Goal: Task Accomplishment & Management: Manage account settings

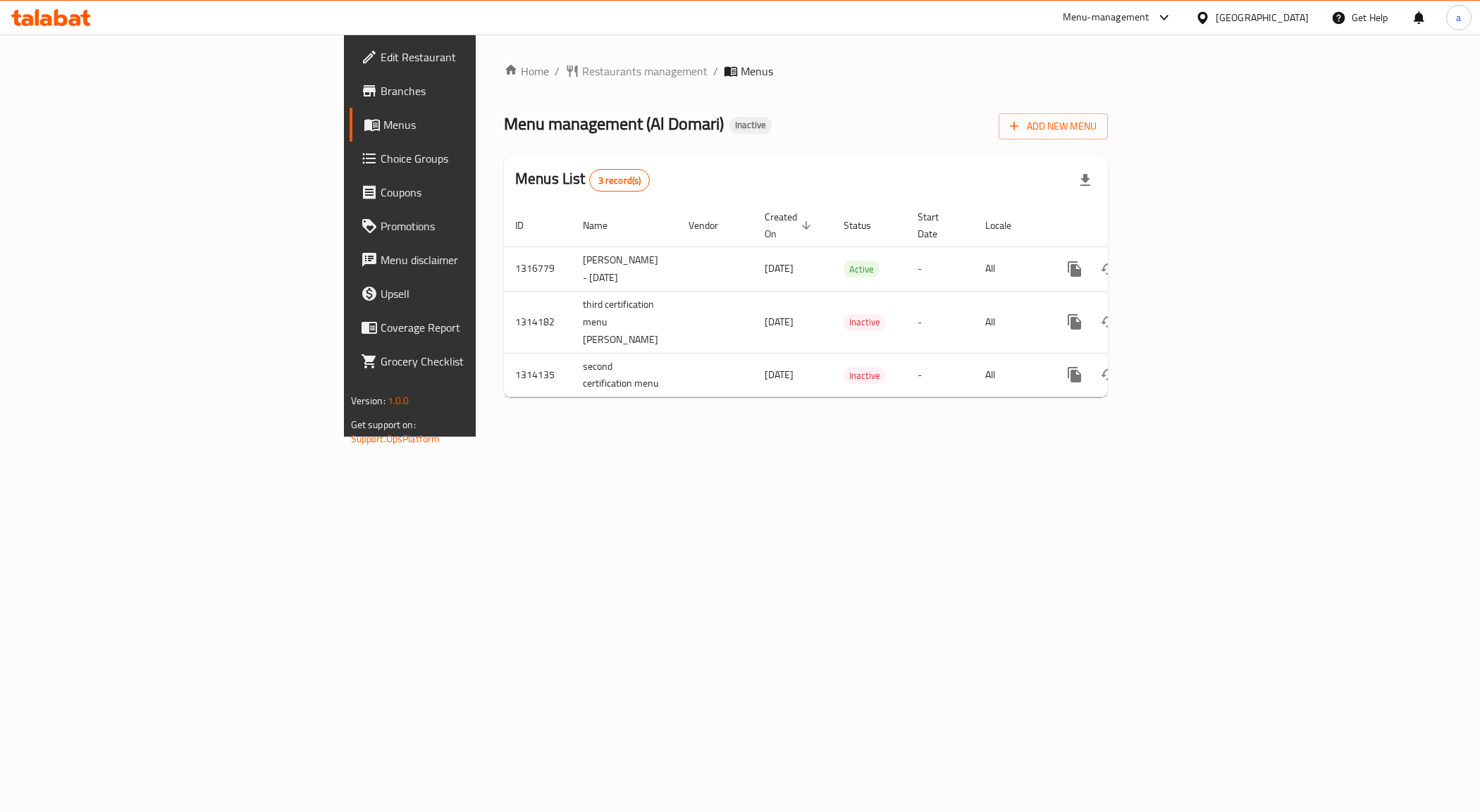
click at [779, 437] on div "Home / Restaurants management / Menus Menu management ( Al Domari ) Inactive Ad…" at bounding box center [806, 236] width 660 height 402
click at [1096, 122] on span "Add New Menu" at bounding box center [1053, 127] width 86 height 18
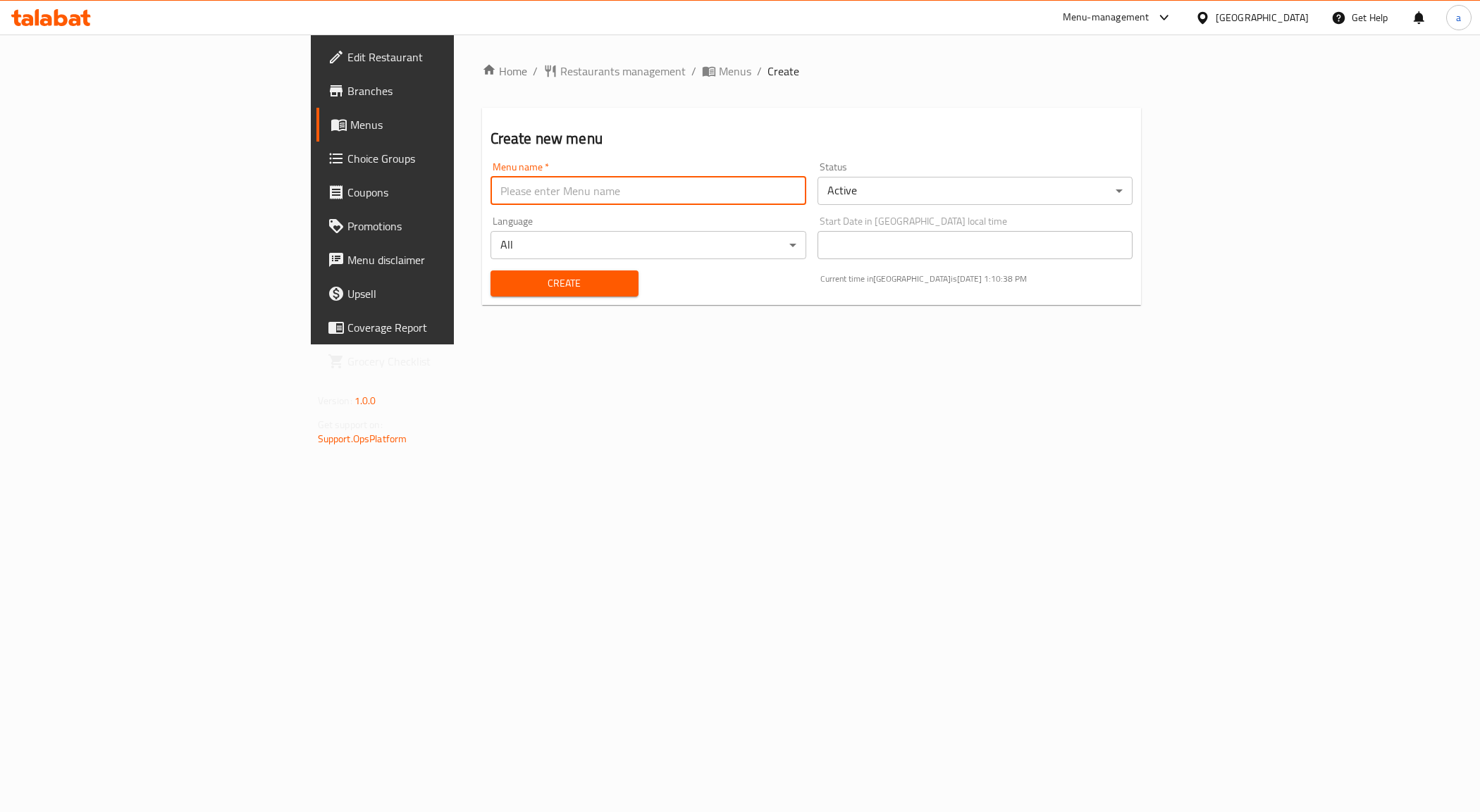
click at [491, 194] on input "text" at bounding box center [648, 190] width 316 height 28
type input "Amr first"
click at [502, 287] on span "Create" at bounding box center [564, 283] width 125 height 18
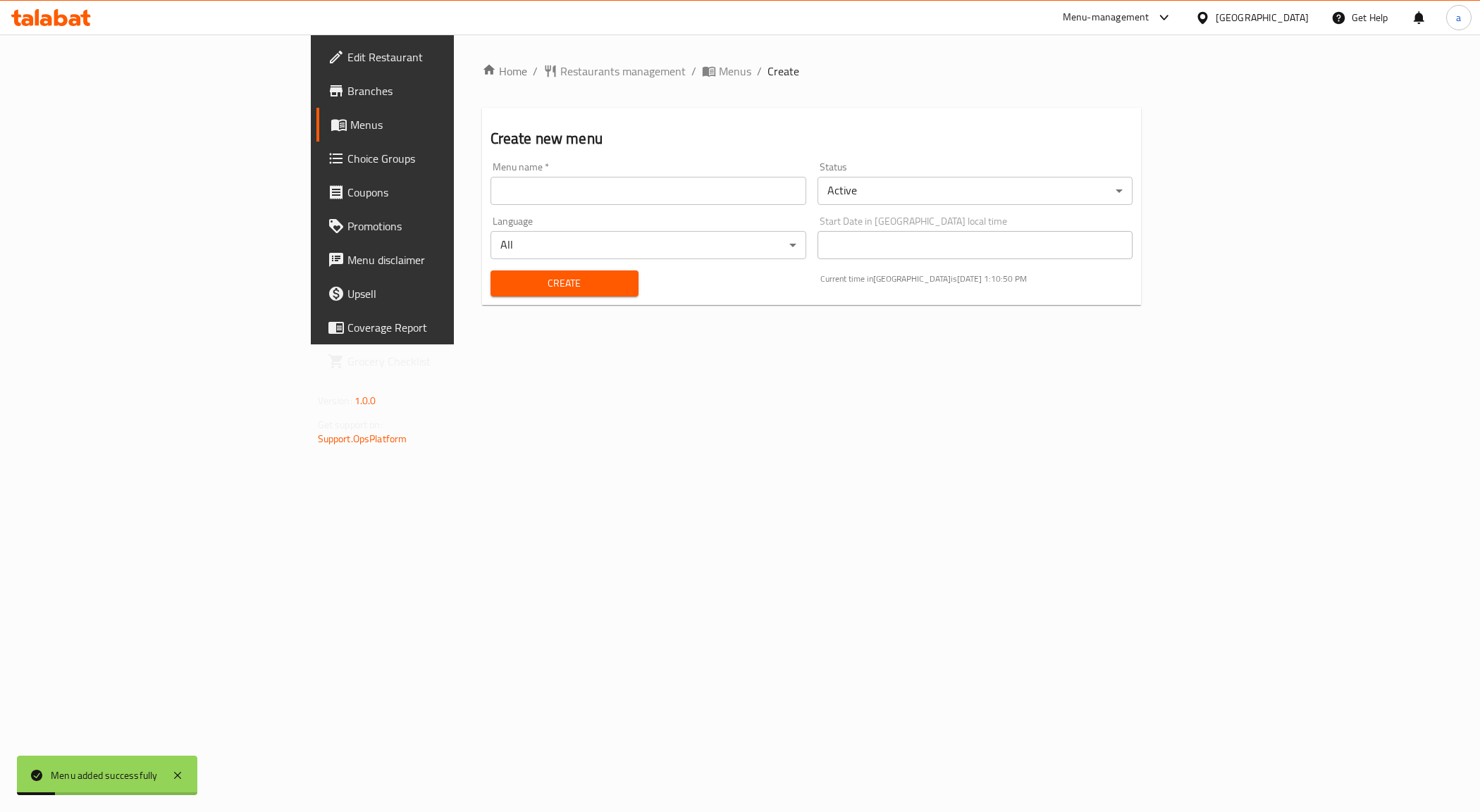
click at [317, 114] on link "Menus" at bounding box center [437, 125] width 241 height 34
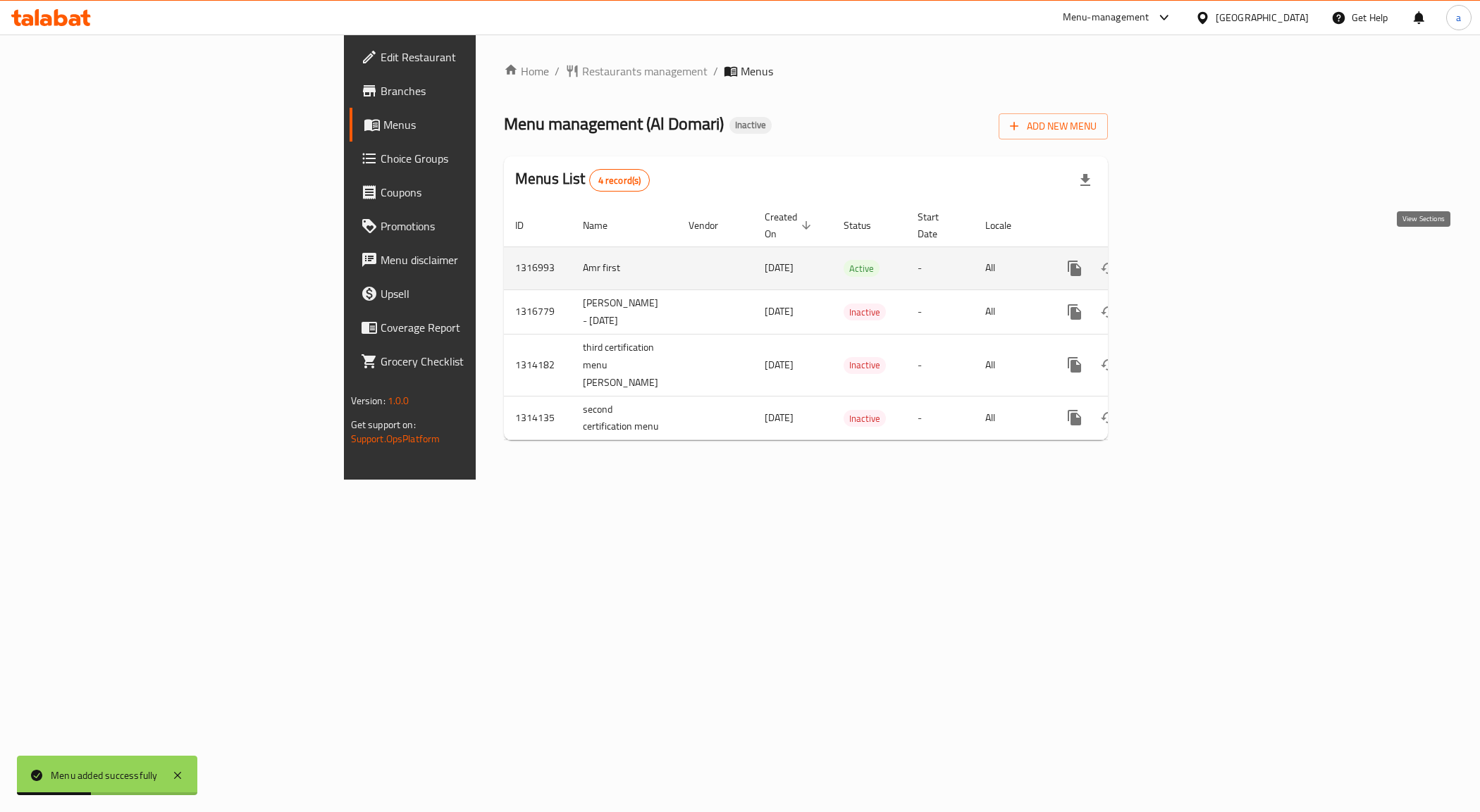
click at [1184, 260] on icon "enhanced table" at bounding box center [1176, 268] width 17 height 17
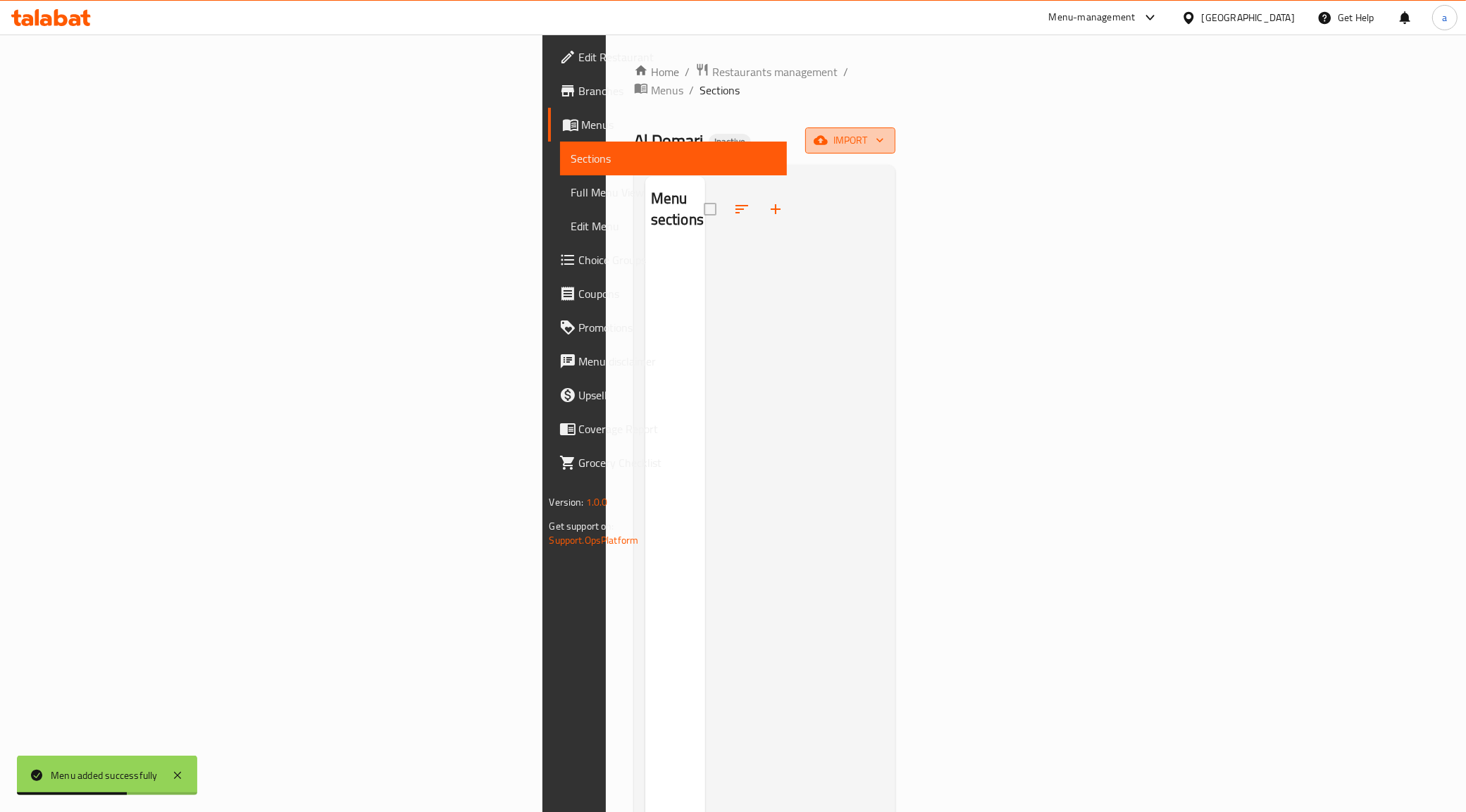
click at [884, 132] on span "import" at bounding box center [851, 140] width 68 height 18
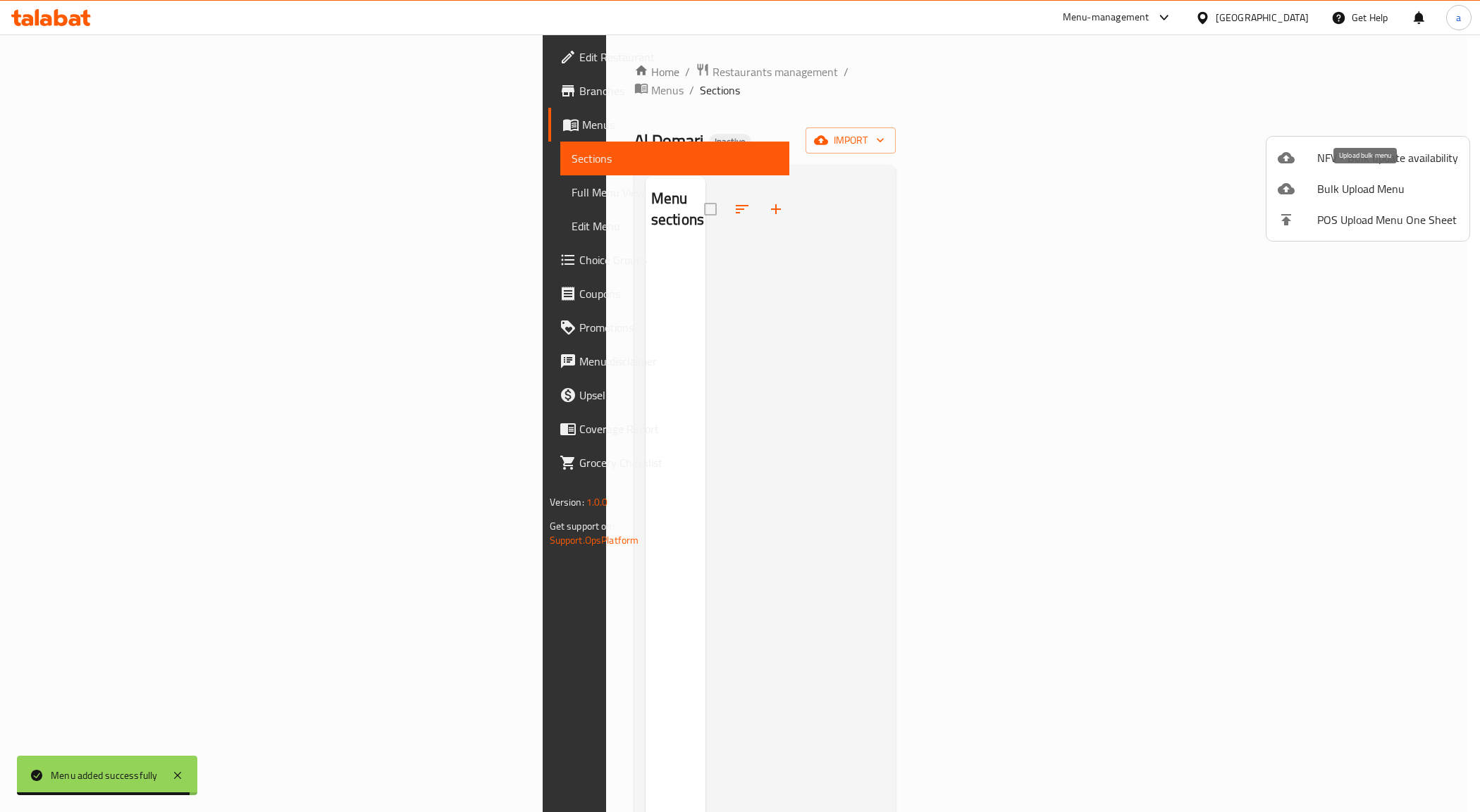
click at [1365, 191] on span "Bulk Upload Menu" at bounding box center [1387, 188] width 141 height 17
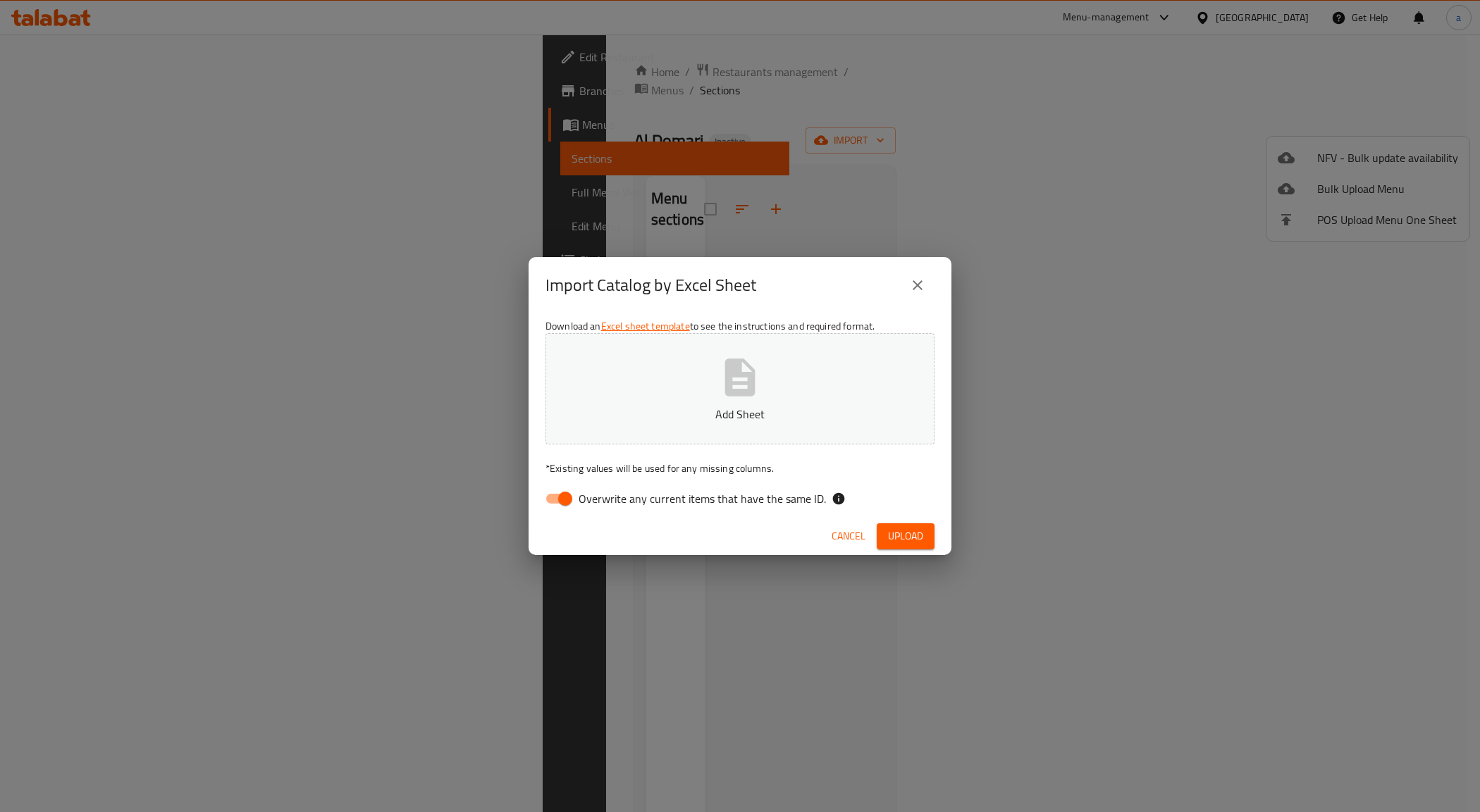
click at [551, 499] on input "Overwrite any current items that have the same ID." at bounding box center [565, 498] width 81 height 27
checkbox input "false"
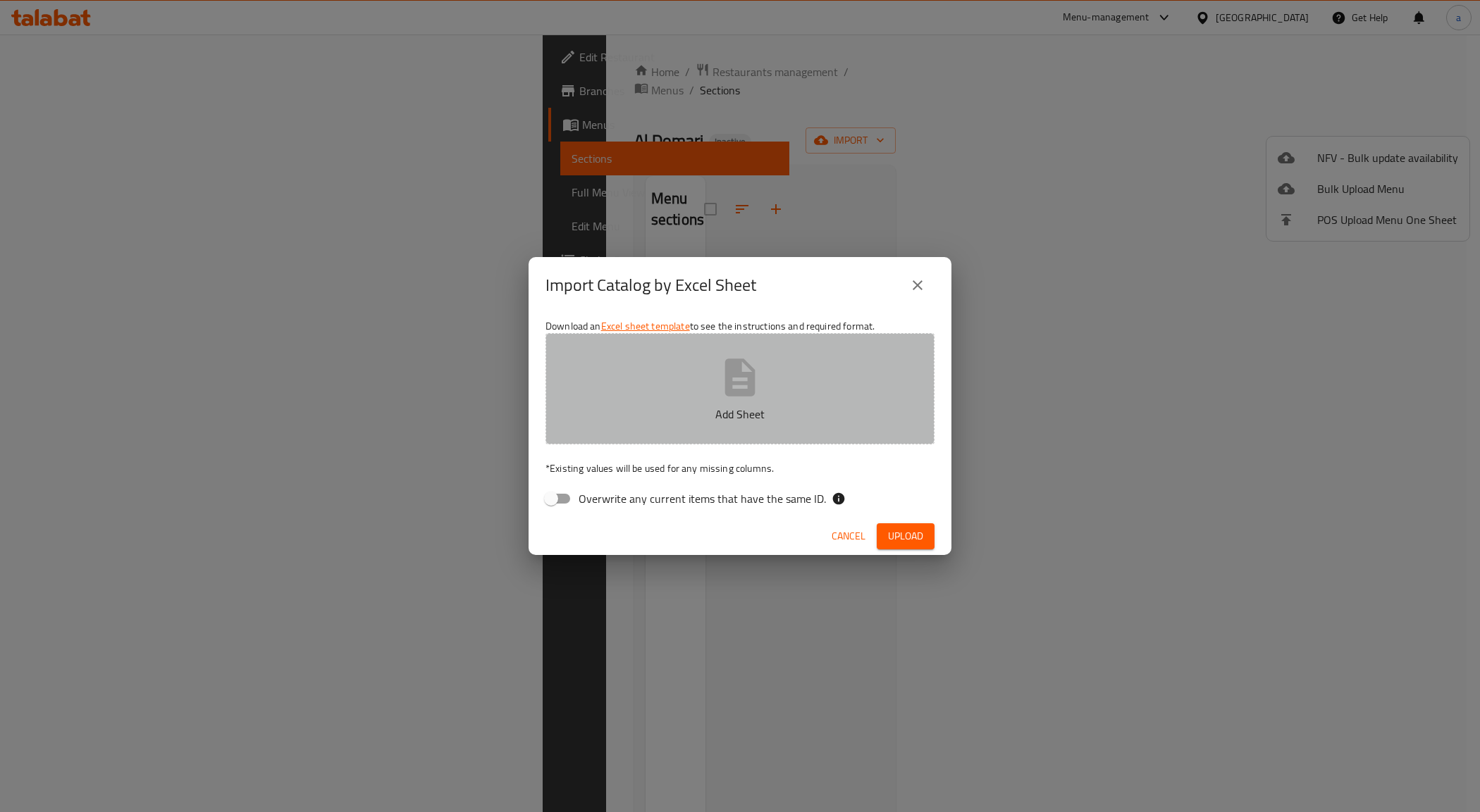
click at [723, 398] on icon "button" at bounding box center [740, 378] width 45 height 45
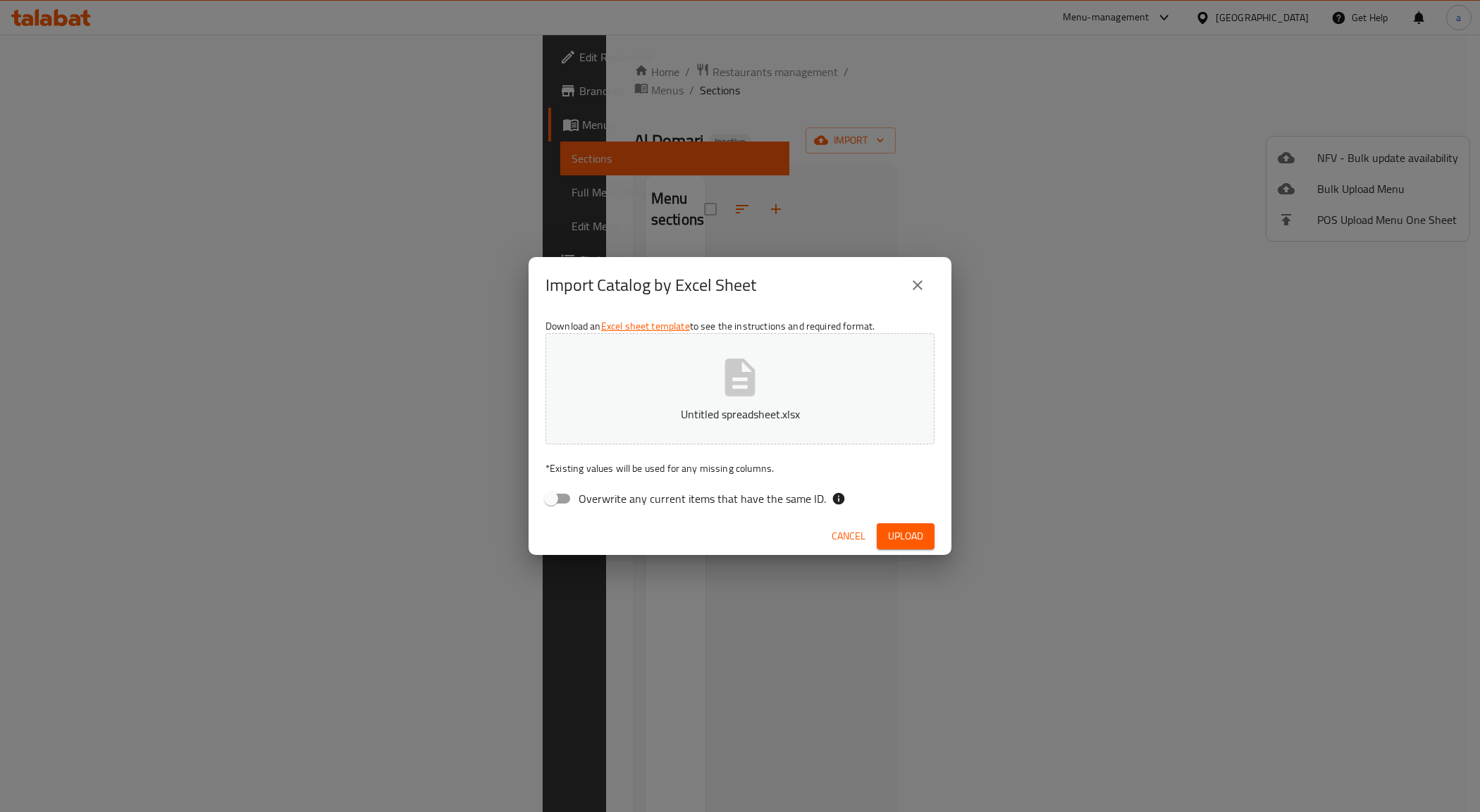
click at [899, 535] on span "Upload" at bounding box center [906, 537] width 36 height 18
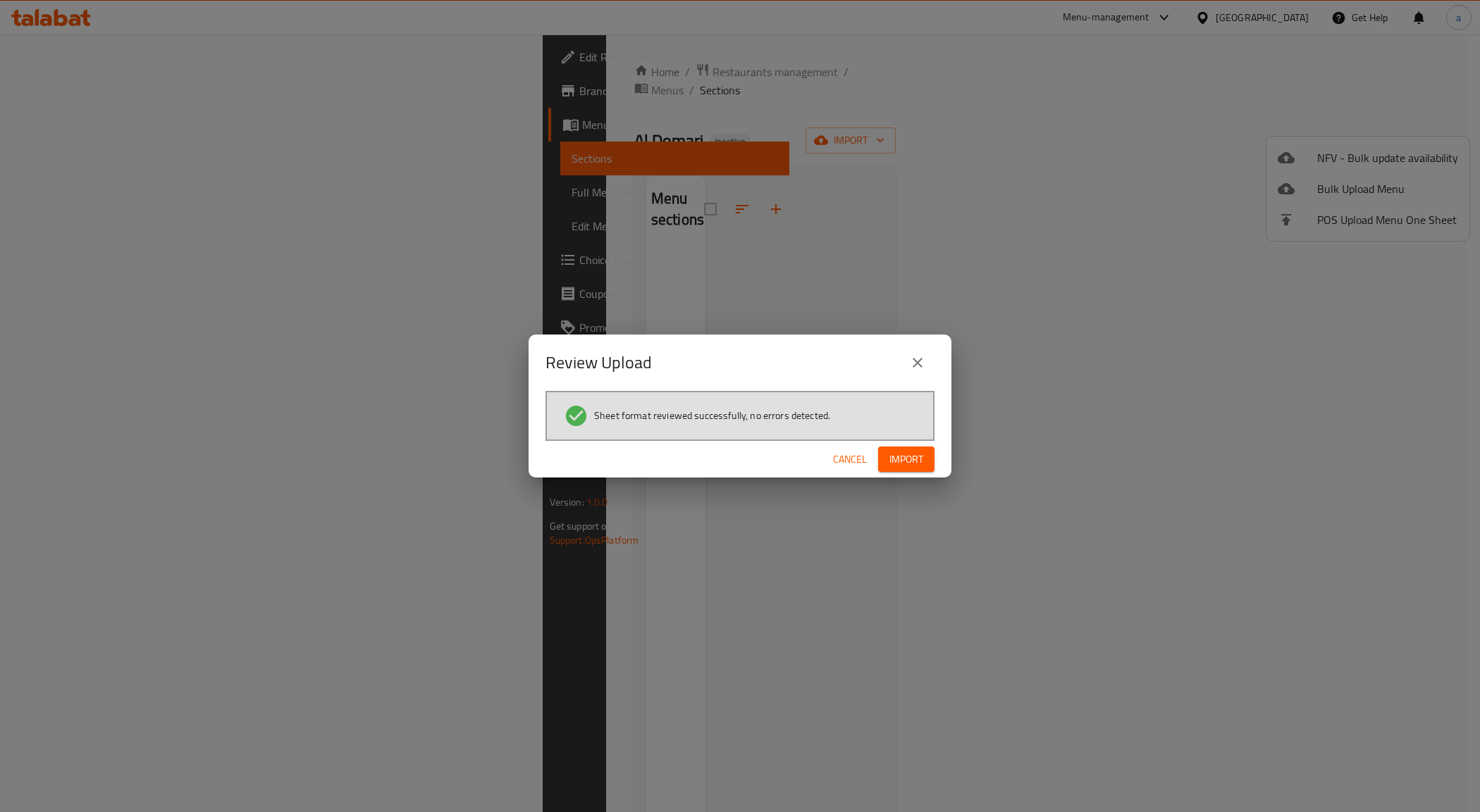
click at [934, 455] on div "Cancel Import" at bounding box center [740, 459] width 423 height 37
click at [929, 456] on button "Import" at bounding box center [907, 459] width 57 height 26
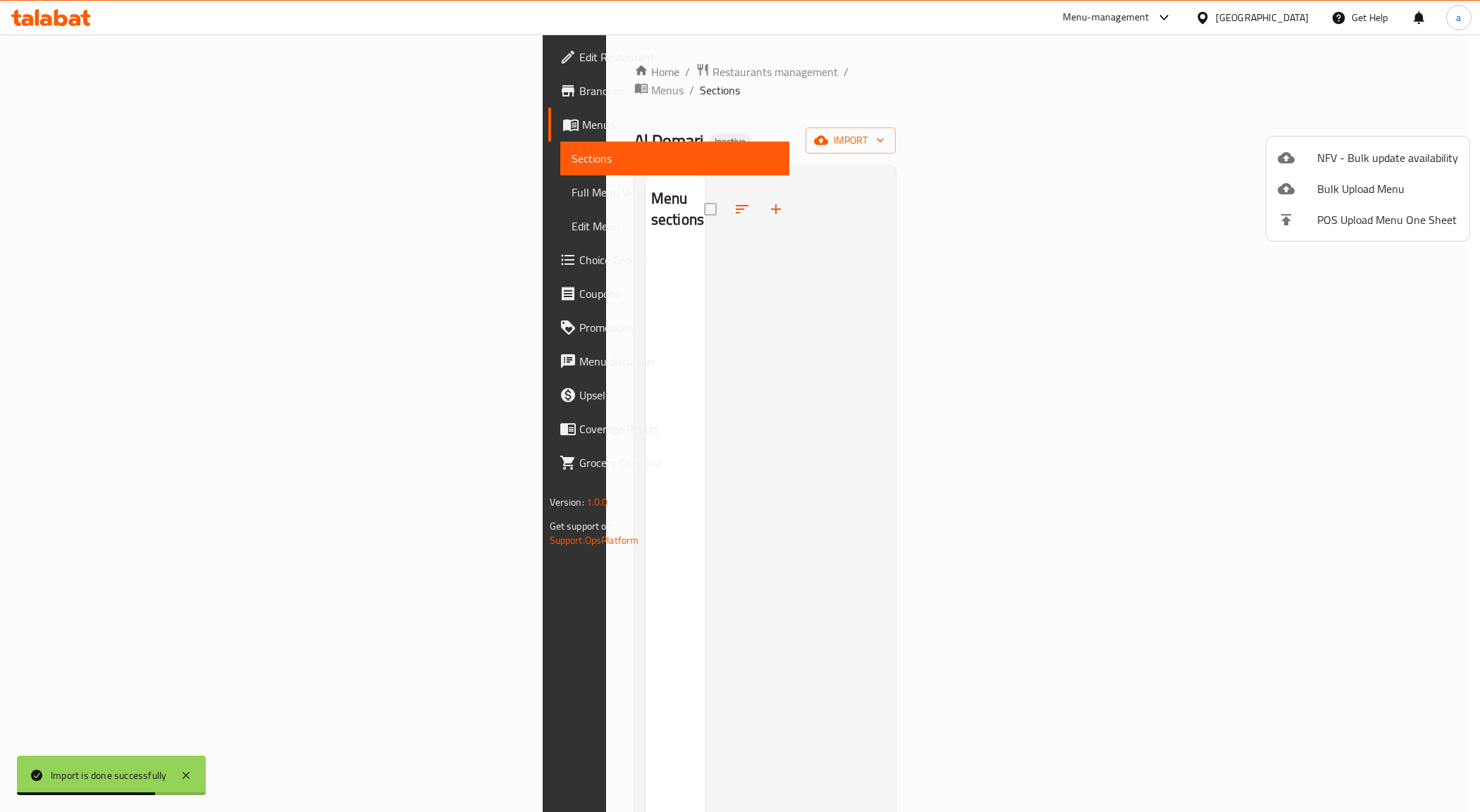
click at [103, 115] on div at bounding box center [740, 406] width 1480 height 812
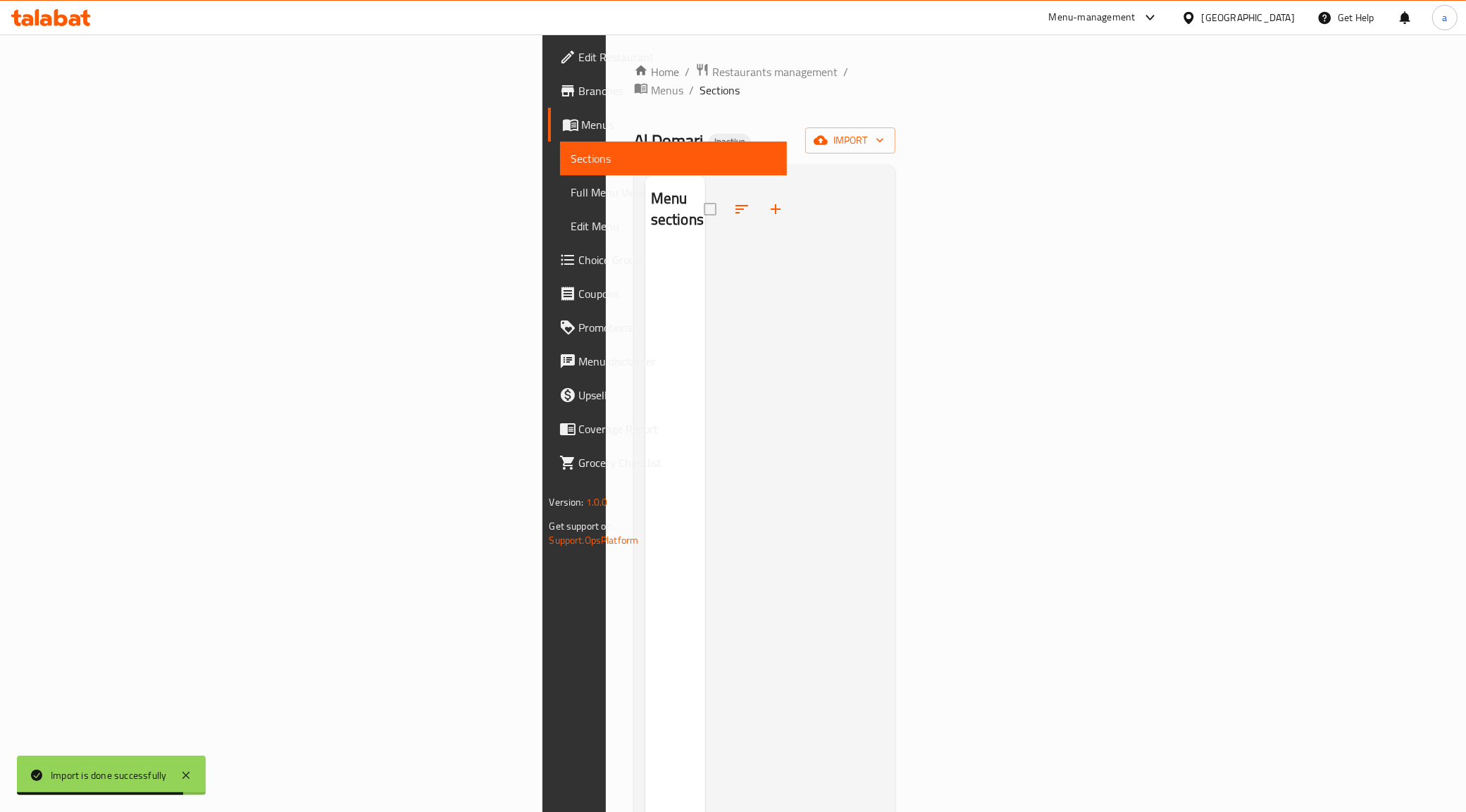
click at [580, 98] on span "Branches" at bounding box center [678, 90] width 197 height 17
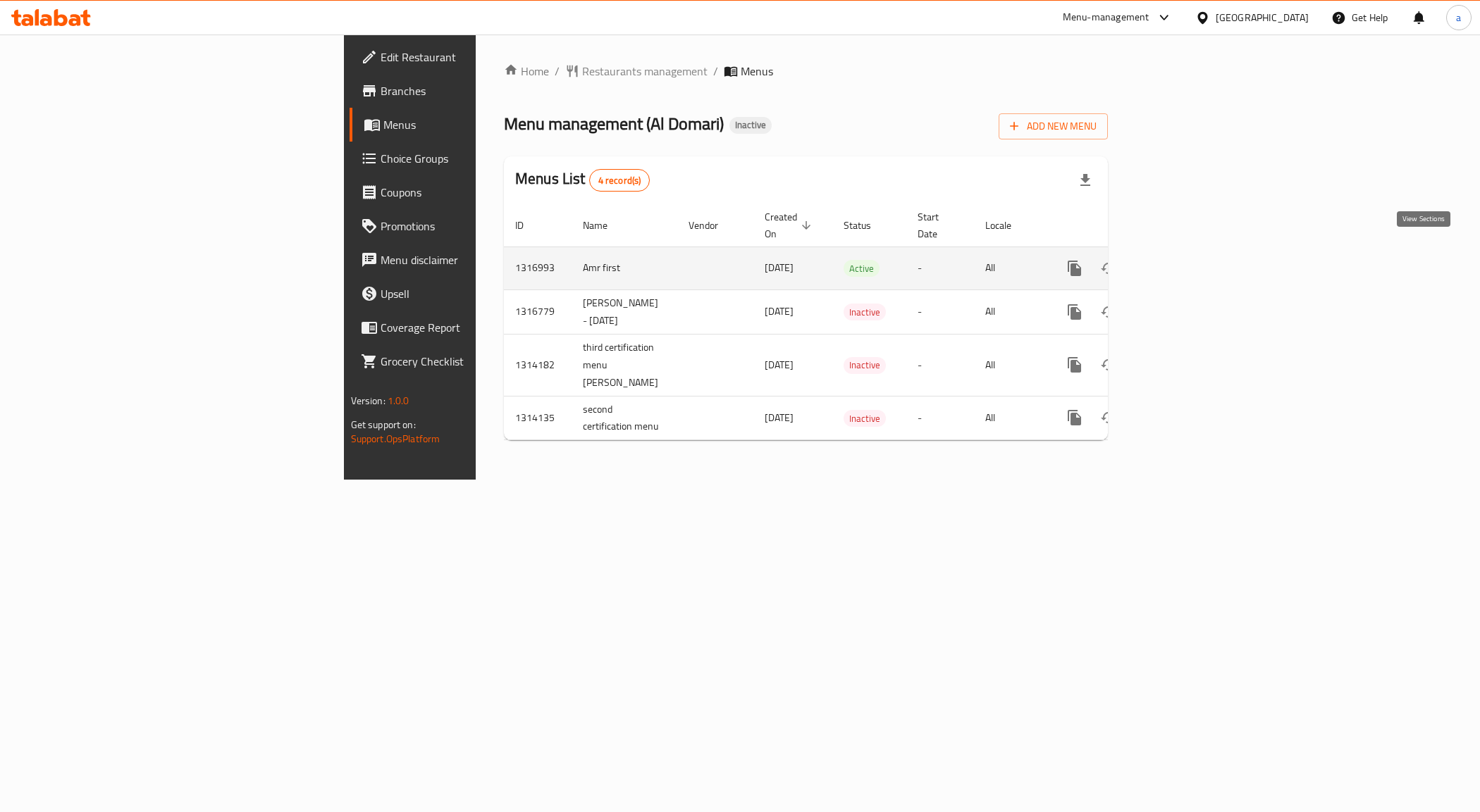
click at [1184, 260] on icon "enhanced table" at bounding box center [1176, 268] width 17 height 17
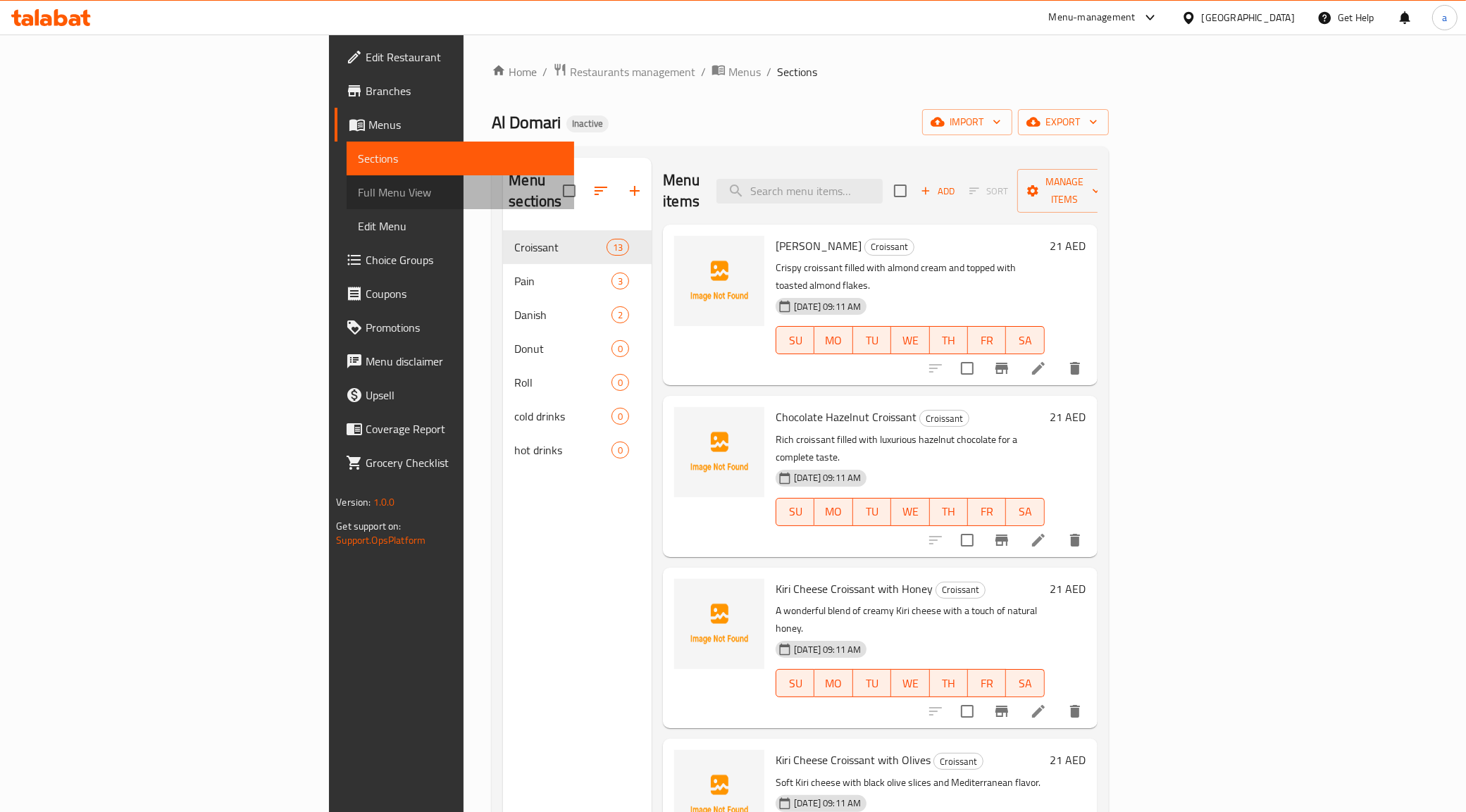
click at [358, 191] on span "Full Menu View" at bounding box center [460, 192] width 205 height 17
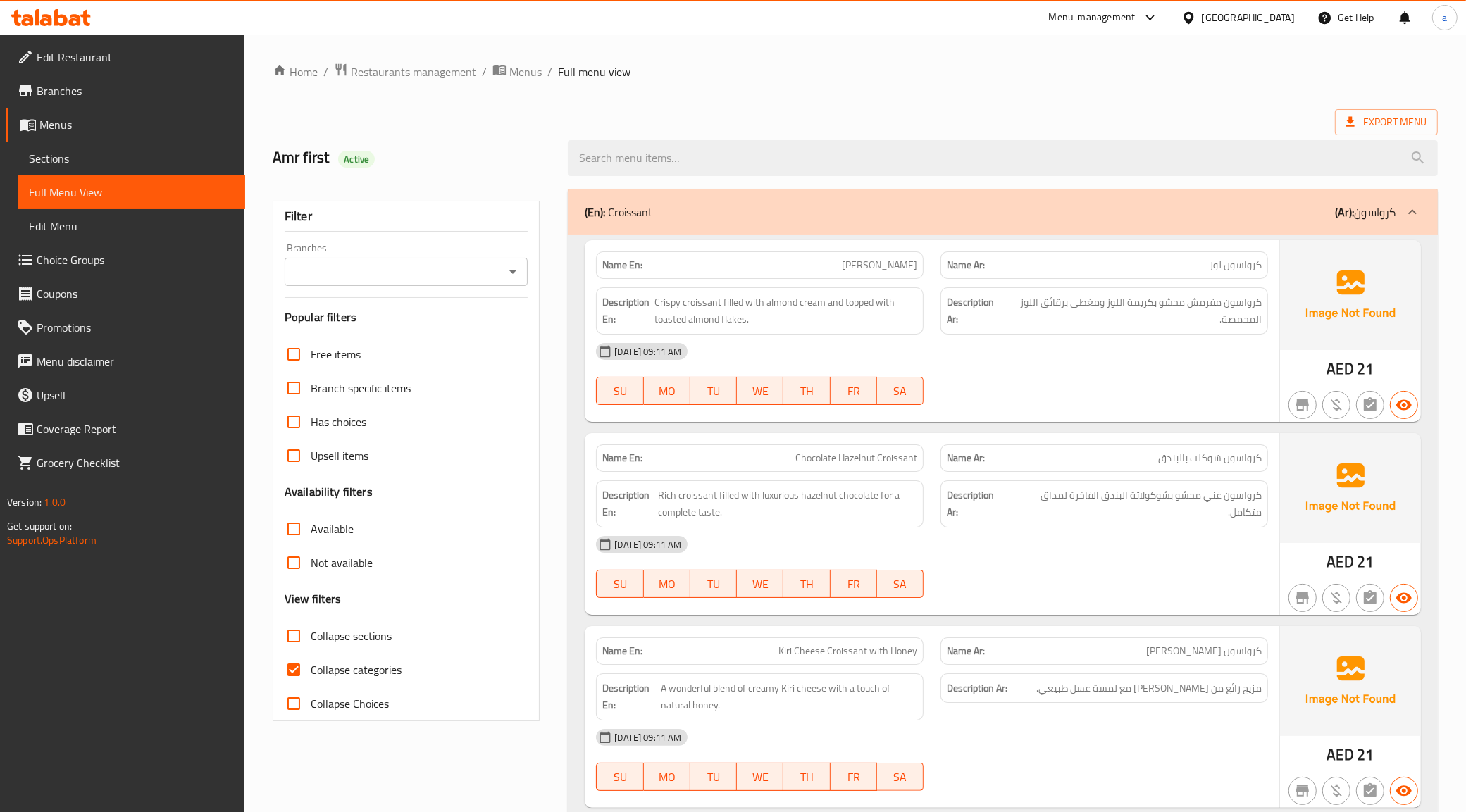
click at [292, 663] on input "Collapse categories" at bounding box center [294, 670] width 34 height 34
checkbox input "false"
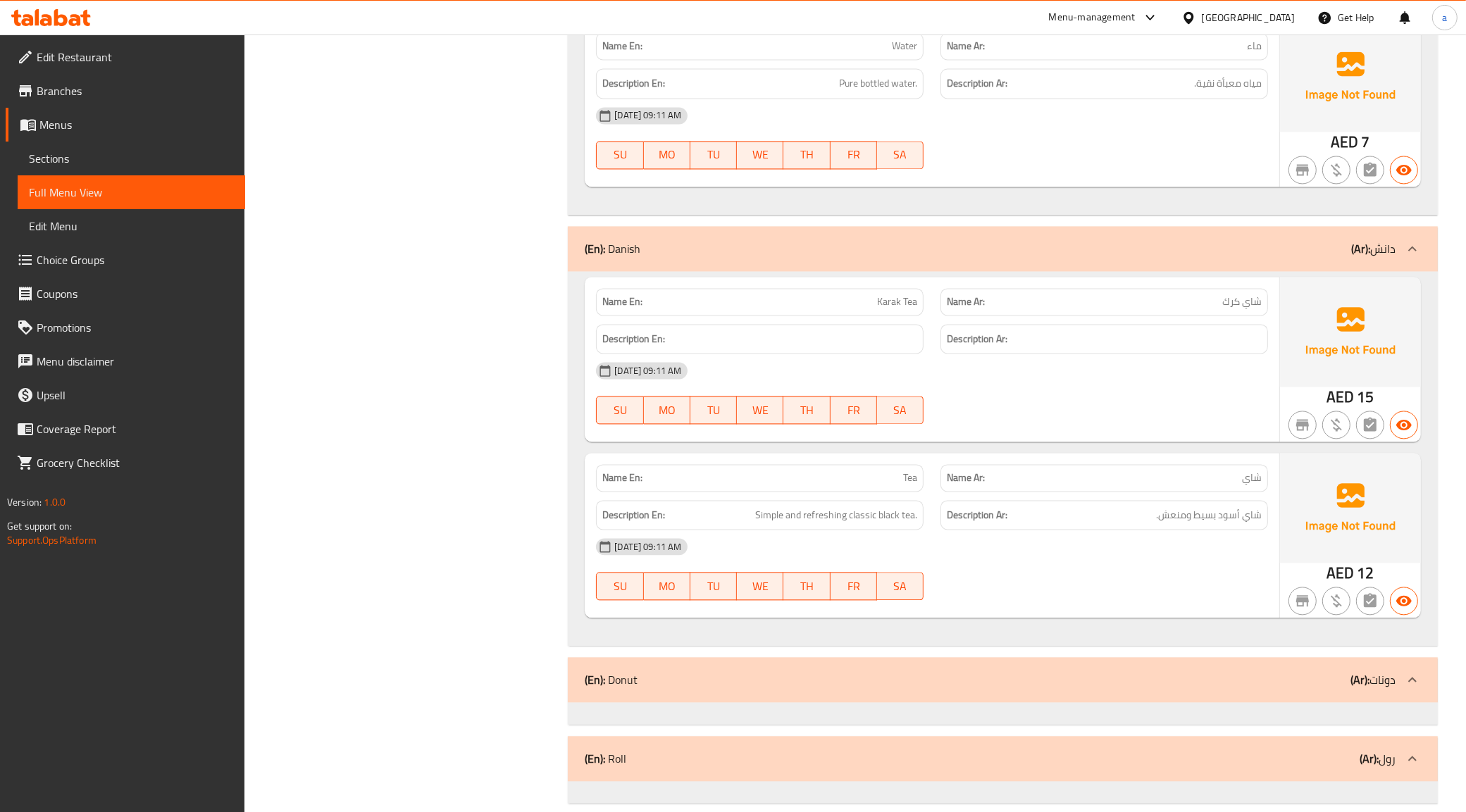
scroll to position [3312, 0]
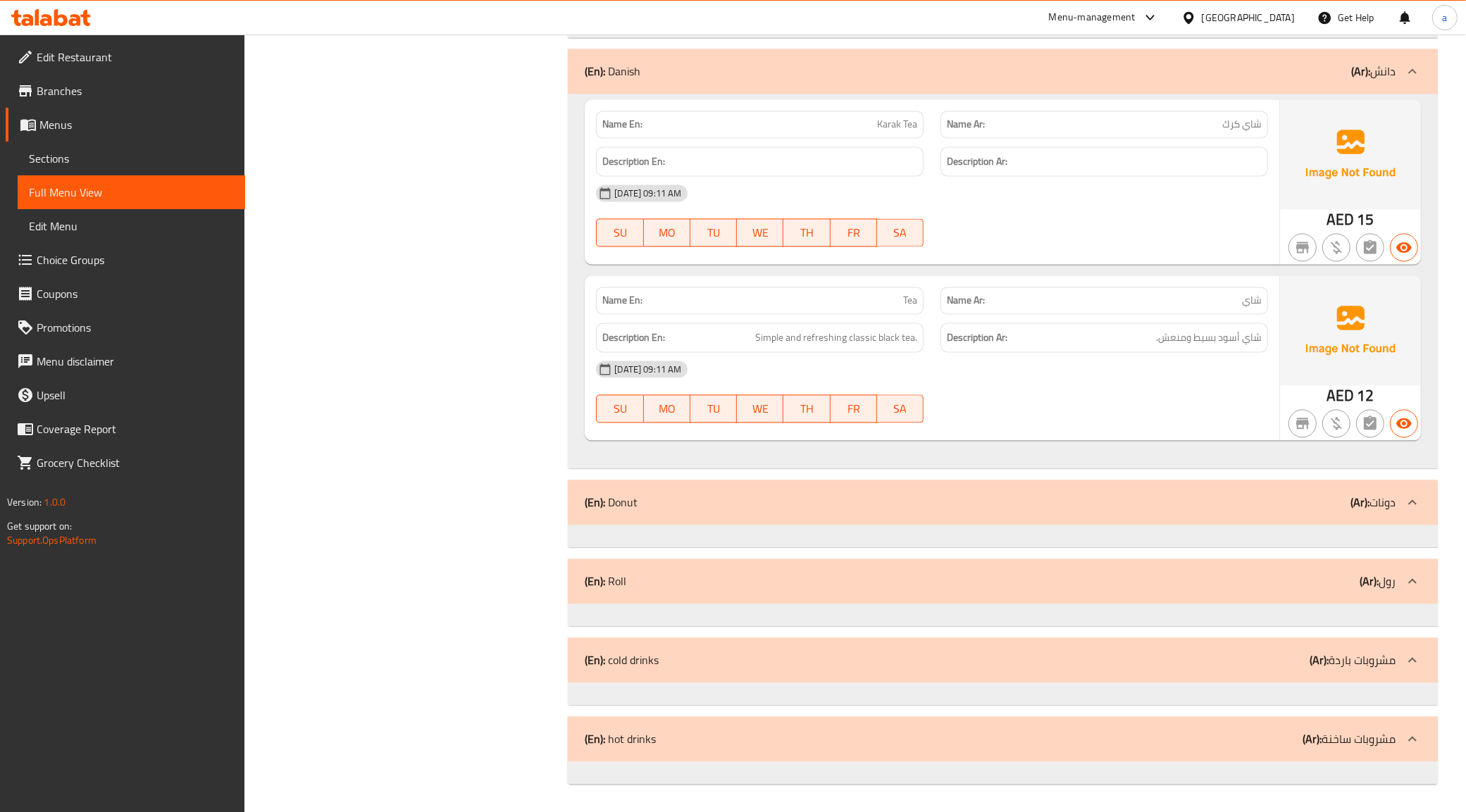
click at [645, 509] on div "(En): Donut (Ar): دونات" at bounding box center [991, 502] width 811 height 17
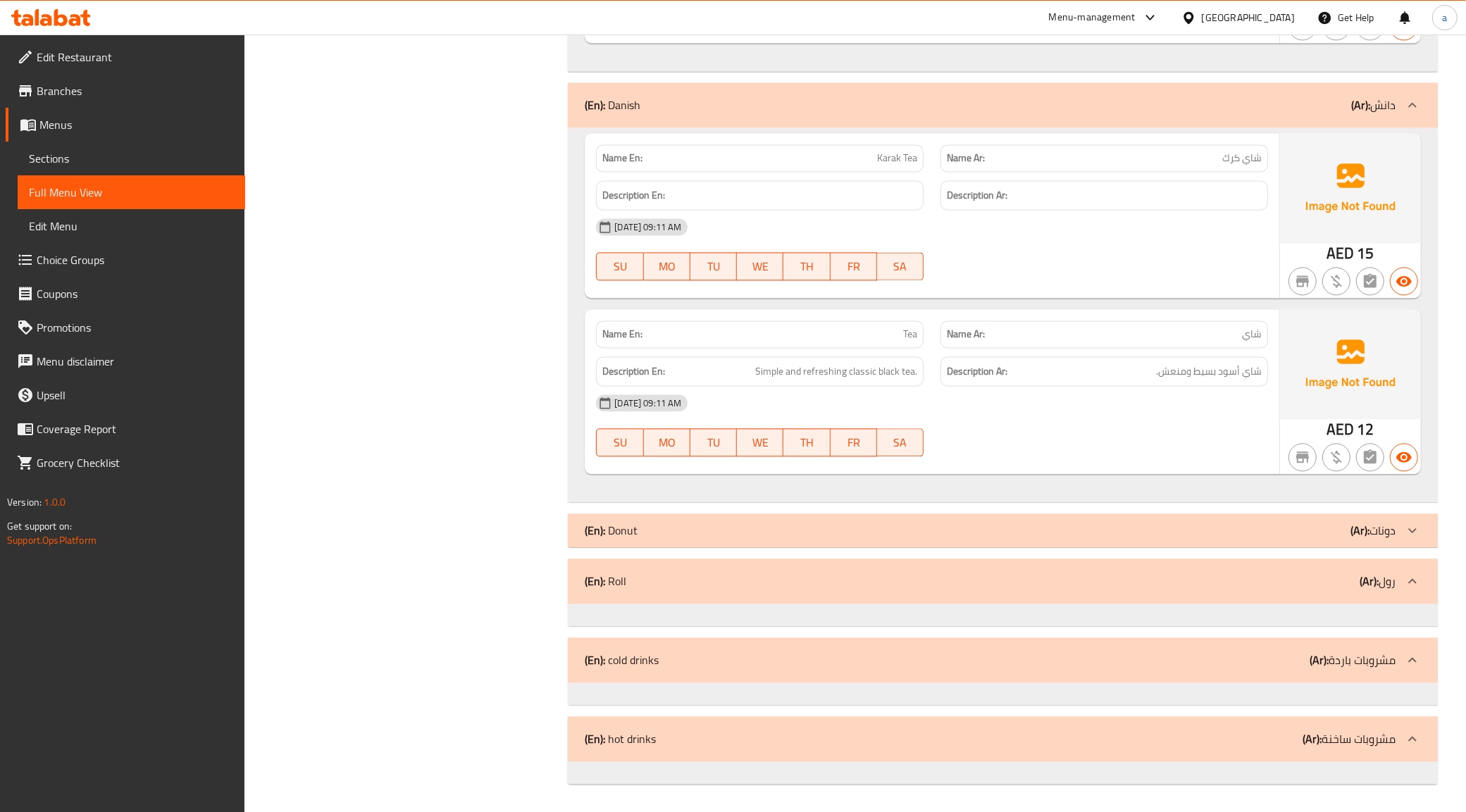
scroll to position [3277, 0]
click at [795, 537] on div "(En): Donut (Ar): دونات" at bounding box center [991, 530] width 811 height 17
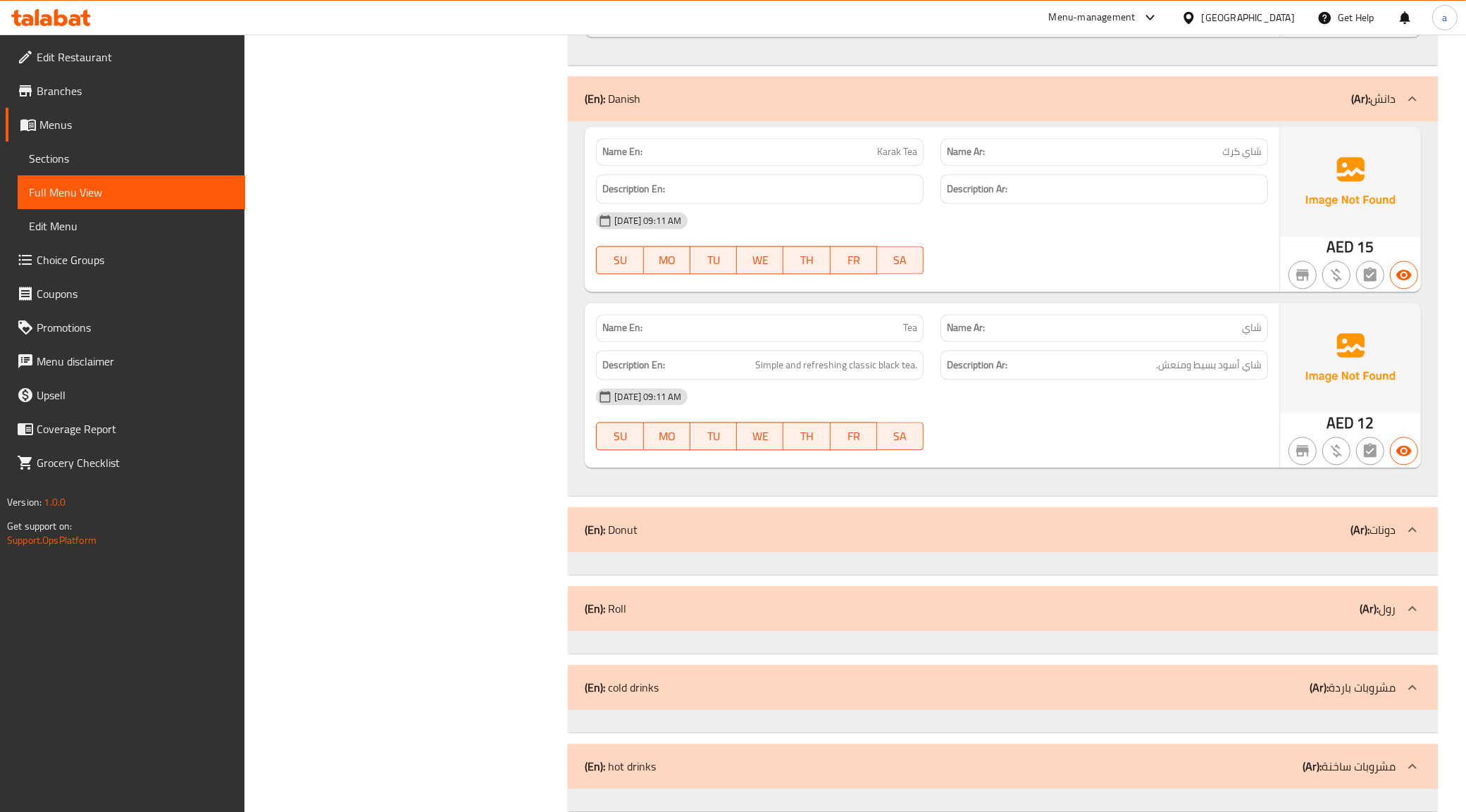
click at [746, 612] on div "(En): Roll (Ar): رول" at bounding box center [991, 609] width 811 height 17
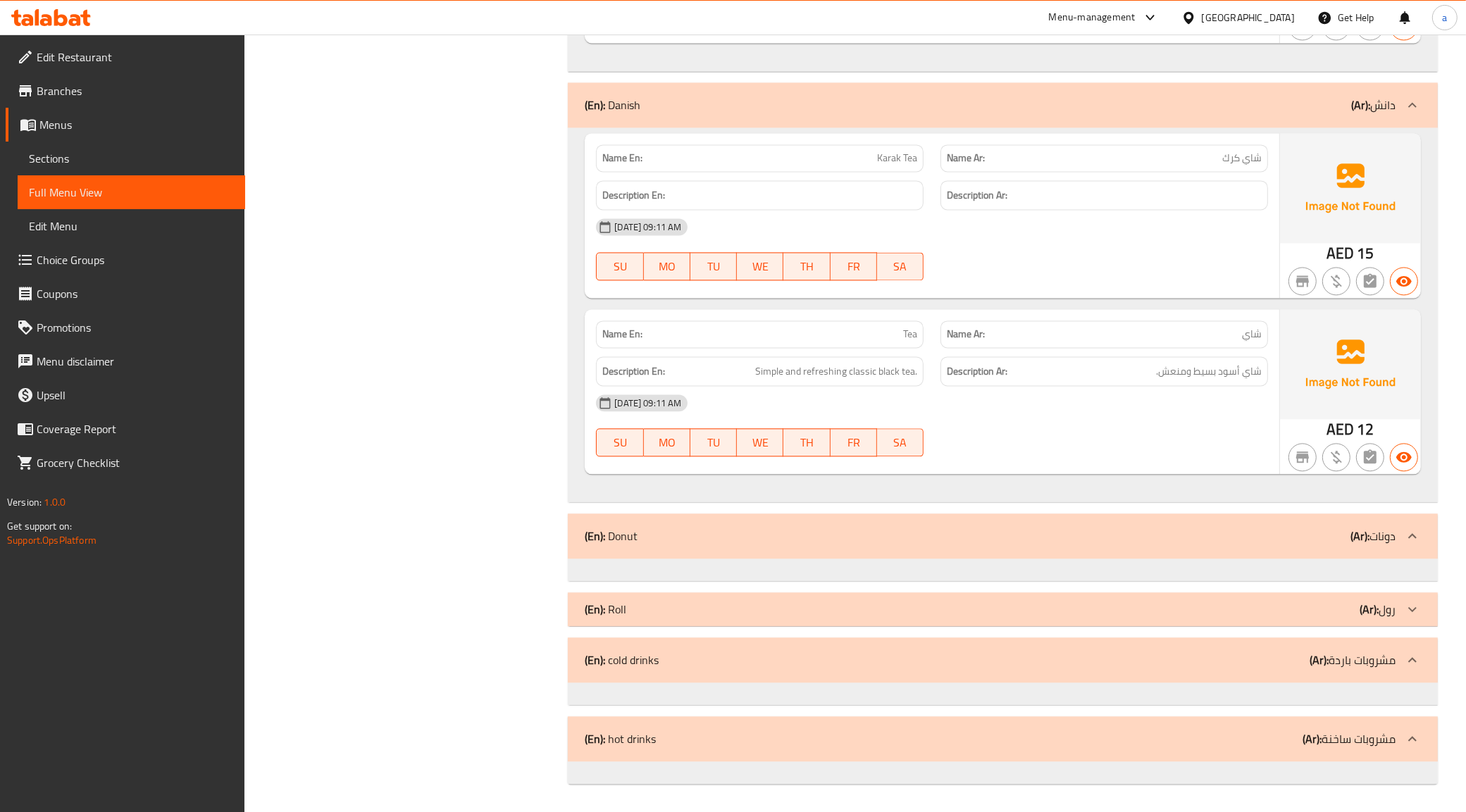
click at [746, 612] on div "(En): Roll (Ar): رول" at bounding box center [991, 609] width 811 height 17
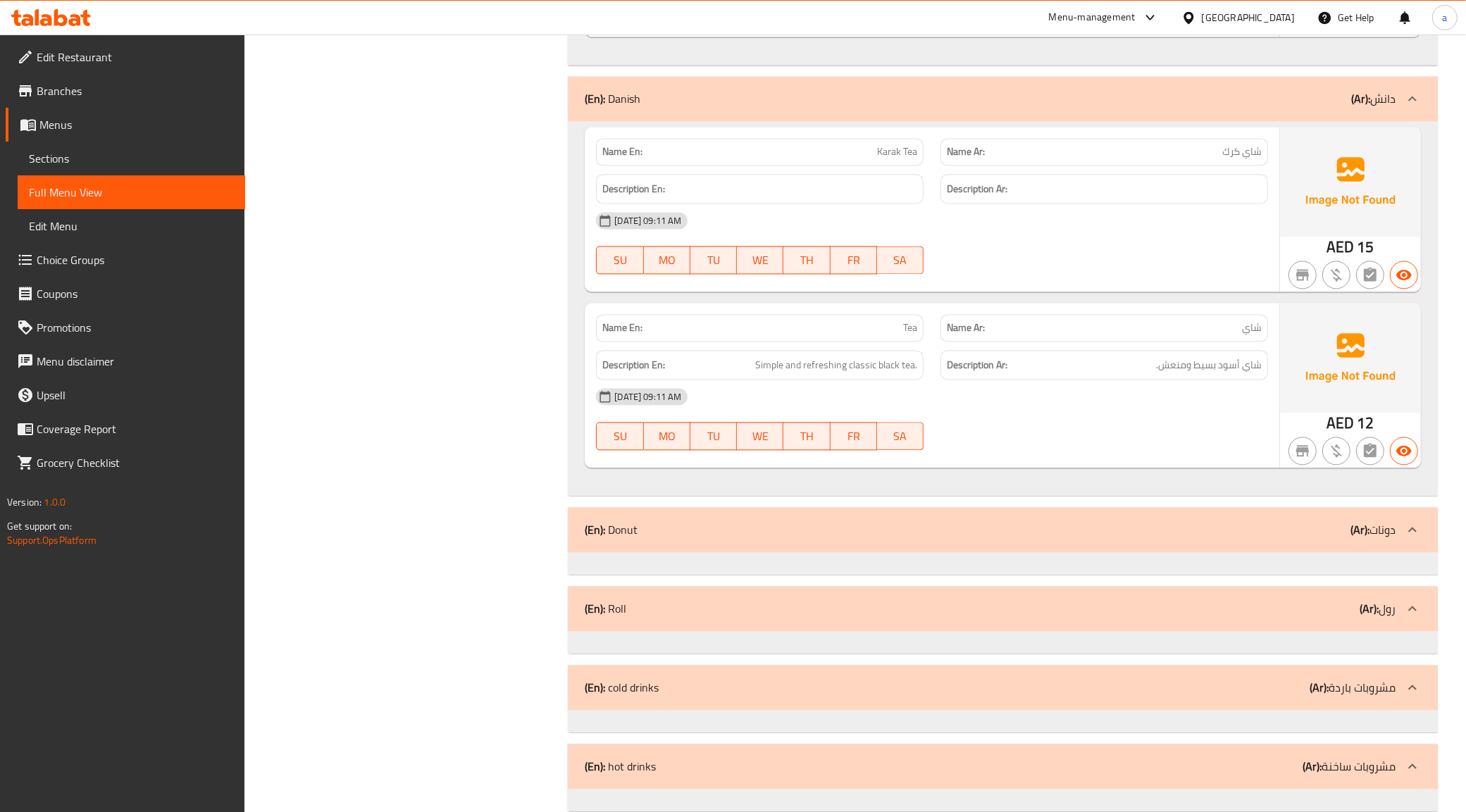
click at [763, 726] on div at bounding box center [1003, 722] width 870 height 23
click at [744, 690] on div "(En): cold drinks (Ar): مشروبات باردة" at bounding box center [991, 687] width 811 height 17
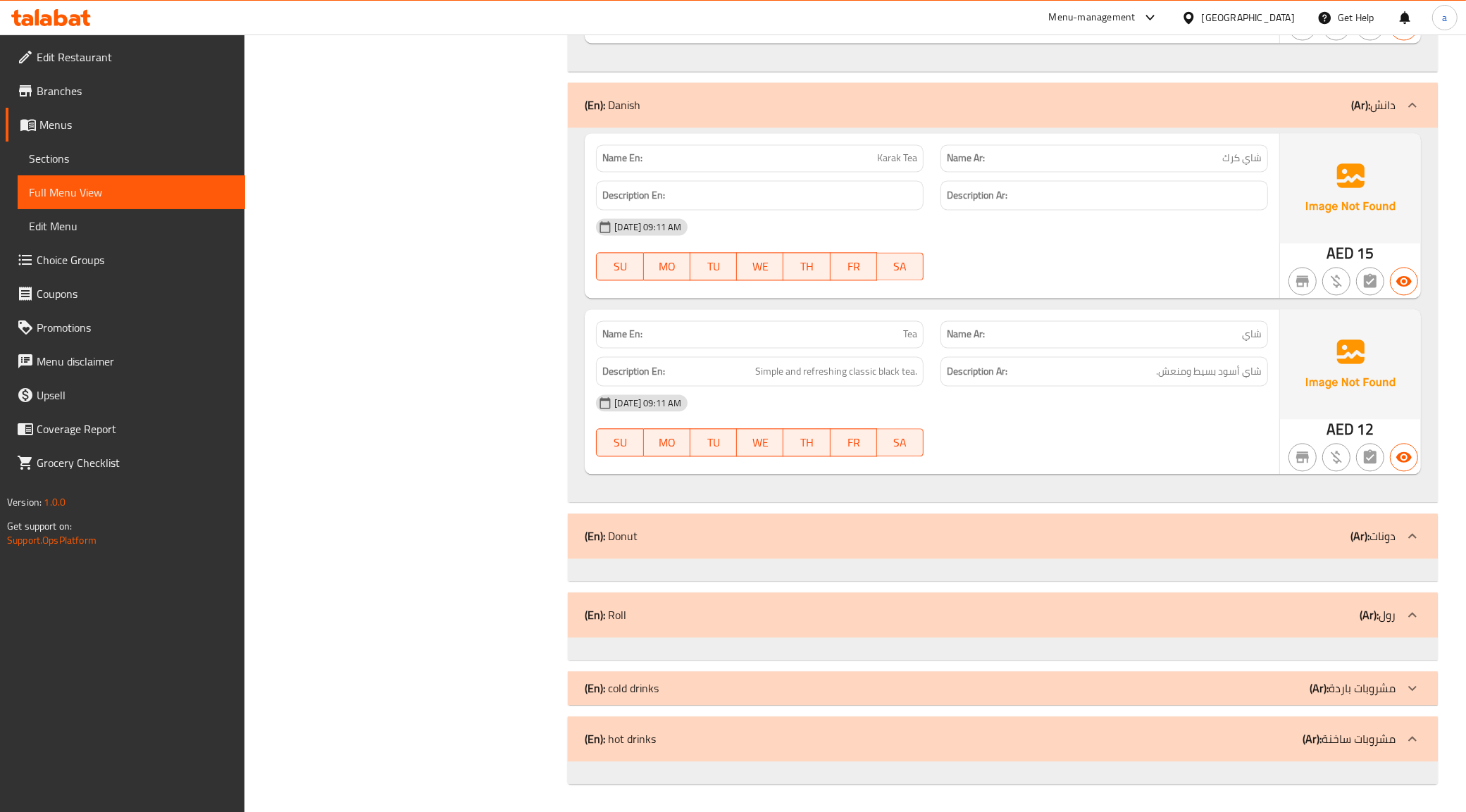
click at [729, 737] on div "(En): hot drinks (Ar): مشروبات ساخنة" at bounding box center [991, 739] width 811 height 17
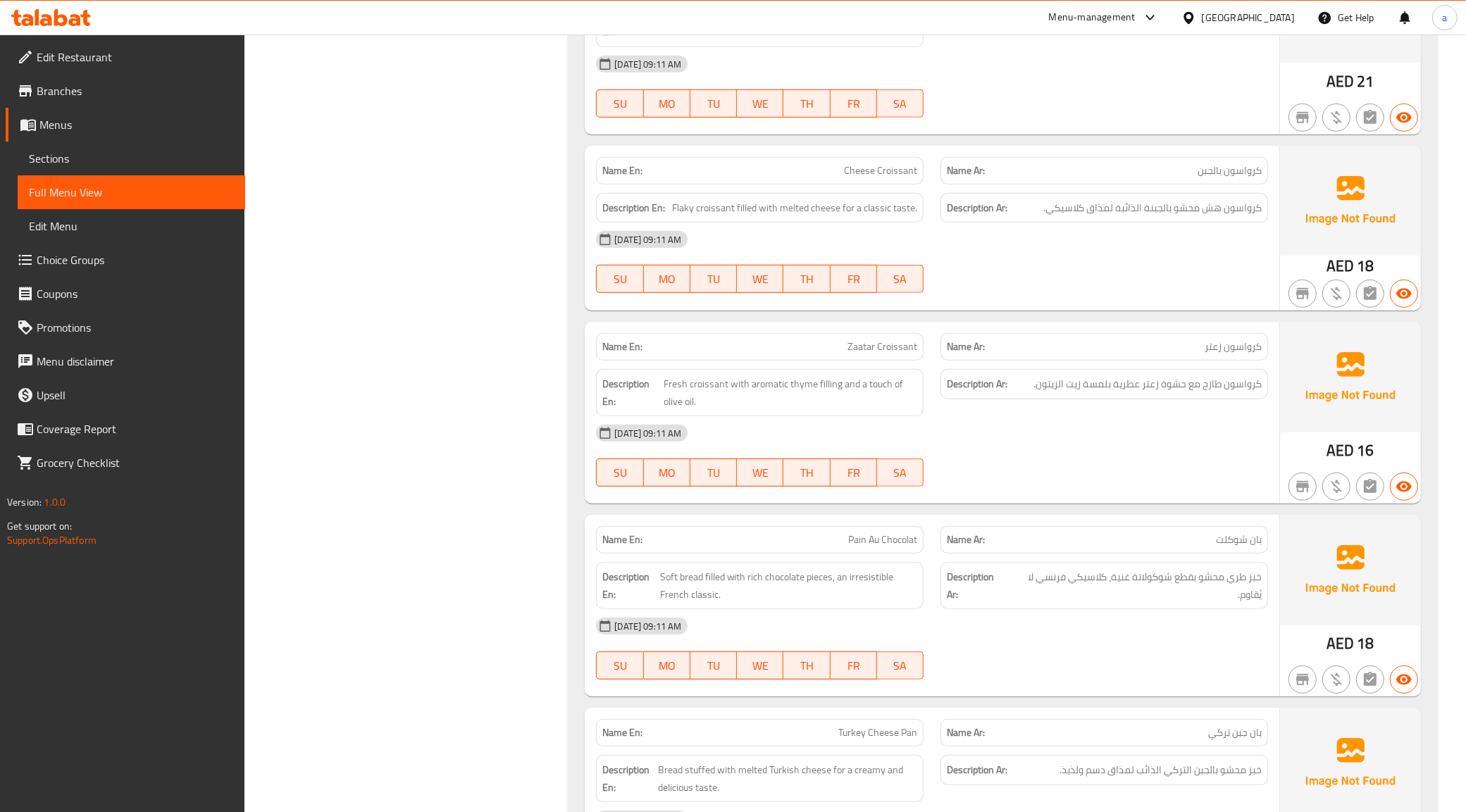
scroll to position [1057, 0]
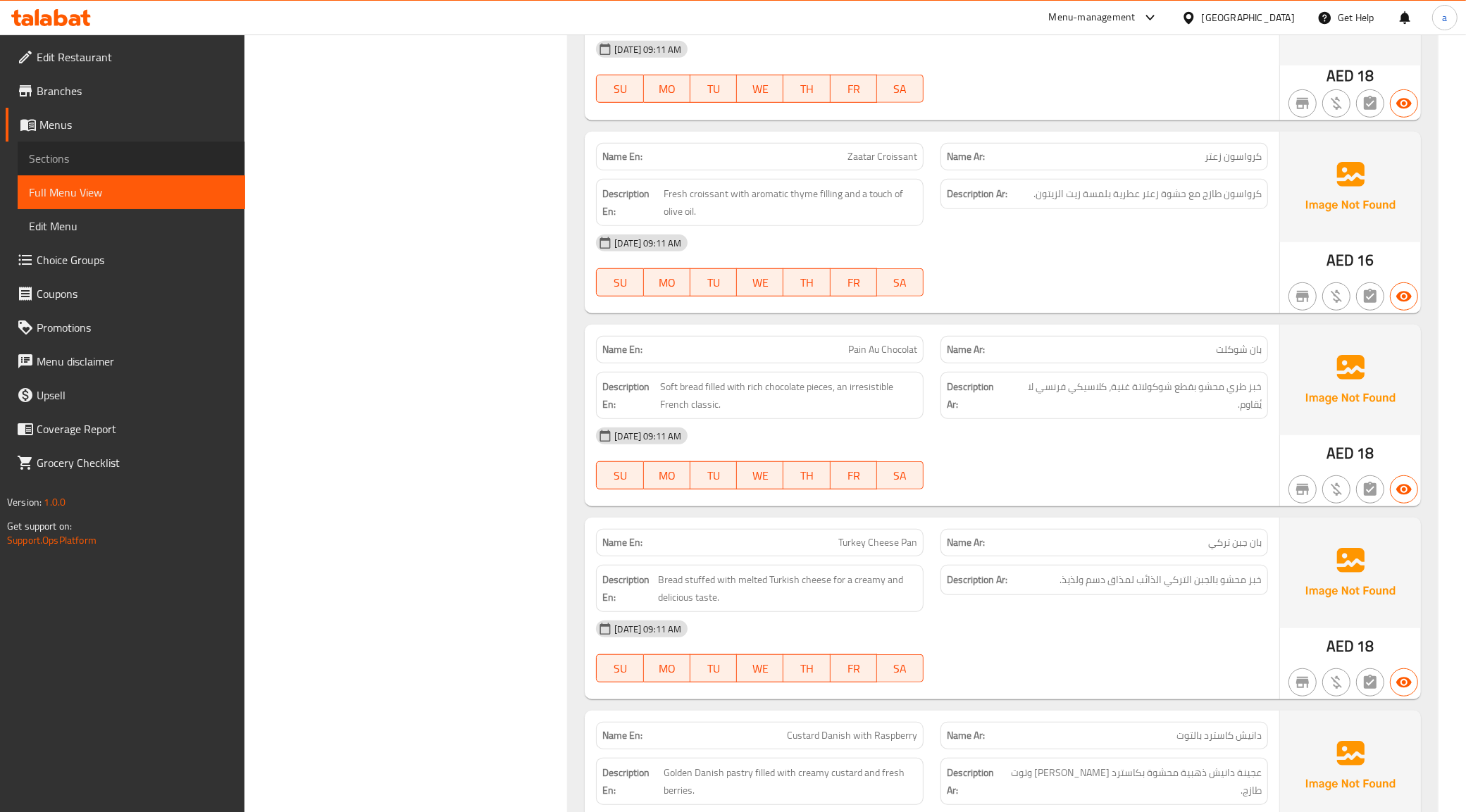
click at [82, 161] on span "Sections" at bounding box center [132, 158] width 205 height 17
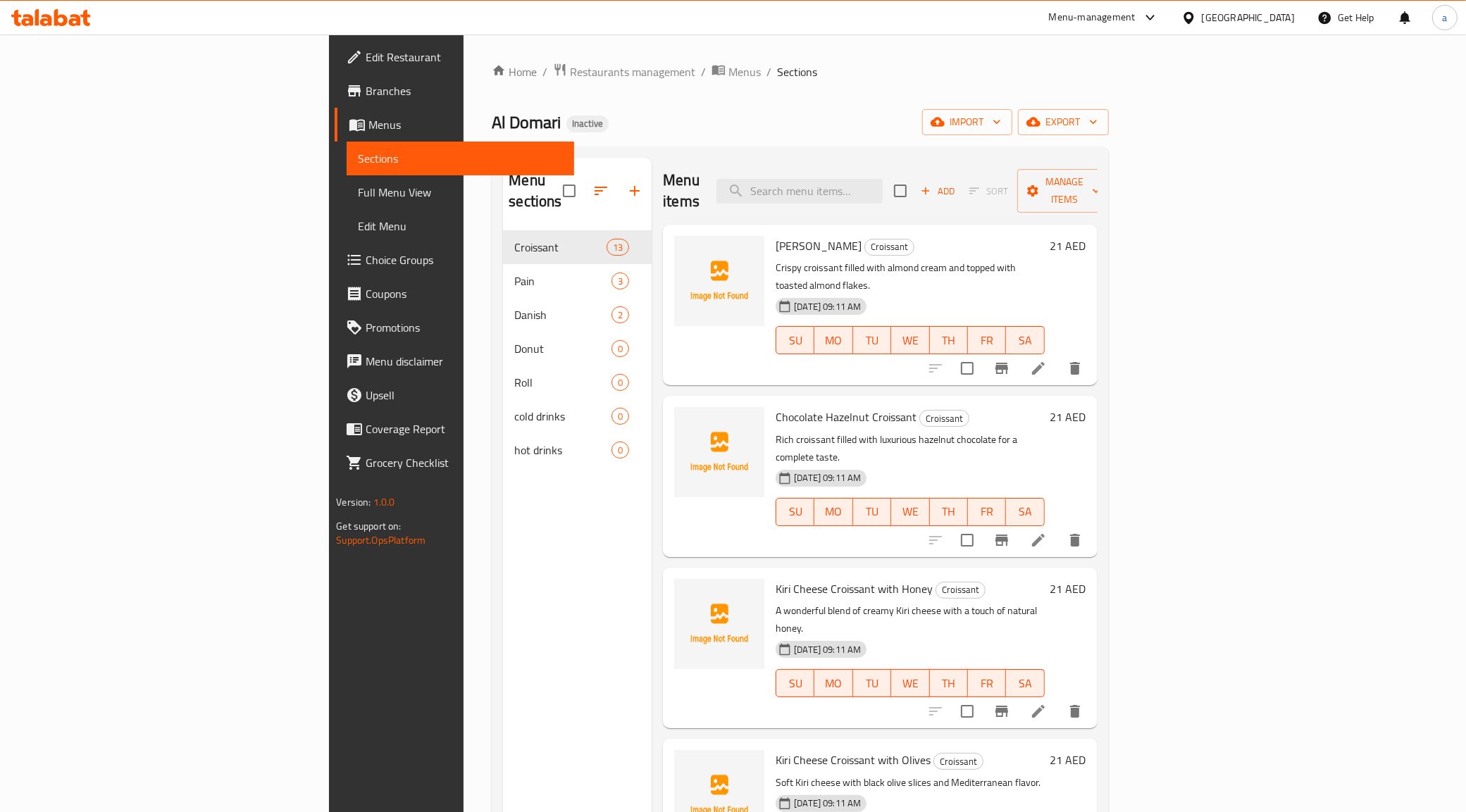
click at [884, 99] on div "Home / Restaurants management / Menus / Sections Al Domari Inactive import expo…" at bounding box center [800, 522] width 617 height 919
click at [369, 124] on span "Menus" at bounding box center [466, 124] width 195 height 17
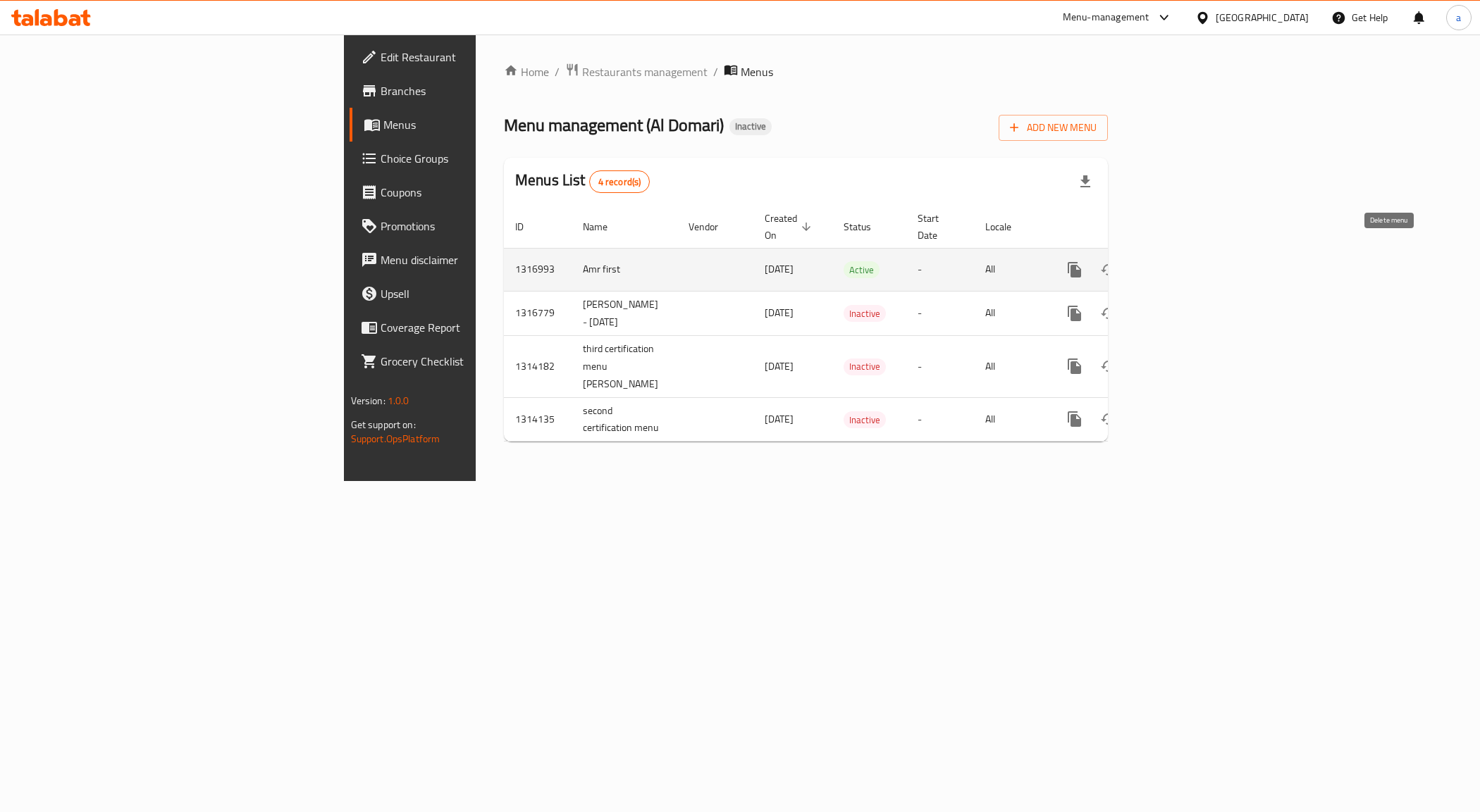
click at [1147, 263] on icon "enhanced table" at bounding box center [1142, 270] width 10 height 13
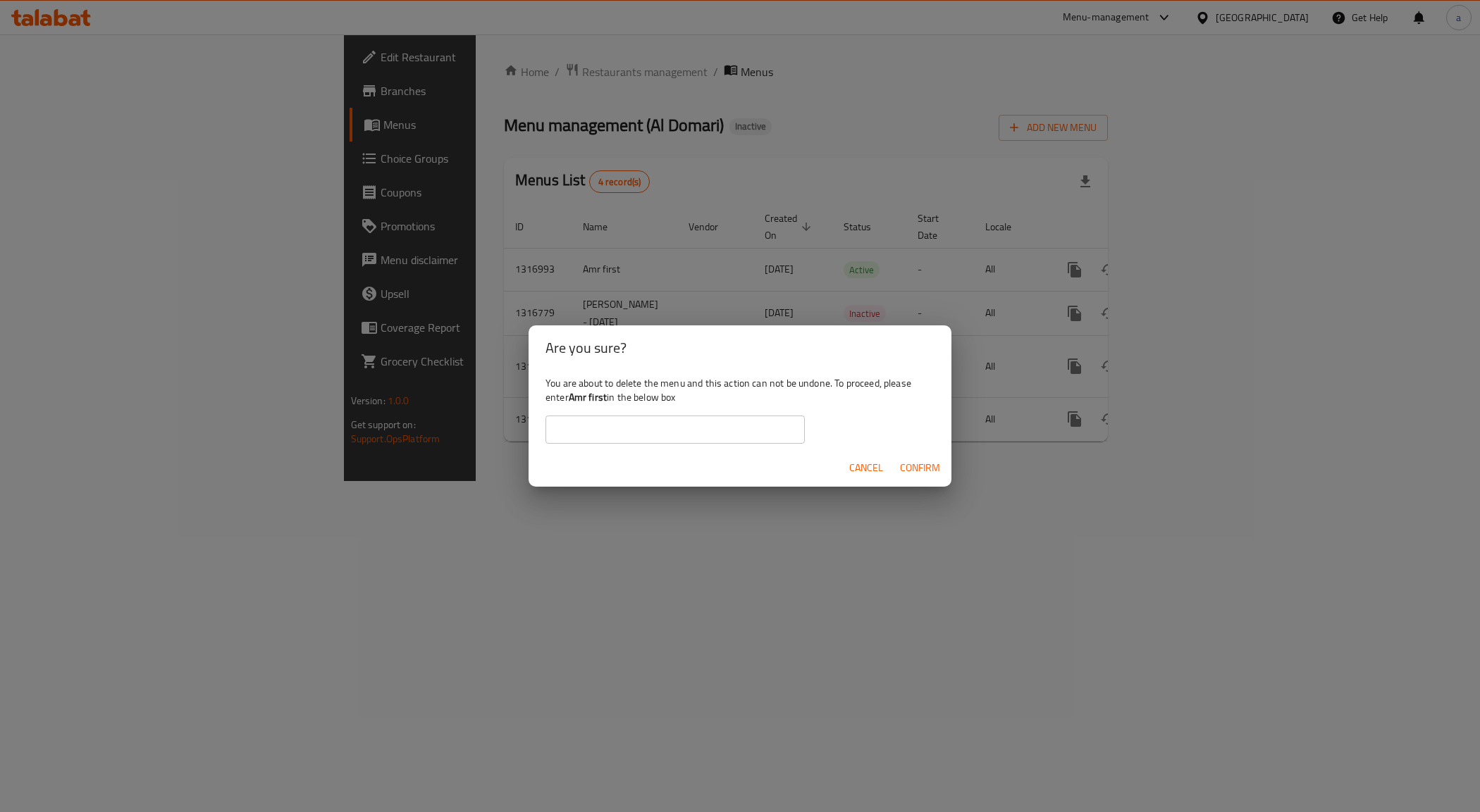
click at [925, 468] on span "Confirm" at bounding box center [920, 468] width 40 height 18
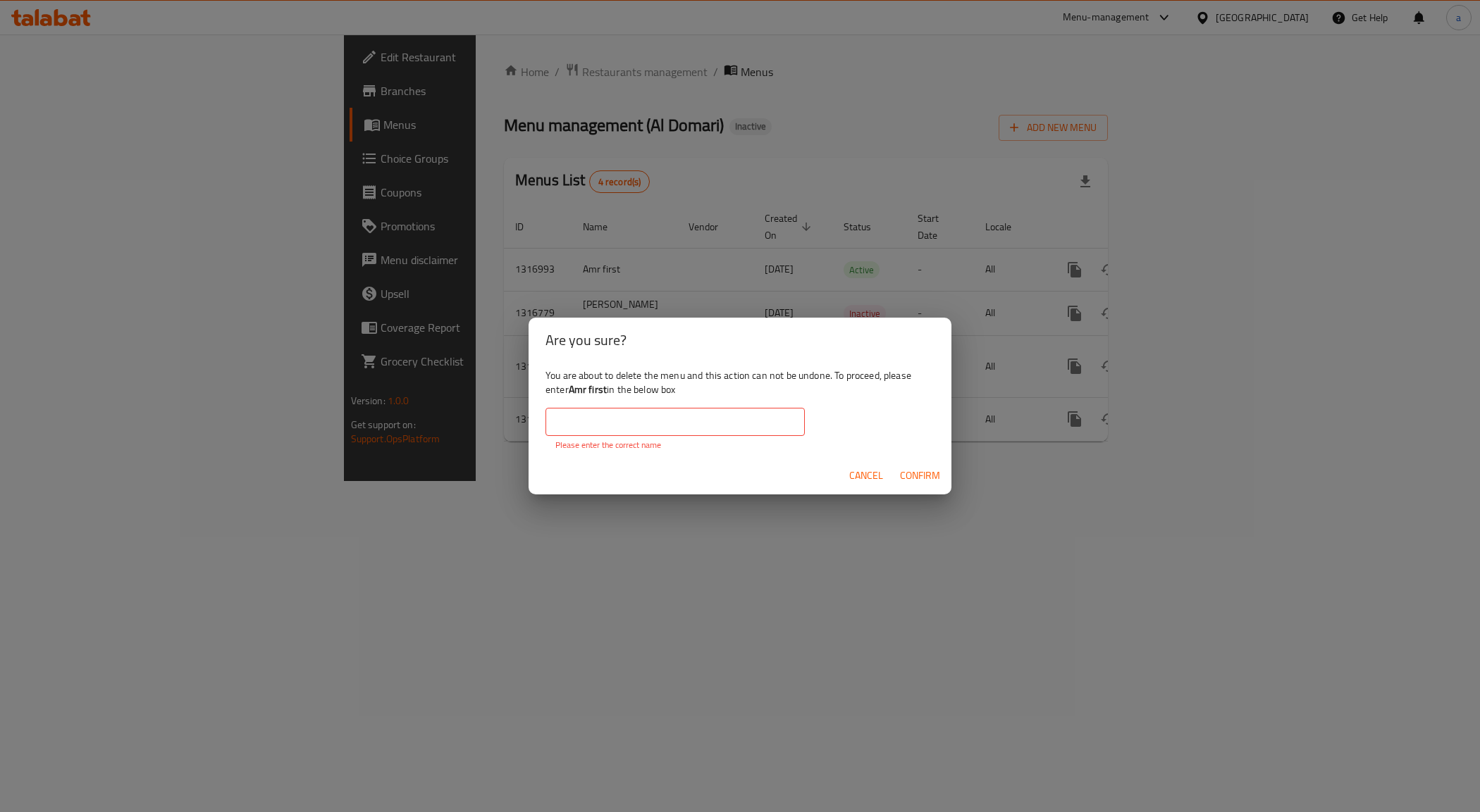
drag, startPoint x: 610, startPoint y: 392, endPoint x: 572, endPoint y: 391, distance: 38.0
click at [572, 391] on b "Amr first" at bounding box center [587, 389] width 38 height 19
copy b "Amr first"
click at [556, 428] on input "text" at bounding box center [675, 421] width 259 height 28
paste input "Amr first"
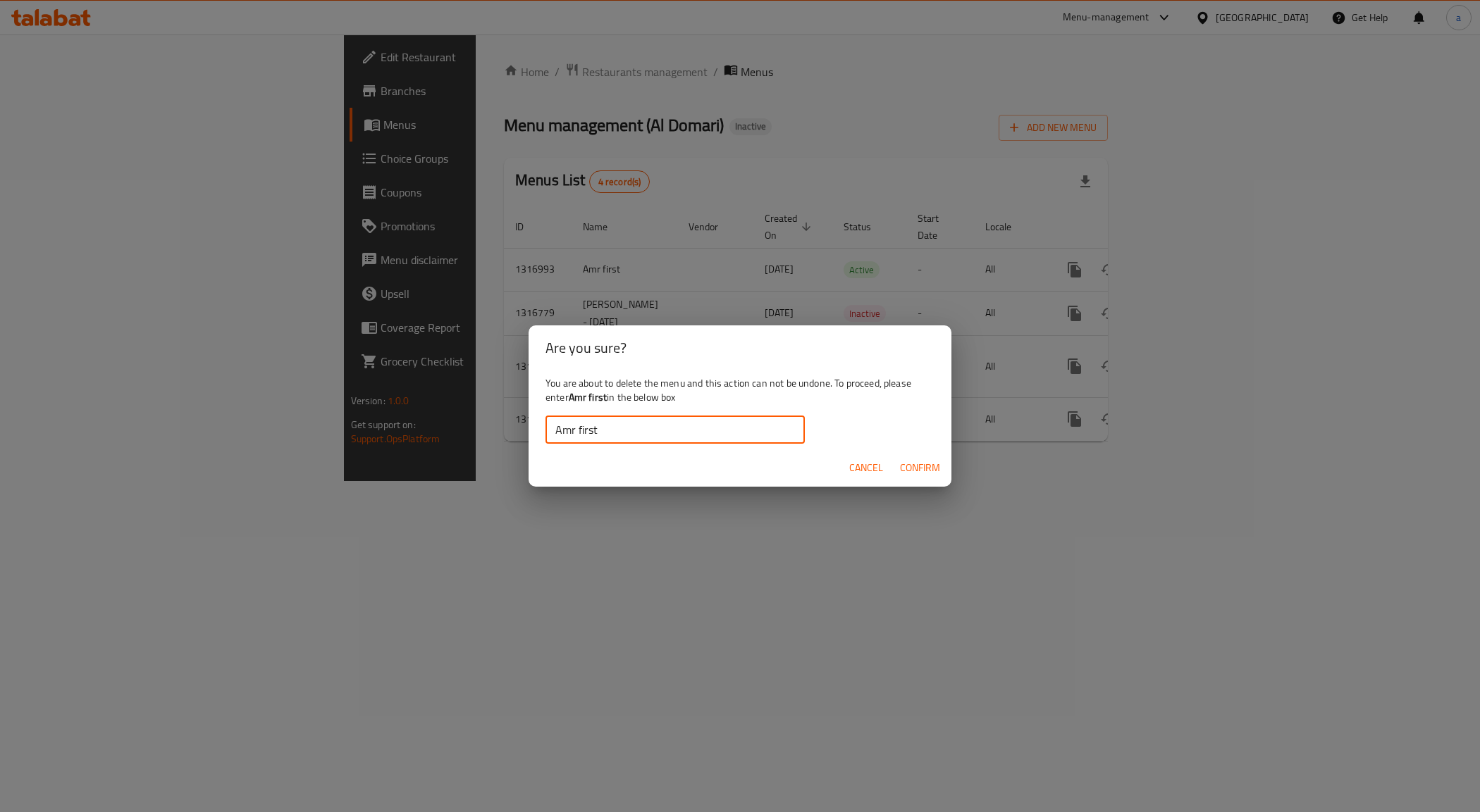
type input "Amr first"
click at [941, 469] on button "Confirm" at bounding box center [920, 468] width 52 height 26
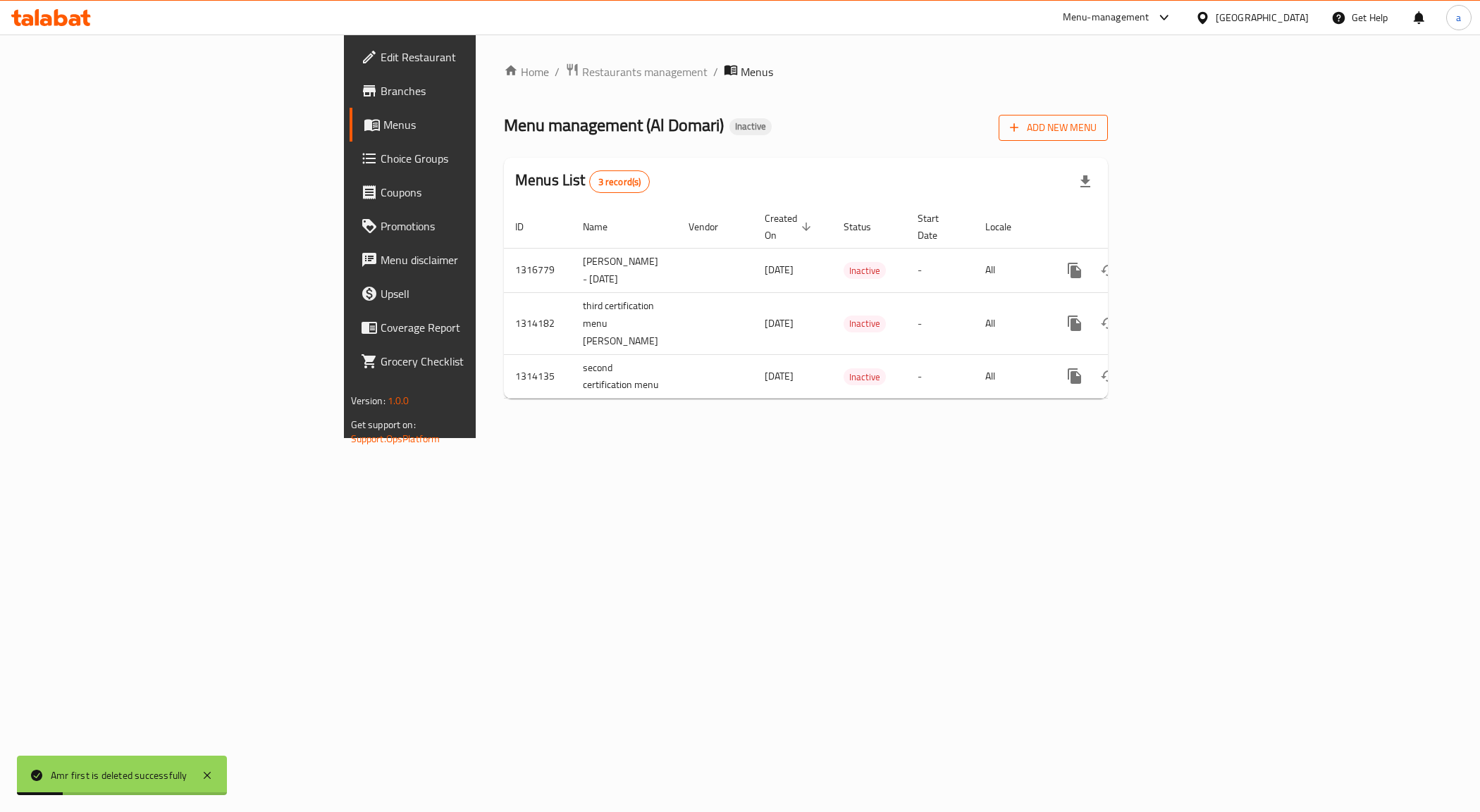
click at [1096, 132] on span "Add New Menu" at bounding box center [1053, 128] width 86 height 18
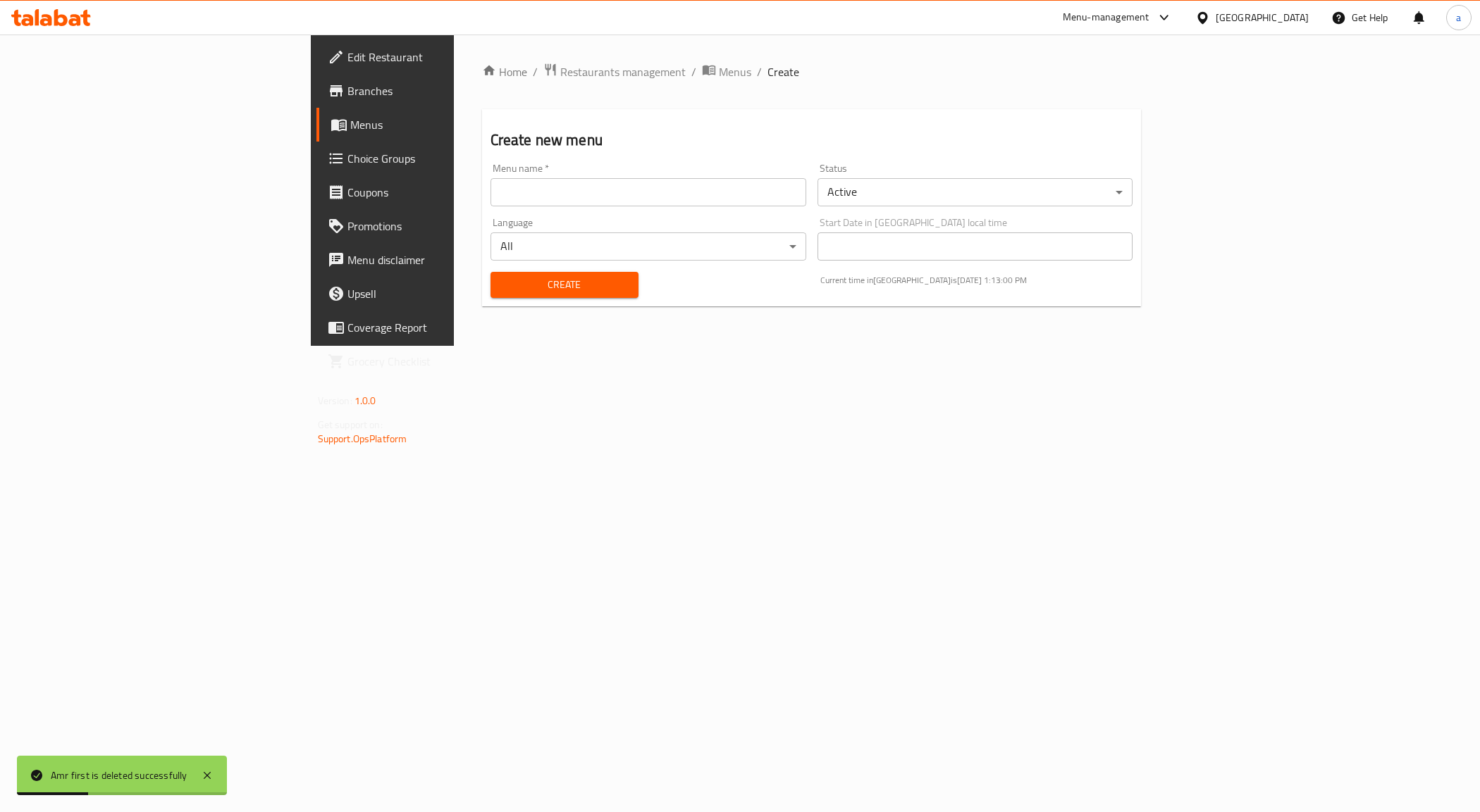
click at [596, 192] on input "text" at bounding box center [648, 192] width 316 height 28
type input "Amr first"
click at [491, 274] on button "Create" at bounding box center [564, 285] width 148 height 26
click at [317, 114] on link "Menus" at bounding box center [437, 125] width 241 height 34
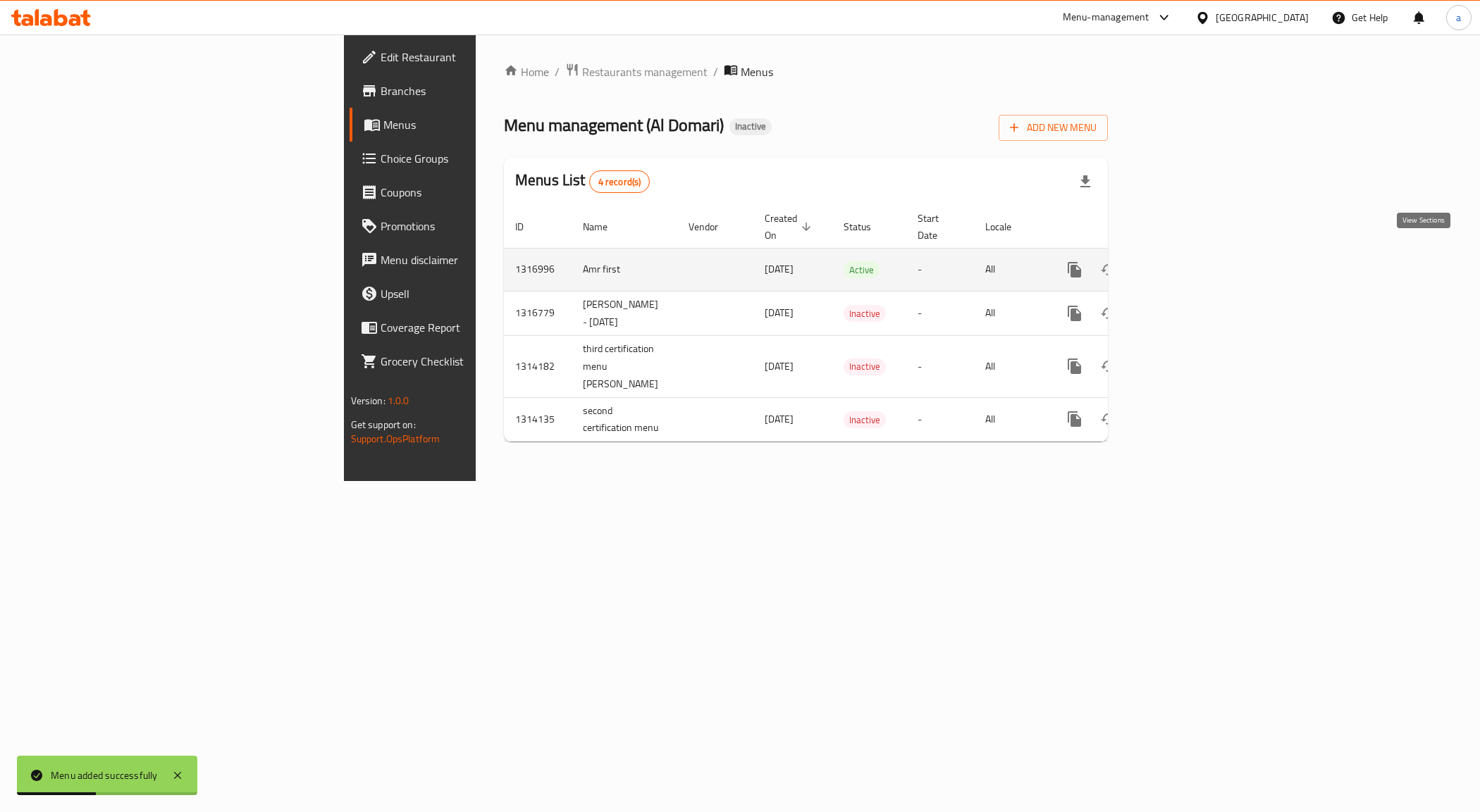
click at [1184, 262] on icon "enhanced table" at bounding box center [1176, 270] width 17 height 17
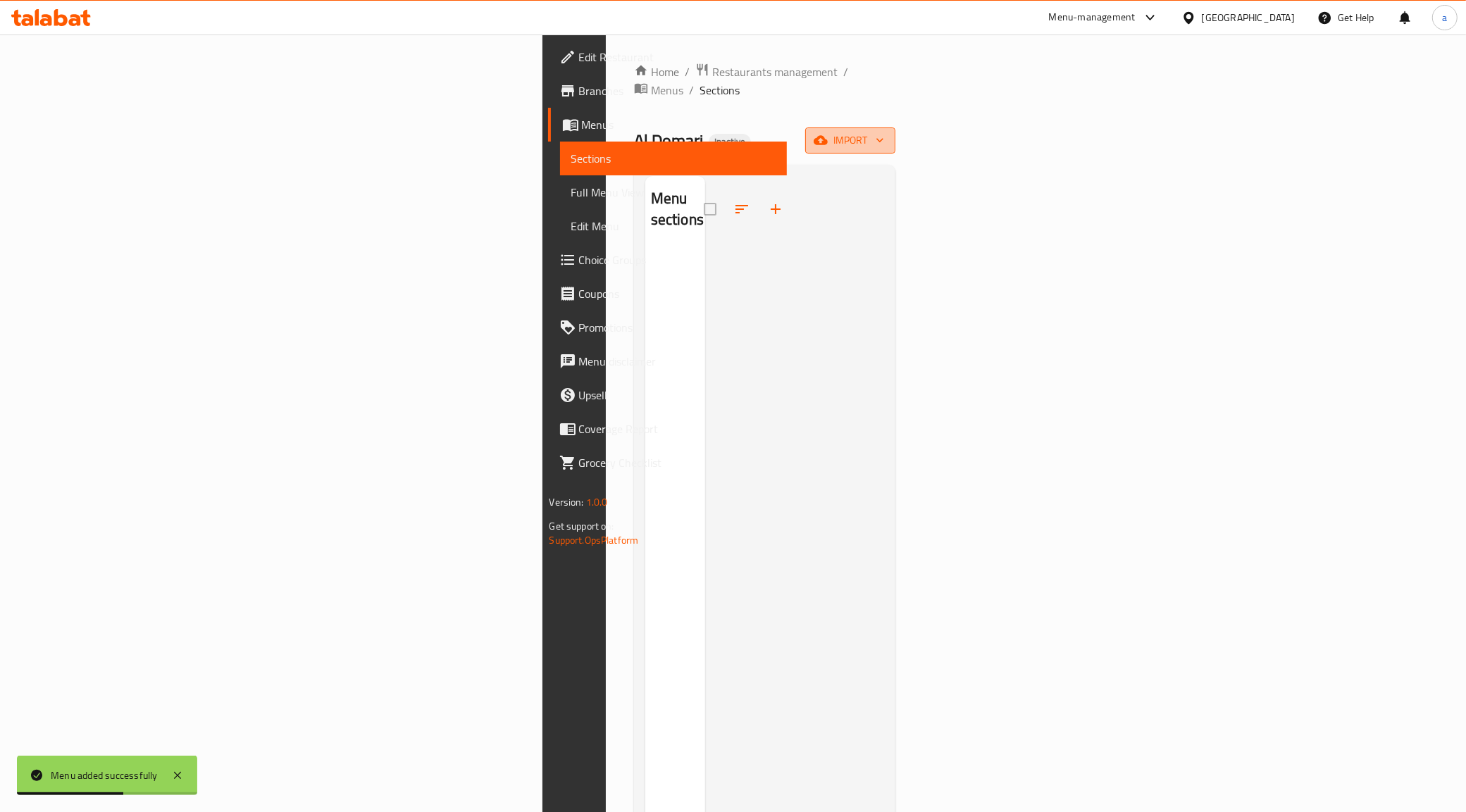
click at [884, 132] on span "import" at bounding box center [851, 140] width 68 height 18
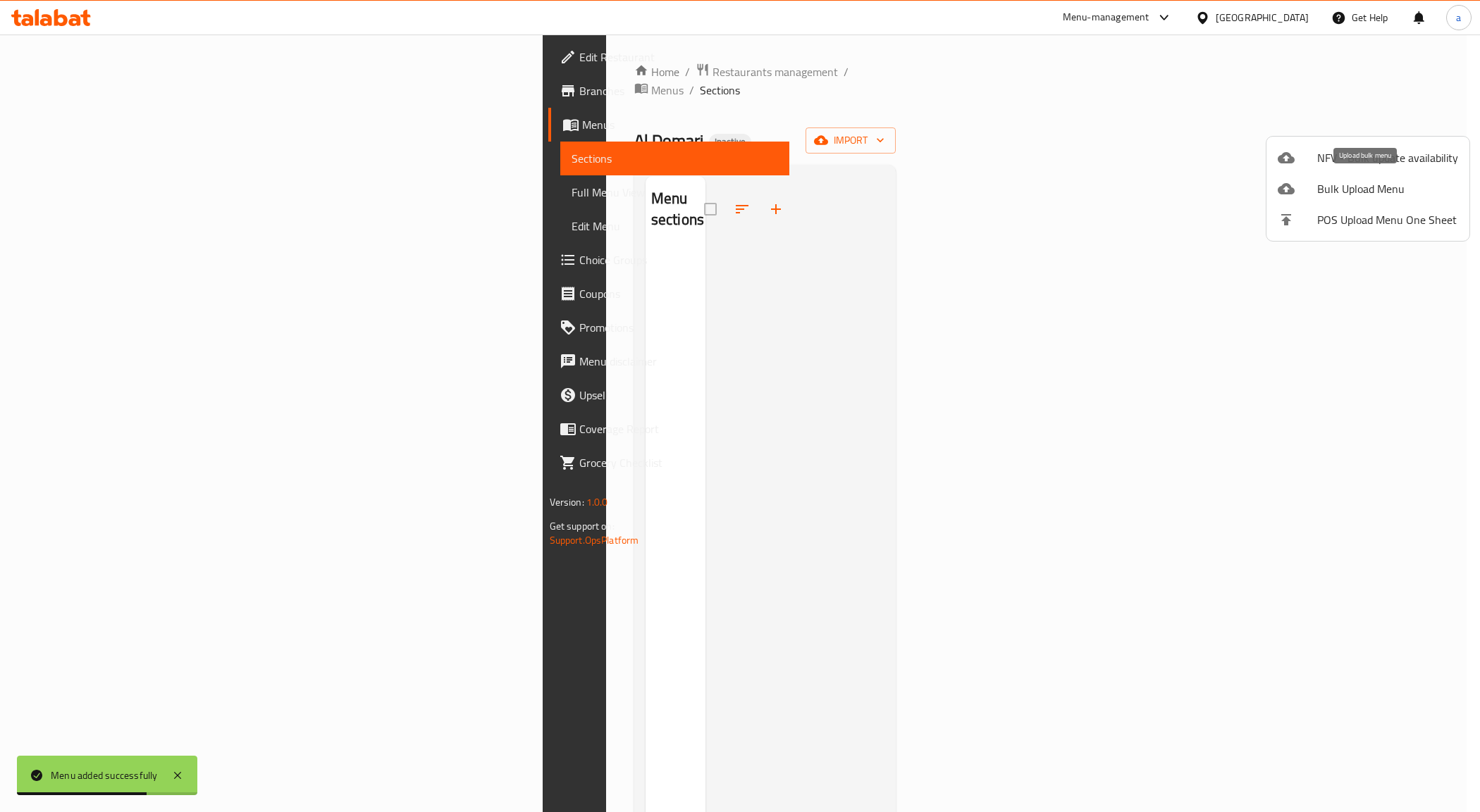
click at [1338, 188] on span "Bulk Upload Menu" at bounding box center [1387, 188] width 141 height 17
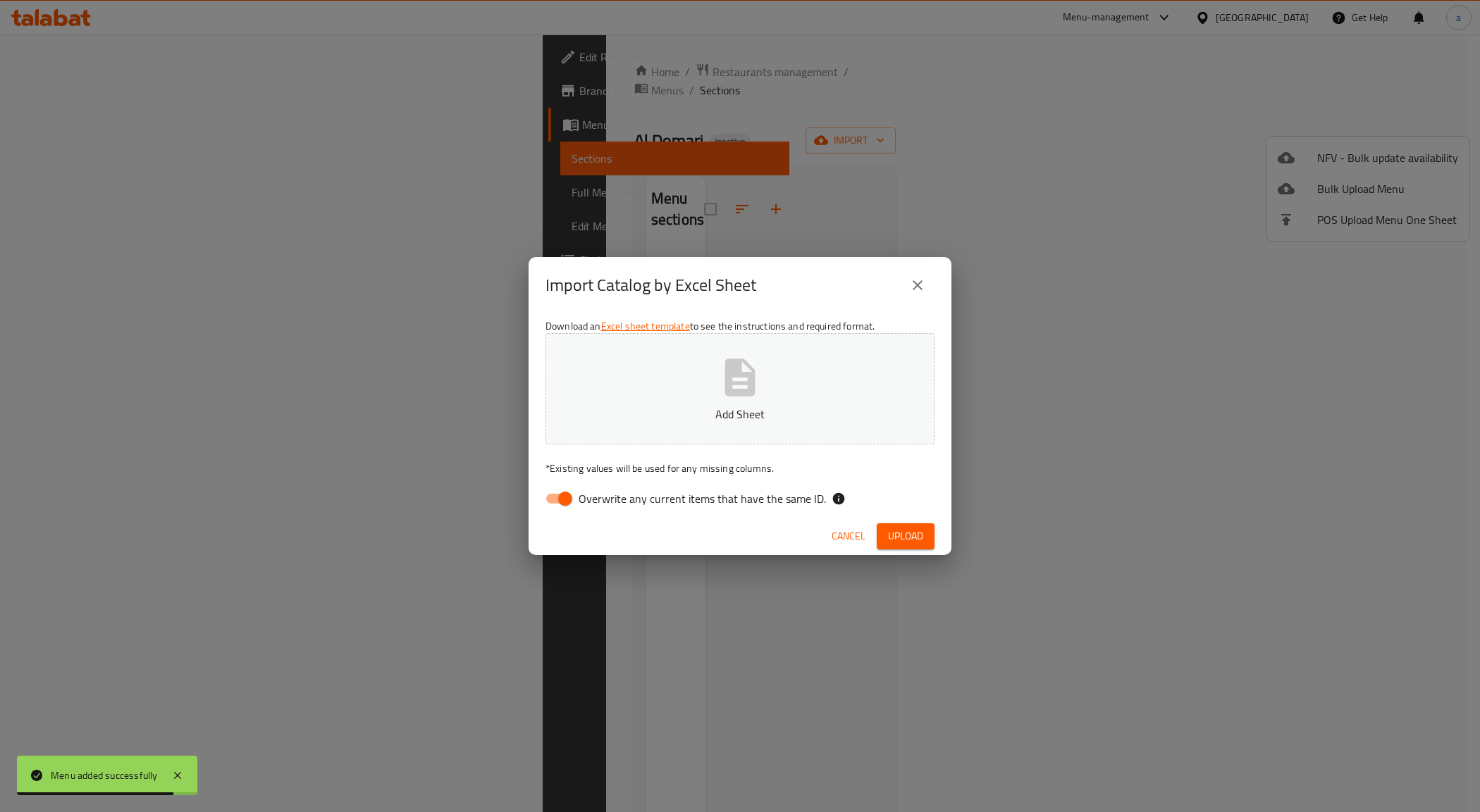
click at [564, 508] on input "Overwrite any current items that have the same ID." at bounding box center [565, 498] width 81 height 27
checkbox input "false"
click at [728, 396] on icon "button" at bounding box center [740, 377] width 31 height 37
click at [906, 534] on span "Upload" at bounding box center [906, 537] width 36 height 18
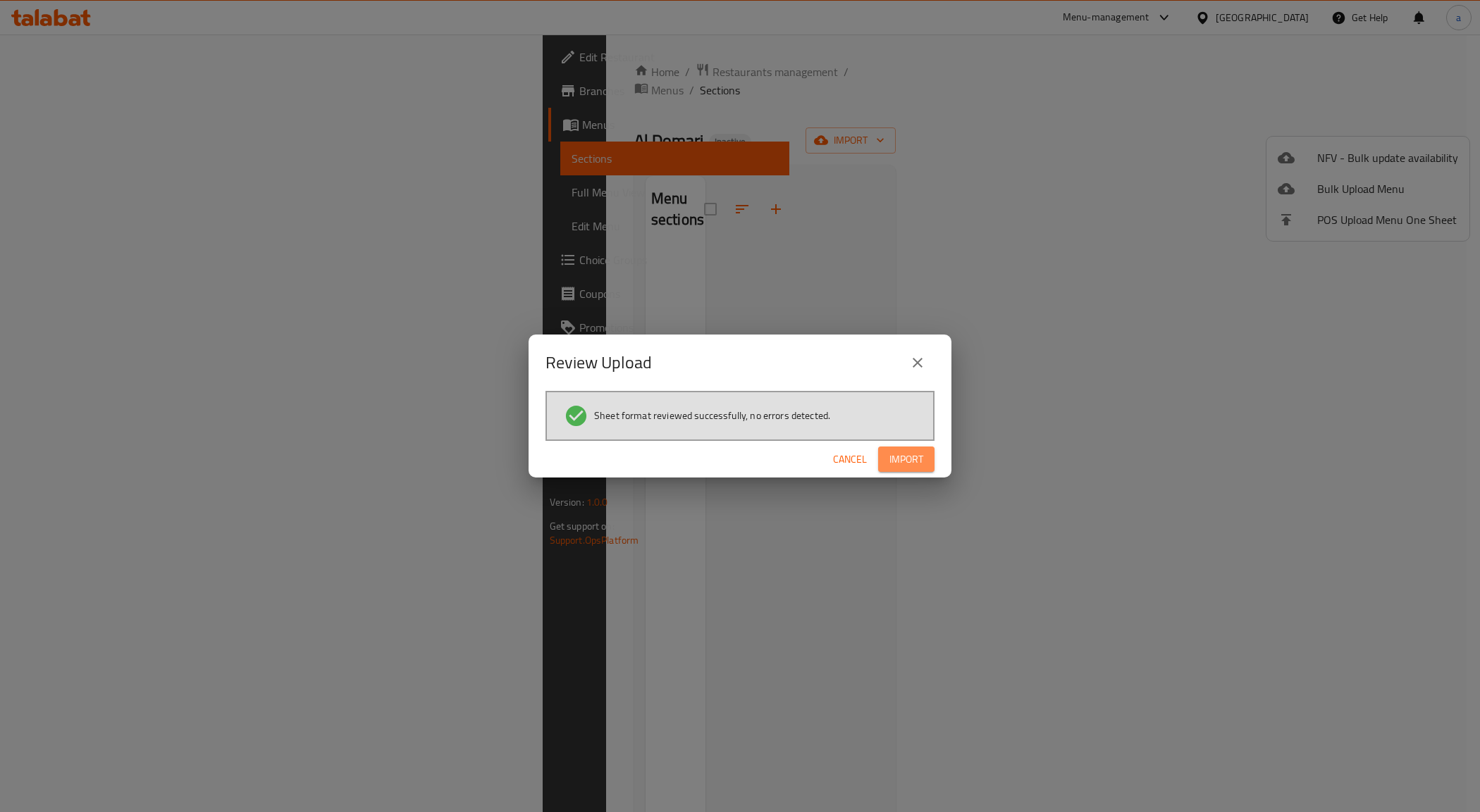
click at [913, 467] on span "Import" at bounding box center [907, 460] width 34 height 18
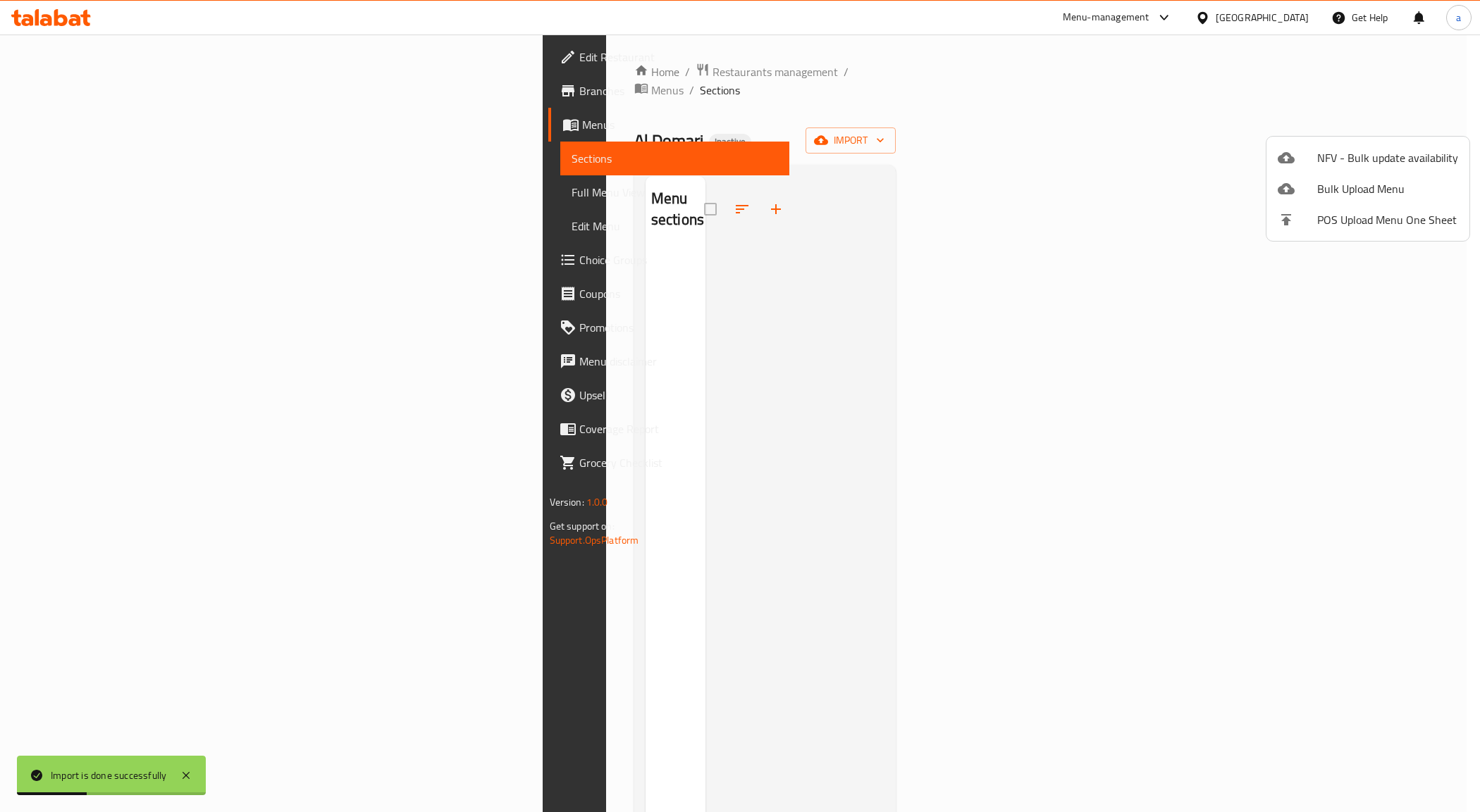
click at [158, 136] on div at bounding box center [740, 406] width 1480 height 812
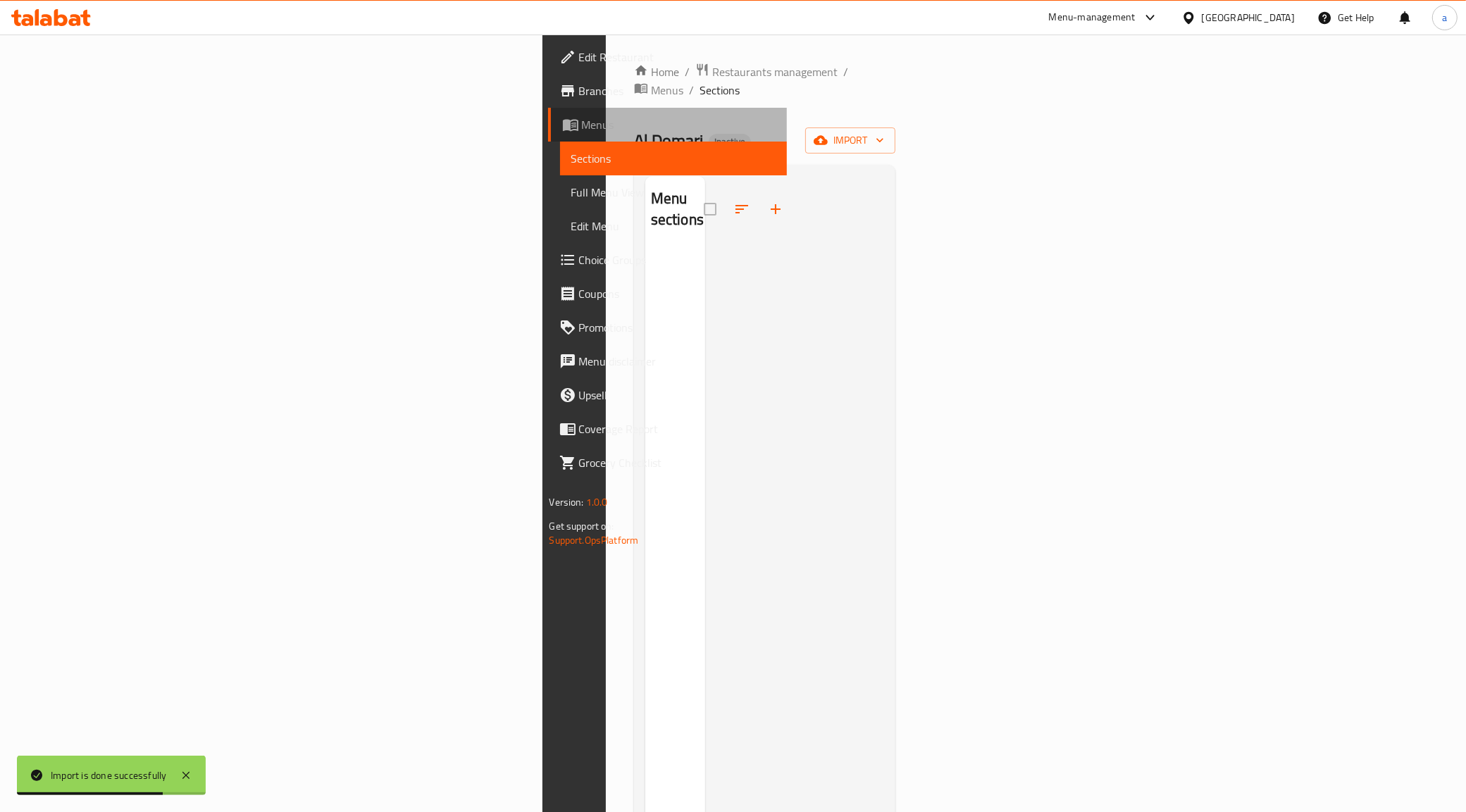
click at [548, 136] on link "Menus" at bounding box center [668, 125] width 240 height 34
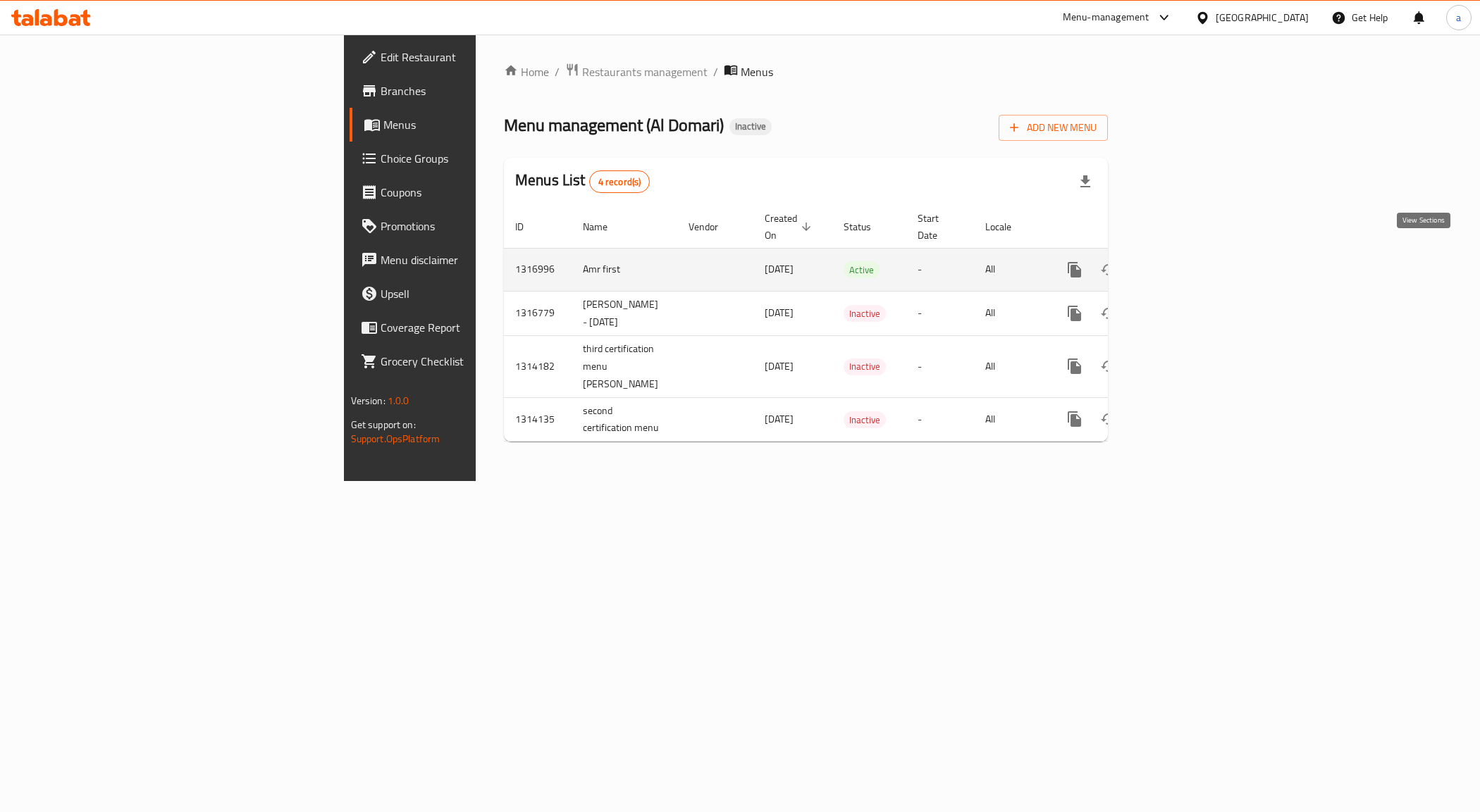
click at [1183, 263] on icon "enhanced table" at bounding box center [1176, 270] width 13 height 13
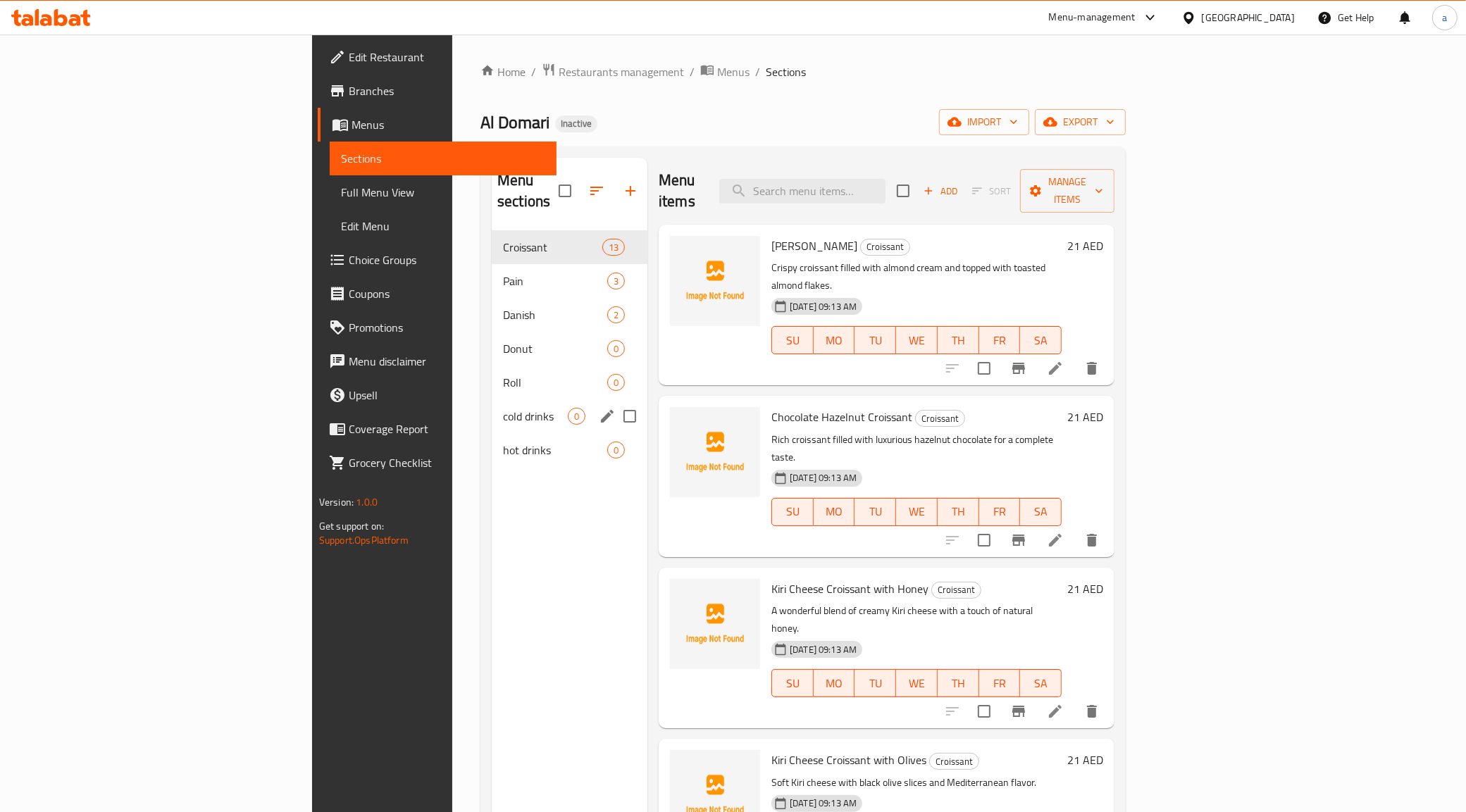
click at [492, 410] on div "cold drinks 0" at bounding box center [569, 416] width 156 height 34
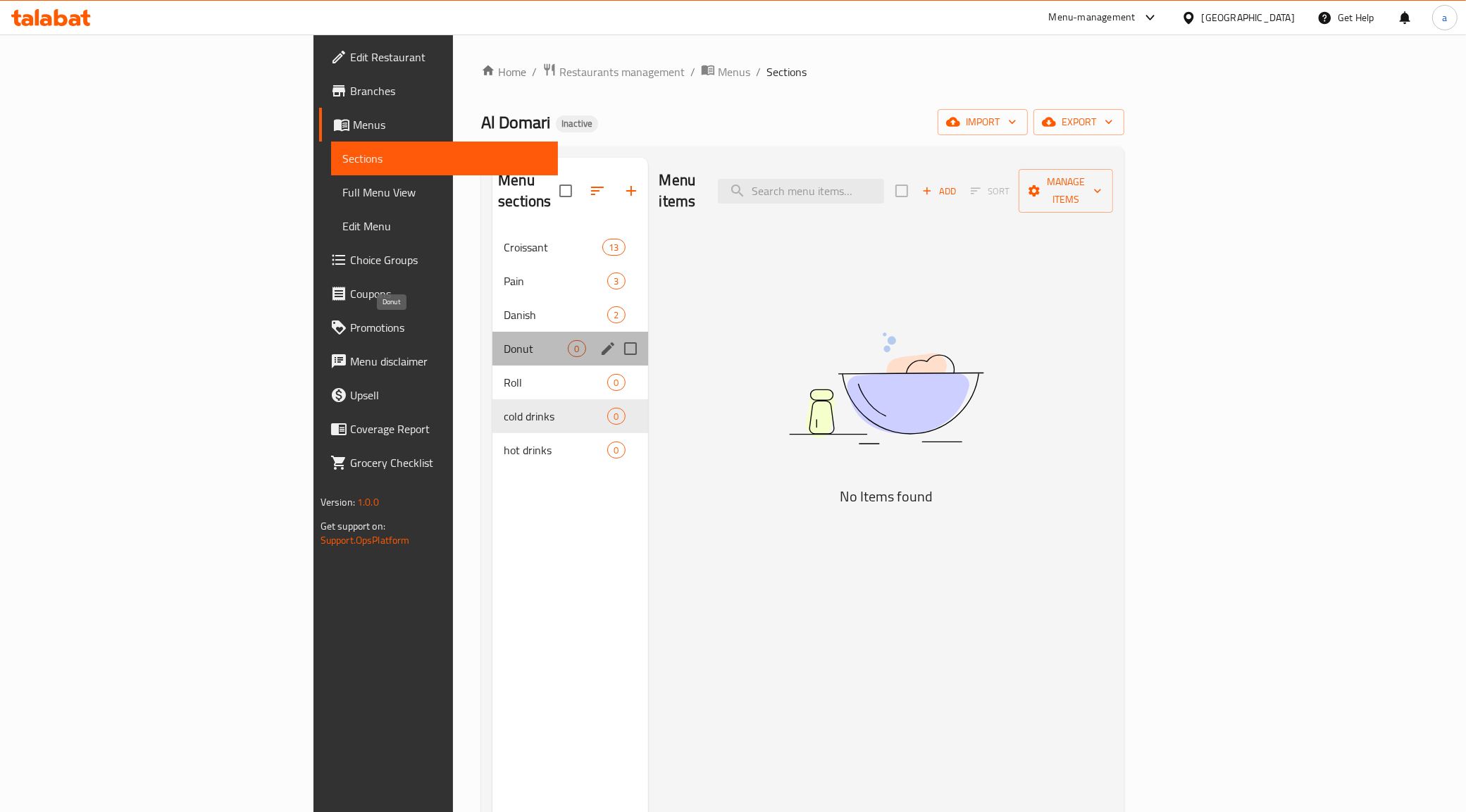
click at [504, 341] on span "Donut" at bounding box center [535, 349] width 64 height 17
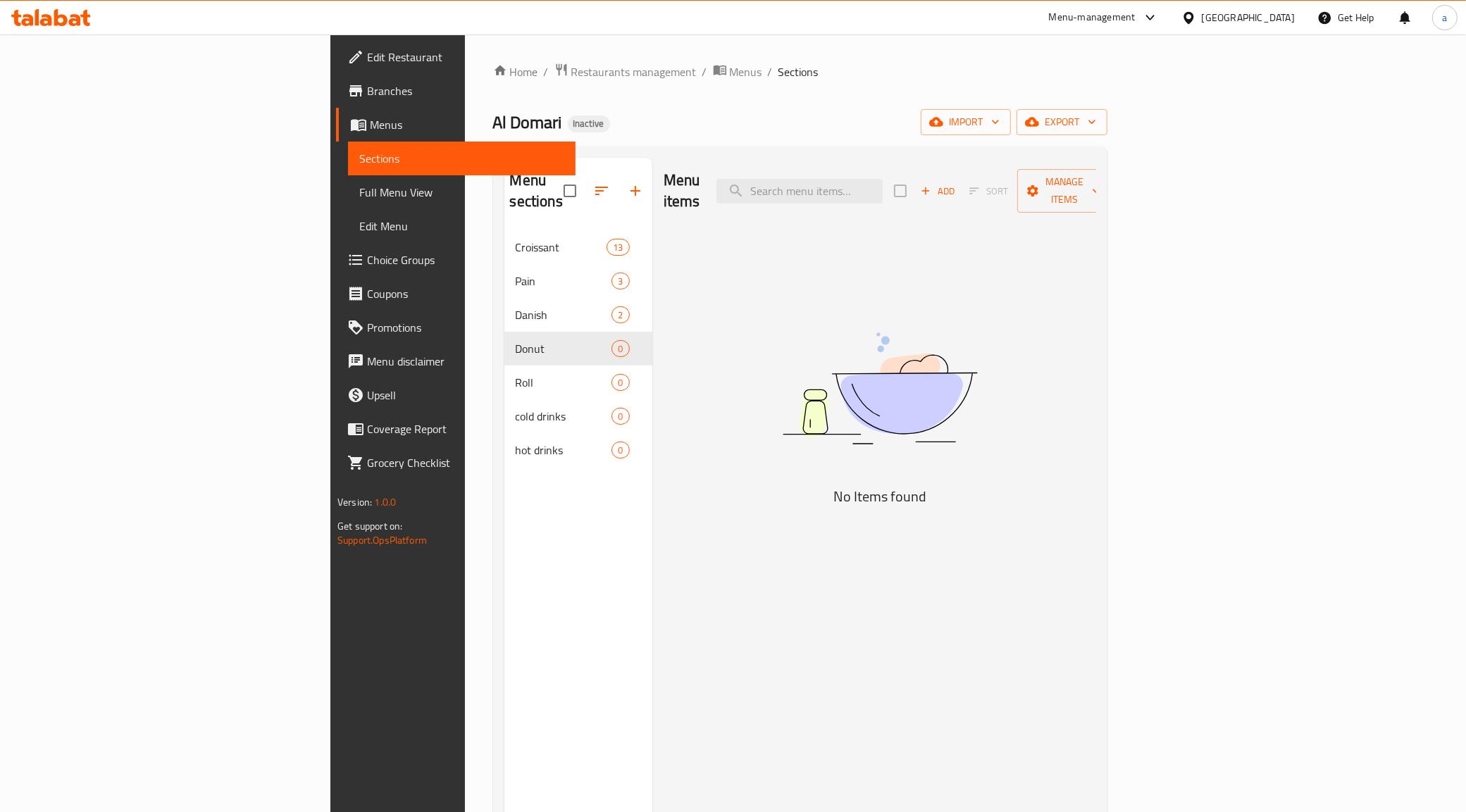
click at [359, 195] on span "Full Menu View" at bounding box center [462, 192] width 205 height 17
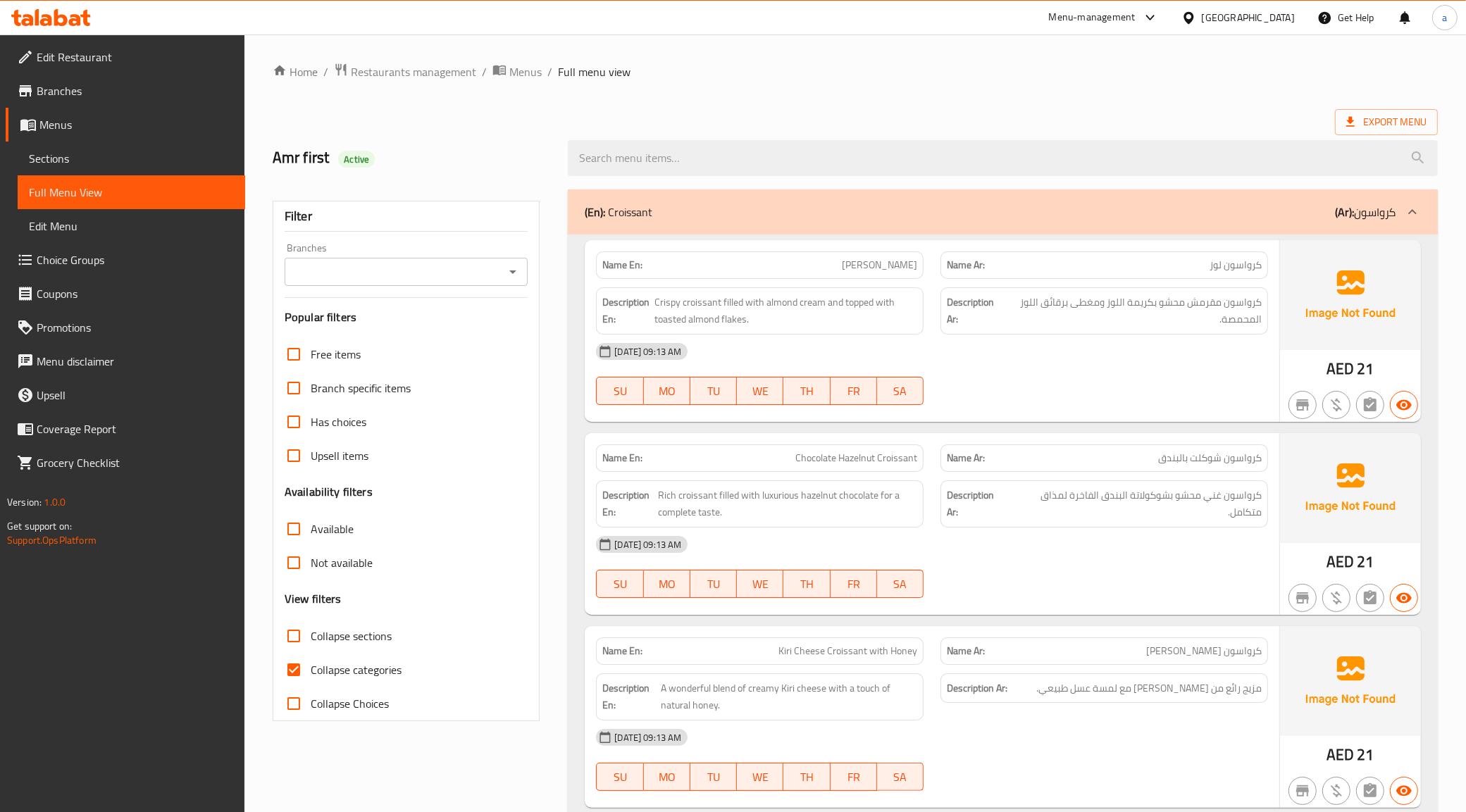
click at [336, 671] on span "Collapse categories" at bounding box center [356, 670] width 91 height 17
click at [311, 671] on input "Collapse categories" at bounding box center [294, 670] width 34 height 34
checkbox input "false"
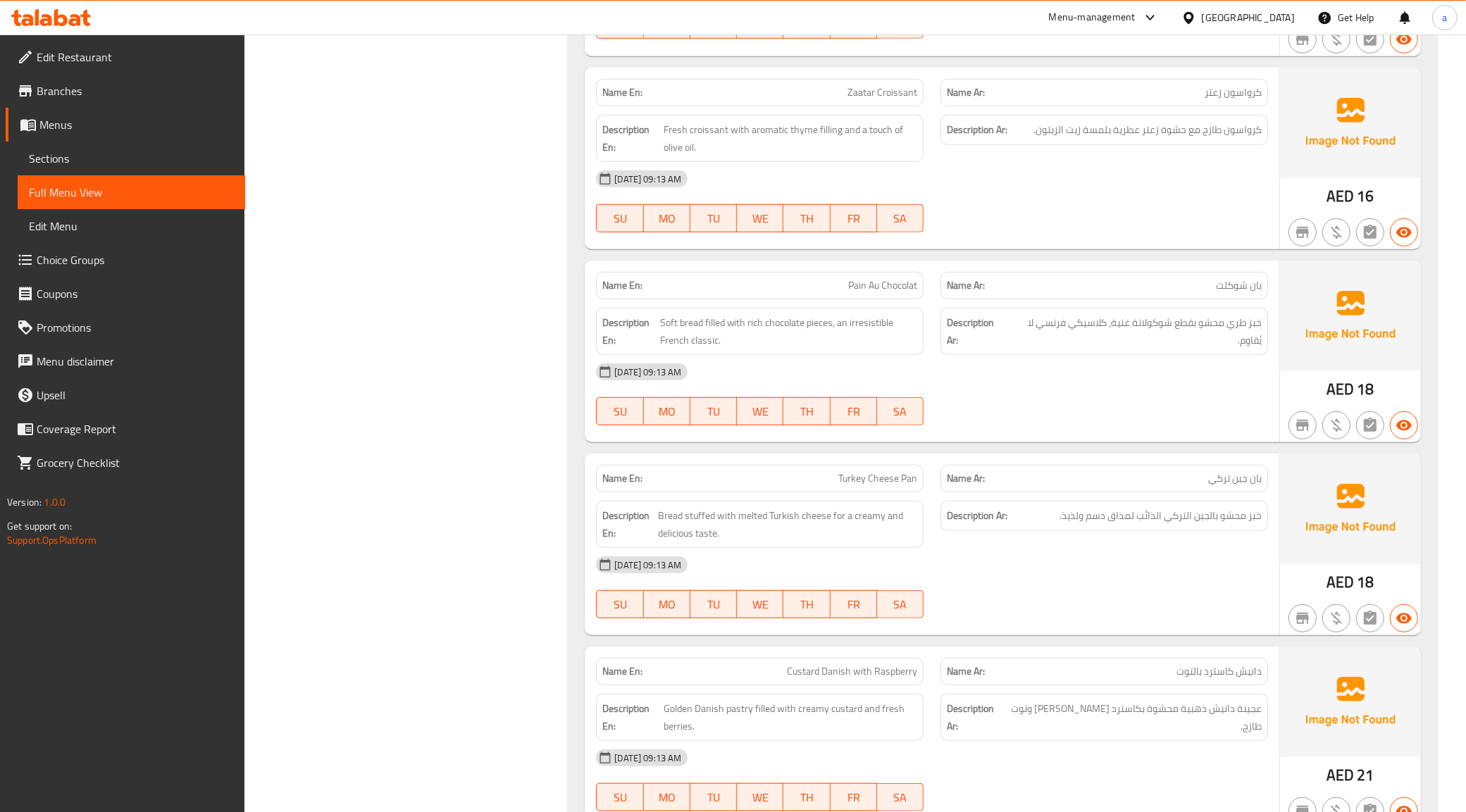
scroll to position [3312, 0]
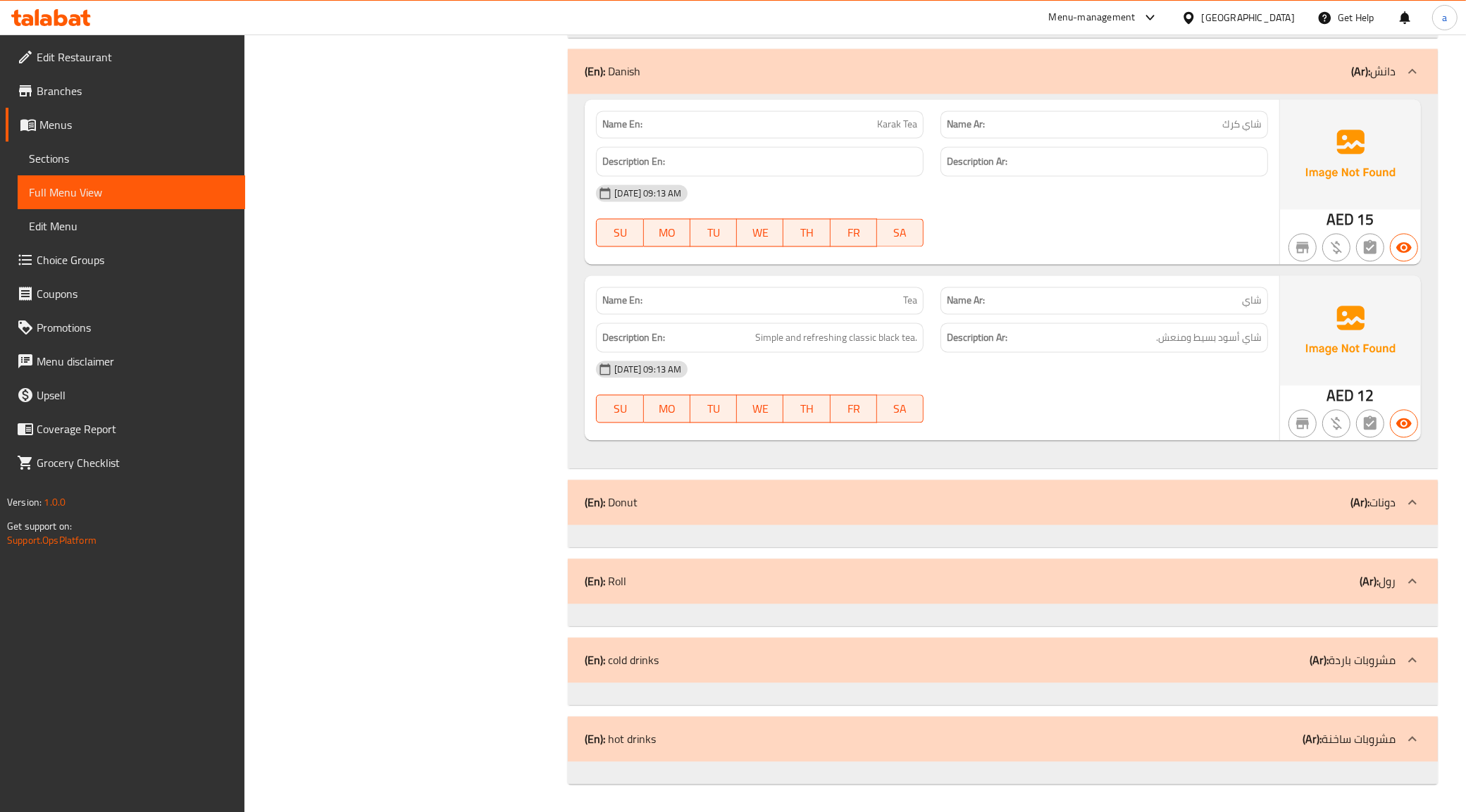
click at [1322, 741] on p "(Ar): مشروبات ساخنة" at bounding box center [1349, 739] width 93 height 17
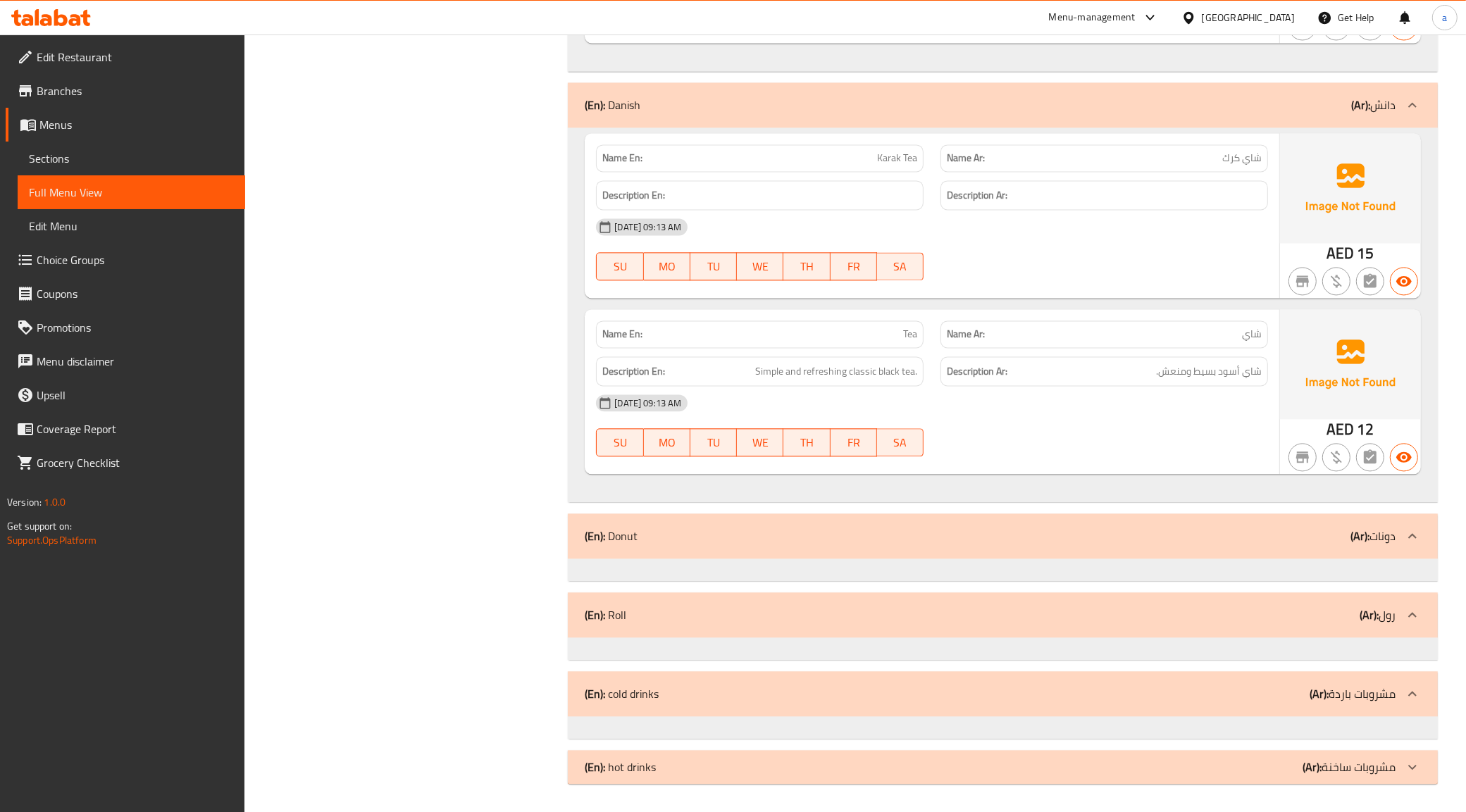
click at [1330, 699] on p "(Ar): مشروبات باردة" at bounding box center [1353, 693] width 86 height 17
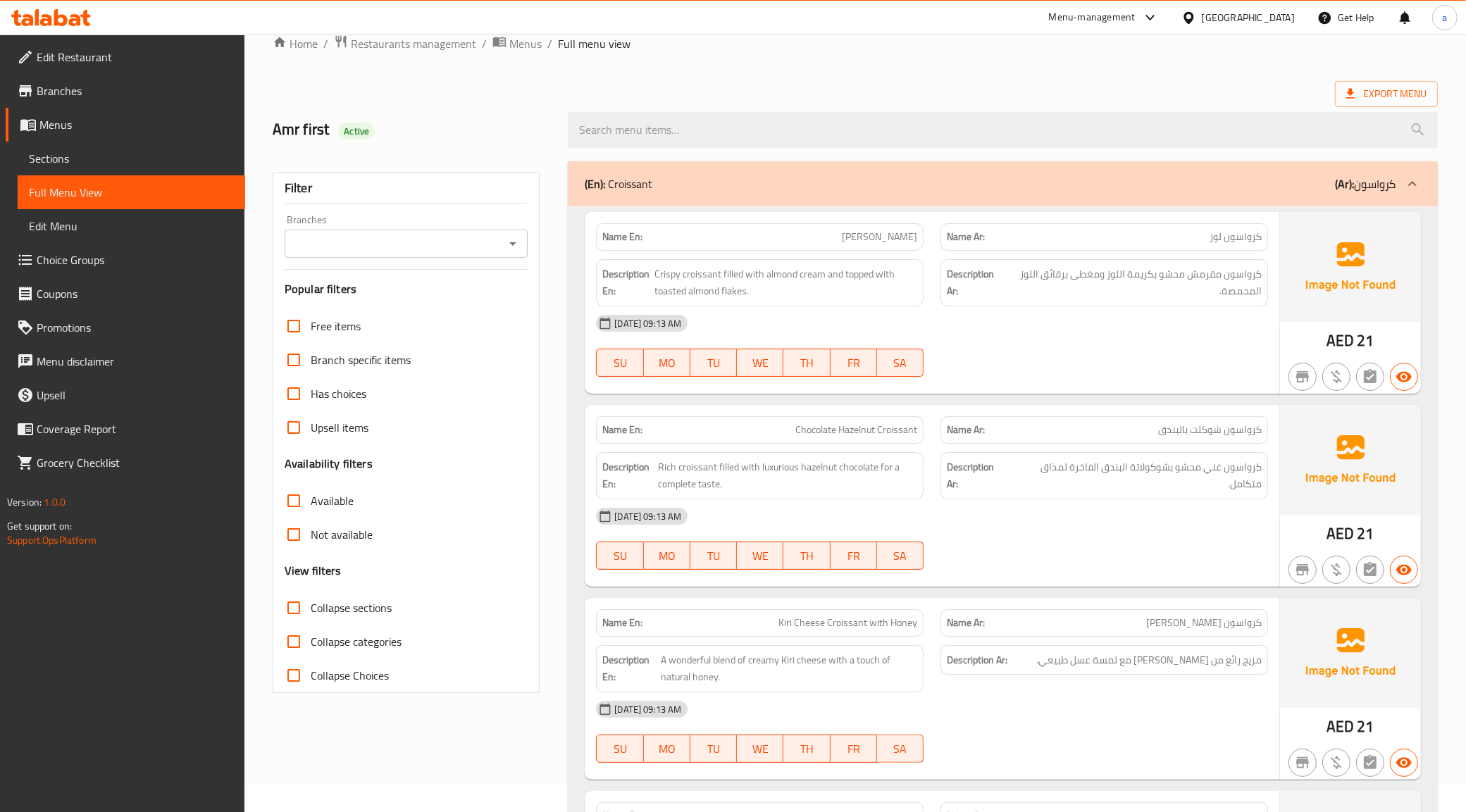
scroll to position [0, 0]
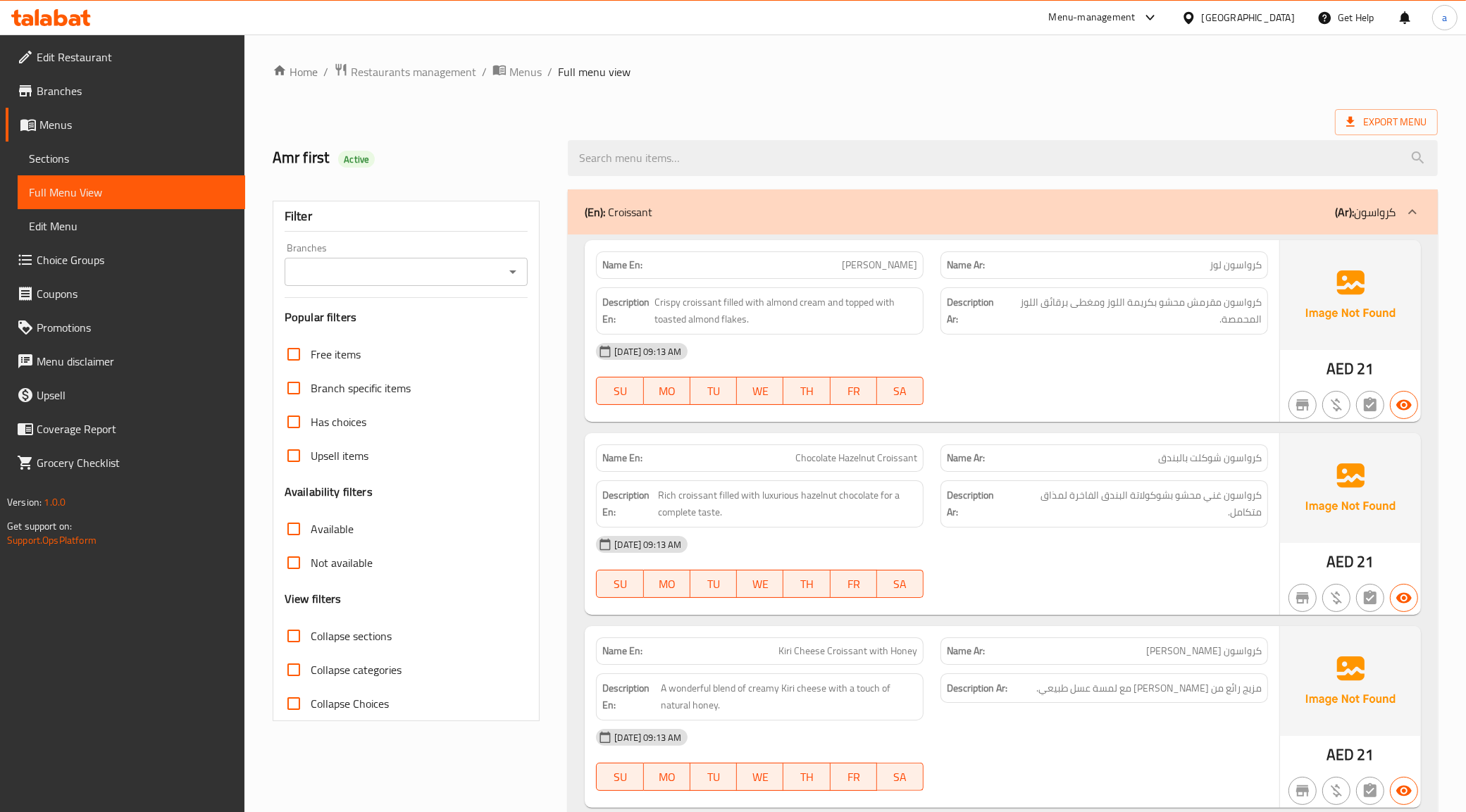
click at [81, 121] on span "Menus" at bounding box center [136, 124] width 195 height 17
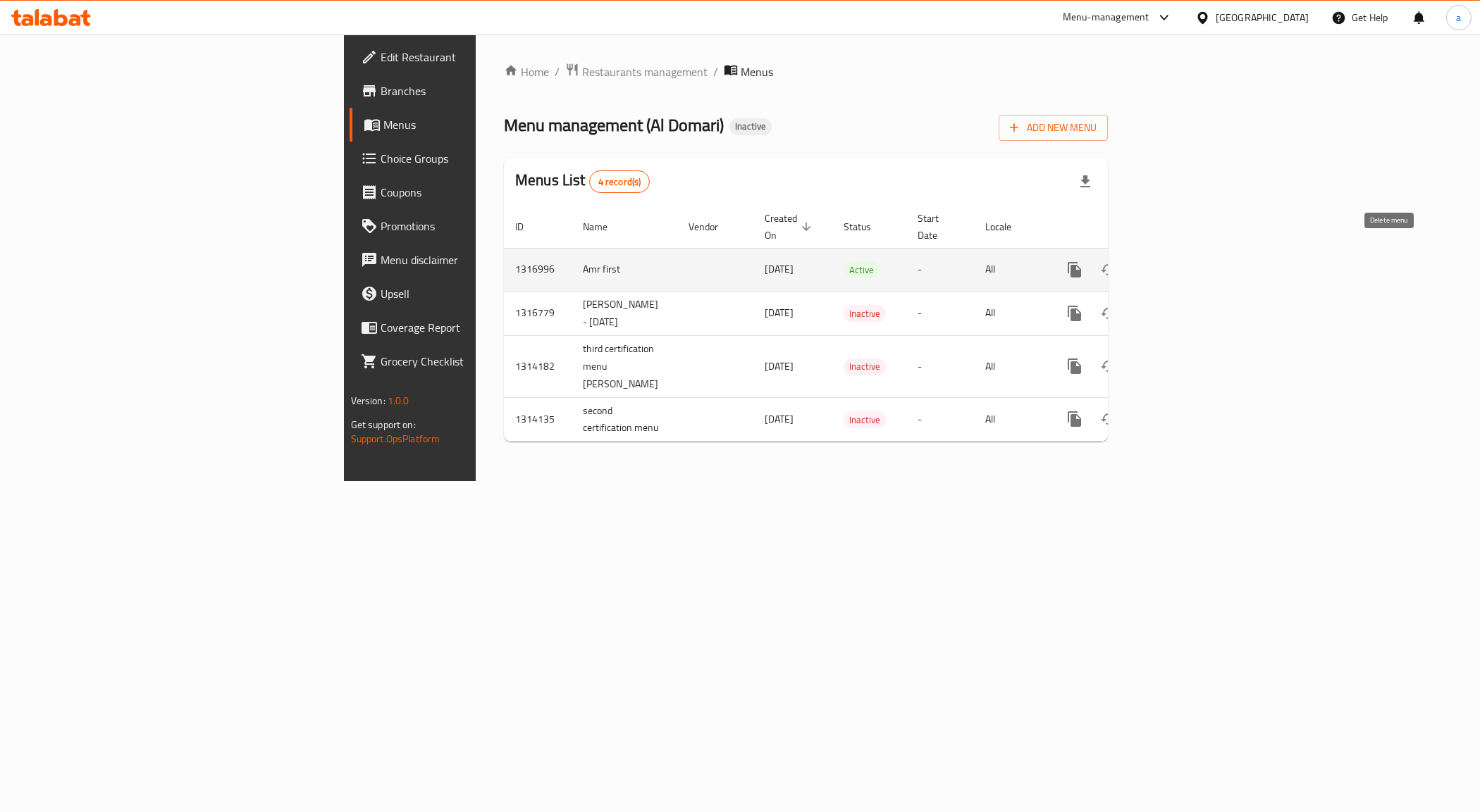
click at [1147, 263] on icon "enhanced table" at bounding box center [1142, 270] width 10 height 13
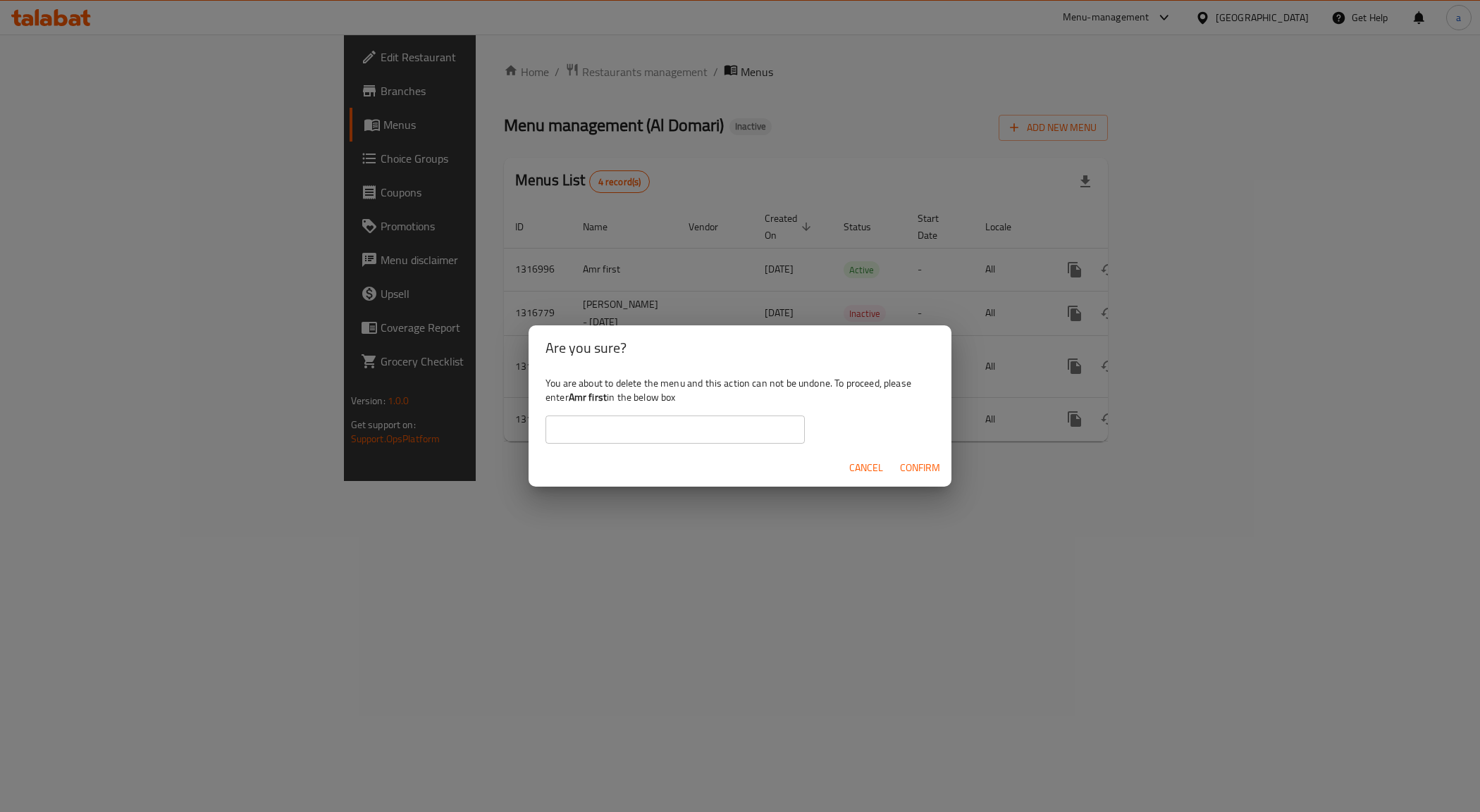
click at [593, 392] on b "Amr first" at bounding box center [587, 397] width 38 height 19
click at [580, 396] on b "Amr first" at bounding box center [587, 397] width 38 height 19
click at [581, 396] on b "Amr first" at bounding box center [587, 397] width 38 height 19
drag, startPoint x: 605, startPoint y: 402, endPoint x: 569, endPoint y: 400, distance: 36.1
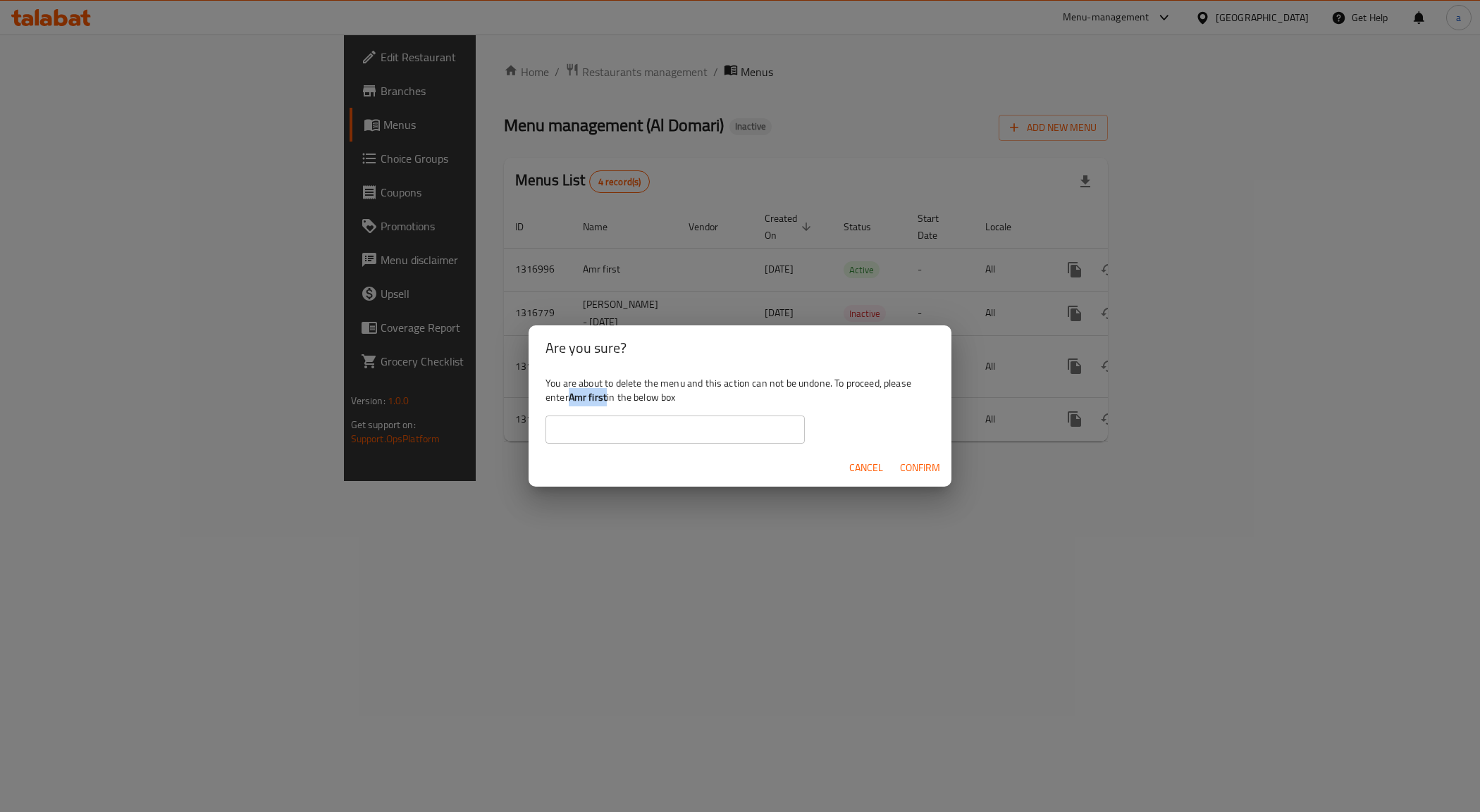
click at [569, 400] on b "Amr first" at bounding box center [587, 397] width 38 height 19
copy b "Amr first"
click at [585, 432] on input "text" at bounding box center [675, 429] width 259 height 28
paste input "Amr first"
click at [910, 465] on span "Confirm" at bounding box center [920, 468] width 40 height 18
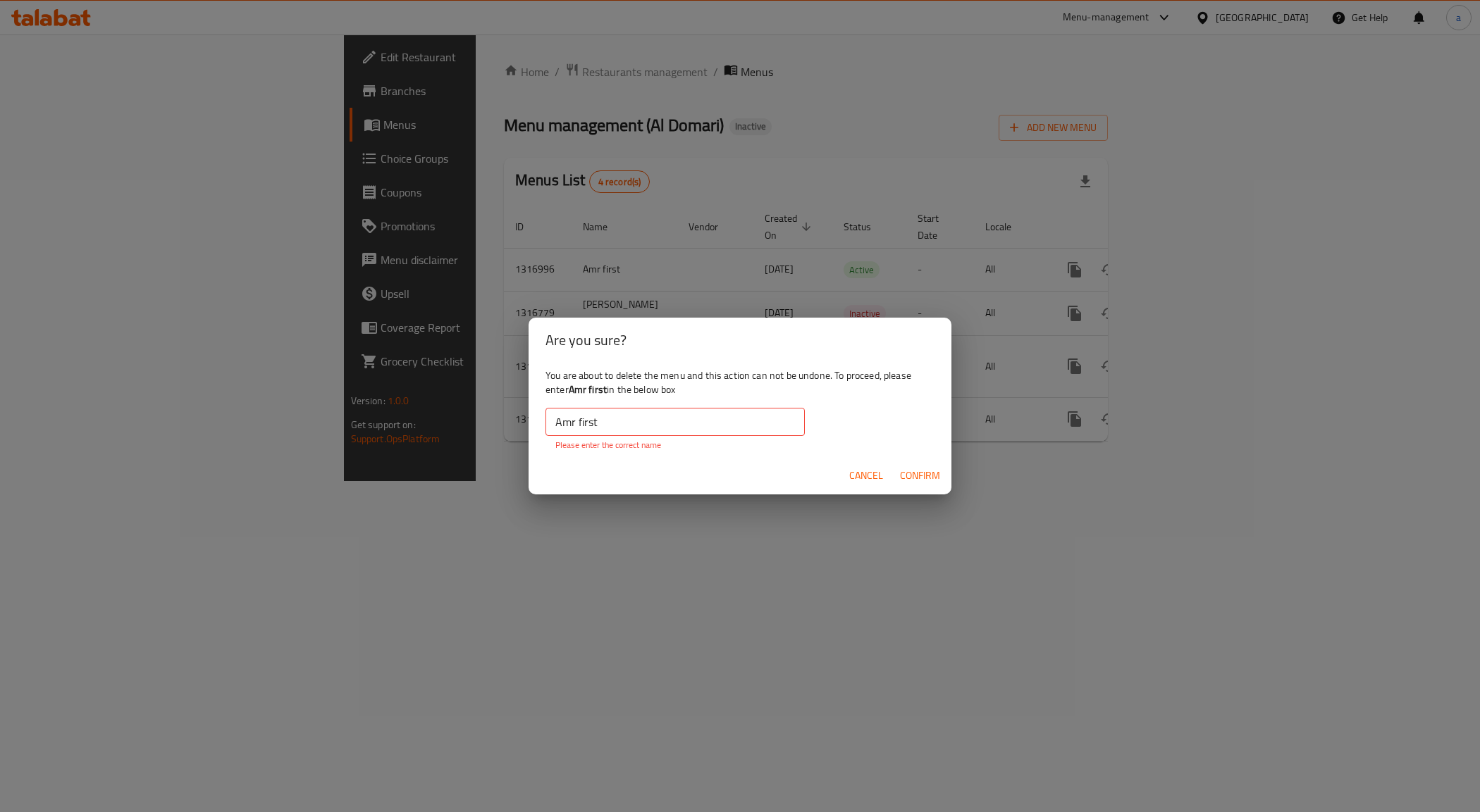
click at [914, 471] on span "Confirm" at bounding box center [920, 476] width 40 height 18
click at [620, 431] on input "Amr first" at bounding box center [675, 421] width 259 height 28
click at [621, 429] on input "Amr first" at bounding box center [675, 421] width 259 height 28
type input "Amr first"
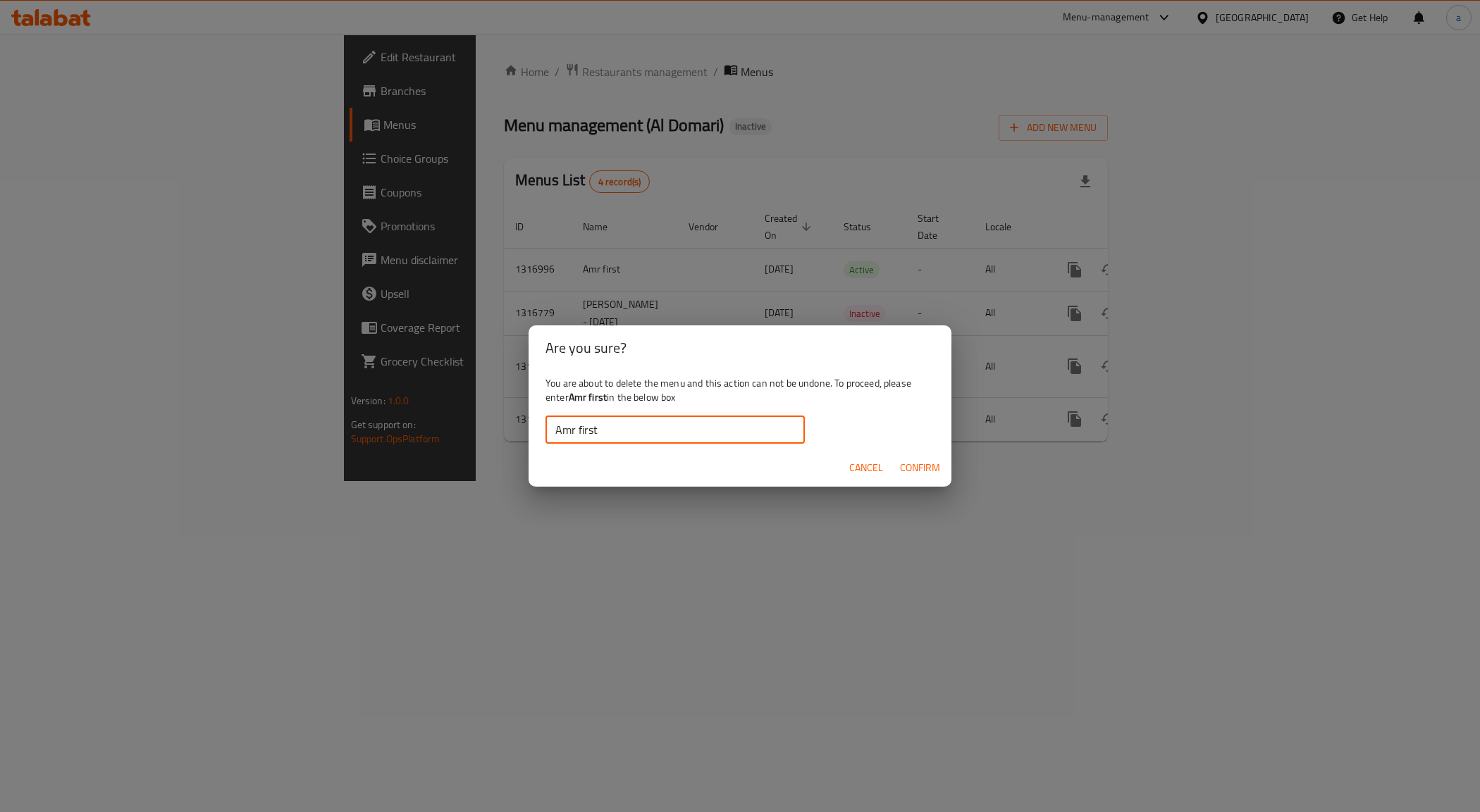
drag, startPoint x: 901, startPoint y: 451, endPoint x: 907, endPoint y: 471, distance: 20.9
click at [901, 454] on div "Cancel Confirm" at bounding box center [740, 468] width 423 height 37
click at [908, 471] on span "Confirm" at bounding box center [920, 468] width 40 height 18
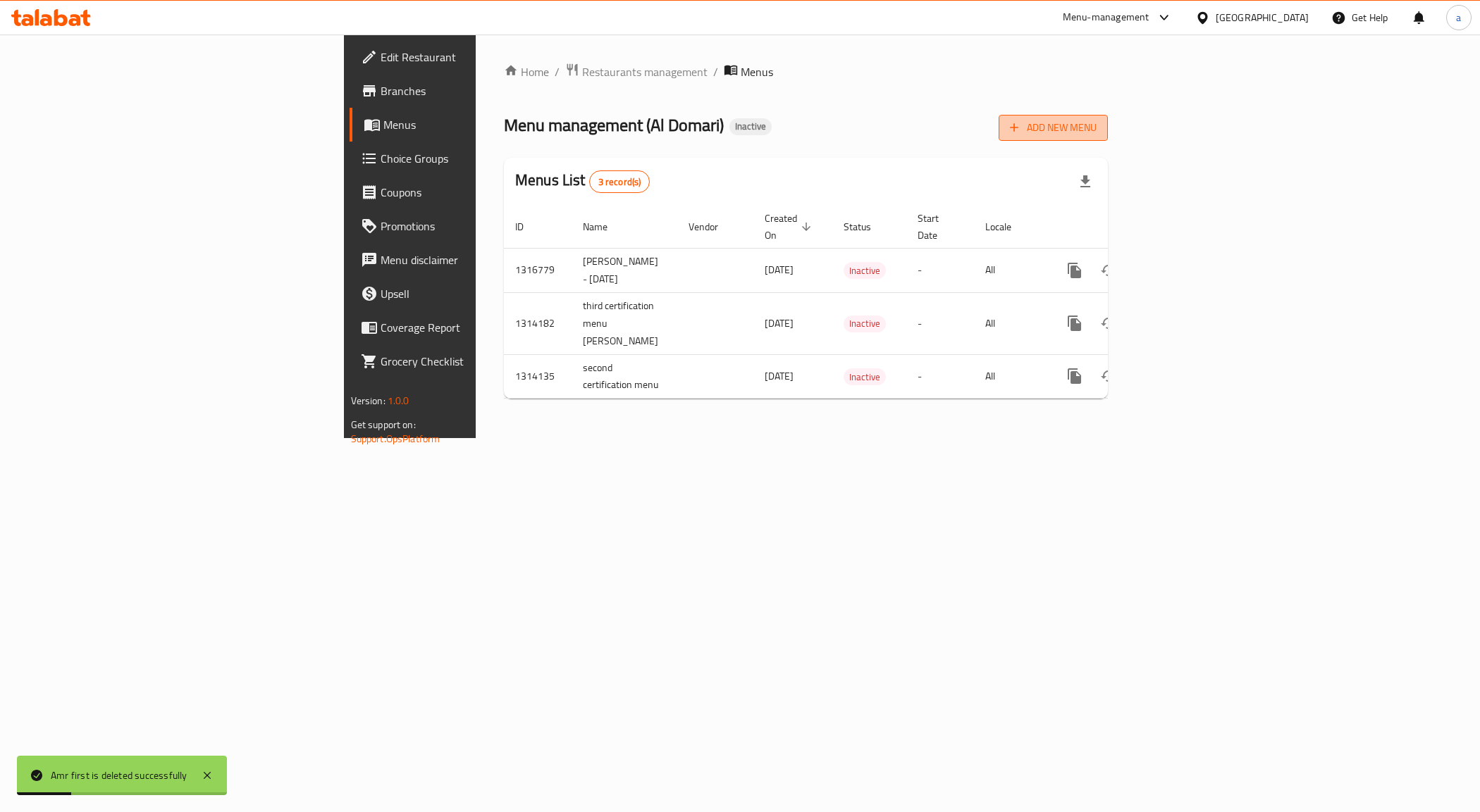
click at [1096, 127] on span "Add New Menu" at bounding box center [1053, 128] width 86 height 18
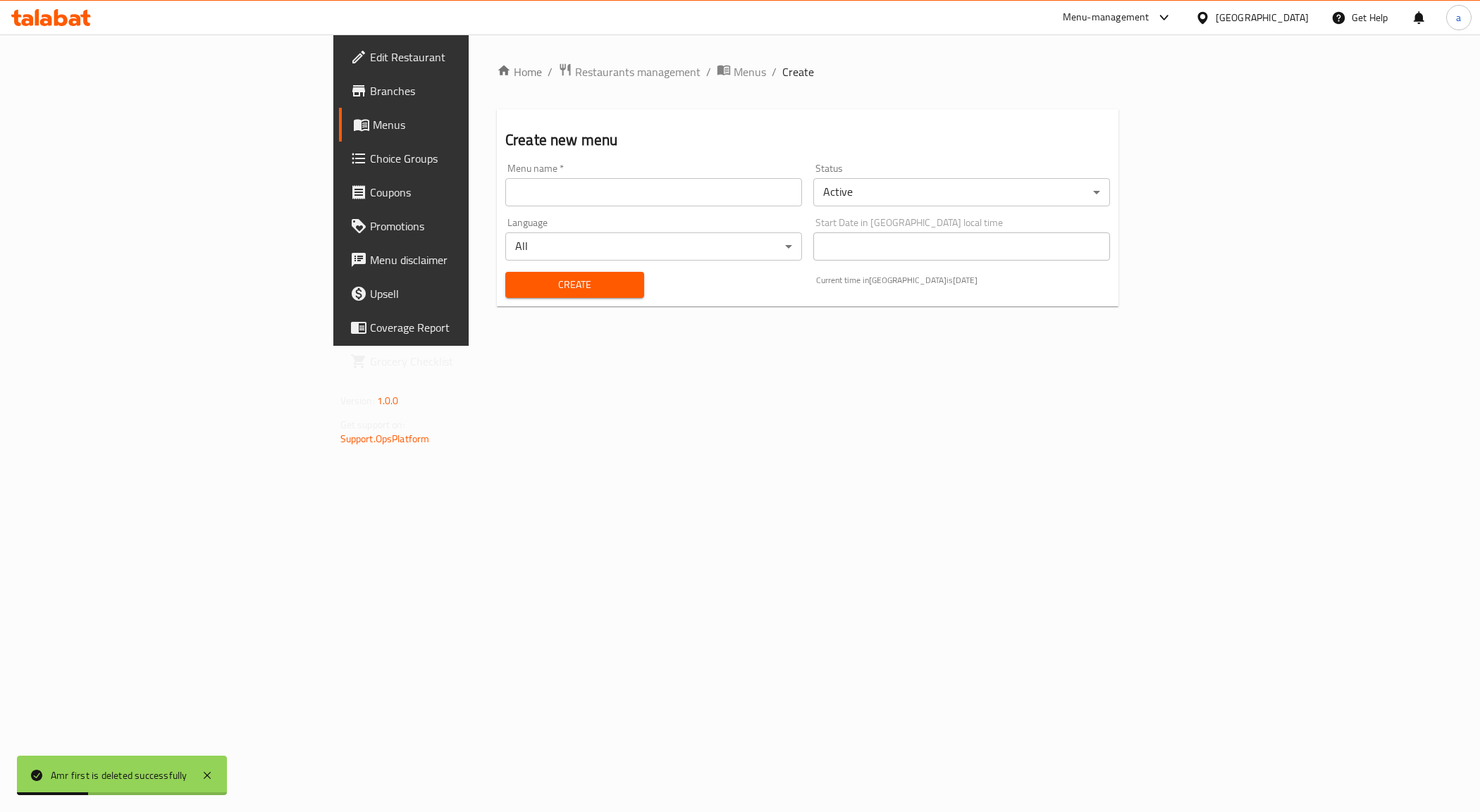
click at [621, 196] on input "text" at bounding box center [653, 192] width 296 height 28
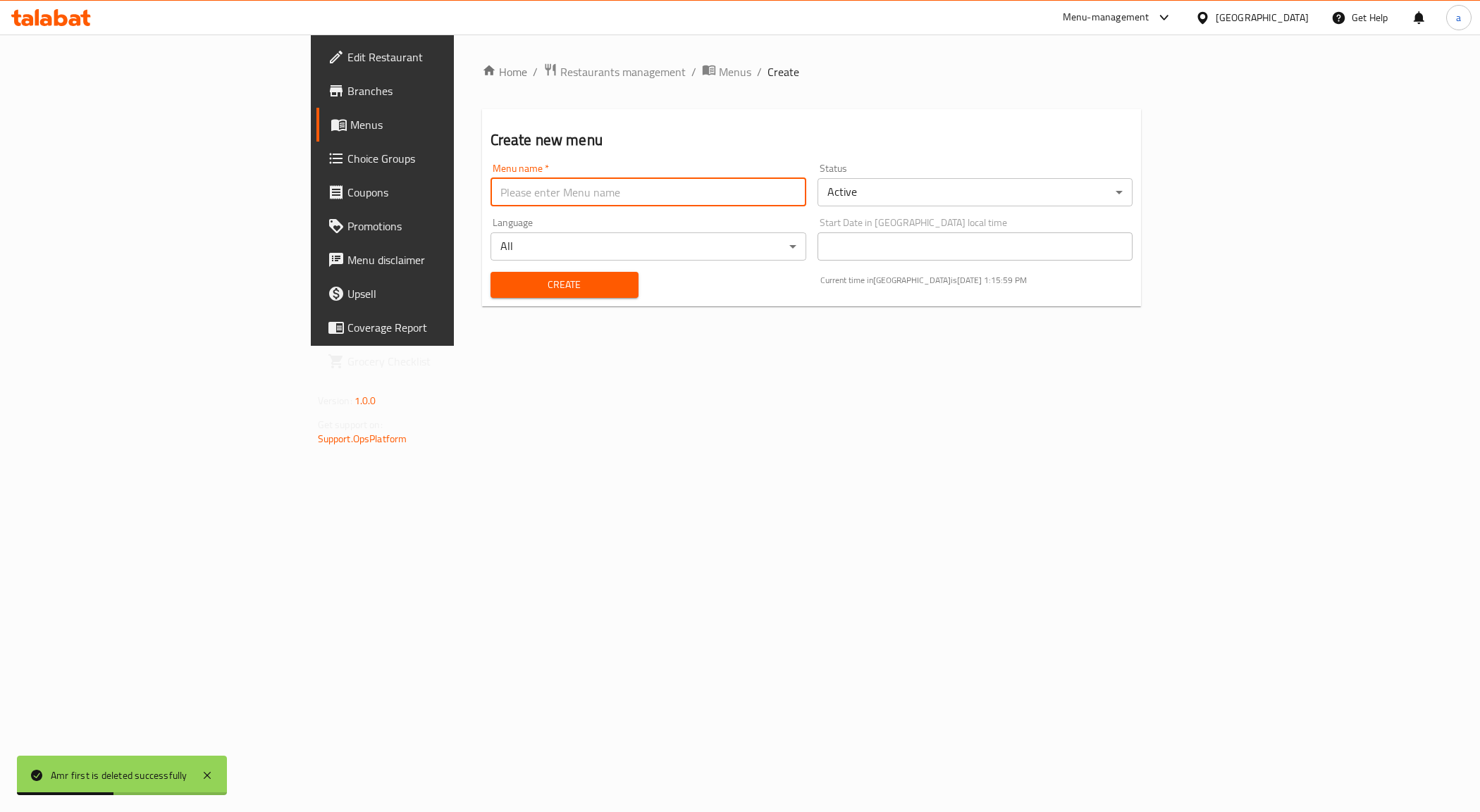
type input "Amr first"
click at [502, 286] on span "Create" at bounding box center [564, 285] width 125 height 18
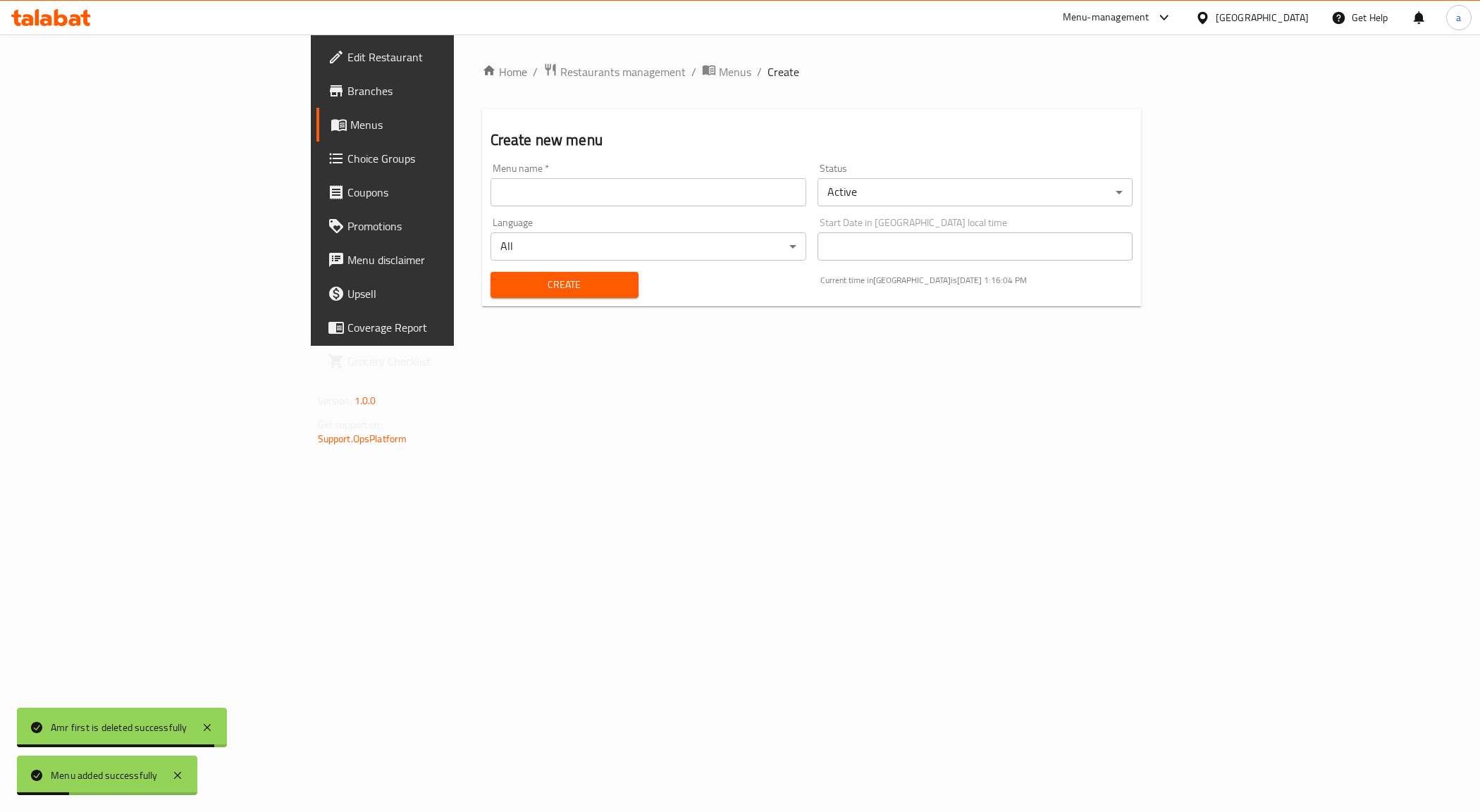
click at [350, 130] on span "Menus" at bounding box center [449, 124] width 197 height 17
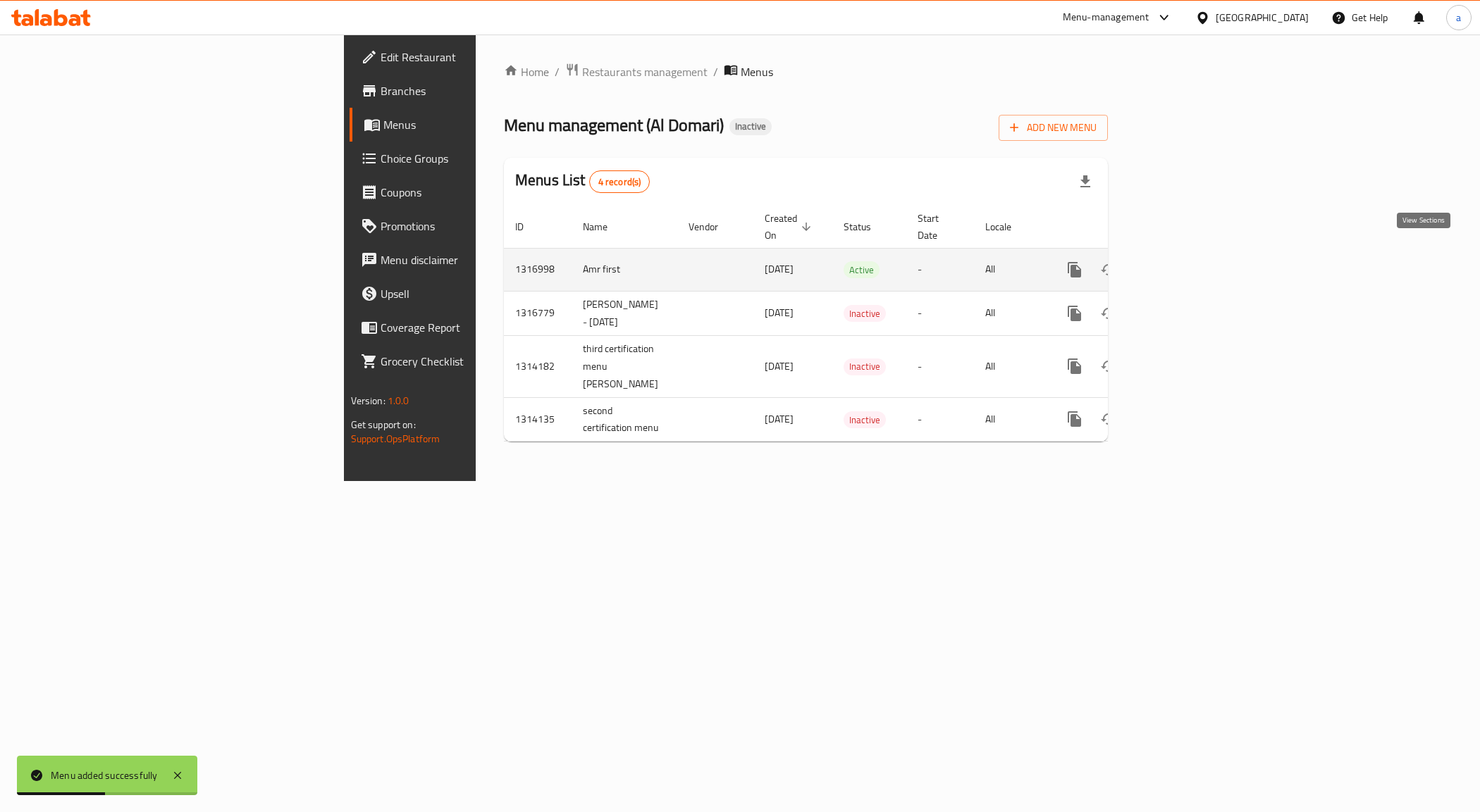
click at [1193, 253] on link "enhanced table" at bounding box center [1176, 270] width 34 height 34
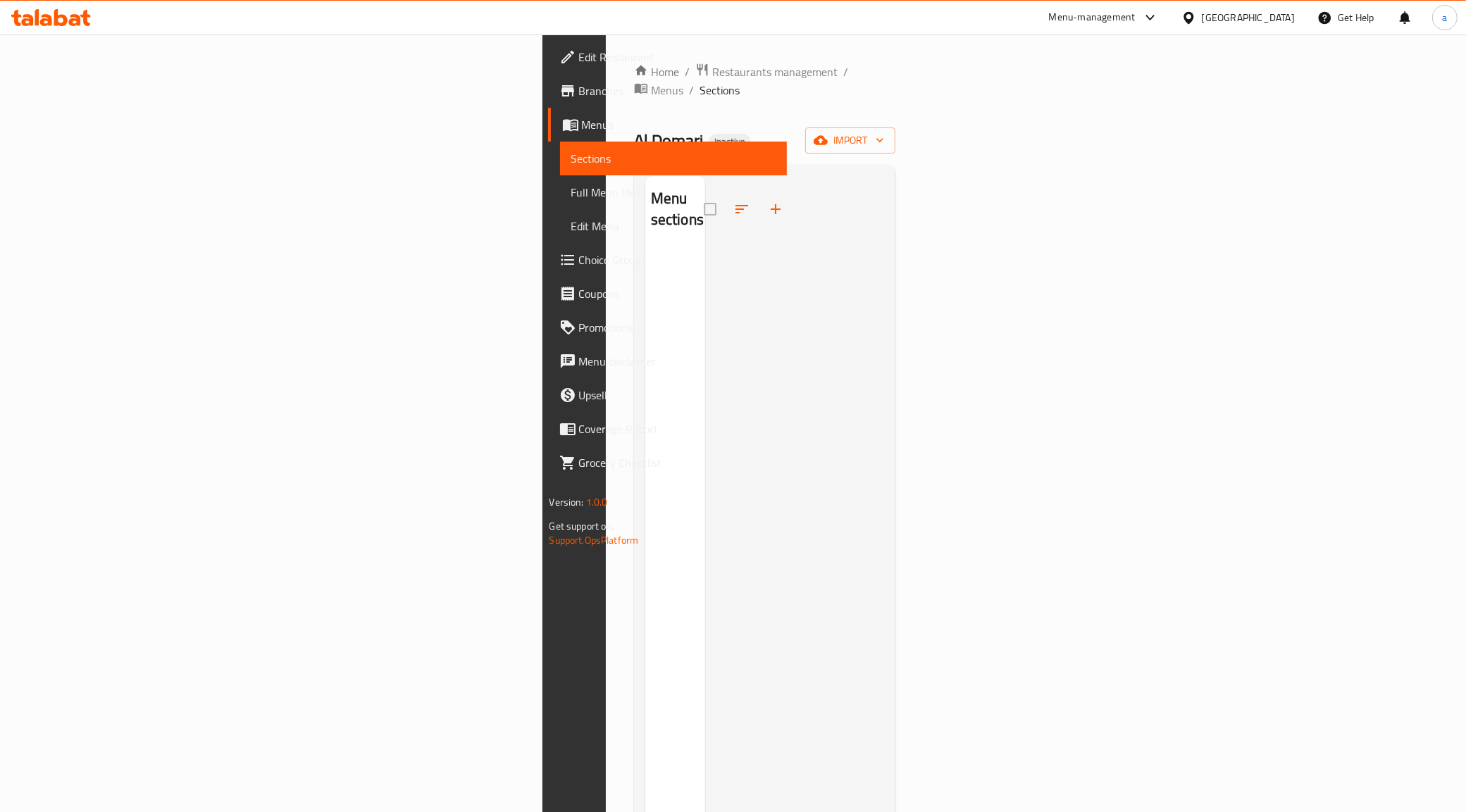
click at [582, 129] on span "Menus" at bounding box center [679, 124] width 195 height 17
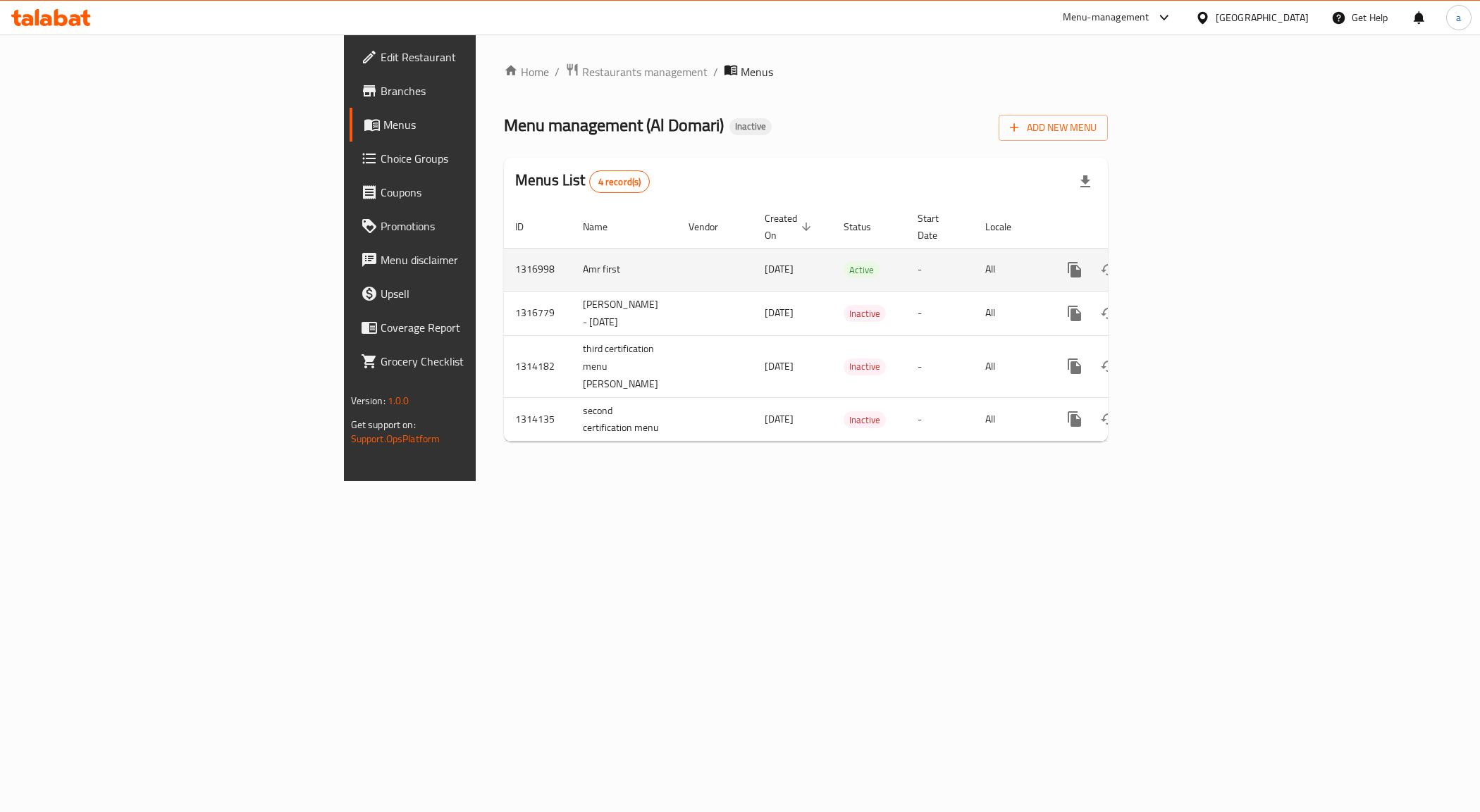
click at [1183, 263] on icon "enhanced table" at bounding box center [1176, 270] width 13 height 13
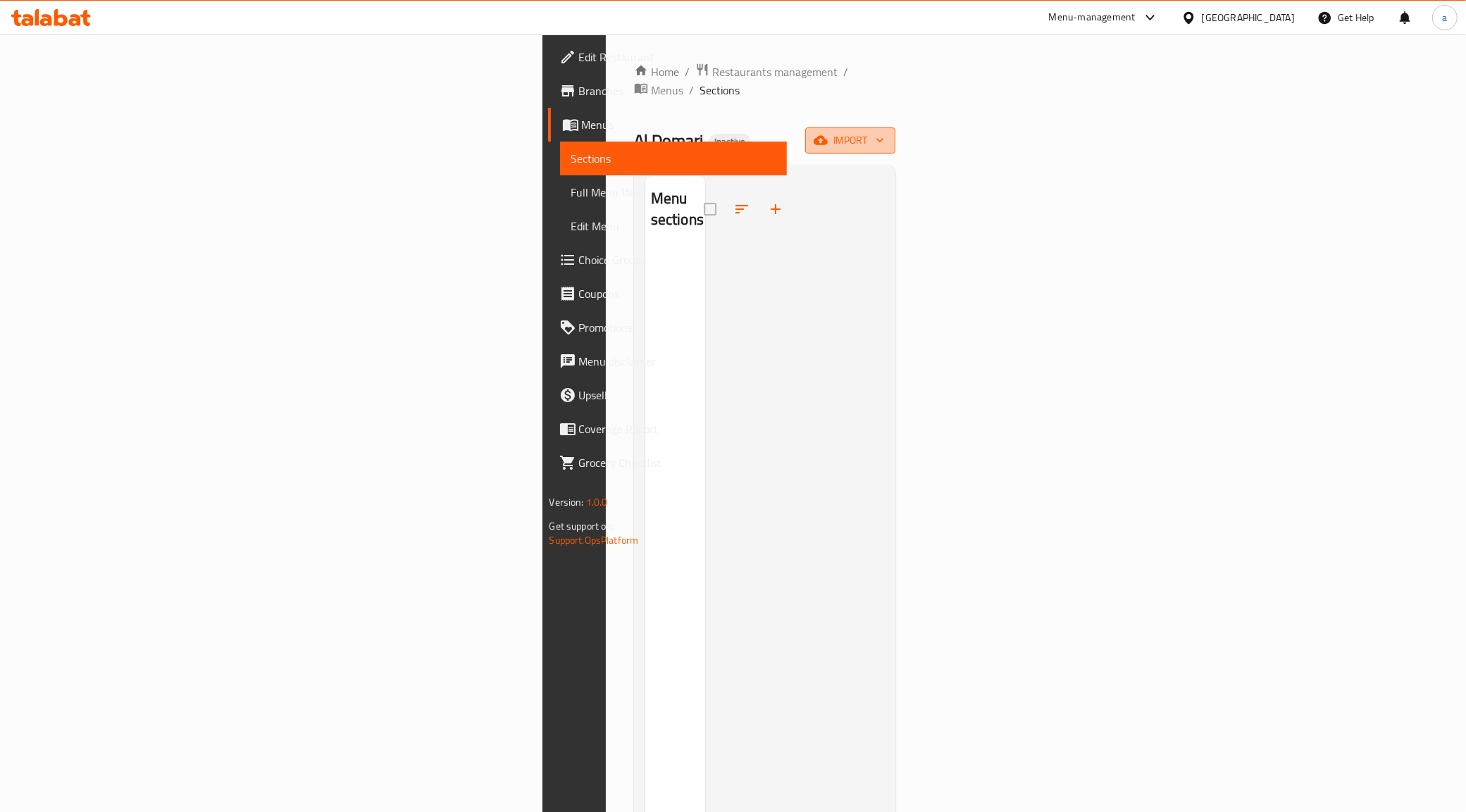
click at [884, 132] on span "import" at bounding box center [851, 140] width 68 height 18
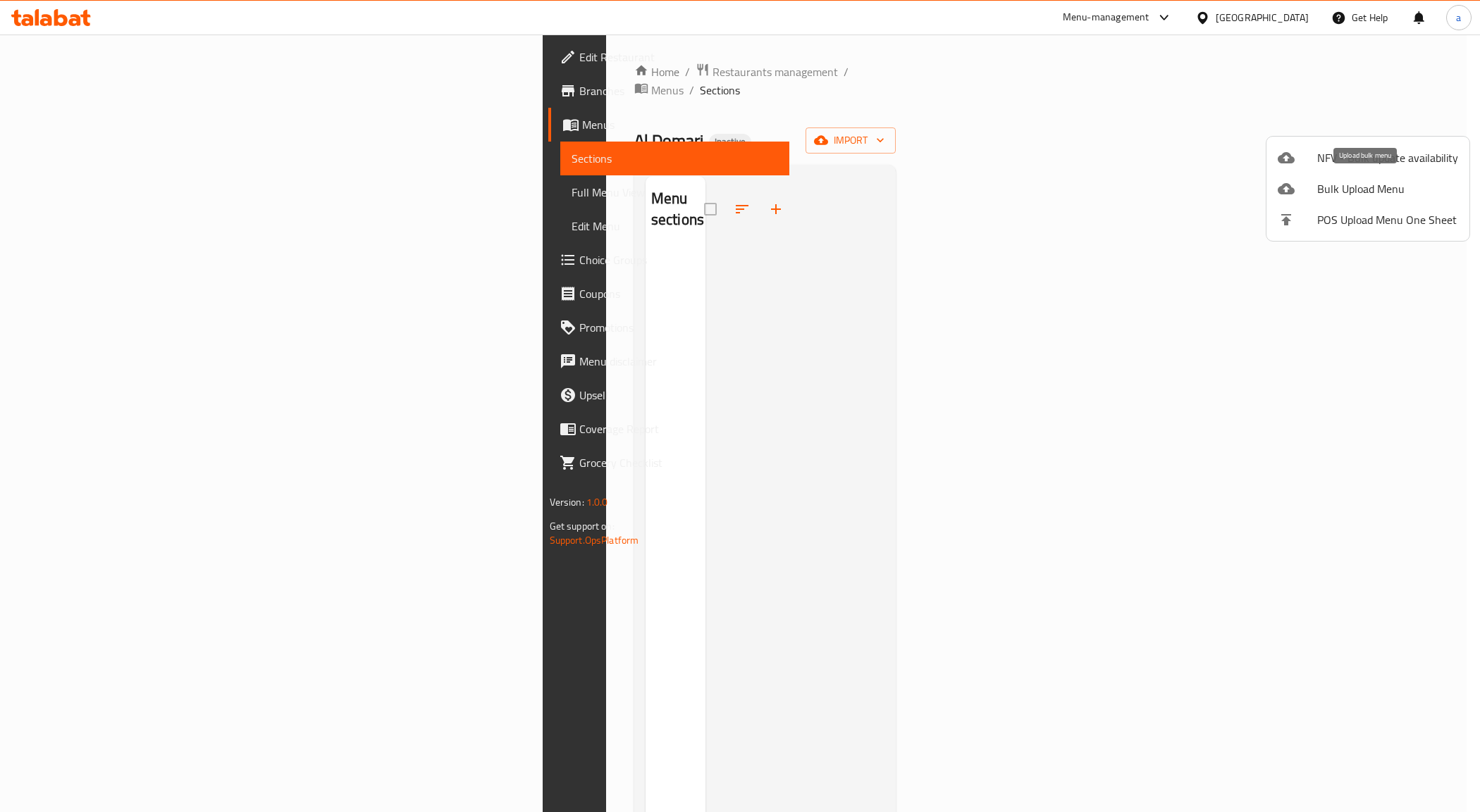
click at [1365, 189] on span "Bulk Upload Menu" at bounding box center [1387, 188] width 141 height 17
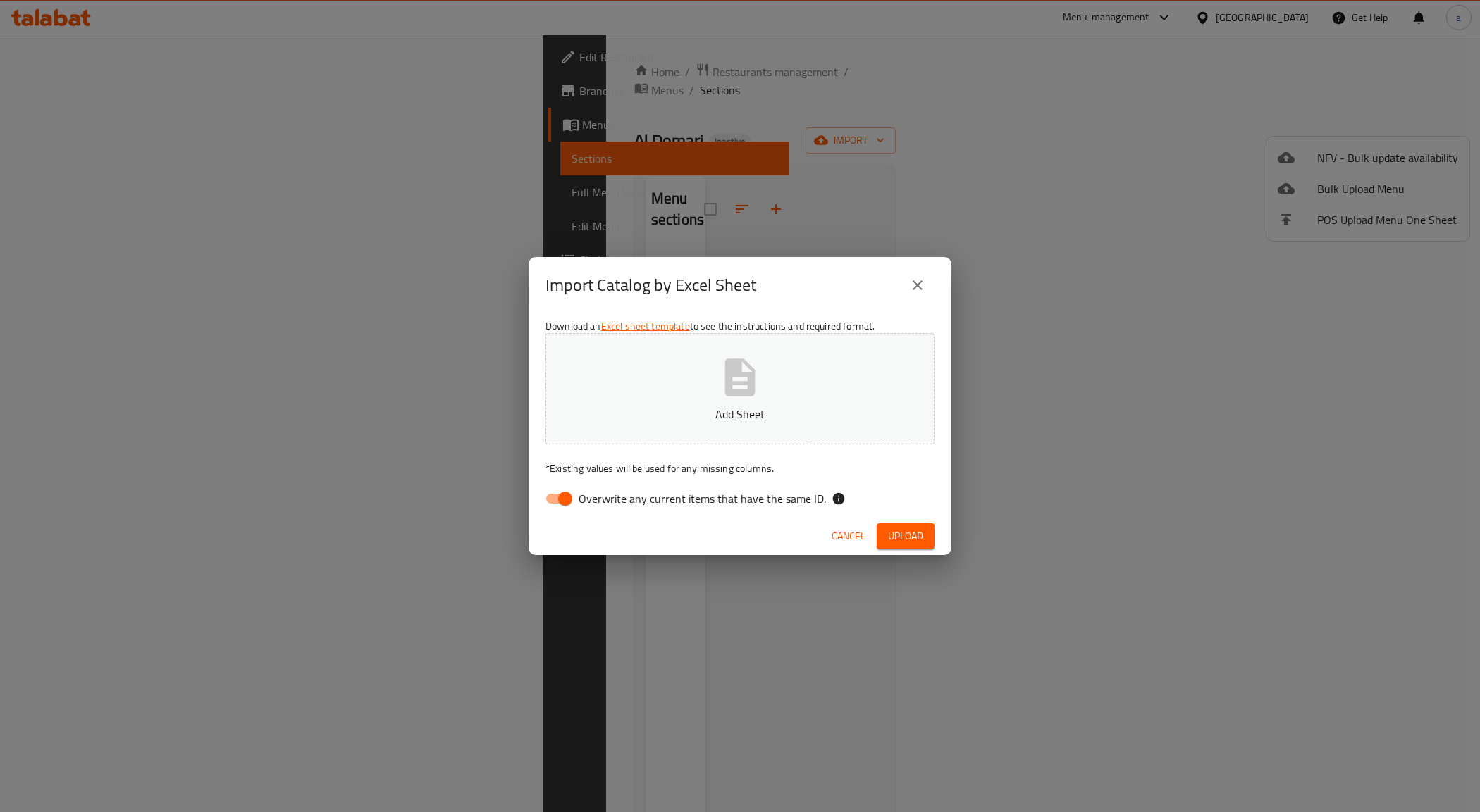
click at [561, 504] on input "Overwrite any current items that have the same ID." at bounding box center [565, 498] width 81 height 27
checkbox input "false"
click at [816, 363] on button "Add Sheet" at bounding box center [740, 389] width 389 height 111
click at [370, 75] on div "Import Catalog by Excel Sheet Download an Excel sheet template to see the instr…" at bounding box center [740, 406] width 1480 height 812
click at [923, 540] on span "Upload" at bounding box center [906, 537] width 36 height 18
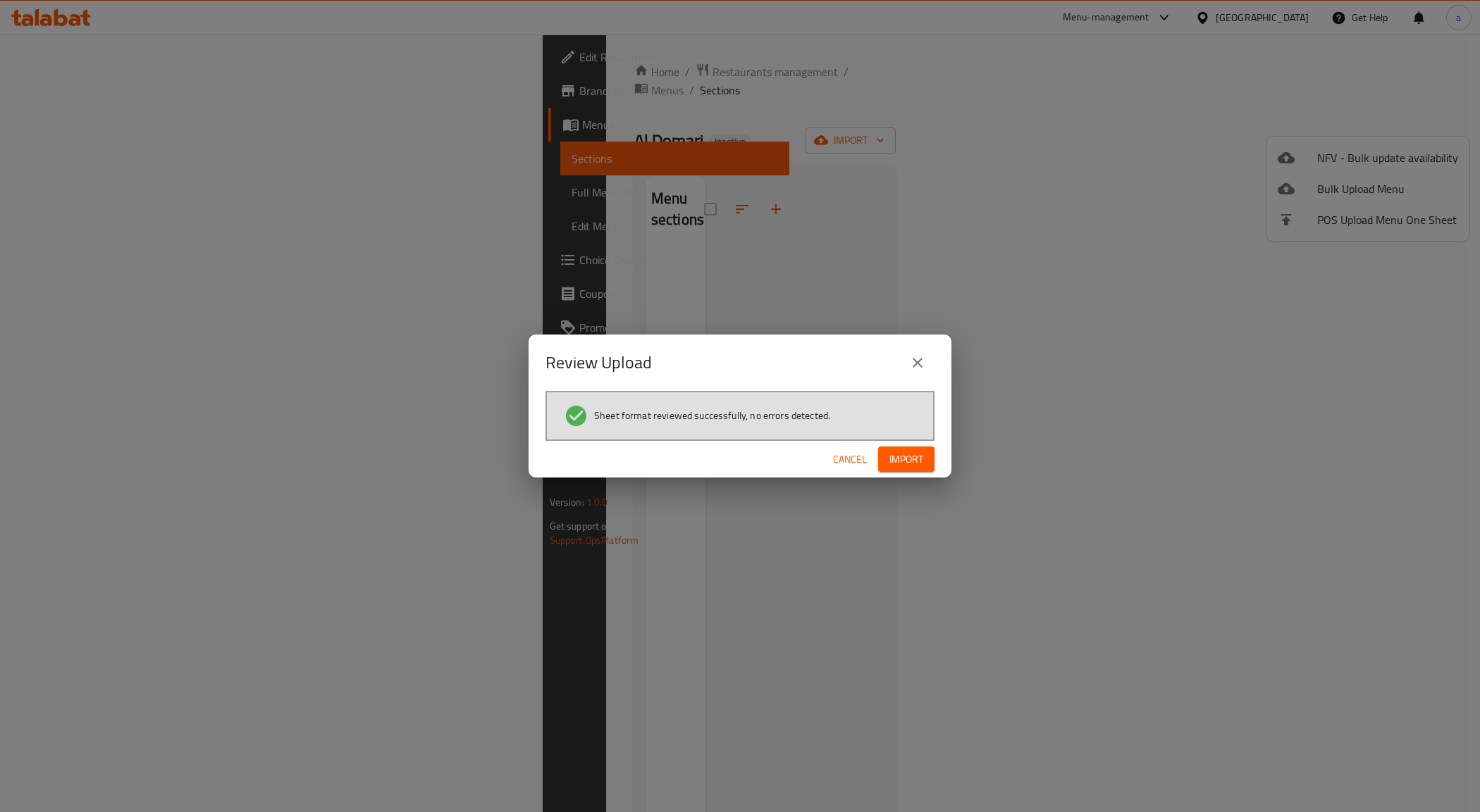
click at [897, 466] on span "Import" at bounding box center [907, 460] width 34 height 18
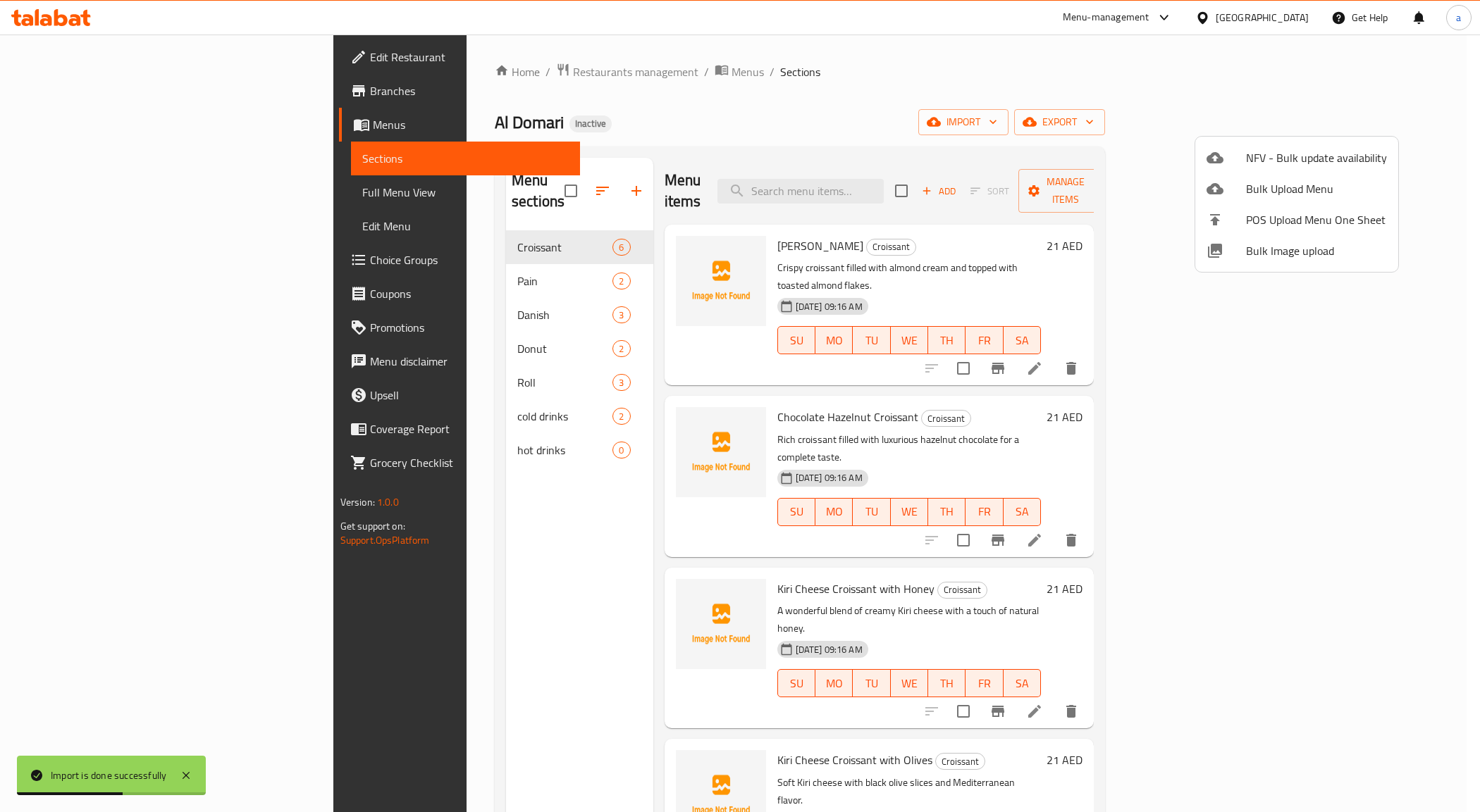
click at [480, 429] on div at bounding box center [740, 406] width 1480 height 812
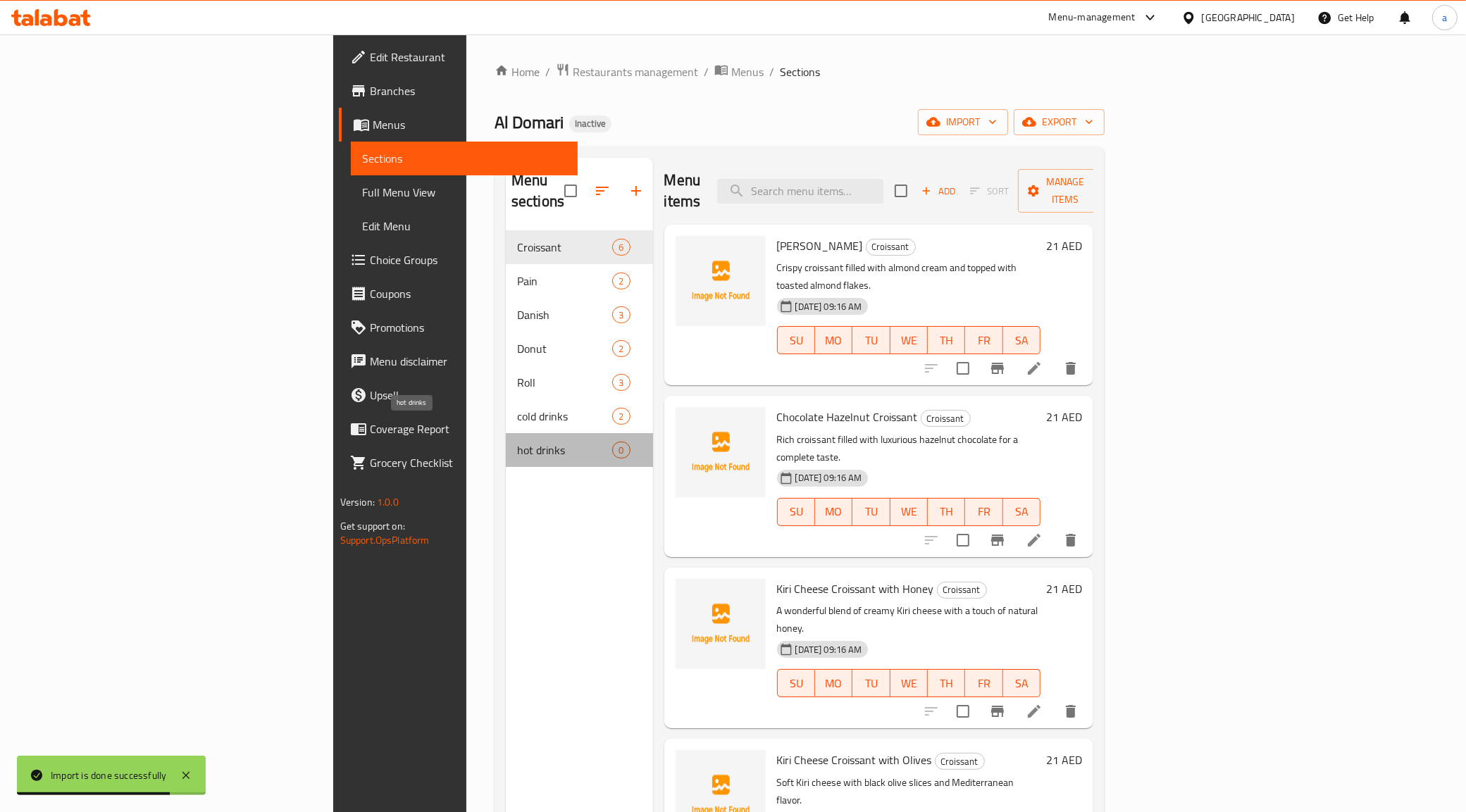
click at [517, 442] on span "hot drinks" at bounding box center [565, 450] width 95 height 17
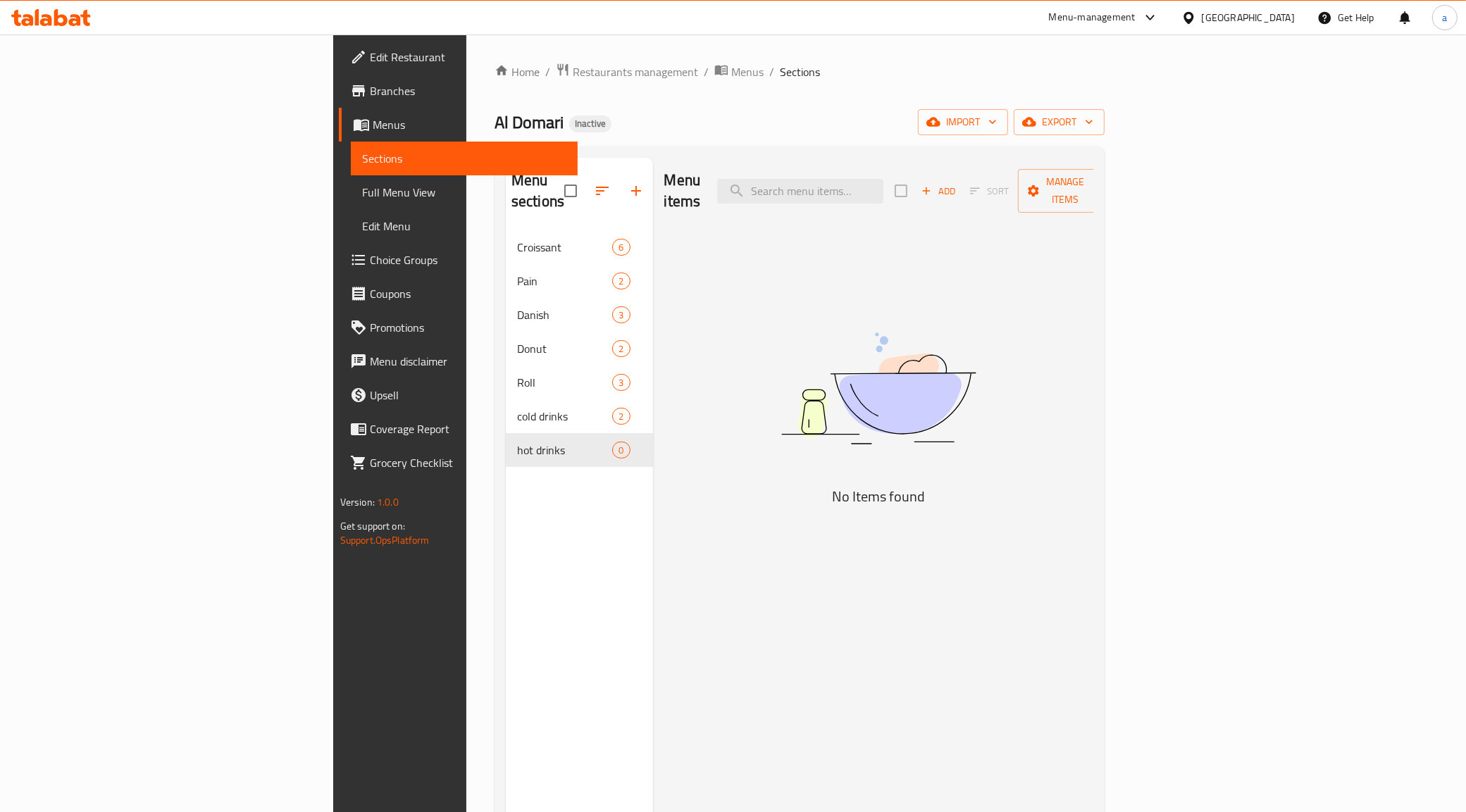
click at [373, 119] on span "Menus" at bounding box center [470, 124] width 195 height 17
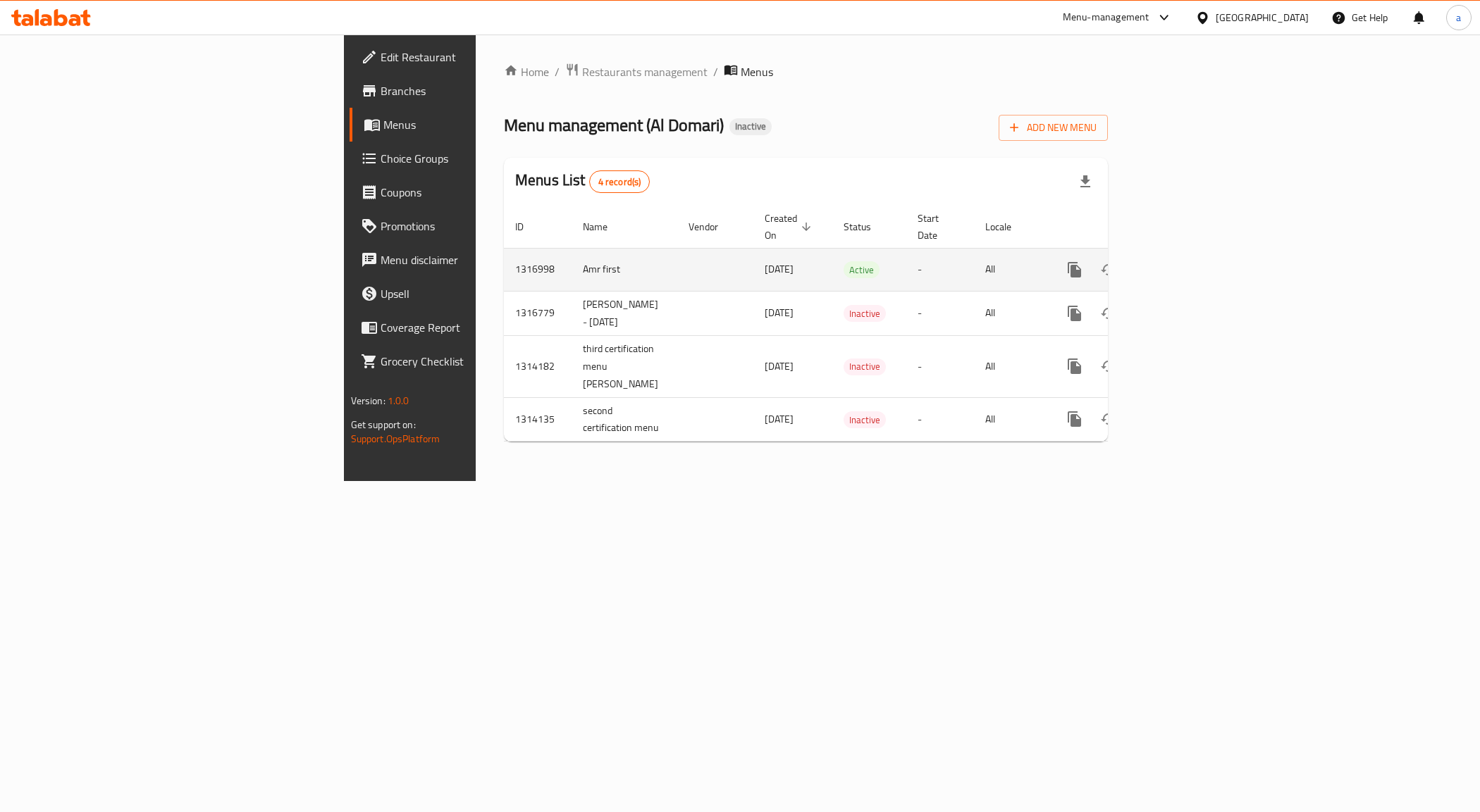
click at [1184, 262] on icon "enhanced table" at bounding box center [1176, 270] width 17 height 17
click at [1151, 262] on icon "enhanced table" at bounding box center [1142, 270] width 17 height 17
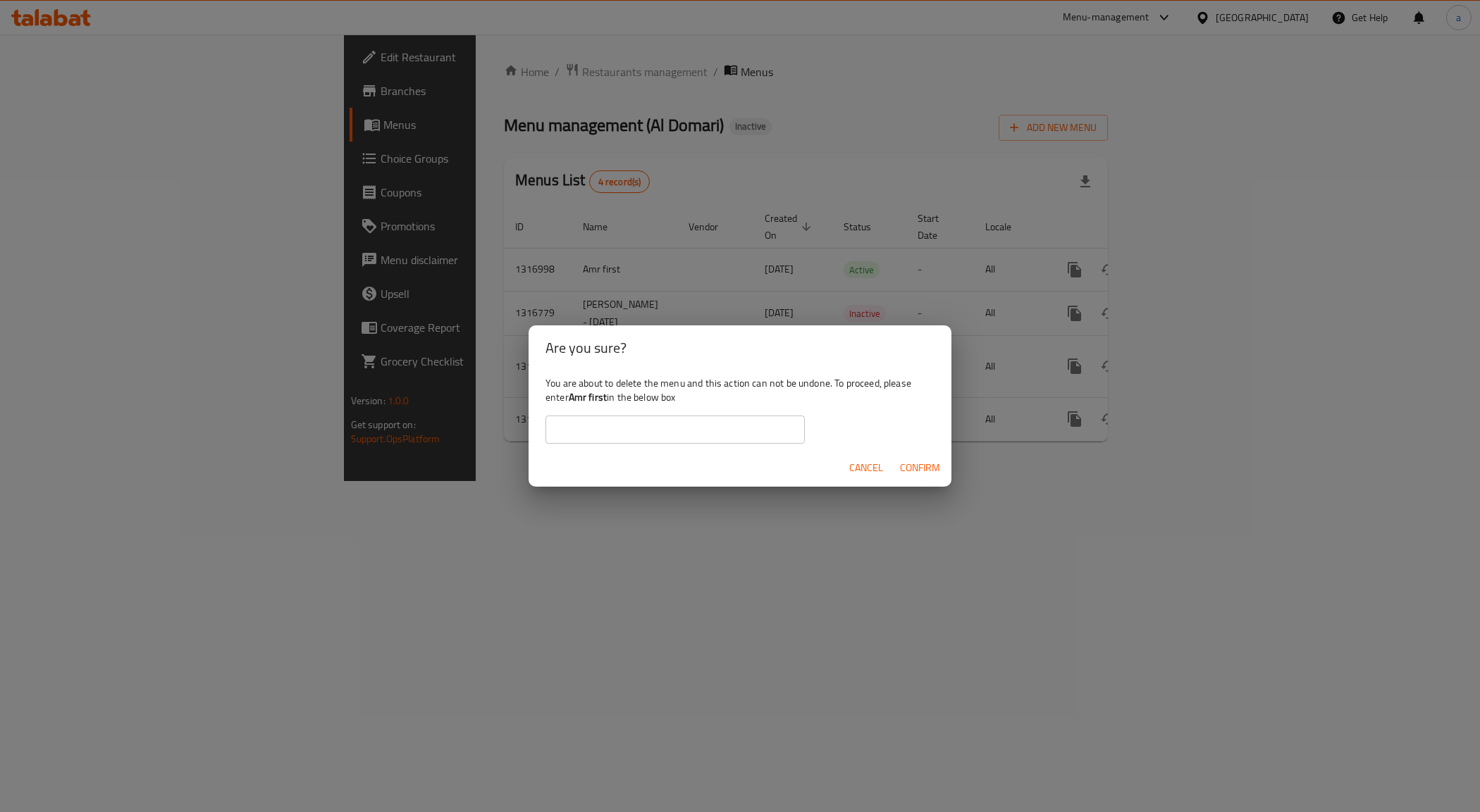
click at [601, 396] on b "Amr first" at bounding box center [587, 397] width 38 height 19
click at [601, 396] on b "Amr first" at bounding box center [587, 397] width 38 height 19
click at [610, 414] on div "You are about to delete the menu and this action can not be undone. To proceed,…" at bounding box center [740, 410] width 423 height 79
drag, startPoint x: 569, startPoint y: 400, endPoint x: 608, endPoint y: 399, distance: 39.0
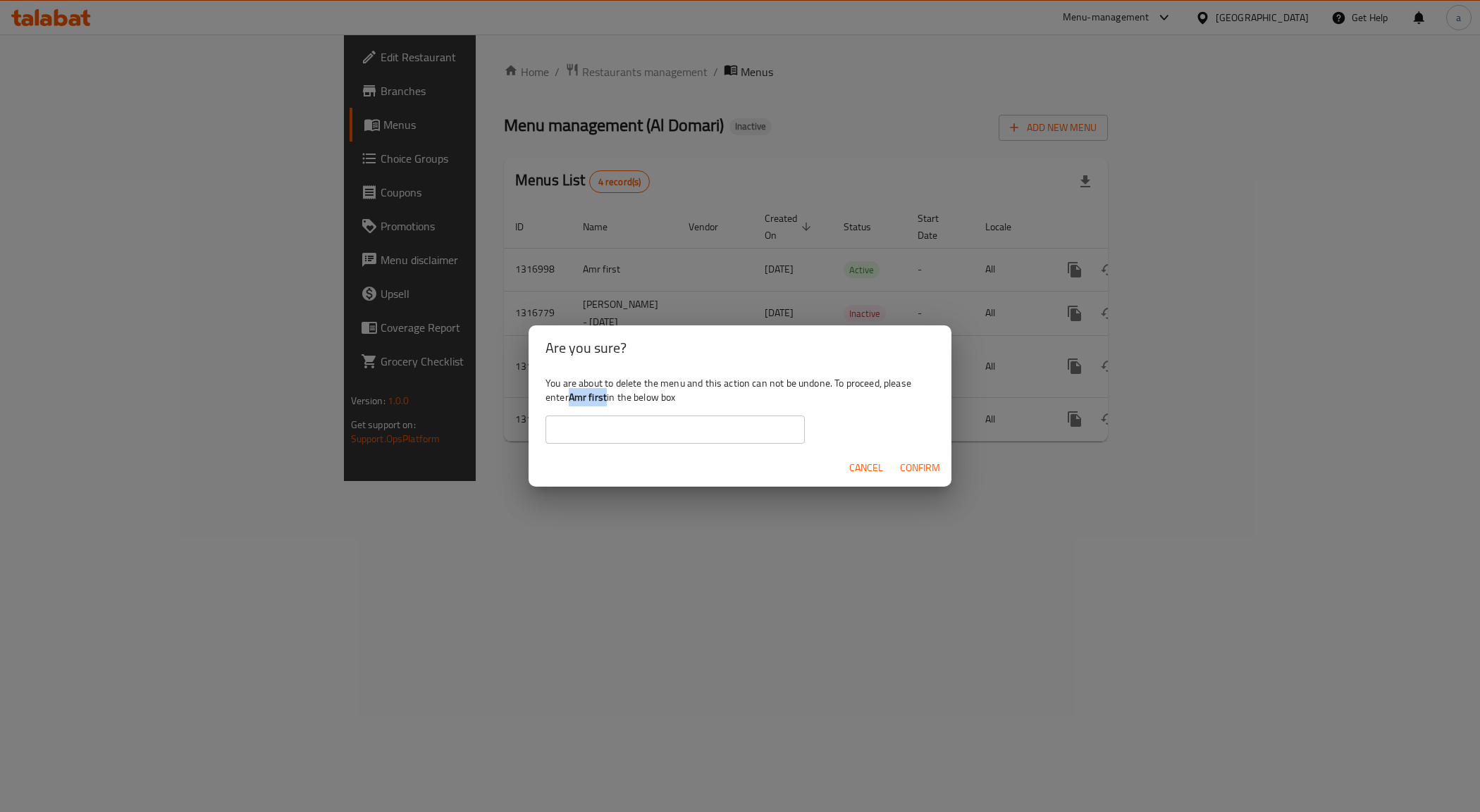
click at [607, 399] on b "Amr first" at bounding box center [587, 397] width 38 height 19
copy b "Amr first"
click at [575, 421] on input "text" at bounding box center [675, 429] width 259 height 28
paste input "Amr first"
type input "Amr first"
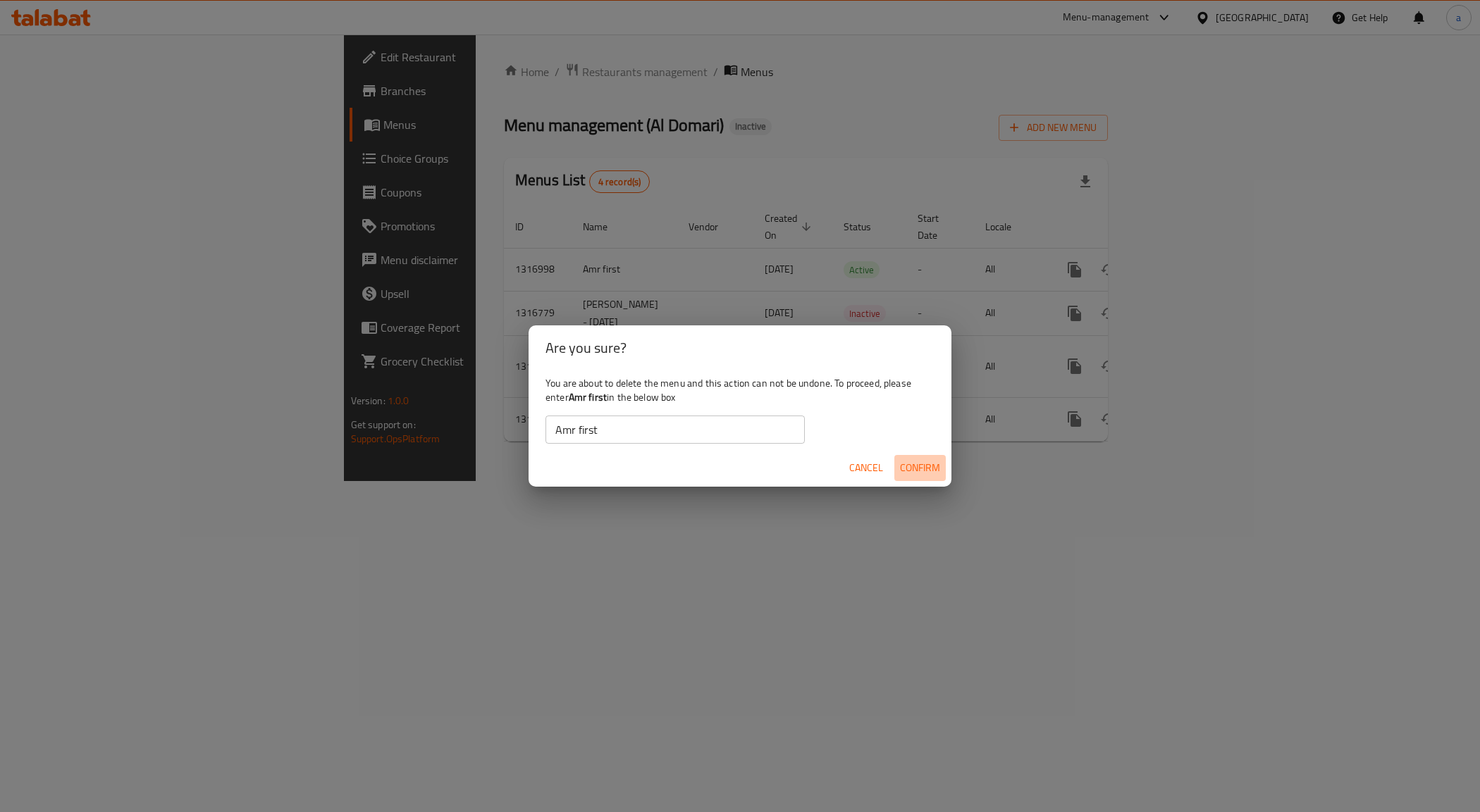
click at [921, 460] on span "Confirm" at bounding box center [920, 468] width 40 height 18
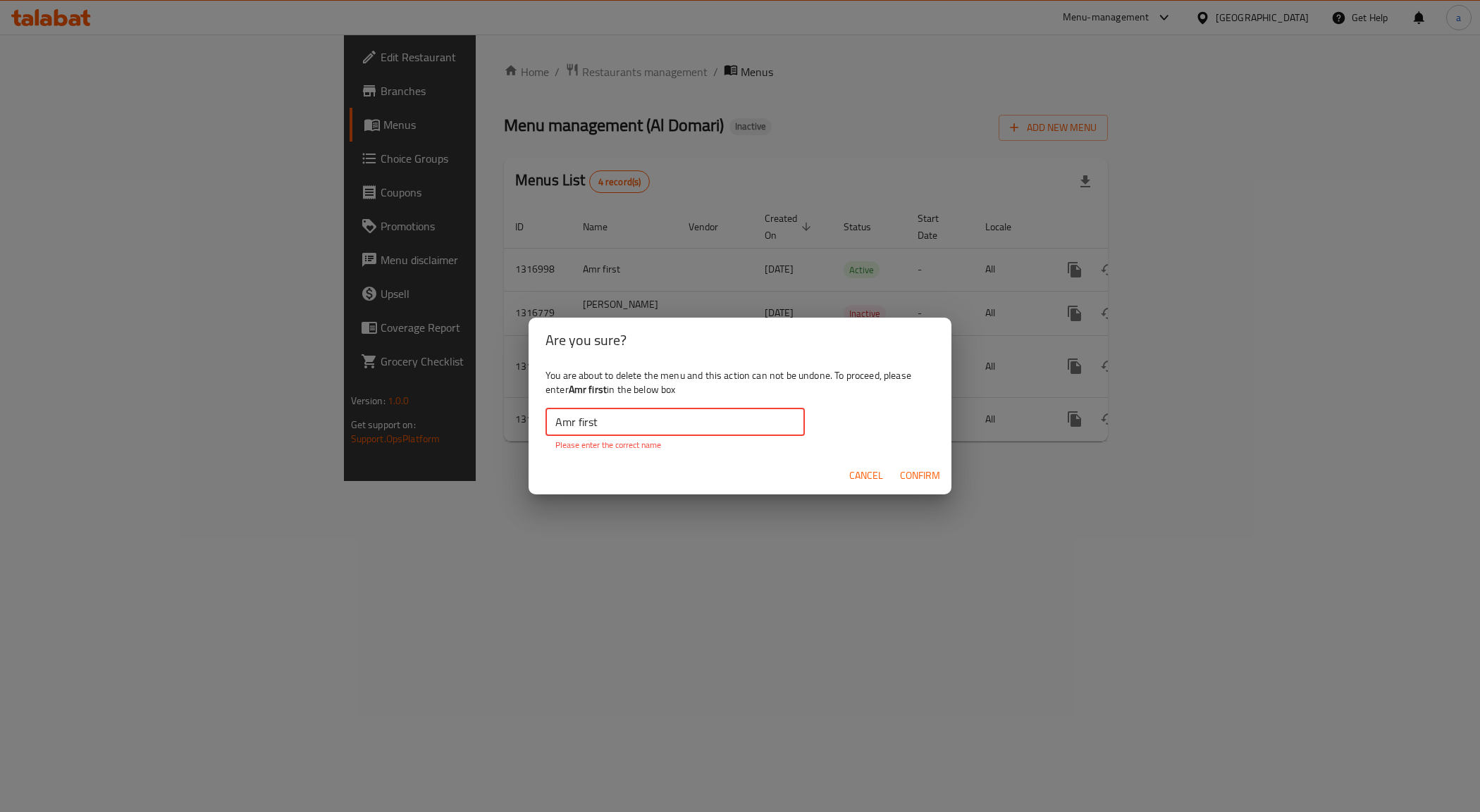
click at [639, 420] on input "Amr first" at bounding box center [675, 421] width 259 height 28
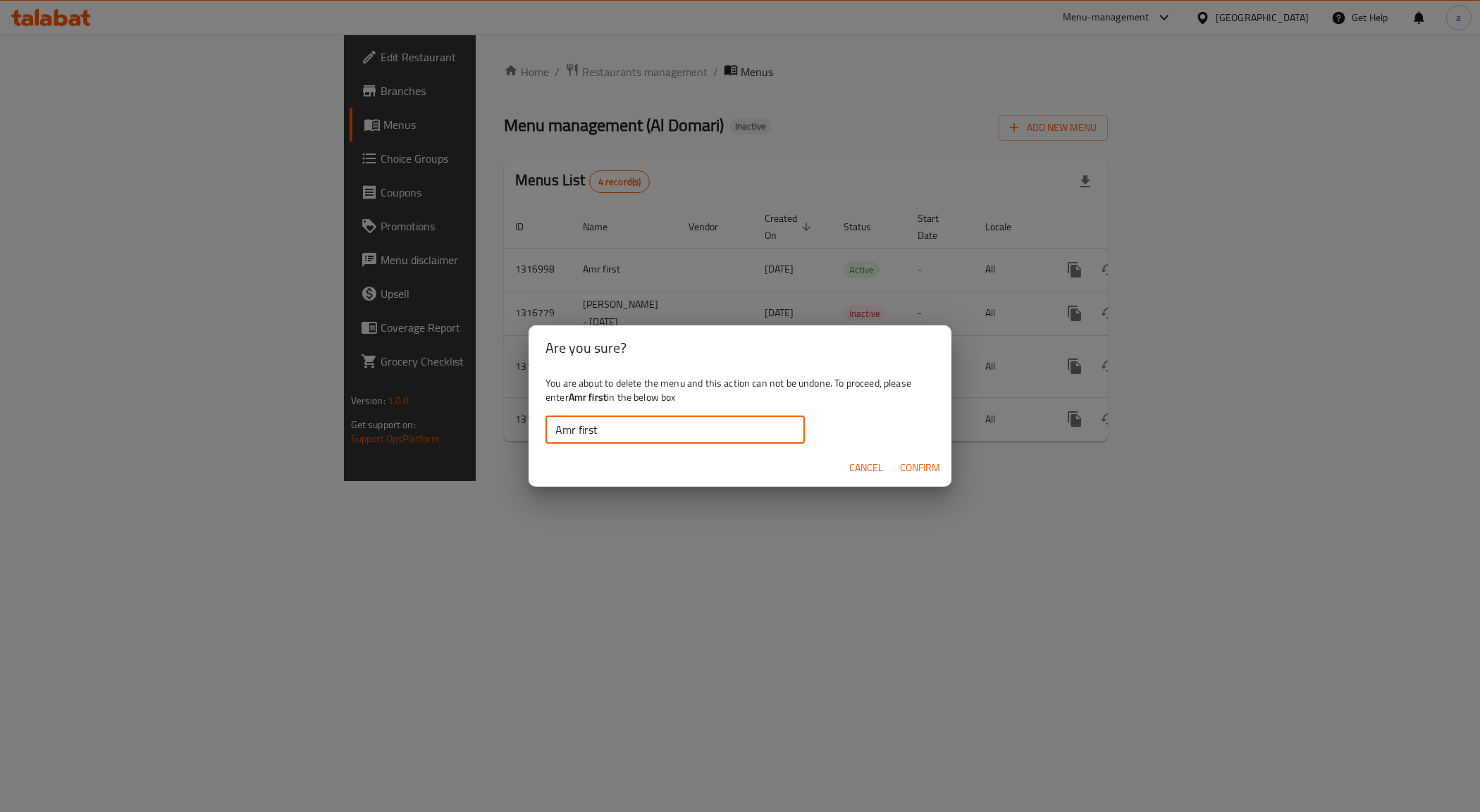
type input "Amr first"
click at [900, 468] on span "Confirm" at bounding box center [920, 468] width 40 height 18
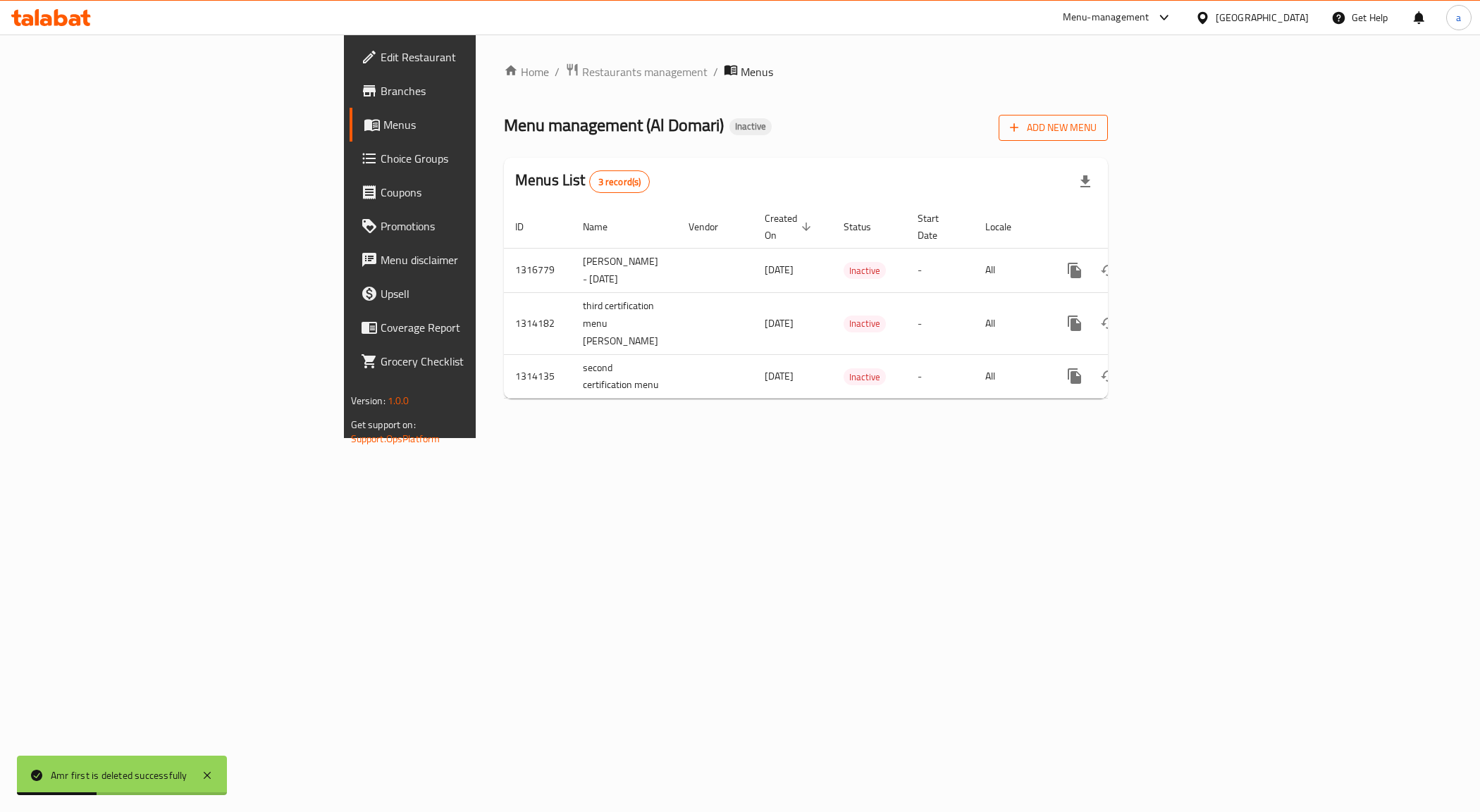
click at [1096, 127] on span "Add New Menu" at bounding box center [1053, 128] width 86 height 18
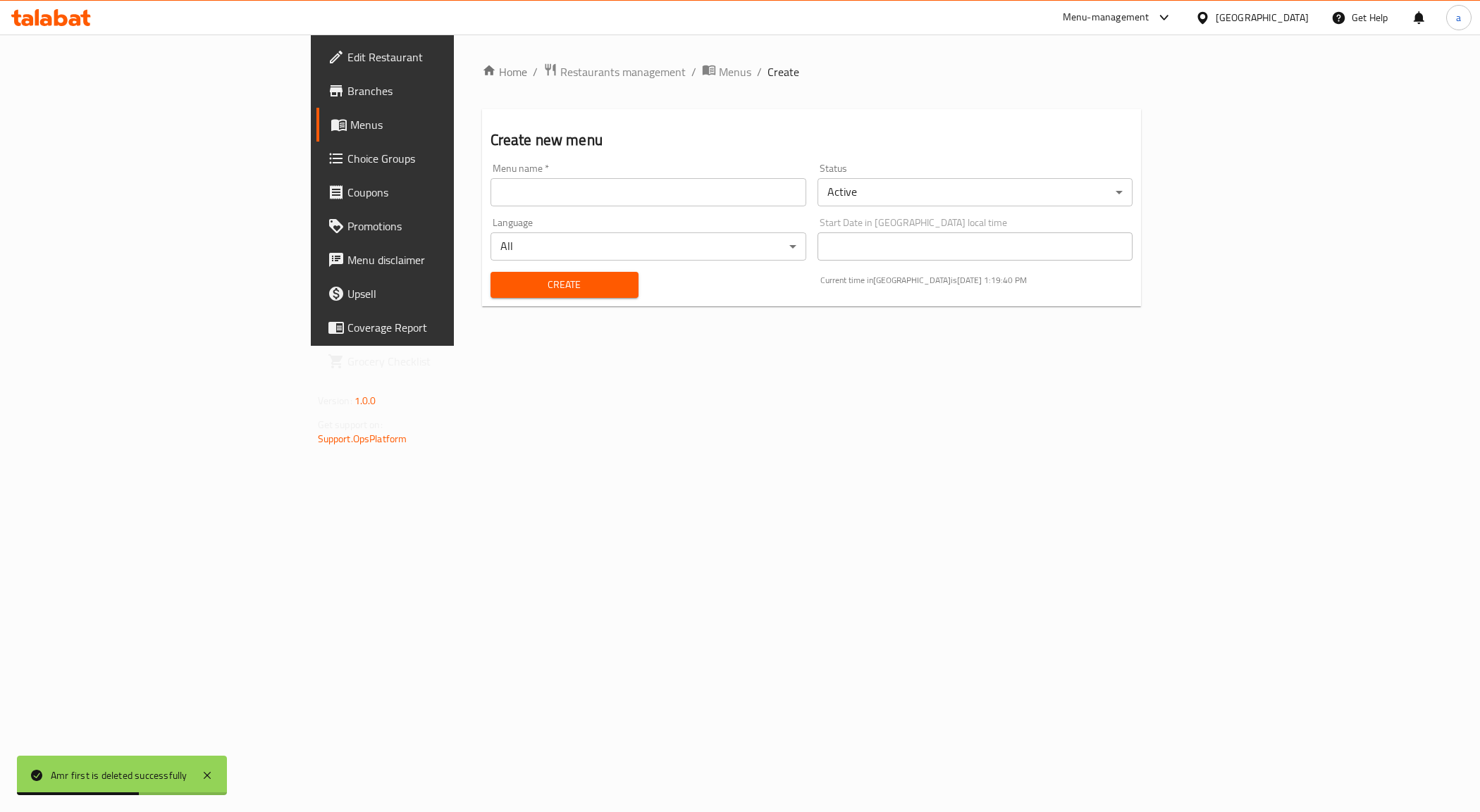
click at [491, 195] on input "text" at bounding box center [648, 192] width 316 height 28
type input "Amr first"
click at [491, 274] on button "Create" at bounding box center [564, 285] width 148 height 26
click at [350, 132] on span "Menus" at bounding box center [449, 124] width 197 height 17
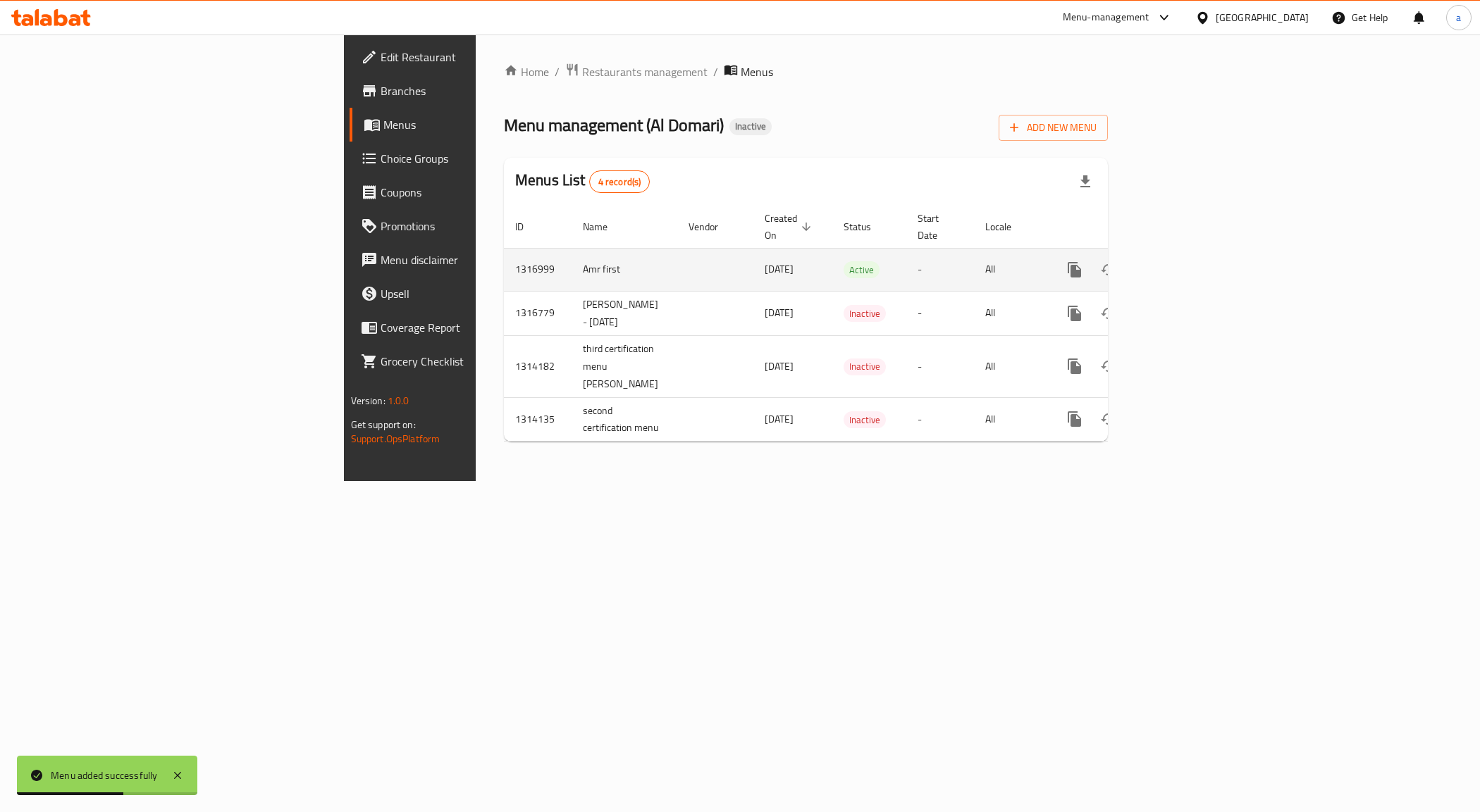
click at [1184, 262] on icon "enhanced table" at bounding box center [1176, 270] width 17 height 17
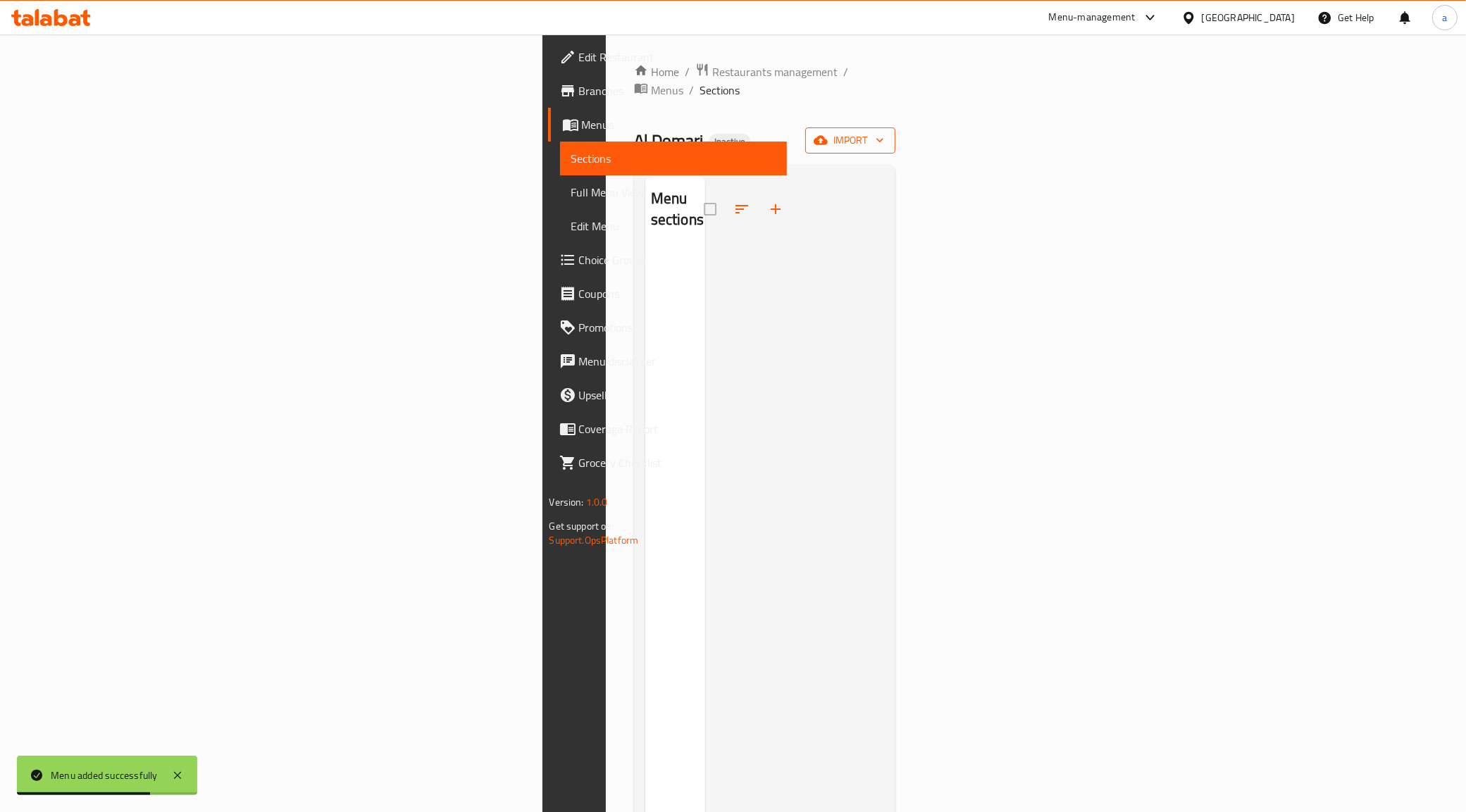
click at [895, 128] on button "import" at bounding box center [851, 140] width 90 height 26
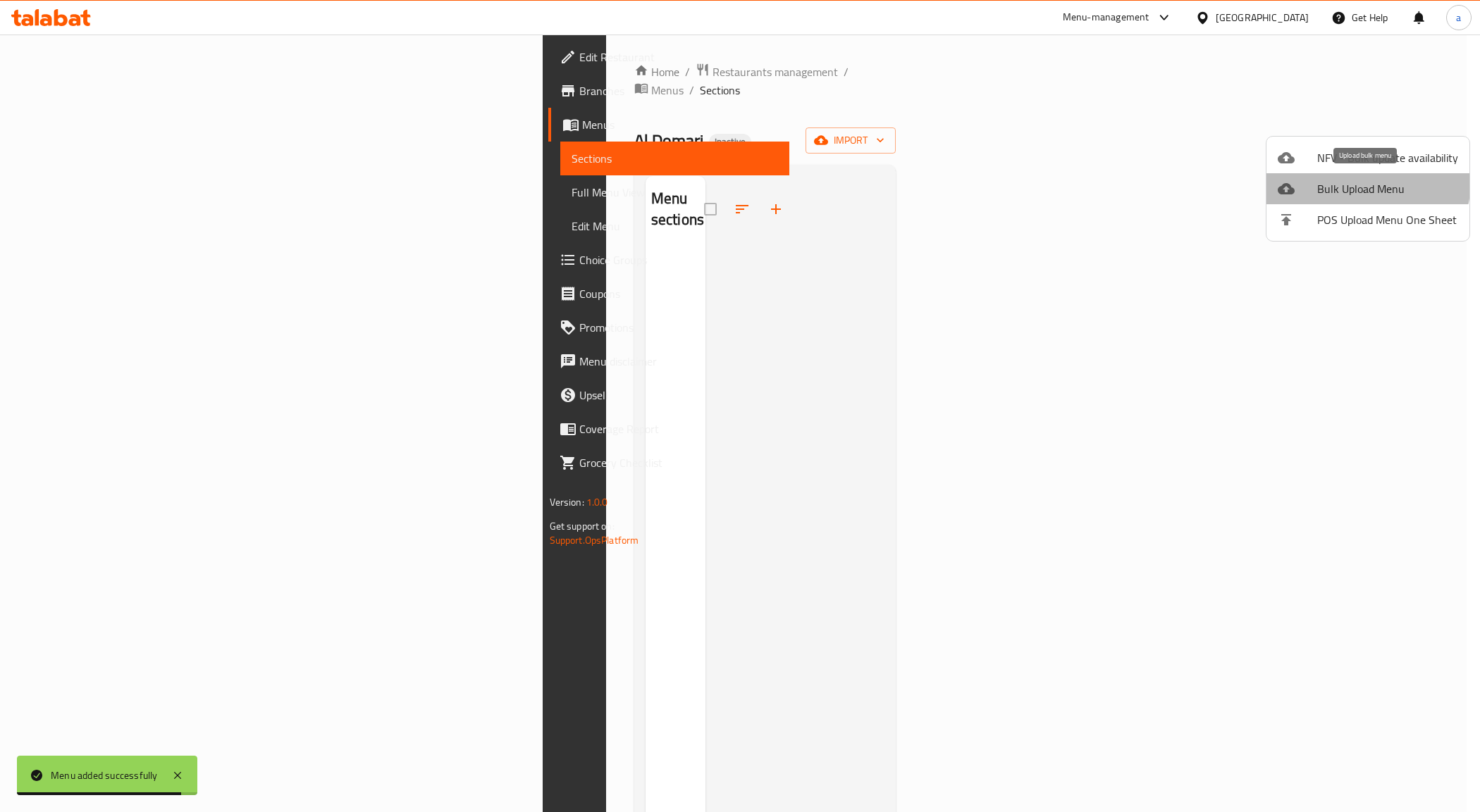
click at [1354, 180] on span "Bulk Upload Menu" at bounding box center [1387, 188] width 141 height 17
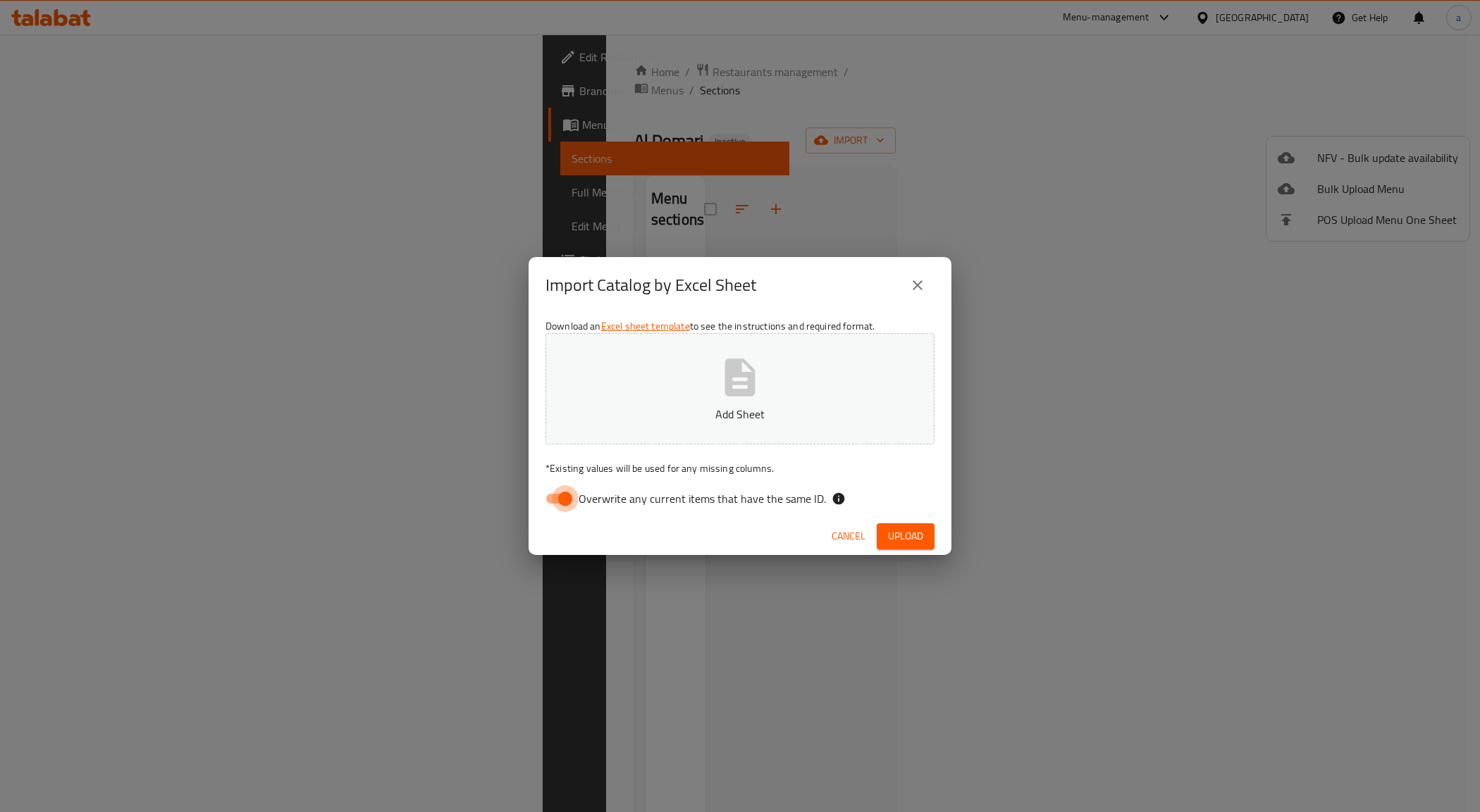
click at [561, 505] on input "Overwrite any current items that have the same ID." at bounding box center [565, 498] width 81 height 27
checkbox input "false"
click at [646, 387] on button "Add Sheet" at bounding box center [740, 389] width 389 height 111
click at [900, 533] on span "Upload" at bounding box center [906, 537] width 36 height 18
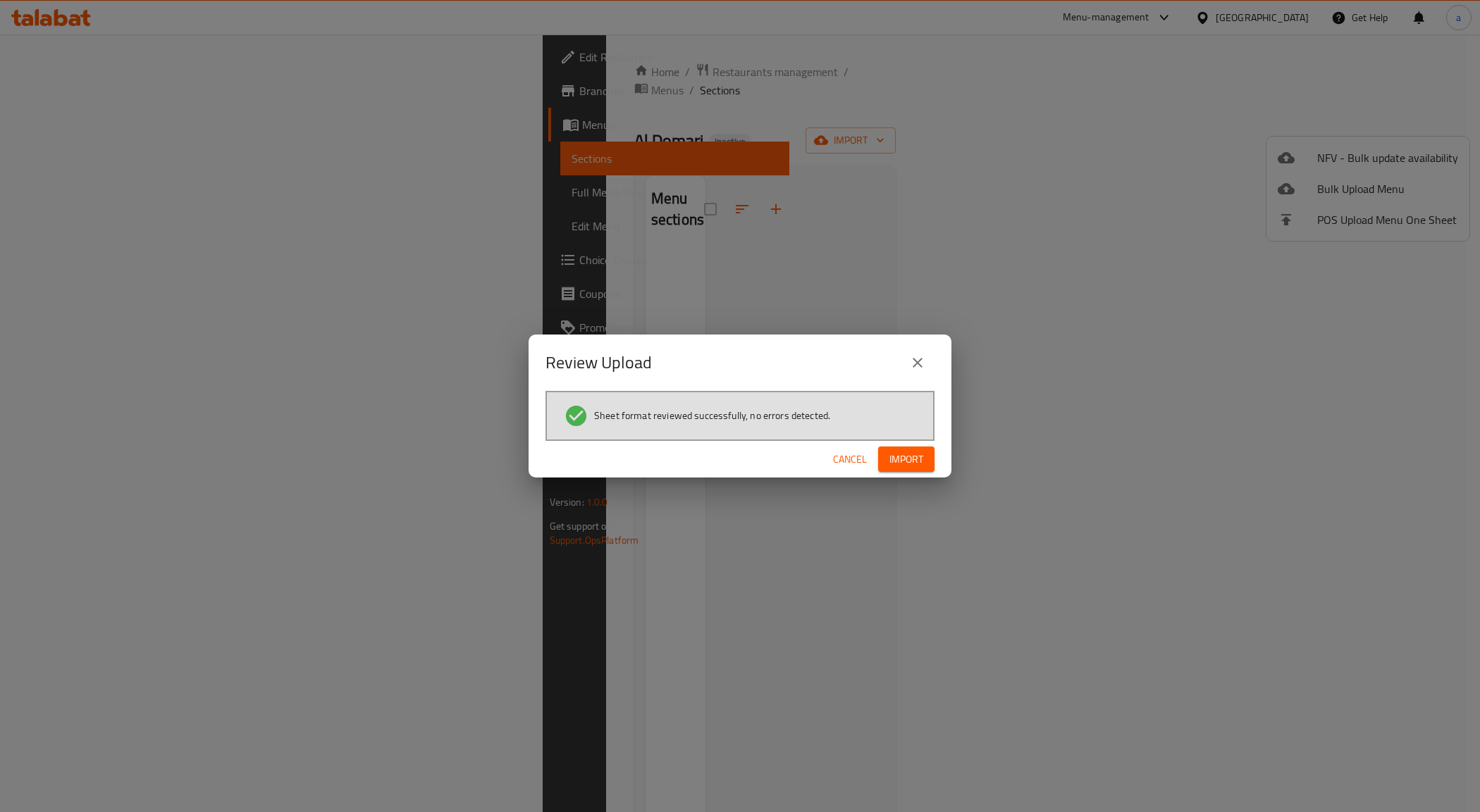
click at [894, 463] on span "Import" at bounding box center [907, 460] width 34 height 18
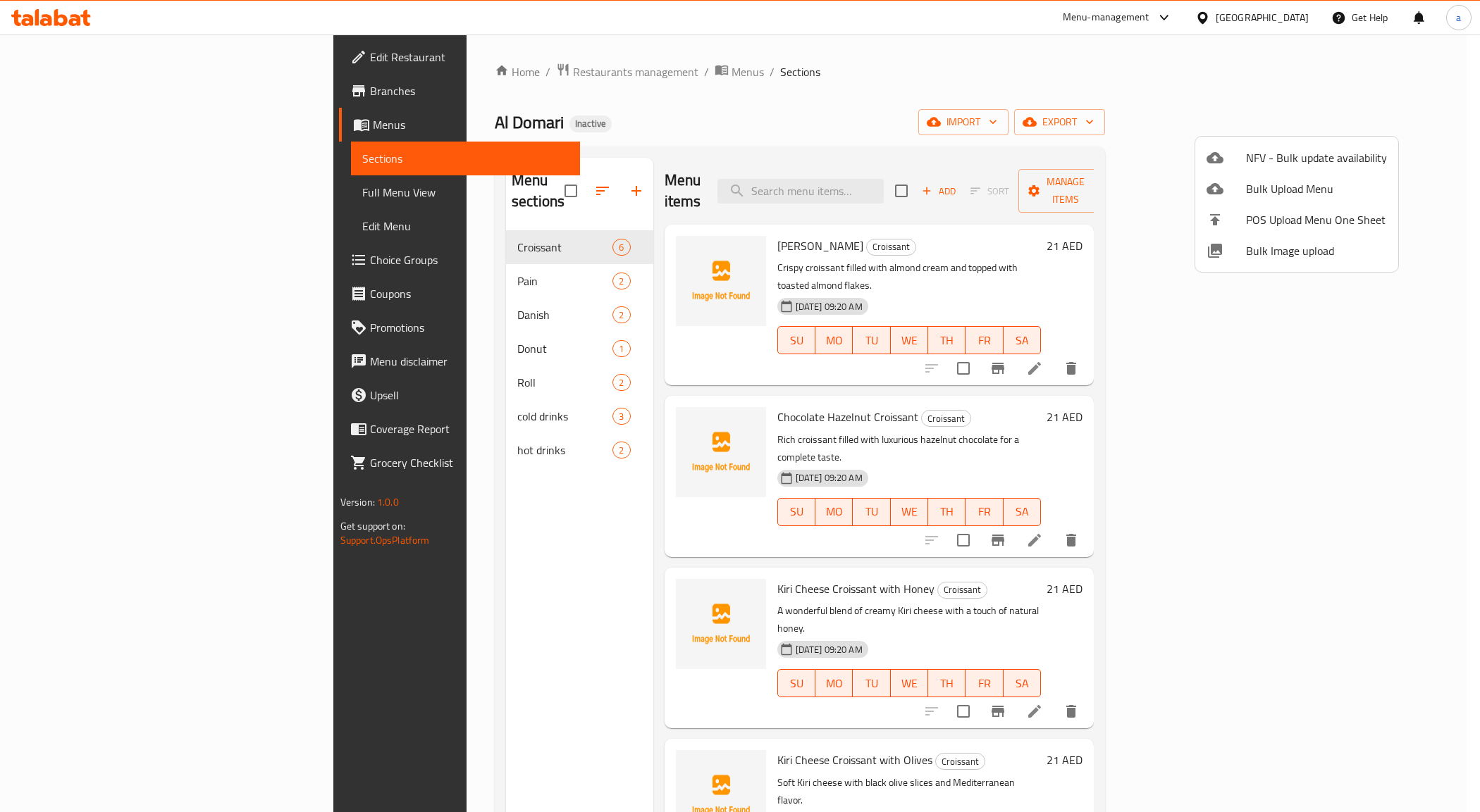
click at [383, 331] on div at bounding box center [740, 406] width 1480 height 812
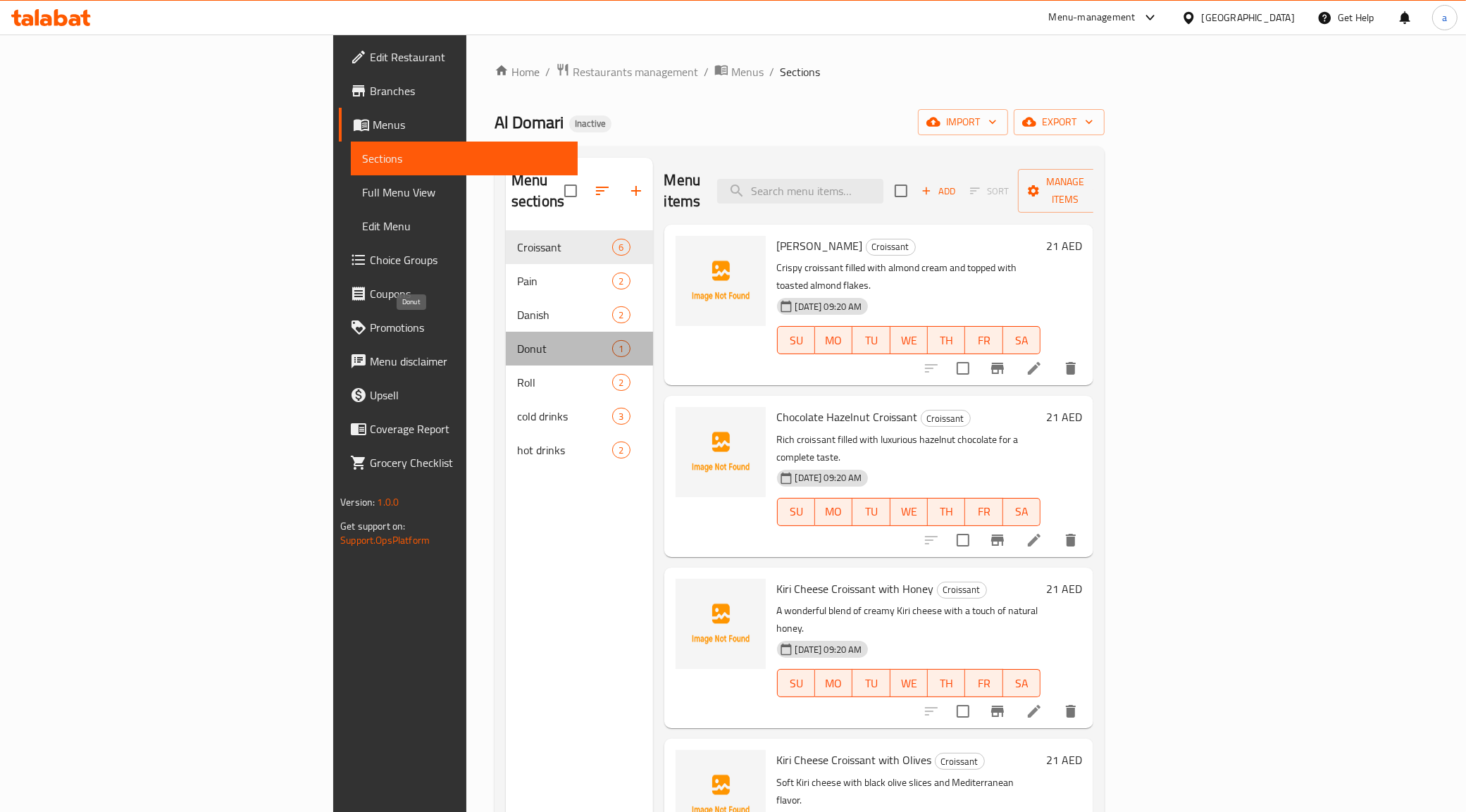
click at [517, 341] on span "Donut" at bounding box center [565, 349] width 95 height 17
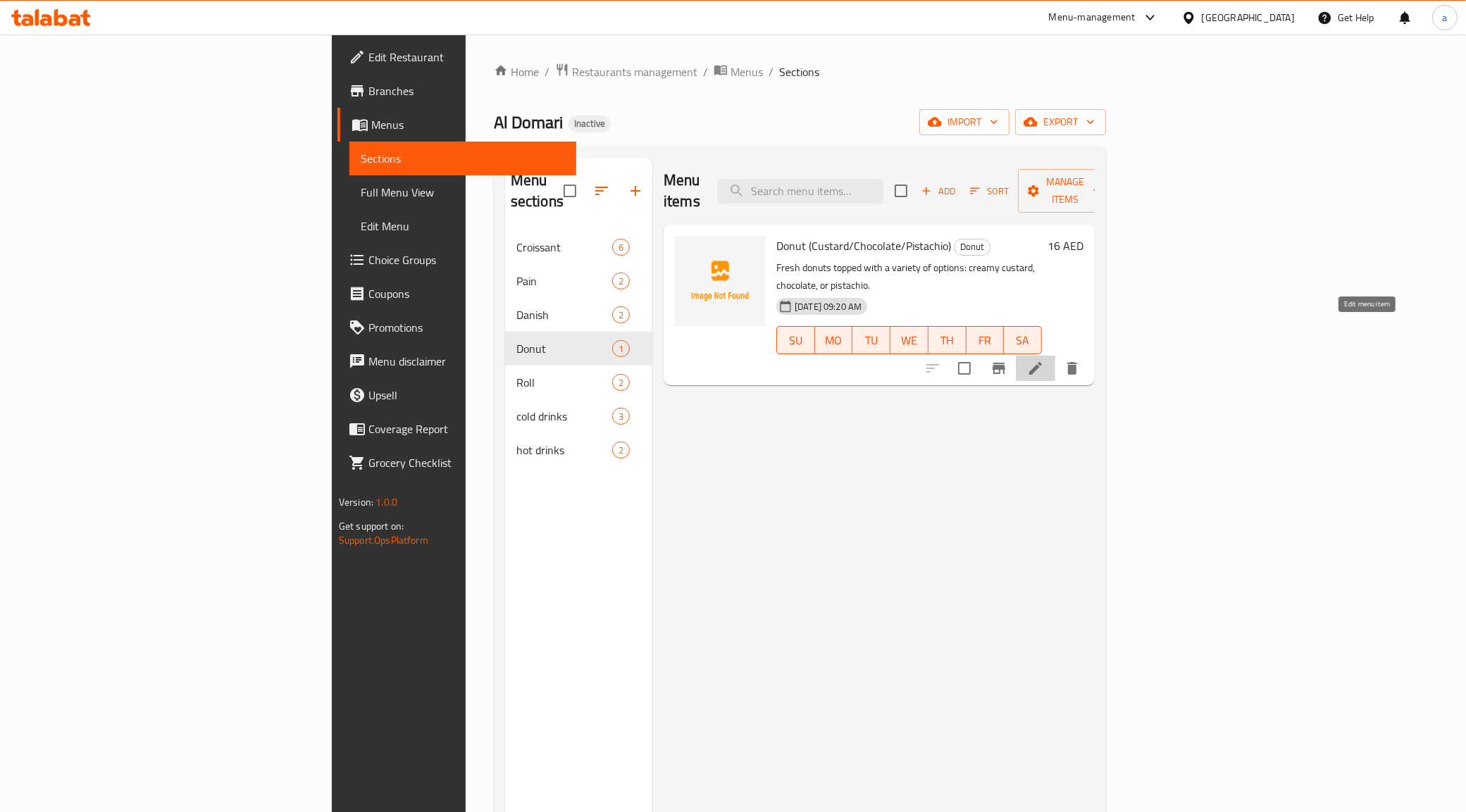
click at [1045, 360] on icon at bounding box center [1036, 368] width 17 height 17
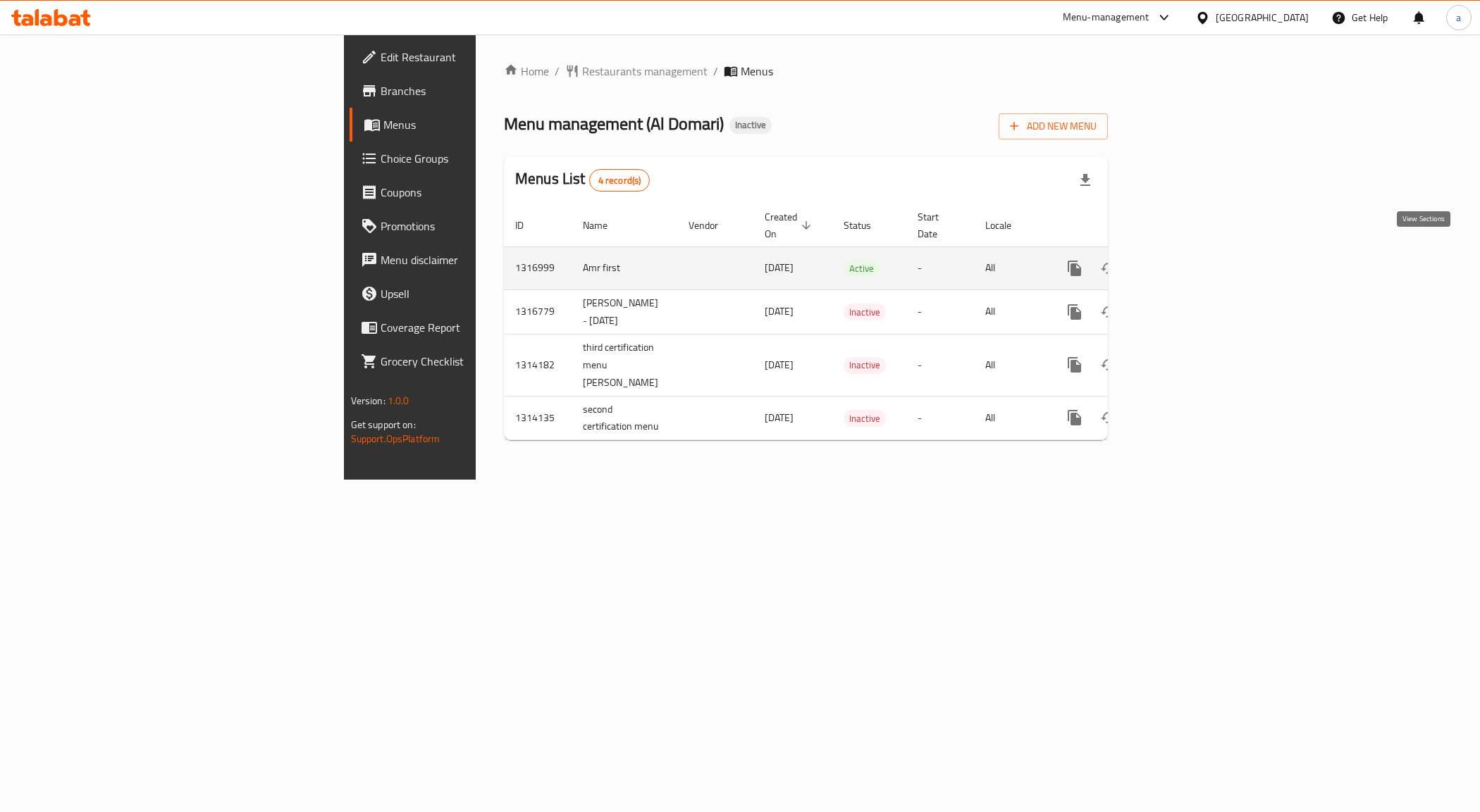
click at [1184, 260] on icon "enhanced table" at bounding box center [1176, 268] width 17 height 17
click at [1147, 263] on icon "enhanced table" at bounding box center [1142, 270] width 10 height 13
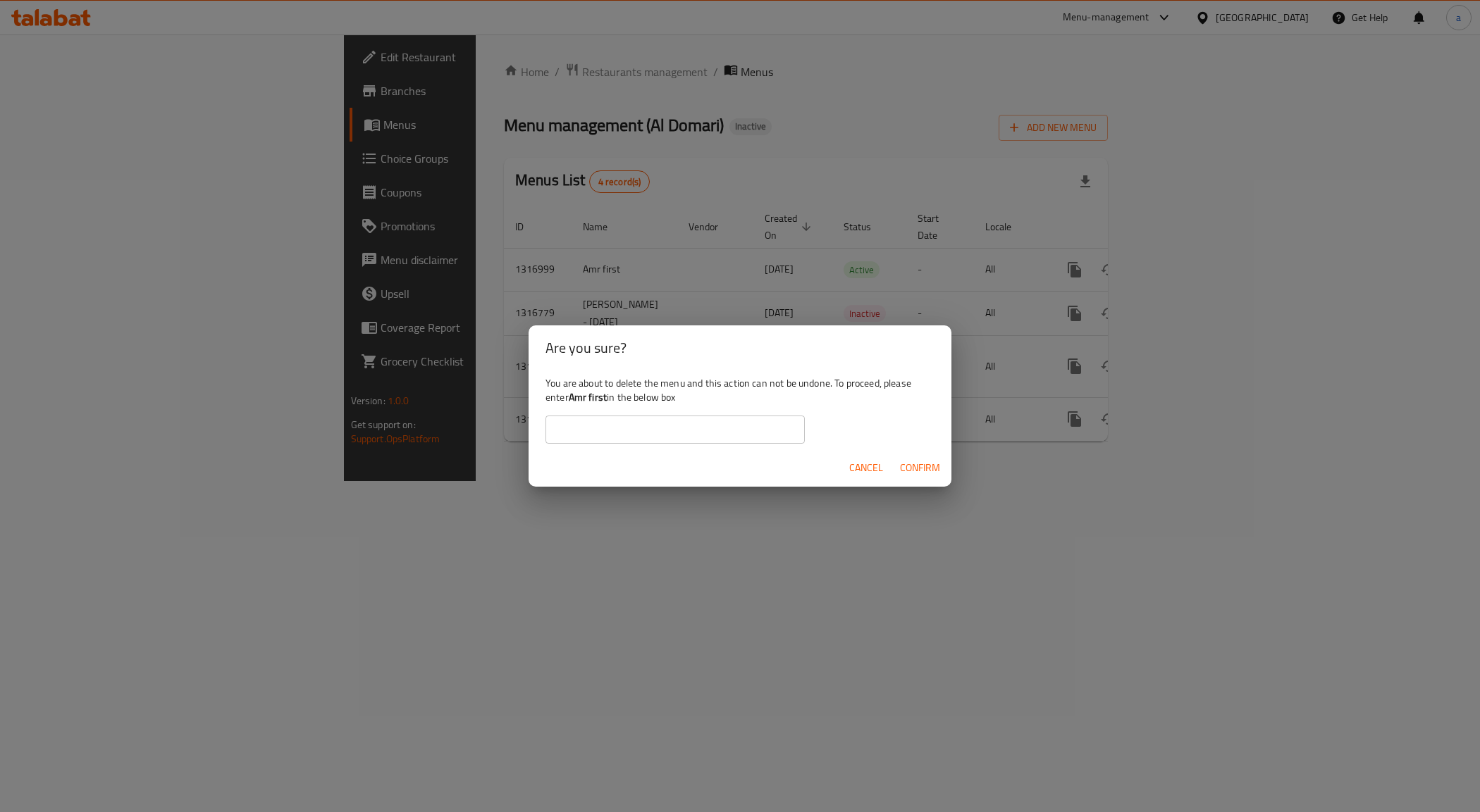
click at [590, 396] on b "Amr first" at bounding box center [587, 397] width 38 height 19
click at [590, 410] on div "You are about to delete the menu and this action can not be undone. To proceed,…" at bounding box center [740, 410] width 423 height 79
drag, startPoint x: 569, startPoint y: 396, endPoint x: 608, endPoint y: 393, distance: 39.1
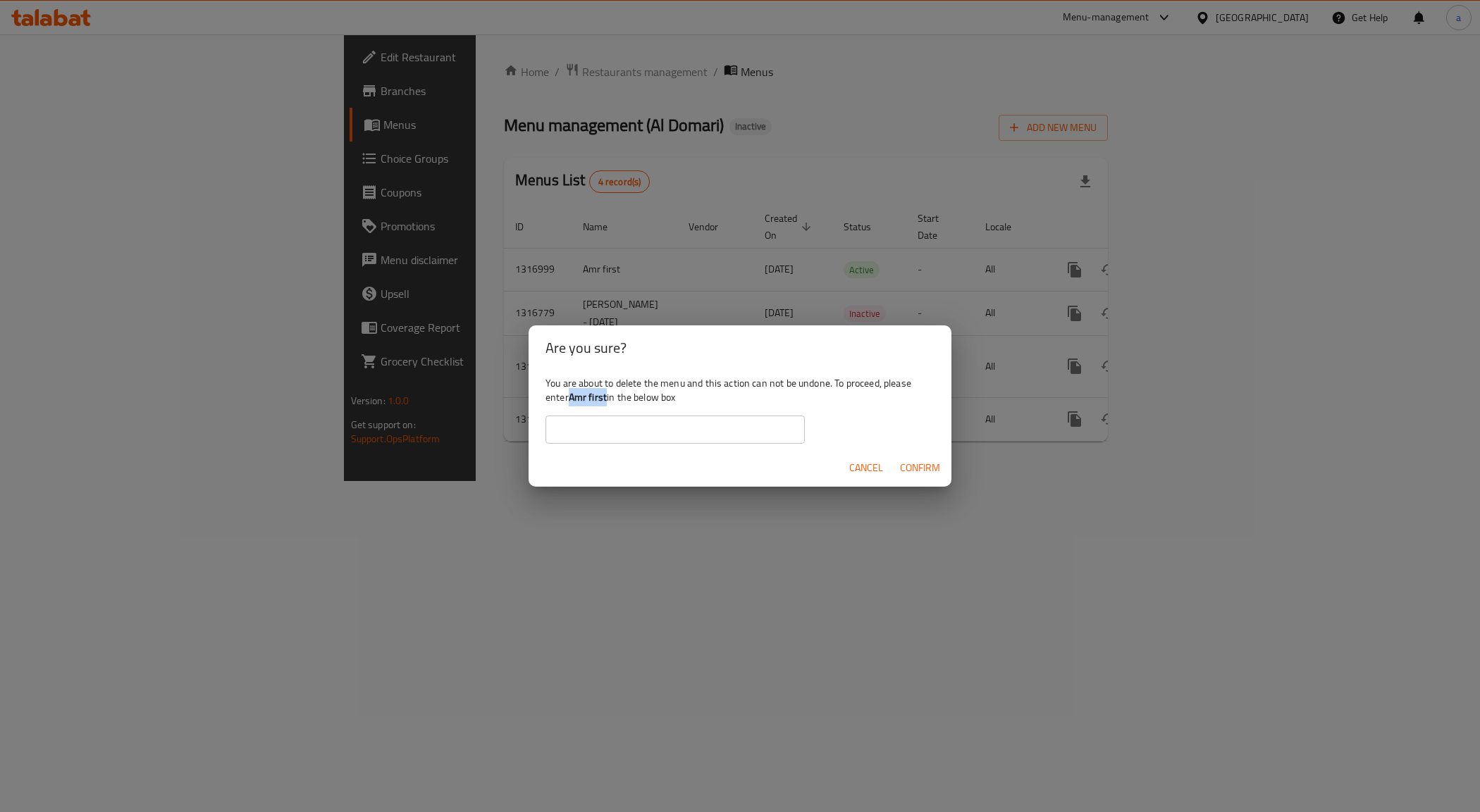
click at [607, 393] on b "Amr first" at bounding box center [587, 397] width 38 height 19
copy b "Amr first"
click at [572, 424] on input "text" at bounding box center [675, 429] width 259 height 28
paste input "Amr first"
type input "Amr first"
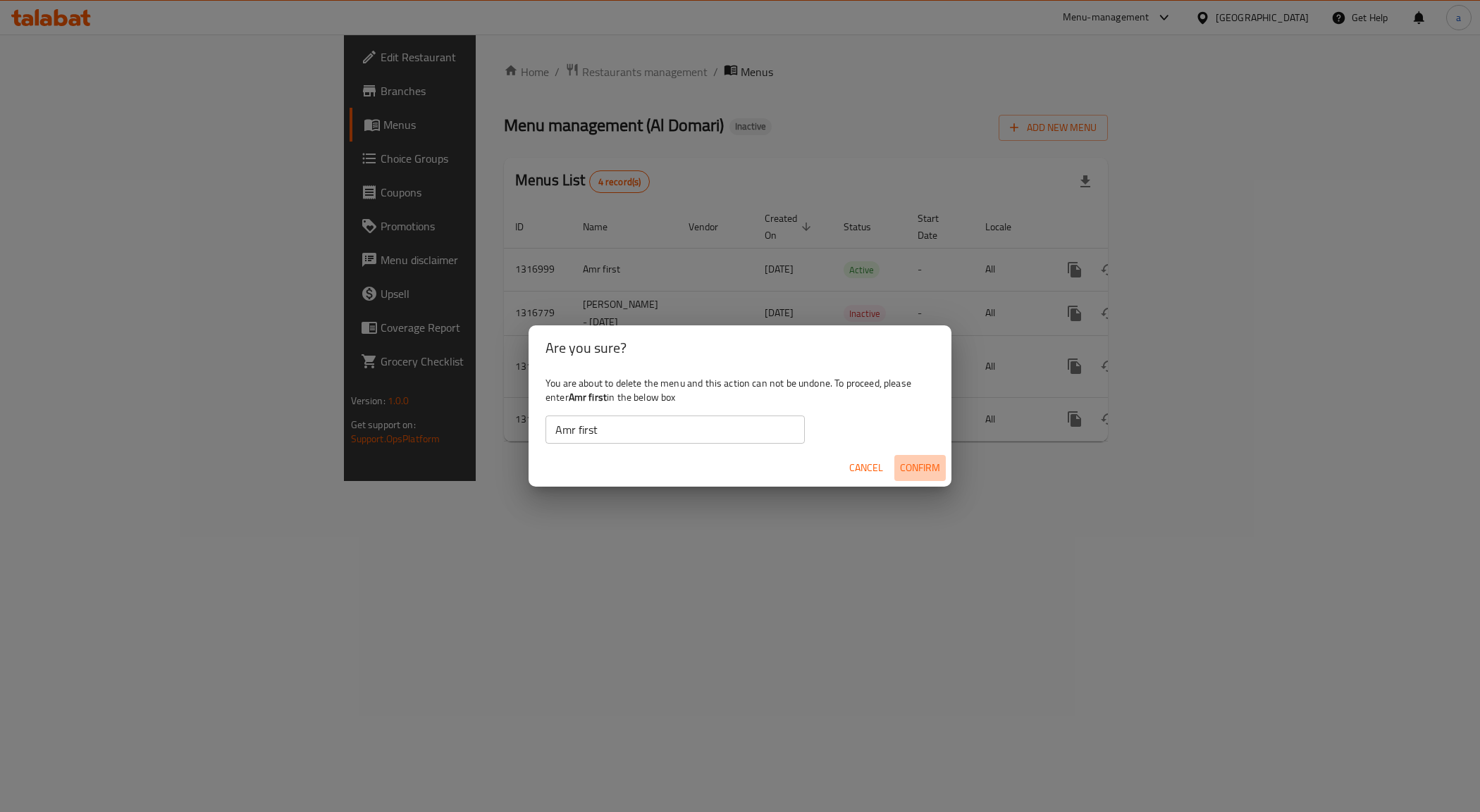
click at [922, 463] on span "Confirm" at bounding box center [920, 468] width 40 height 18
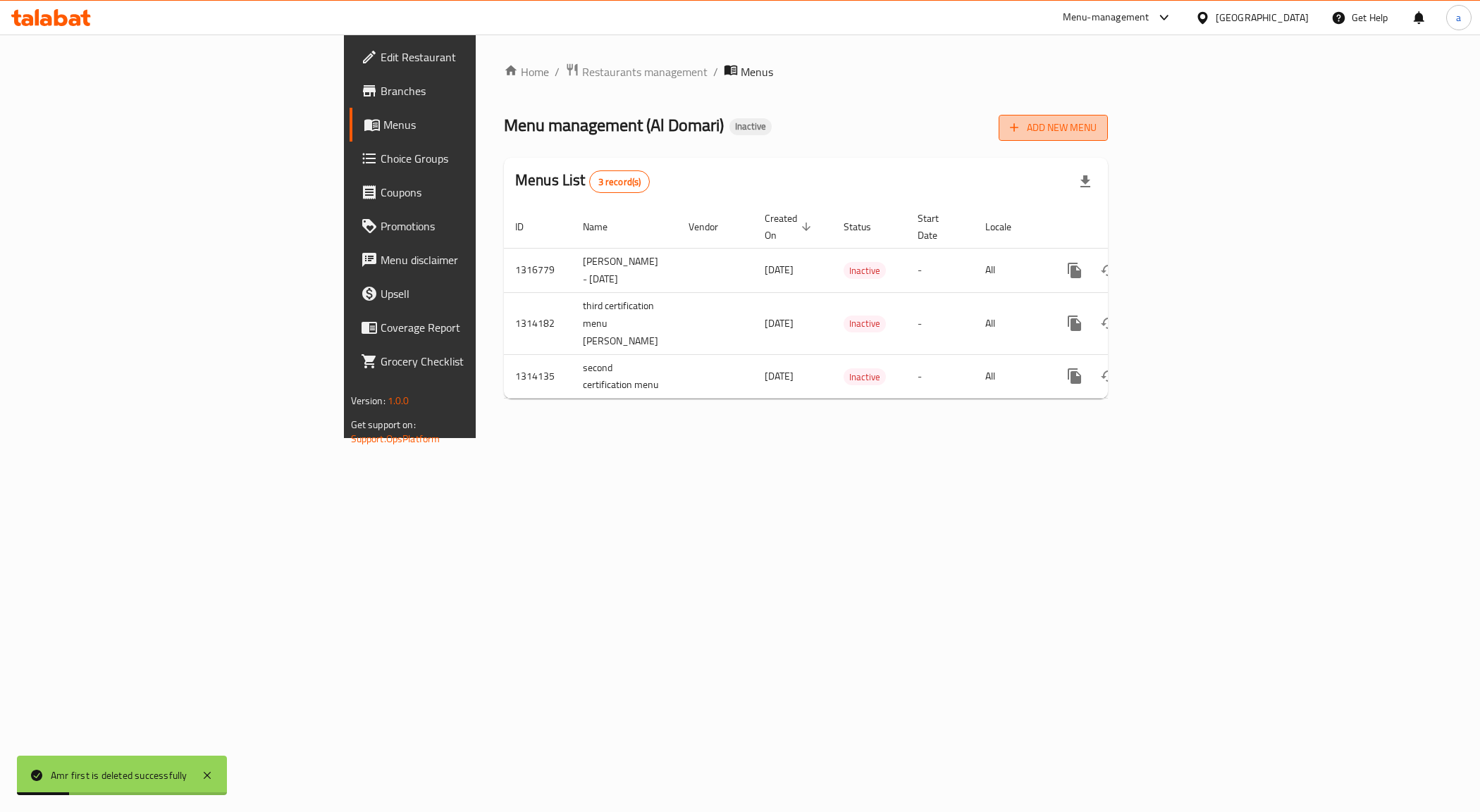
click at [1096, 135] on span "Add New Menu" at bounding box center [1053, 128] width 86 height 18
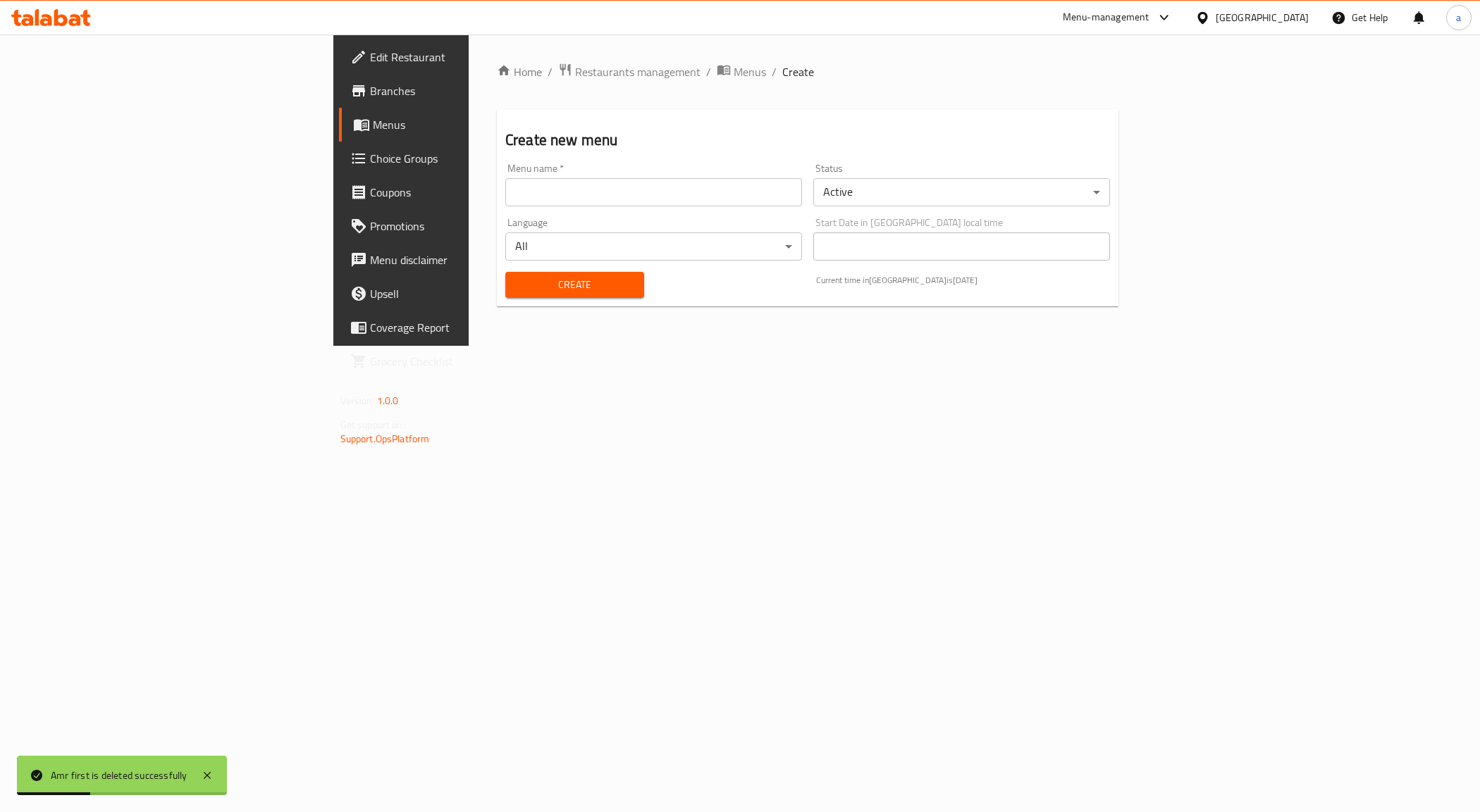
click at [505, 195] on input "text" at bounding box center [653, 192] width 296 height 28
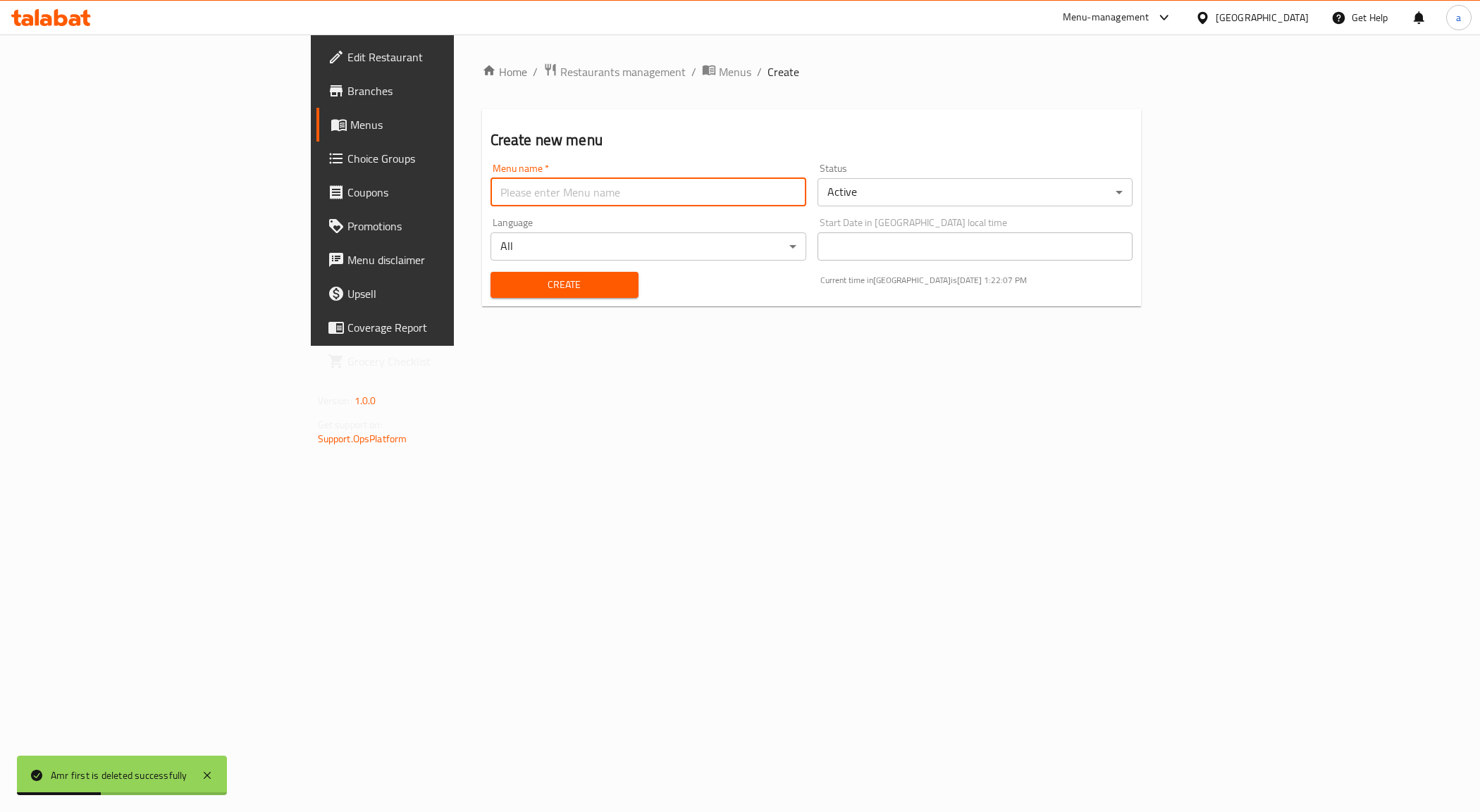
type input "Amr first"
click at [530, 282] on span "Create" at bounding box center [564, 285] width 125 height 18
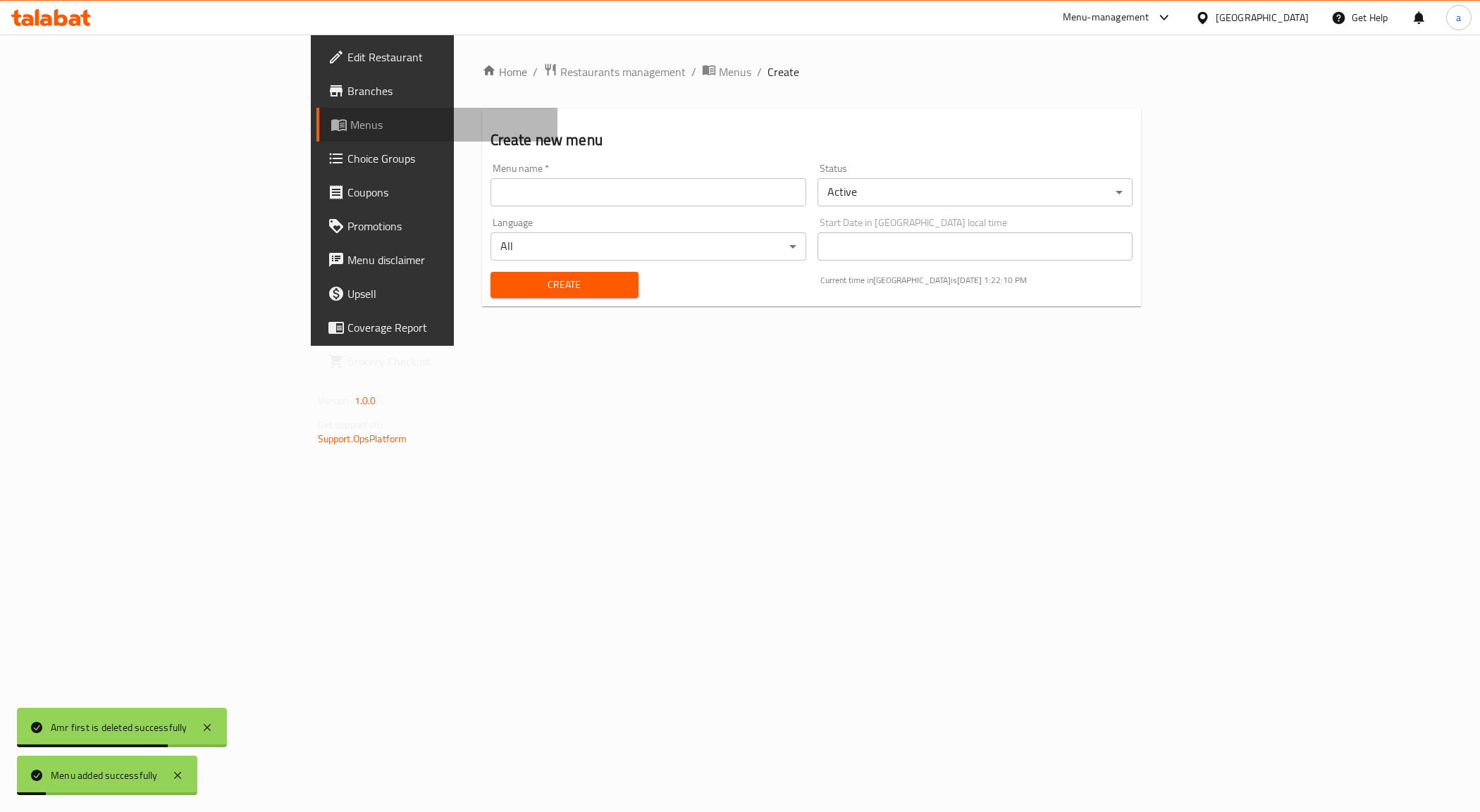
click at [350, 123] on span "Menus" at bounding box center [449, 124] width 197 height 17
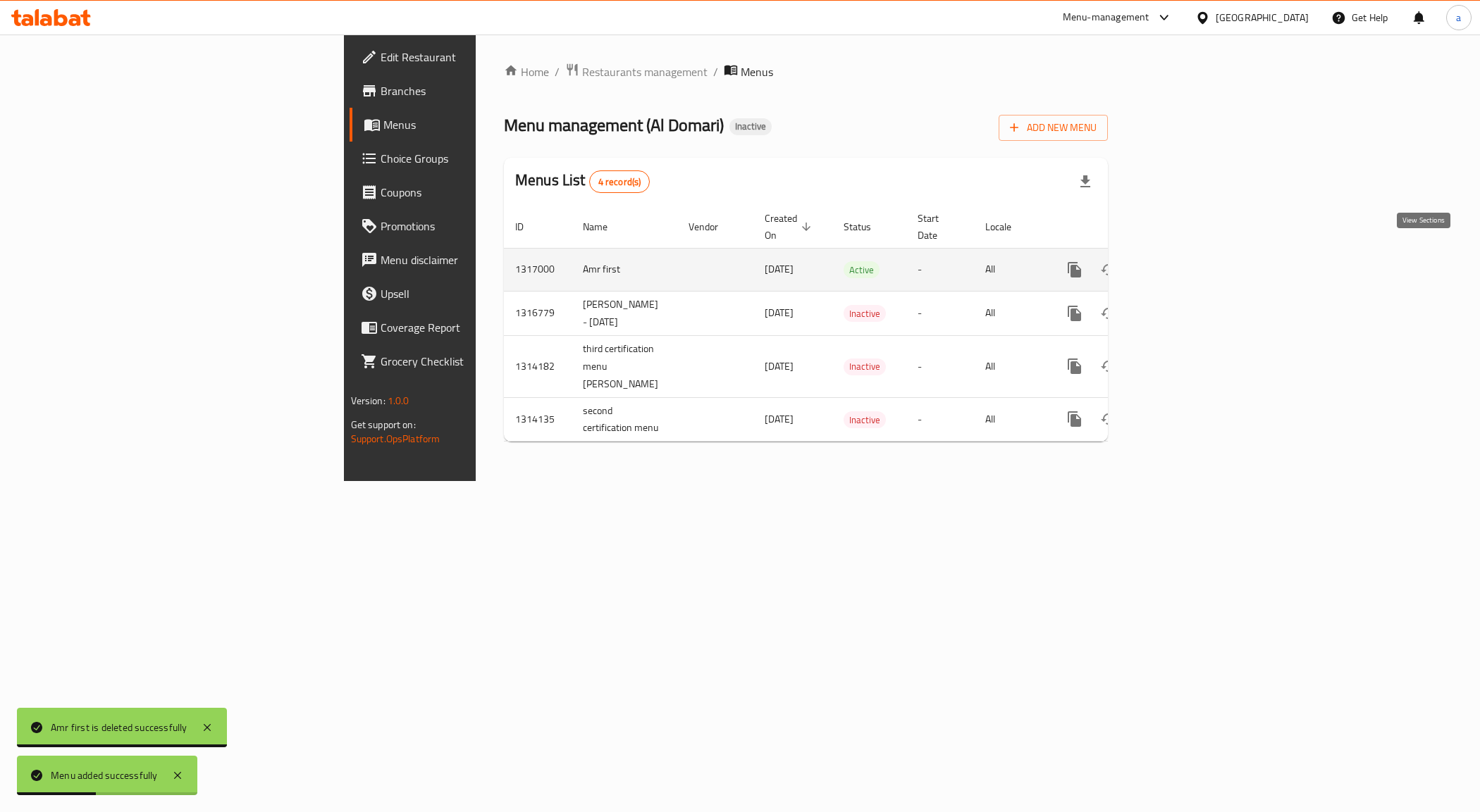
click at [1184, 262] on icon "enhanced table" at bounding box center [1176, 270] width 17 height 17
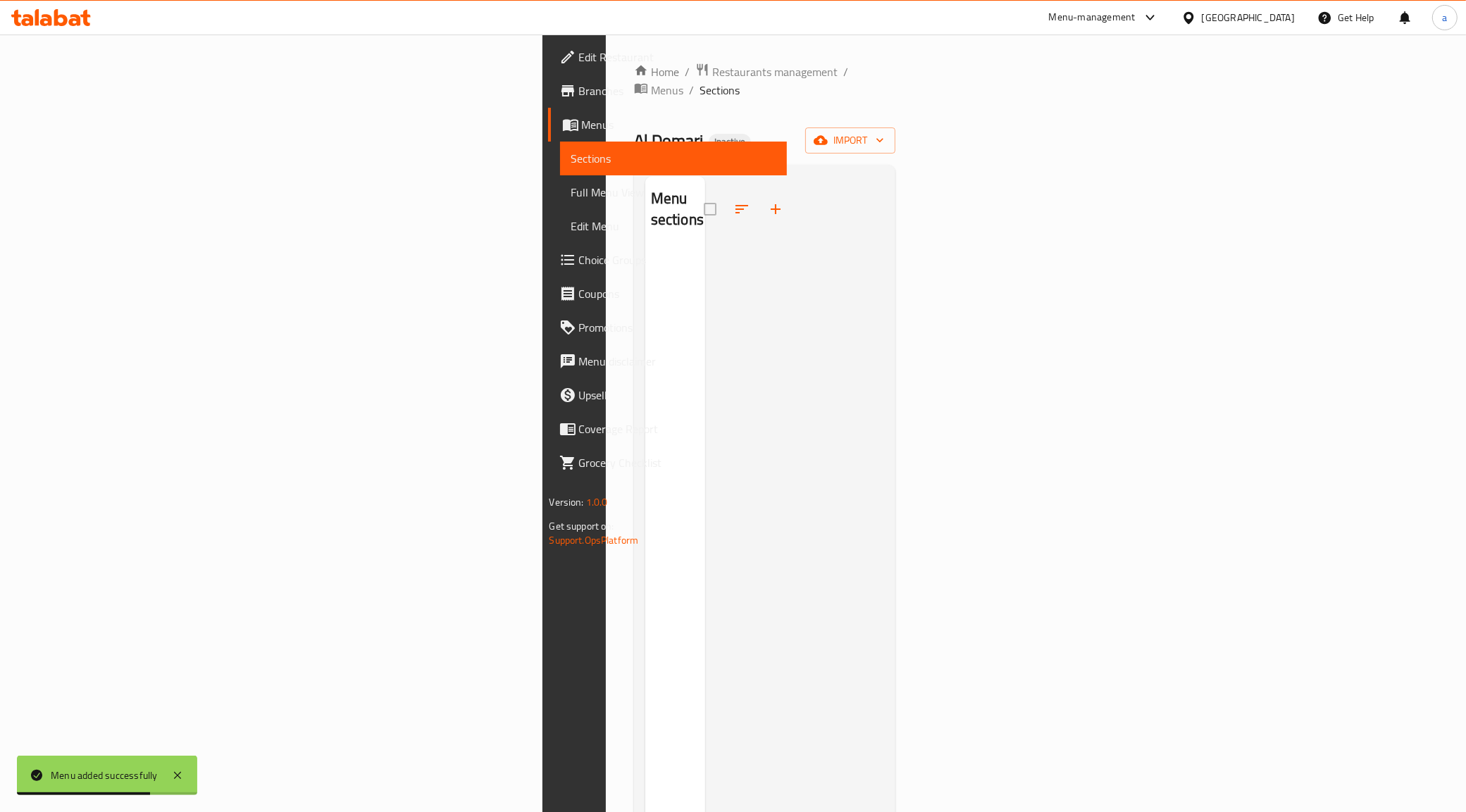
click at [896, 138] on div "Home / Restaurants management / Menus / Sections Al Domari Inactive import Menu…" at bounding box center [765, 531] width 262 height 937
click at [884, 132] on span "import" at bounding box center [851, 140] width 68 height 18
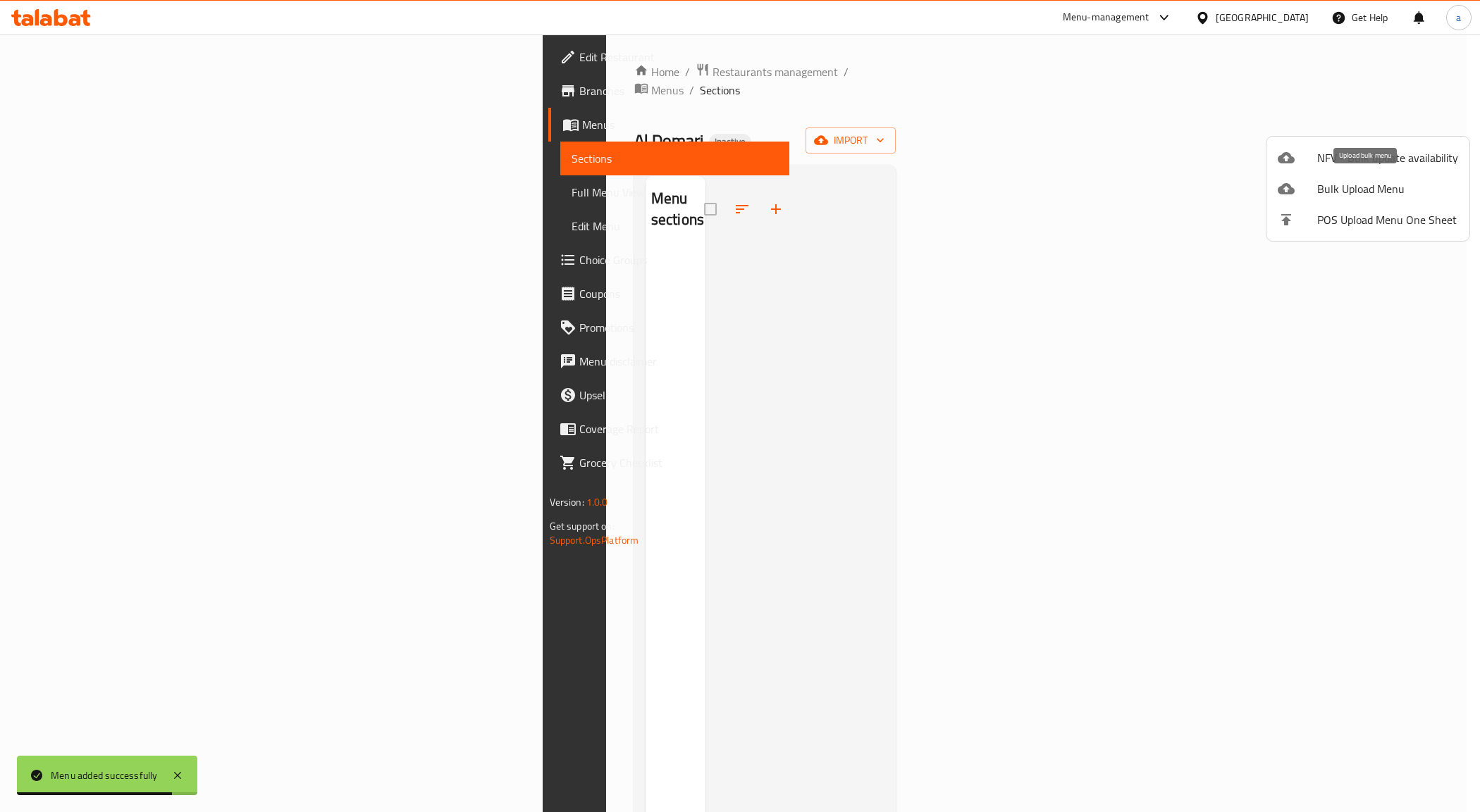
click at [1356, 186] on span "Bulk Upload Menu" at bounding box center [1387, 188] width 141 height 17
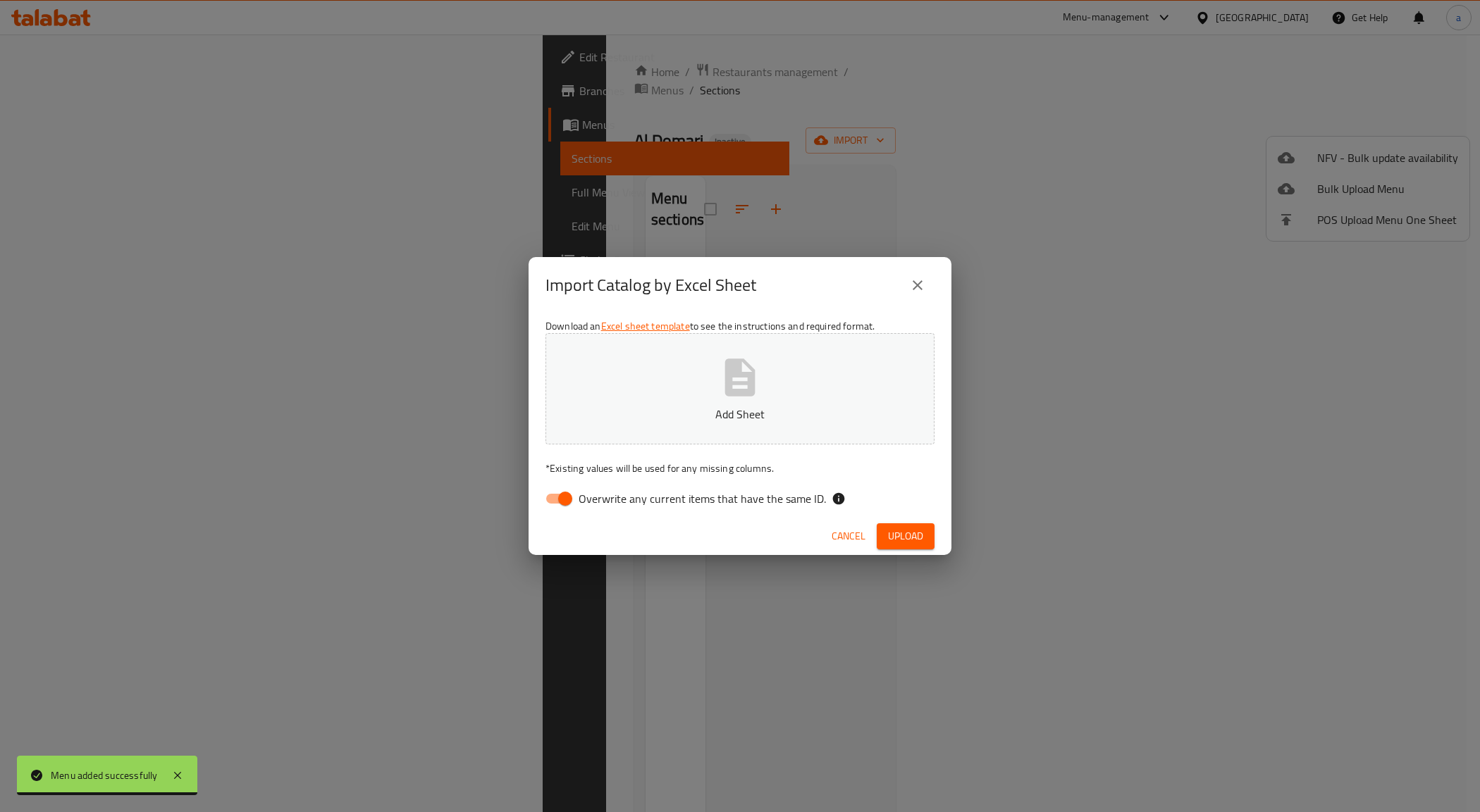
click at [564, 500] on input "Overwrite any current items that have the same ID." at bounding box center [565, 498] width 81 height 27
checkbox input "false"
click at [716, 400] on button "Add Sheet" at bounding box center [740, 389] width 389 height 111
click at [917, 543] on span "Upload" at bounding box center [906, 537] width 36 height 18
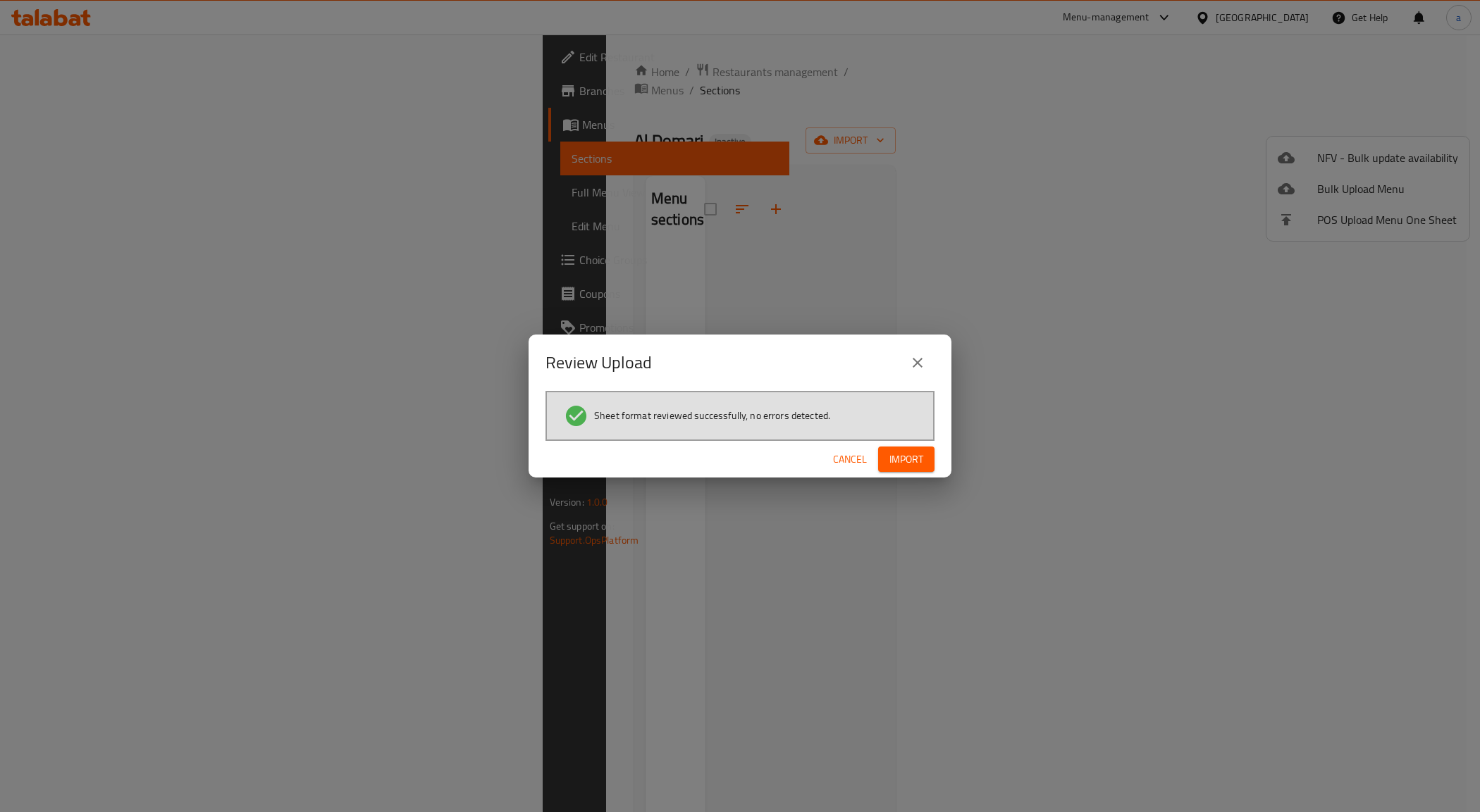
click at [915, 460] on span "Import" at bounding box center [907, 460] width 34 height 18
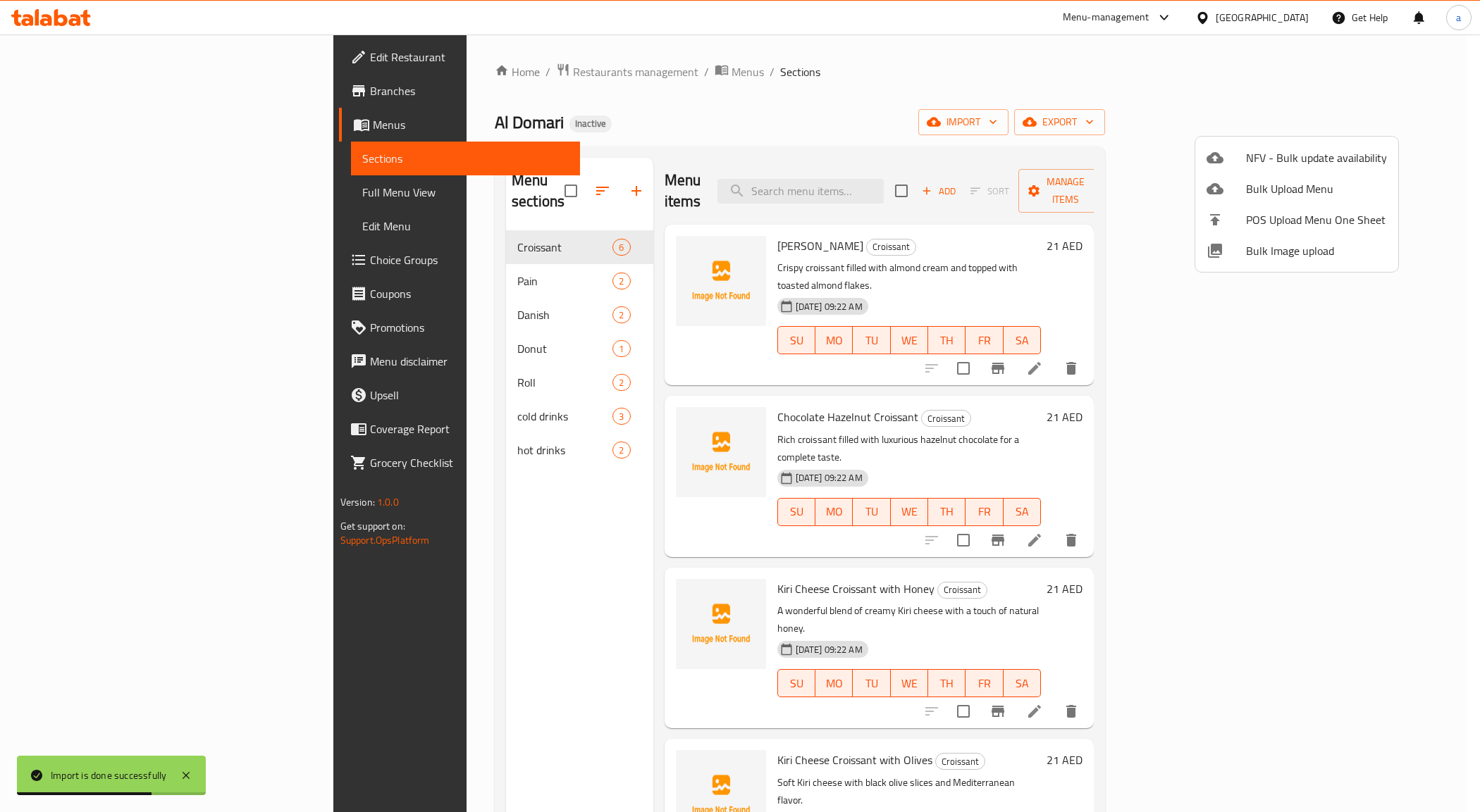
click at [432, 289] on div at bounding box center [740, 406] width 1480 height 812
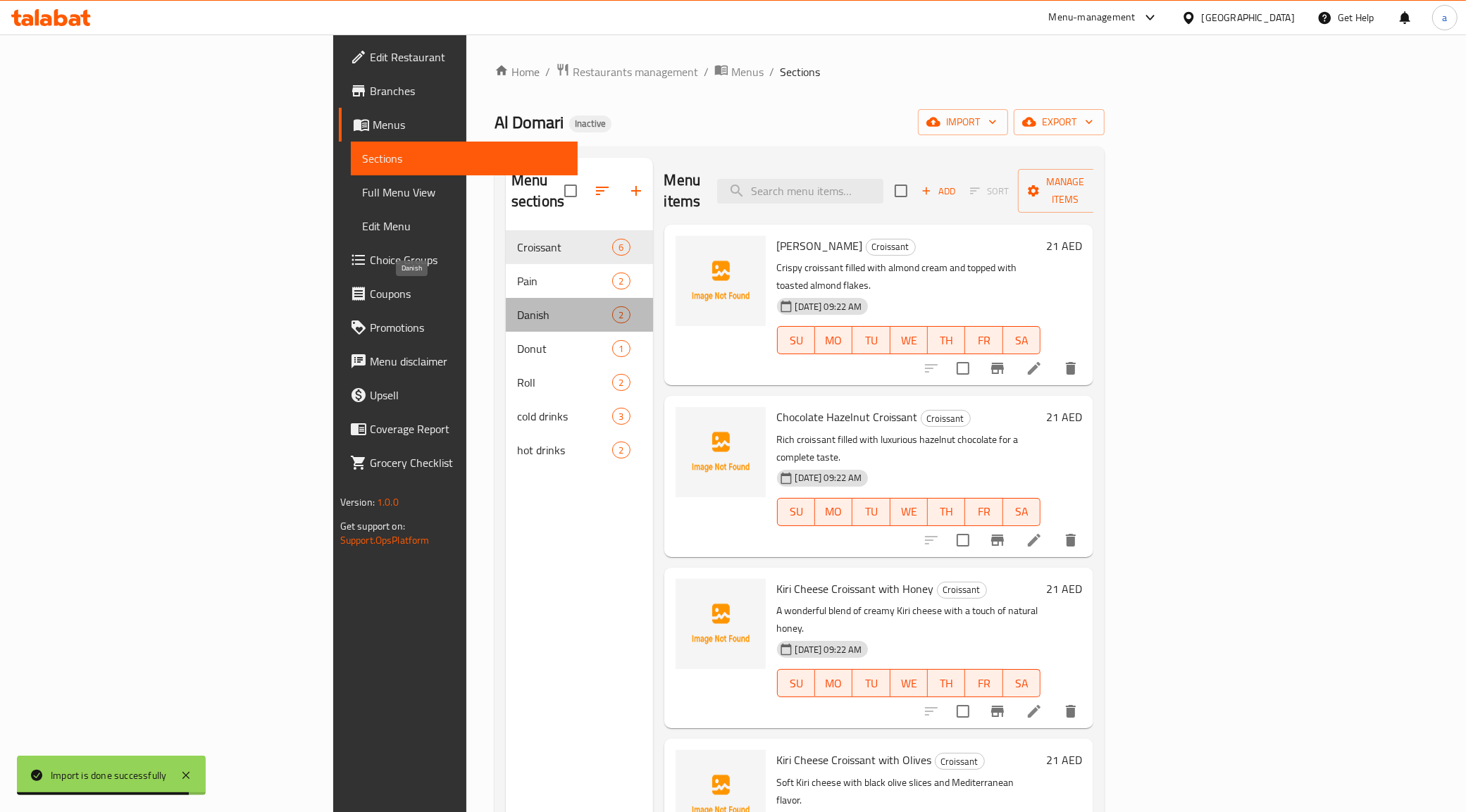
click at [517, 307] on span "Danish" at bounding box center [565, 315] width 95 height 17
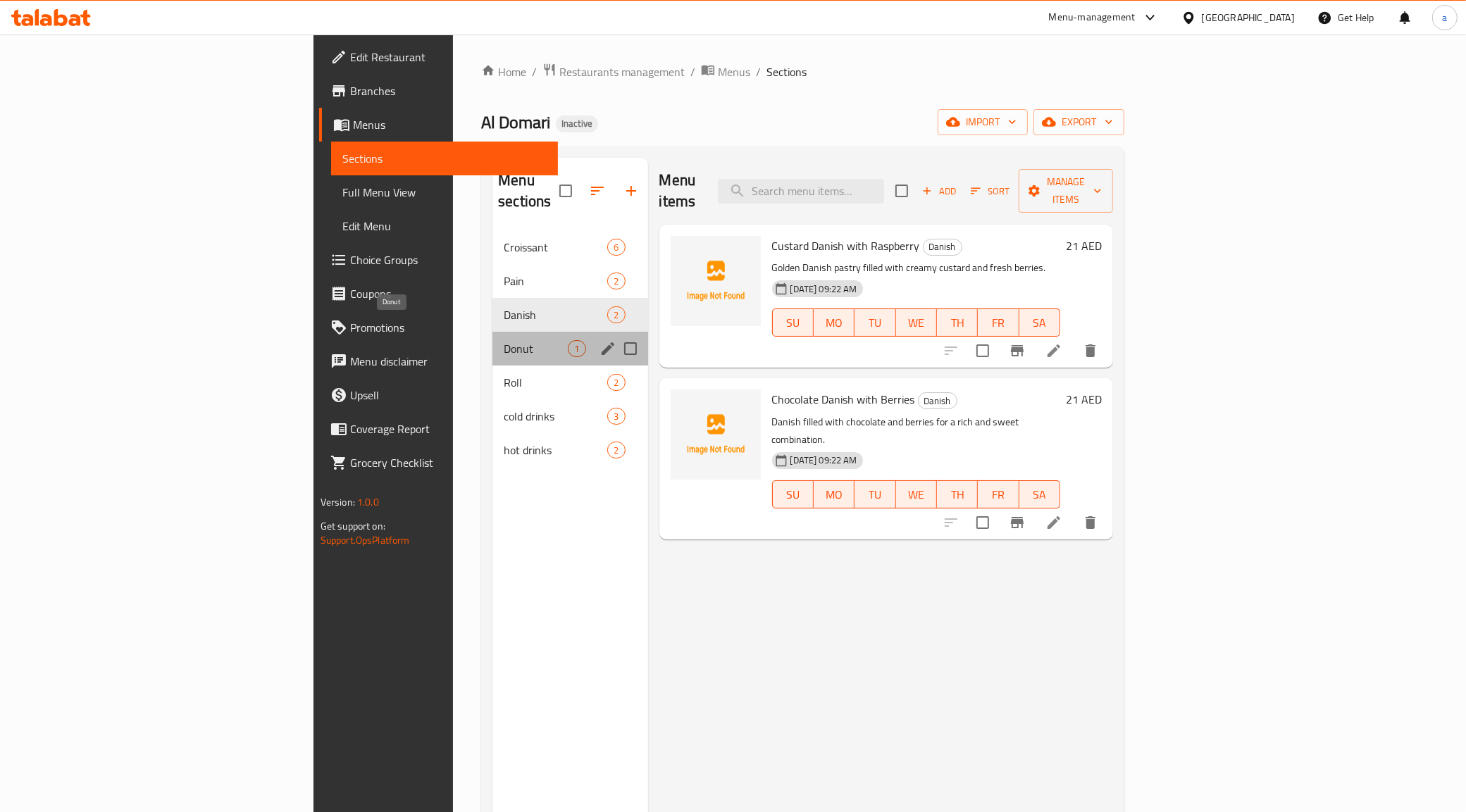
click at [504, 341] on span "Donut" at bounding box center [535, 349] width 64 height 17
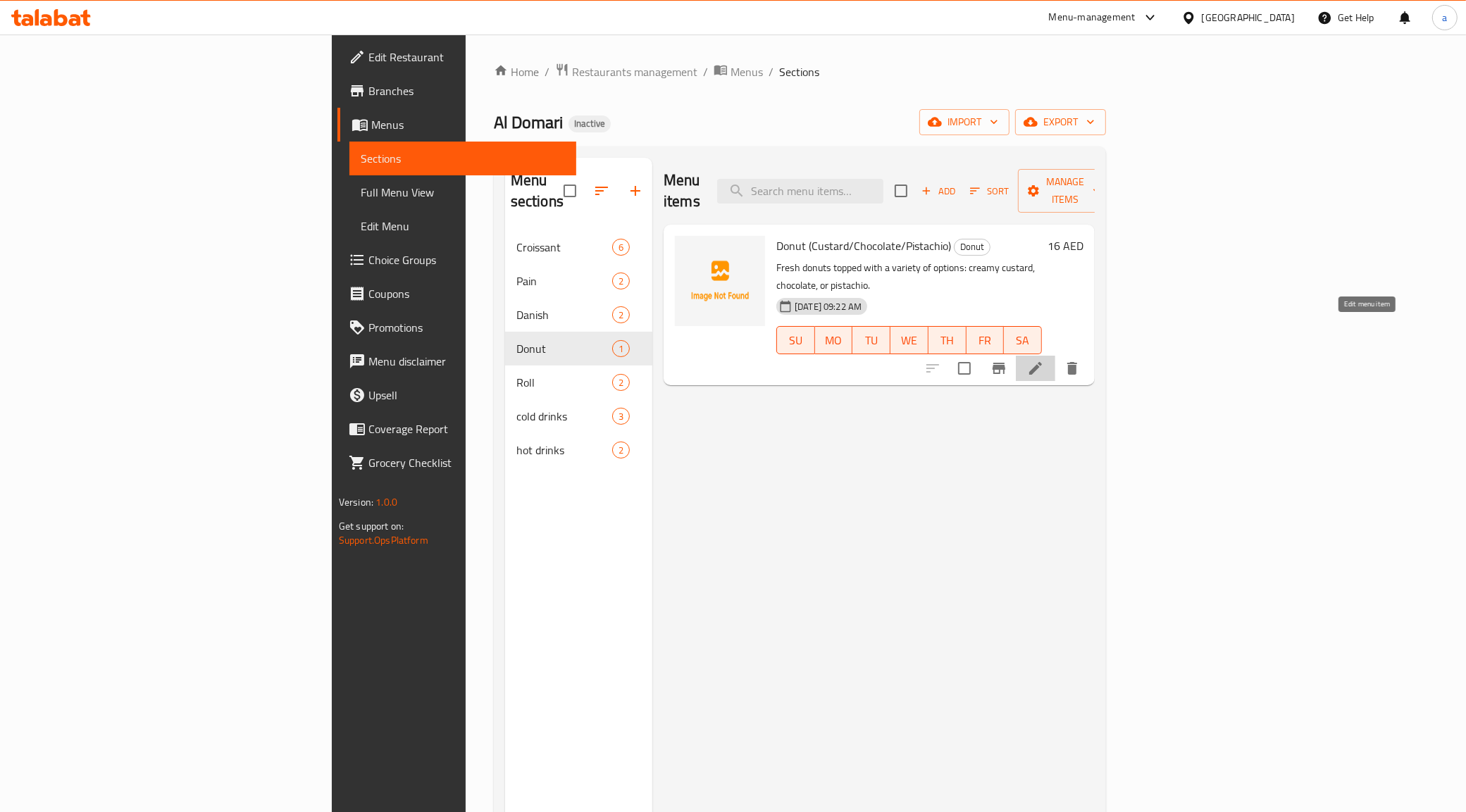
click at [1042, 362] on icon at bounding box center [1036, 369] width 13 height 13
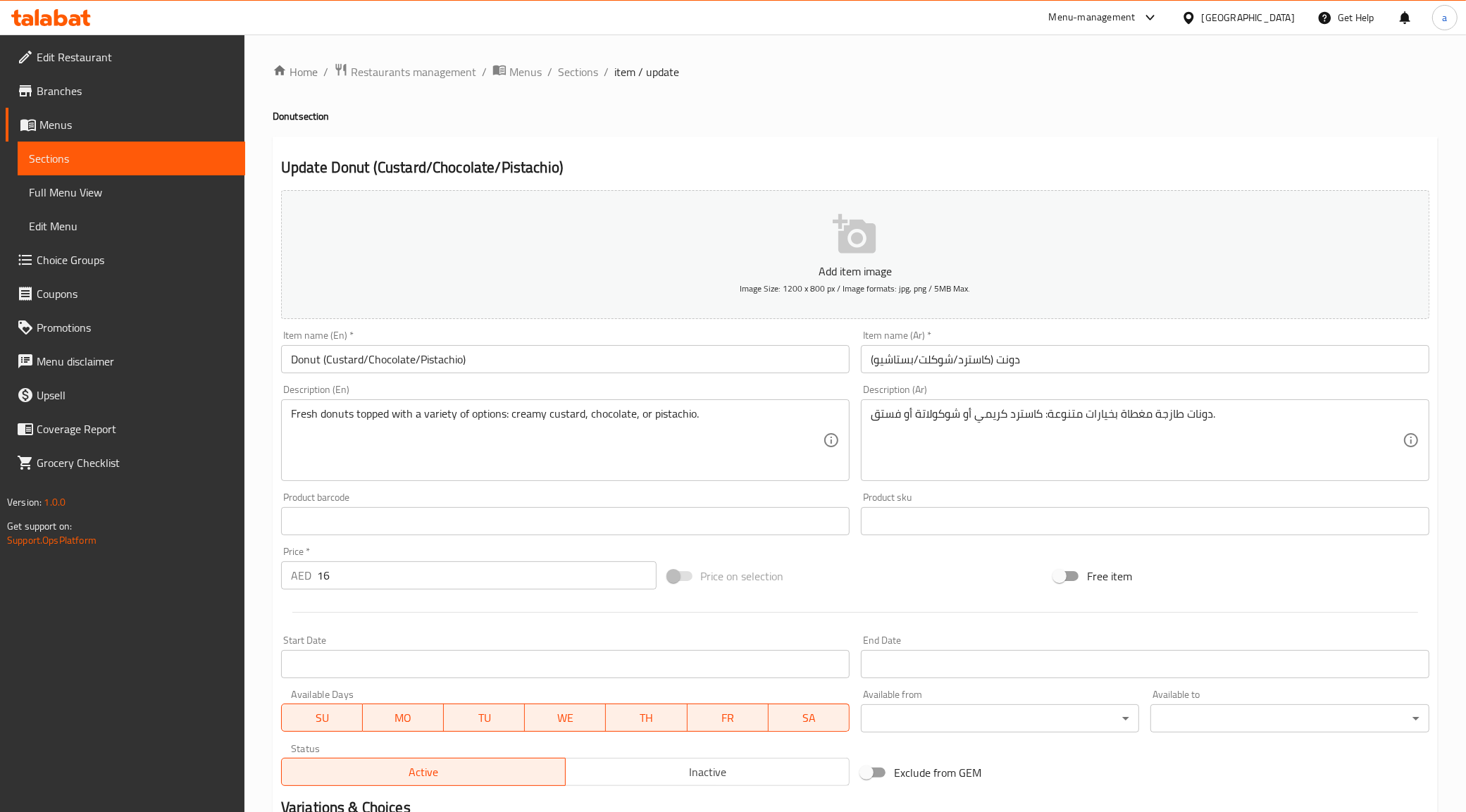
click at [114, 123] on span "Menus" at bounding box center [136, 124] width 195 height 17
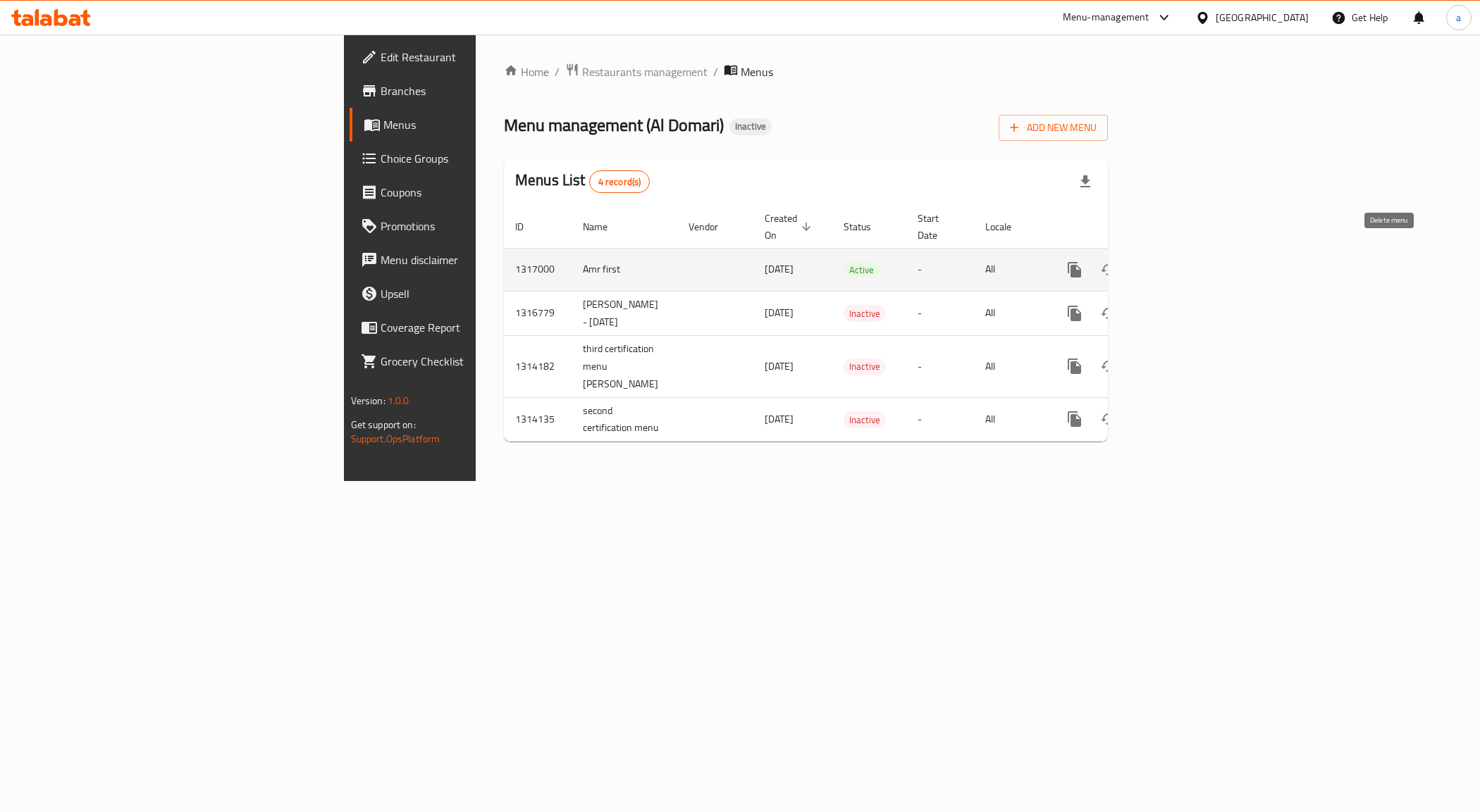
click at [1151, 262] on icon "enhanced table" at bounding box center [1142, 270] width 17 height 17
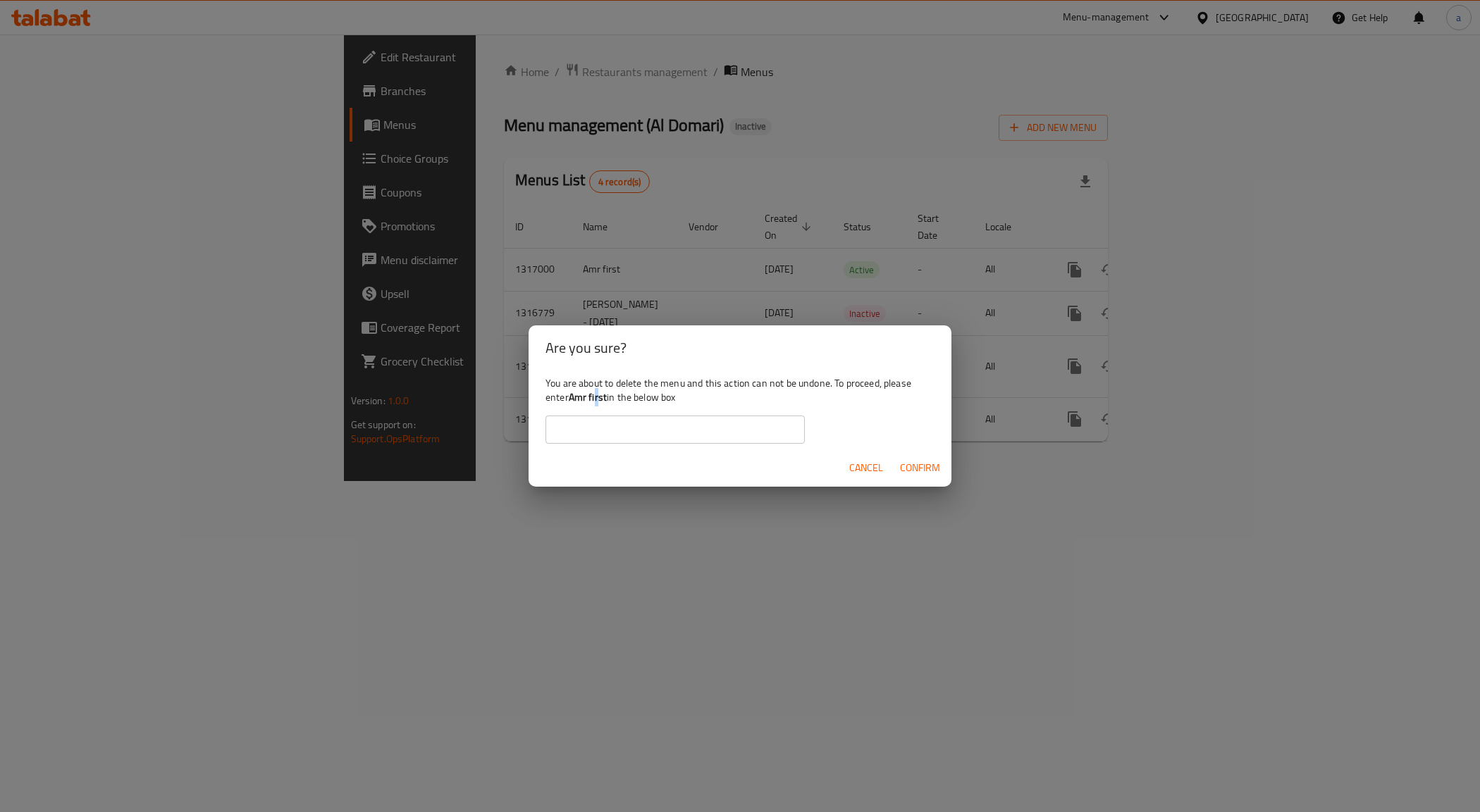
click at [597, 398] on b "Amr first" at bounding box center [587, 397] width 38 height 19
click at [612, 412] on div "You are about to delete the menu and this action can not be undone. To proceed,…" at bounding box center [740, 410] width 423 height 79
drag, startPoint x: 568, startPoint y: 398, endPoint x: 607, endPoint y: 402, distance: 39.2
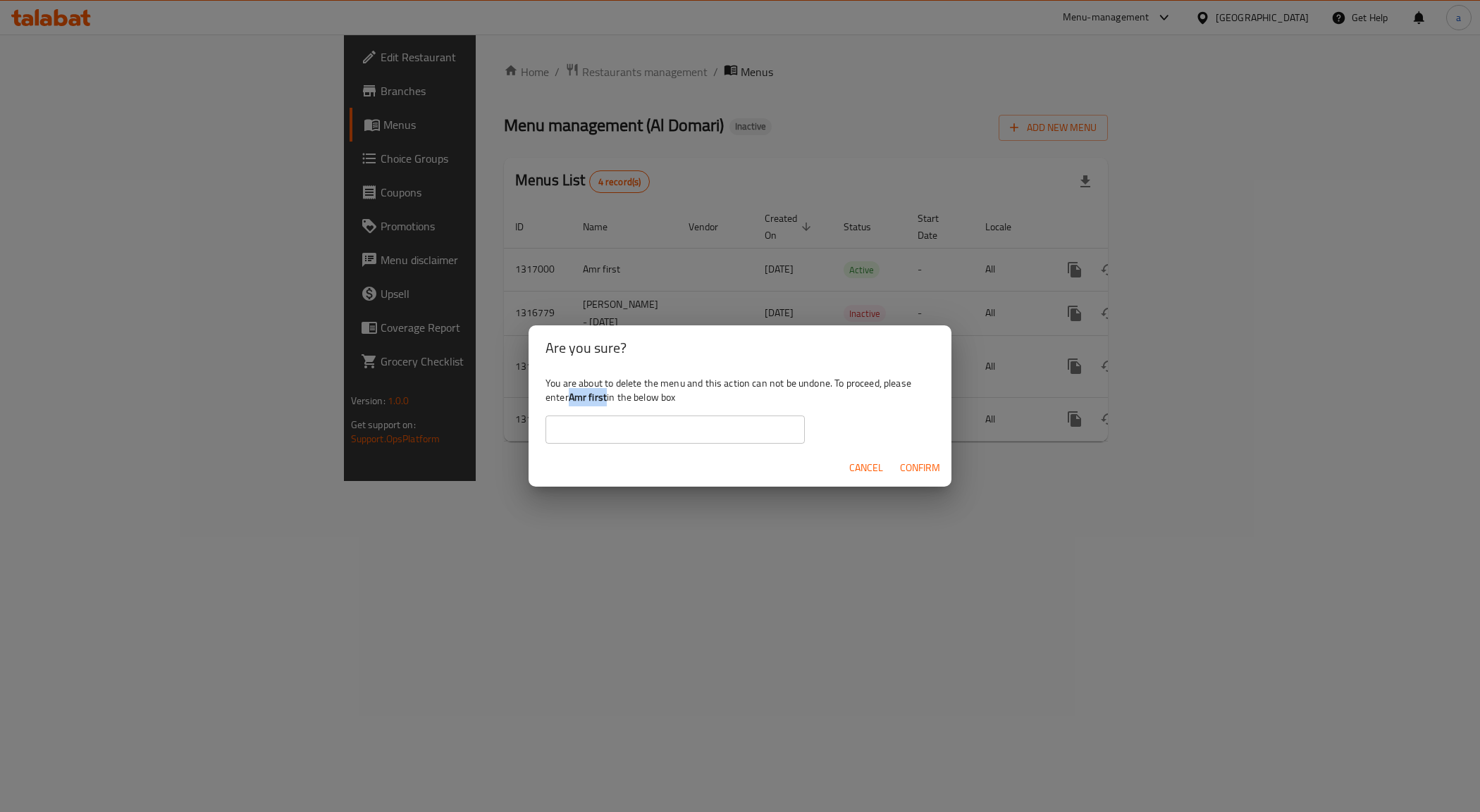
click at [607, 402] on div "You are about to delete the menu and this action can not be undone. To proceed,…" at bounding box center [740, 410] width 423 height 79
copy div "Amr first"
click at [614, 441] on input "text" at bounding box center [675, 429] width 259 height 28
type input "Amr first"
click at [922, 473] on span "Confirm" at bounding box center [920, 468] width 40 height 18
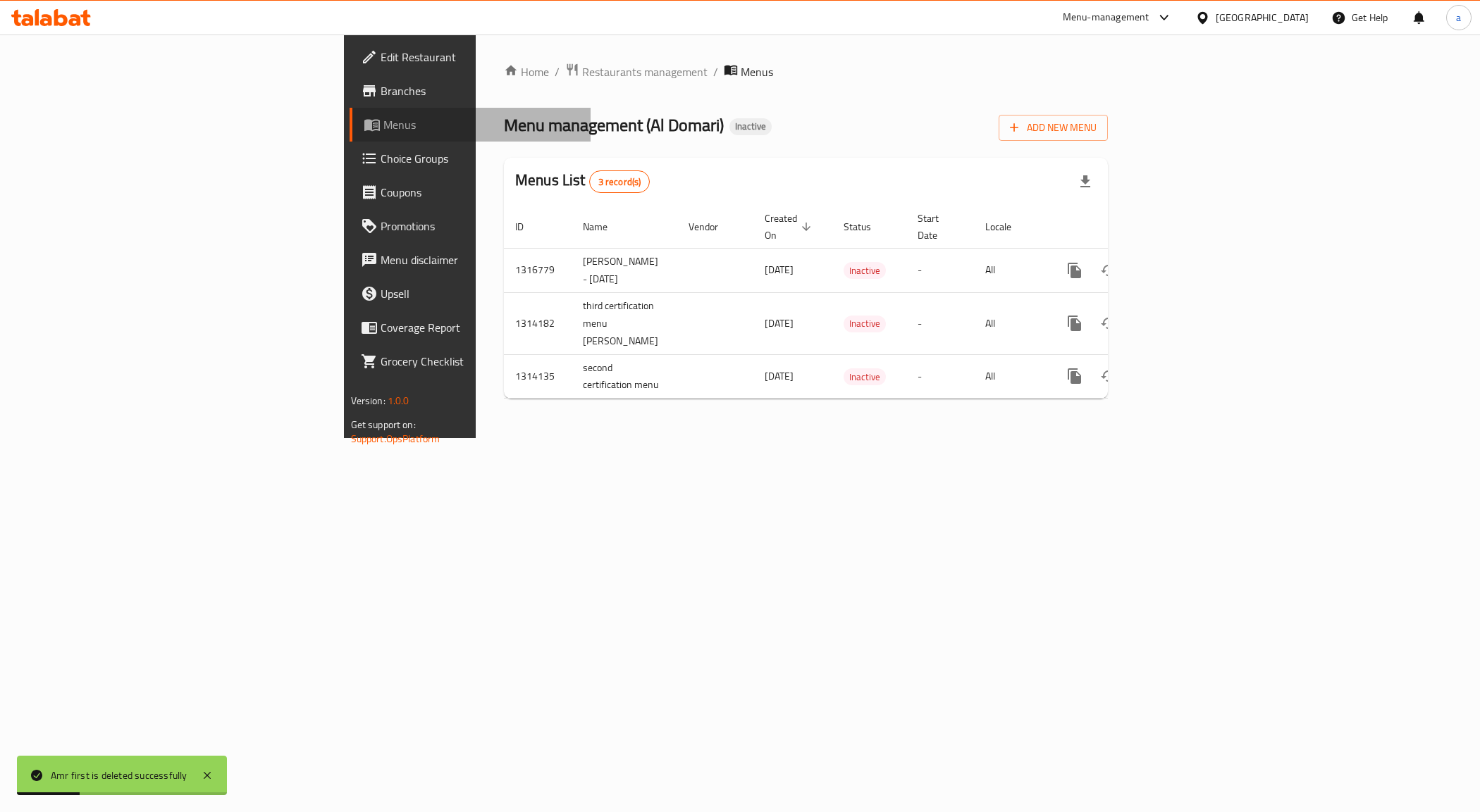
click at [384, 119] on span "Menus" at bounding box center [482, 124] width 197 height 17
click at [1096, 132] on span "Add New Menu" at bounding box center [1053, 128] width 86 height 18
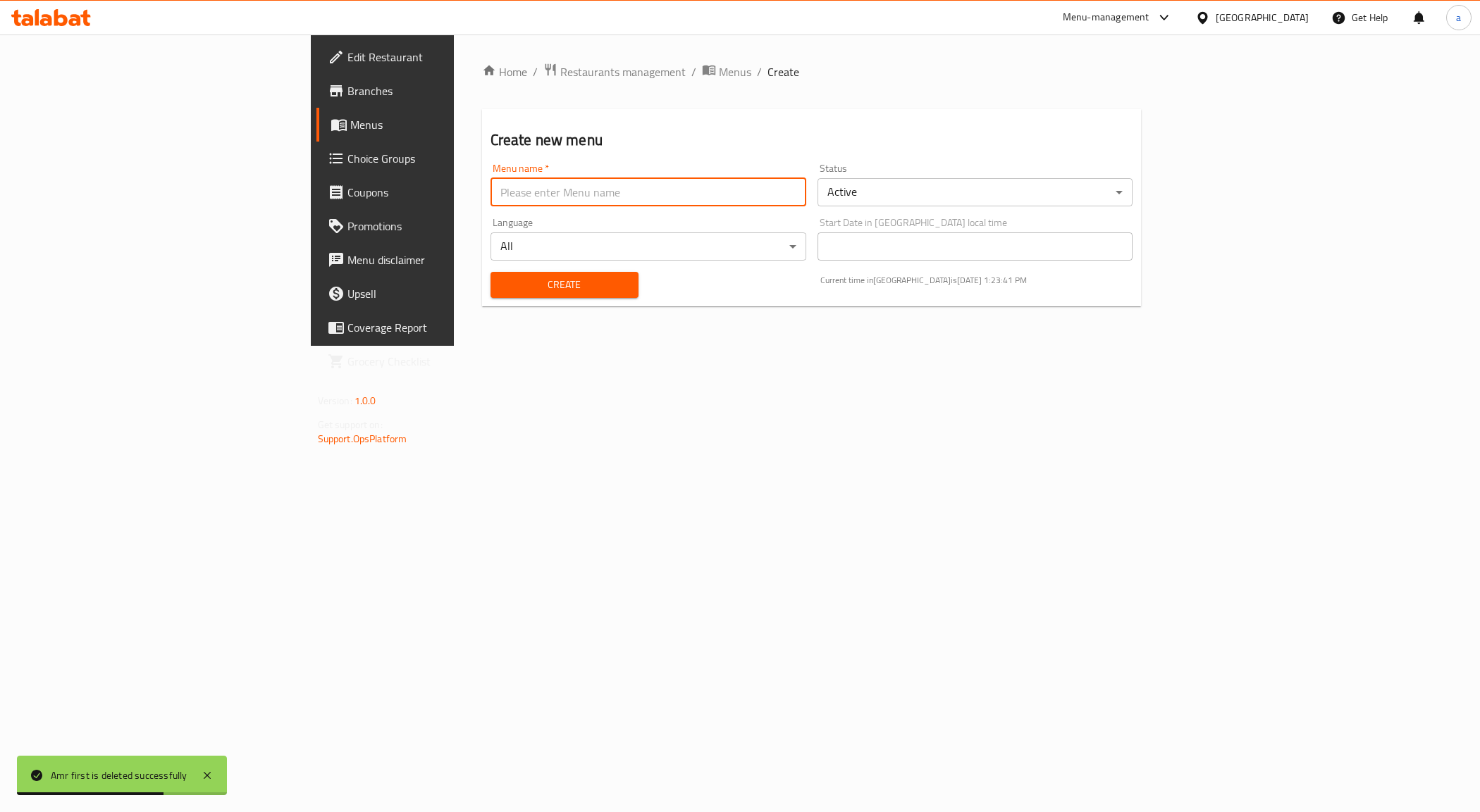
click at [585, 198] on input "text" at bounding box center [648, 192] width 316 height 28
type input "Amr first"
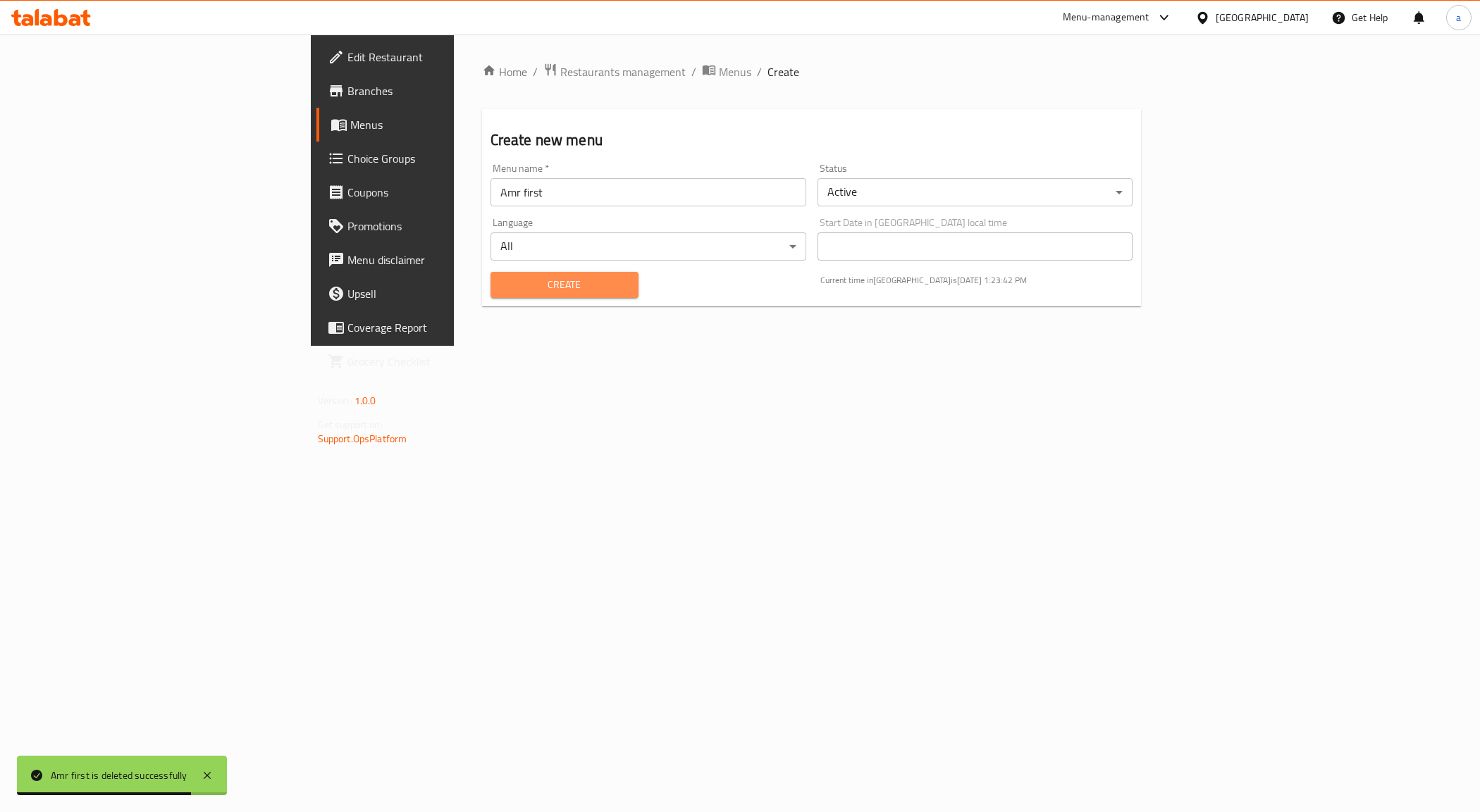
click at [502, 276] on span "Create" at bounding box center [564, 285] width 125 height 18
click at [350, 123] on span "Menus" at bounding box center [449, 124] width 197 height 17
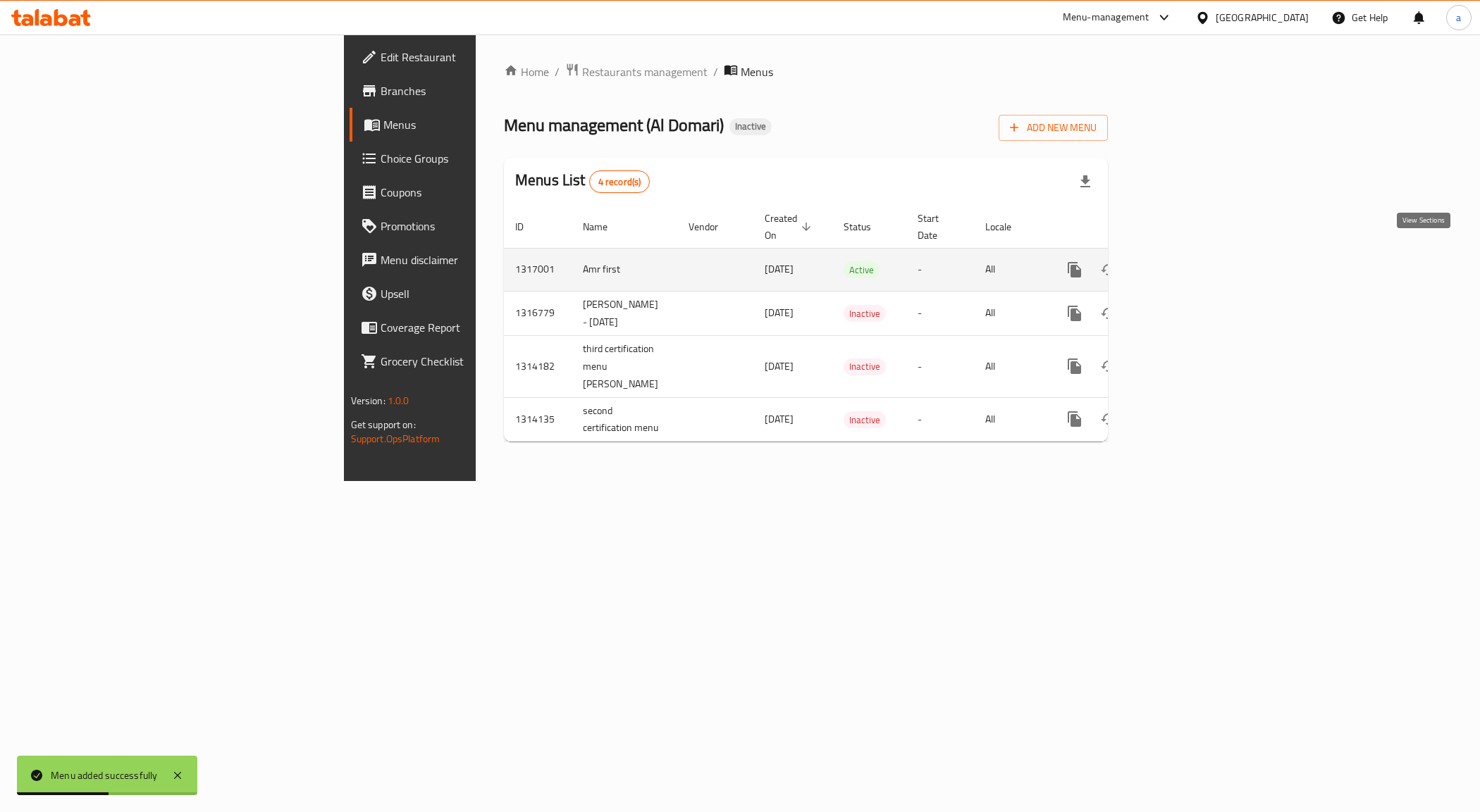
click at [1193, 254] on link "enhanced table" at bounding box center [1176, 270] width 34 height 34
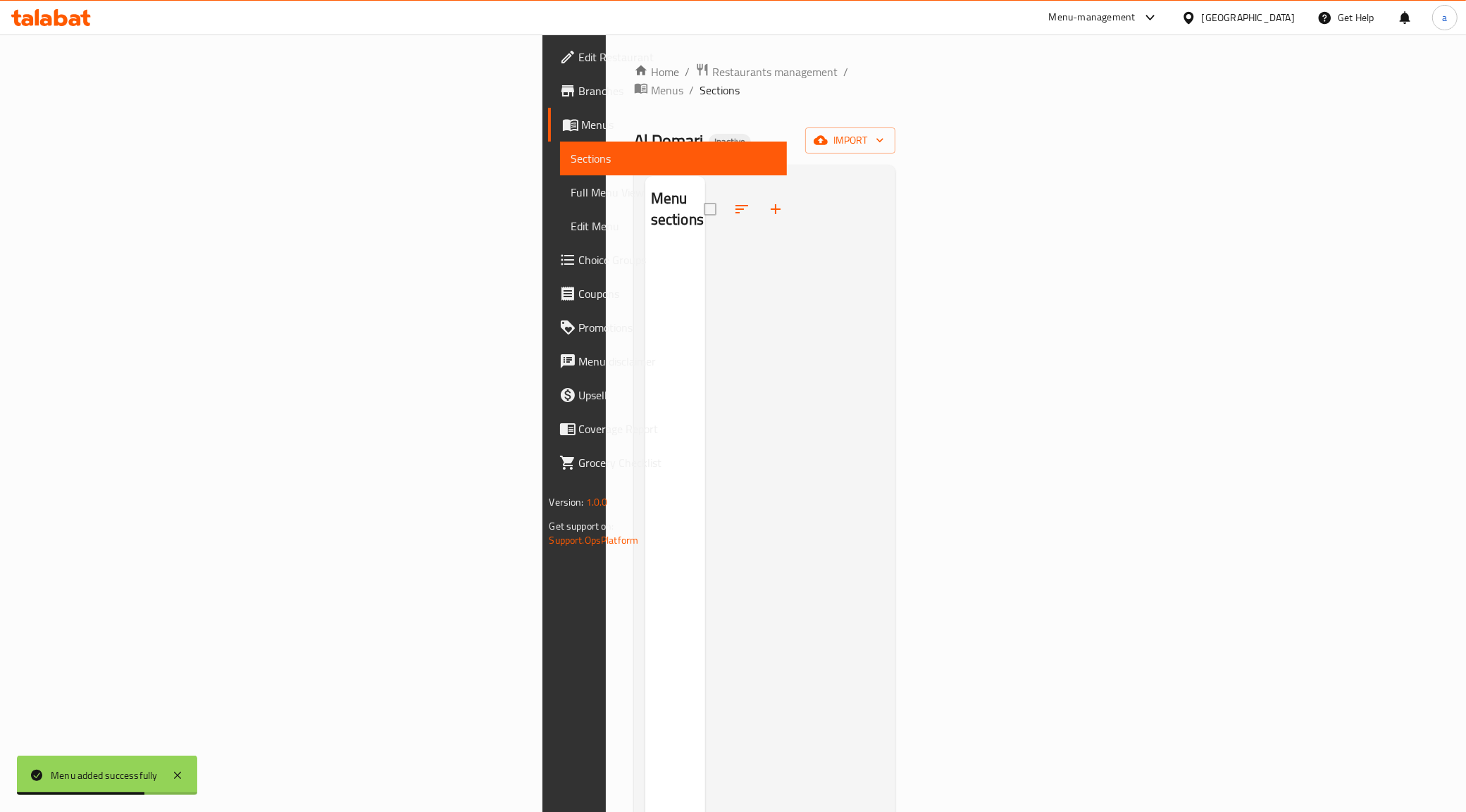
click at [896, 103] on div "Home / Restaurants management / Menus / Sections Al Domari Inactive import Menu…" at bounding box center [765, 531] width 262 height 937
click at [895, 128] on button "import" at bounding box center [851, 140] width 90 height 26
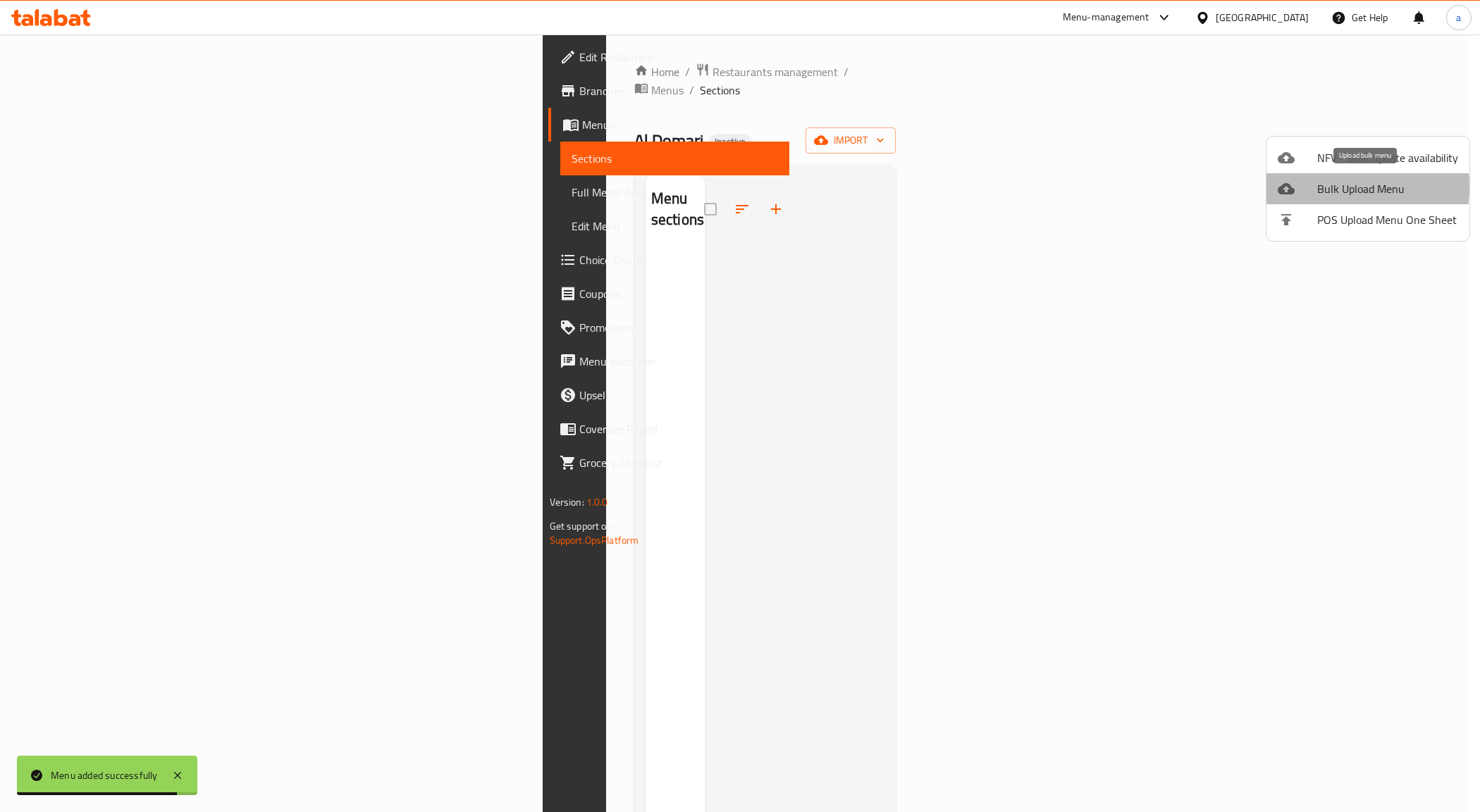
click at [1325, 186] on span "Bulk Upload Menu" at bounding box center [1387, 188] width 141 height 17
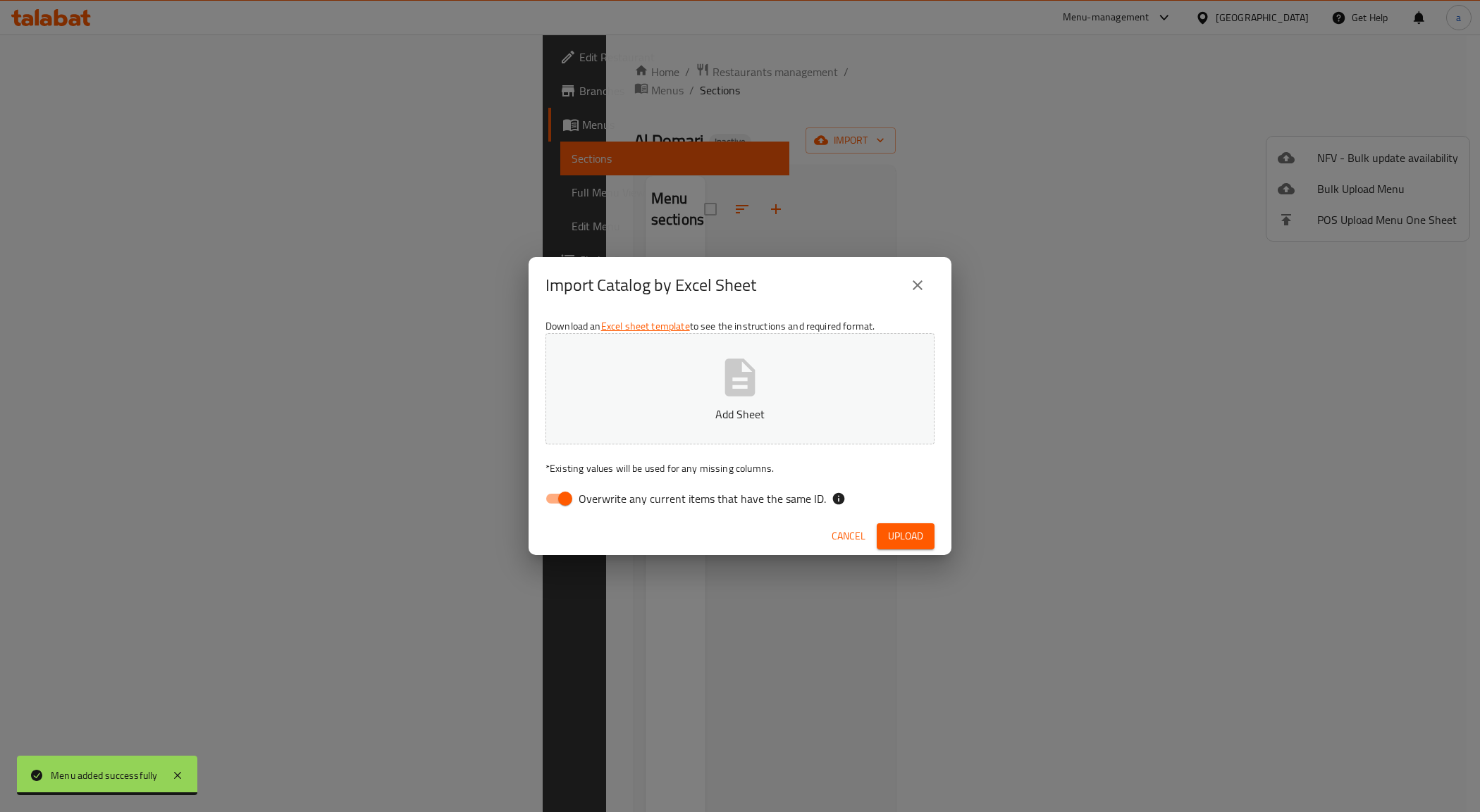
click at [557, 491] on input "Overwrite any current items that have the same ID." at bounding box center [565, 498] width 81 height 27
checkbox input "false"
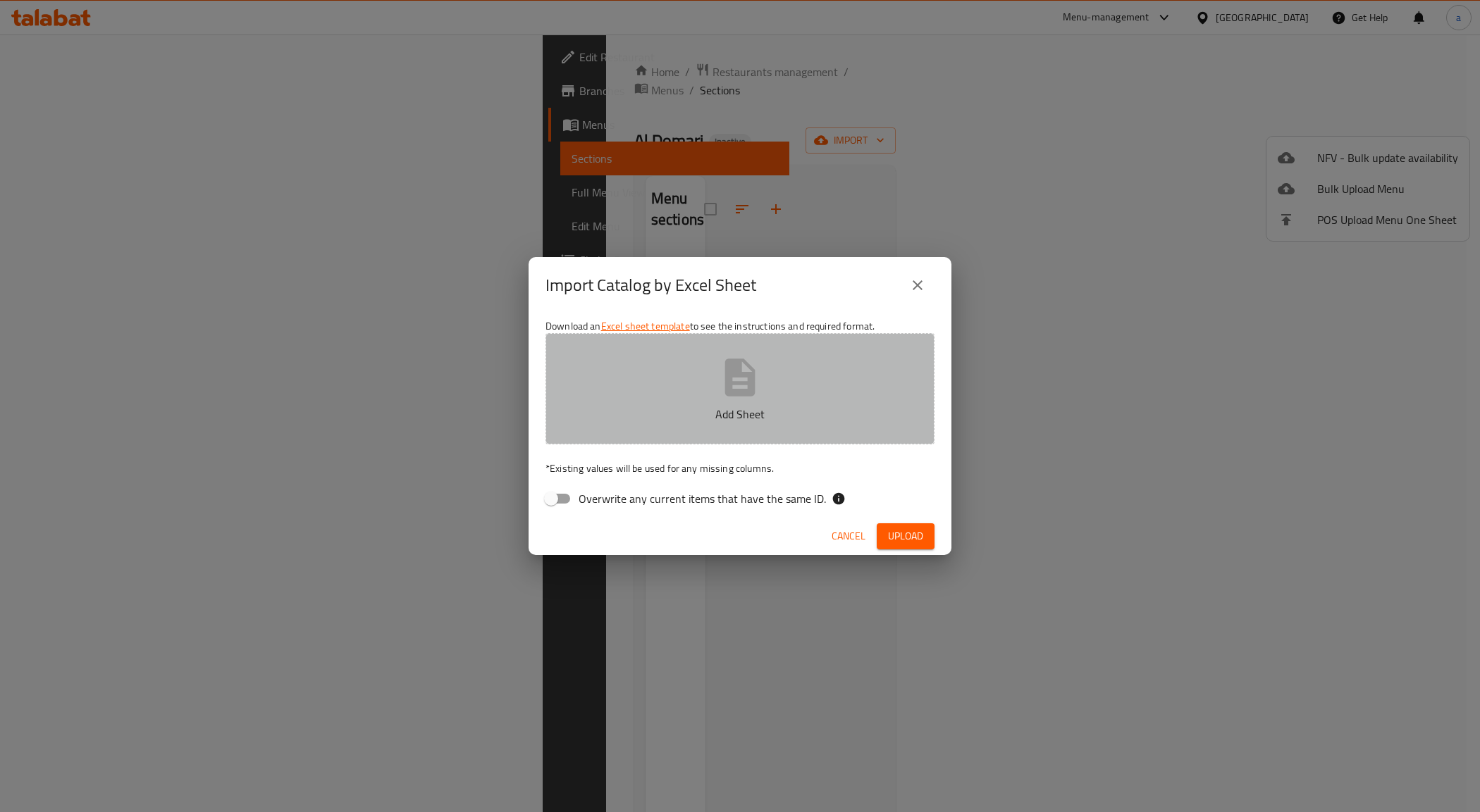
click at [713, 391] on button "Add Sheet" at bounding box center [740, 389] width 389 height 111
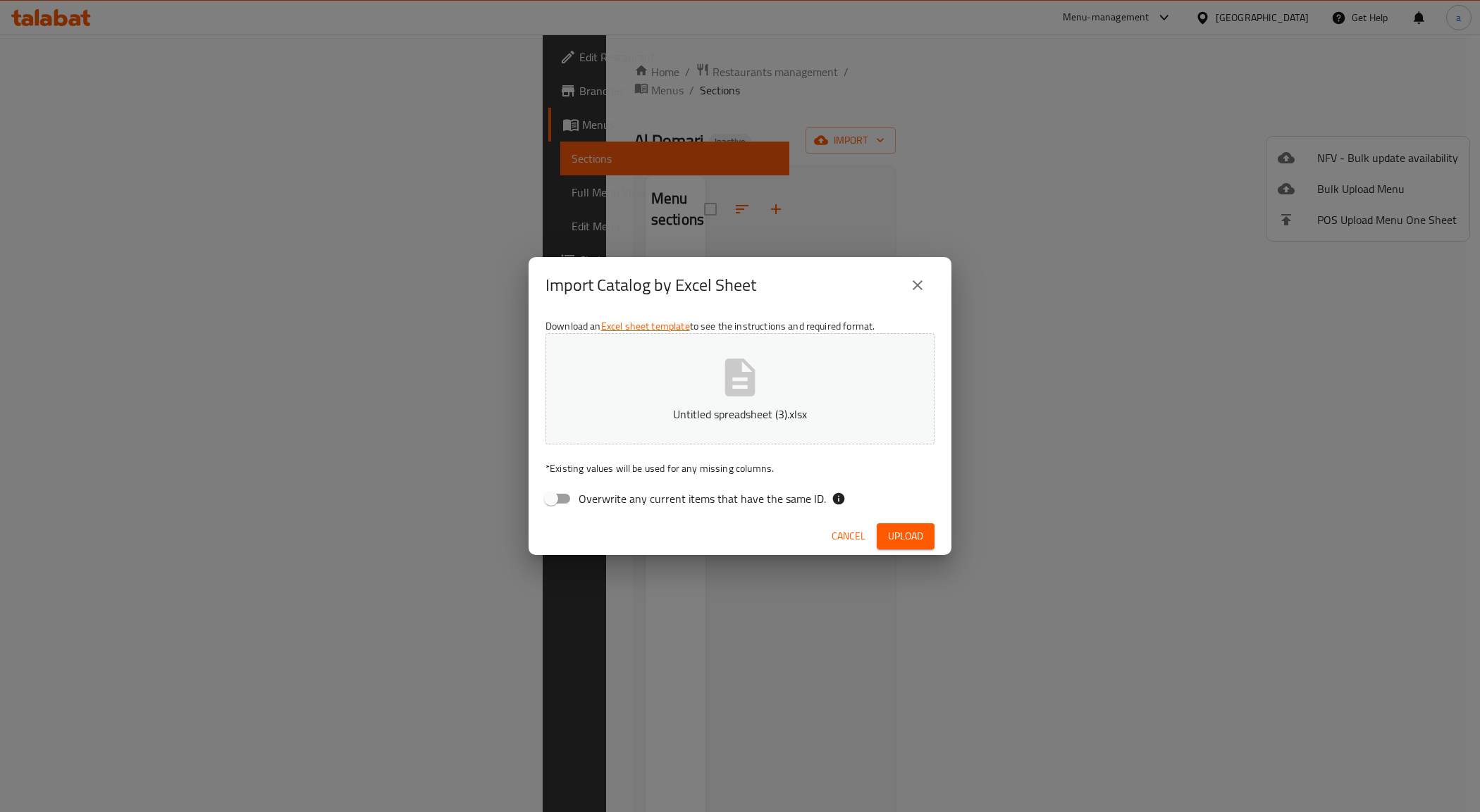
click at [913, 524] on button "Upload" at bounding box center [906, 537] width 58 height 26
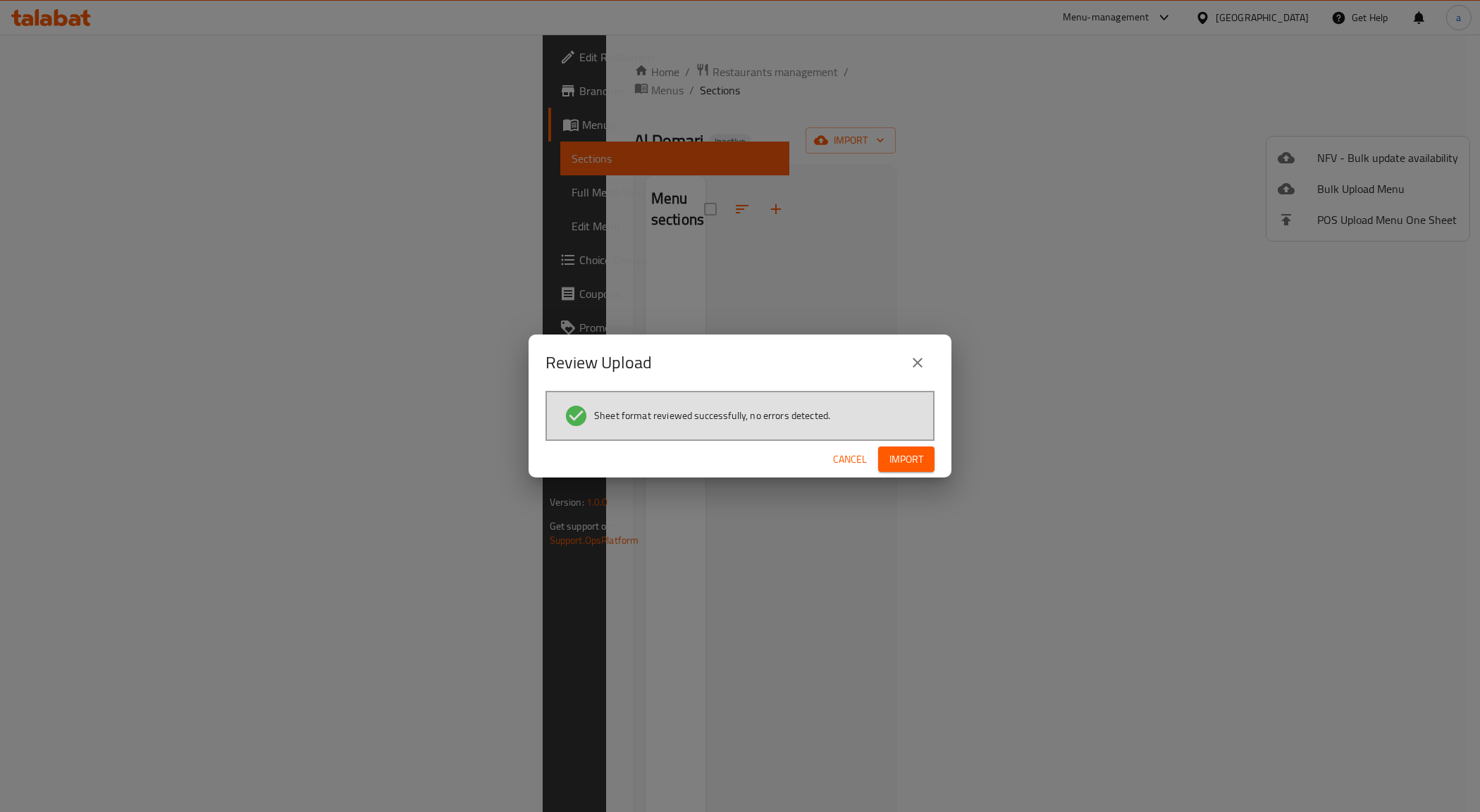
click at [918, 460] on span "Import" at bounding box center [907, 460] width 34 height 18
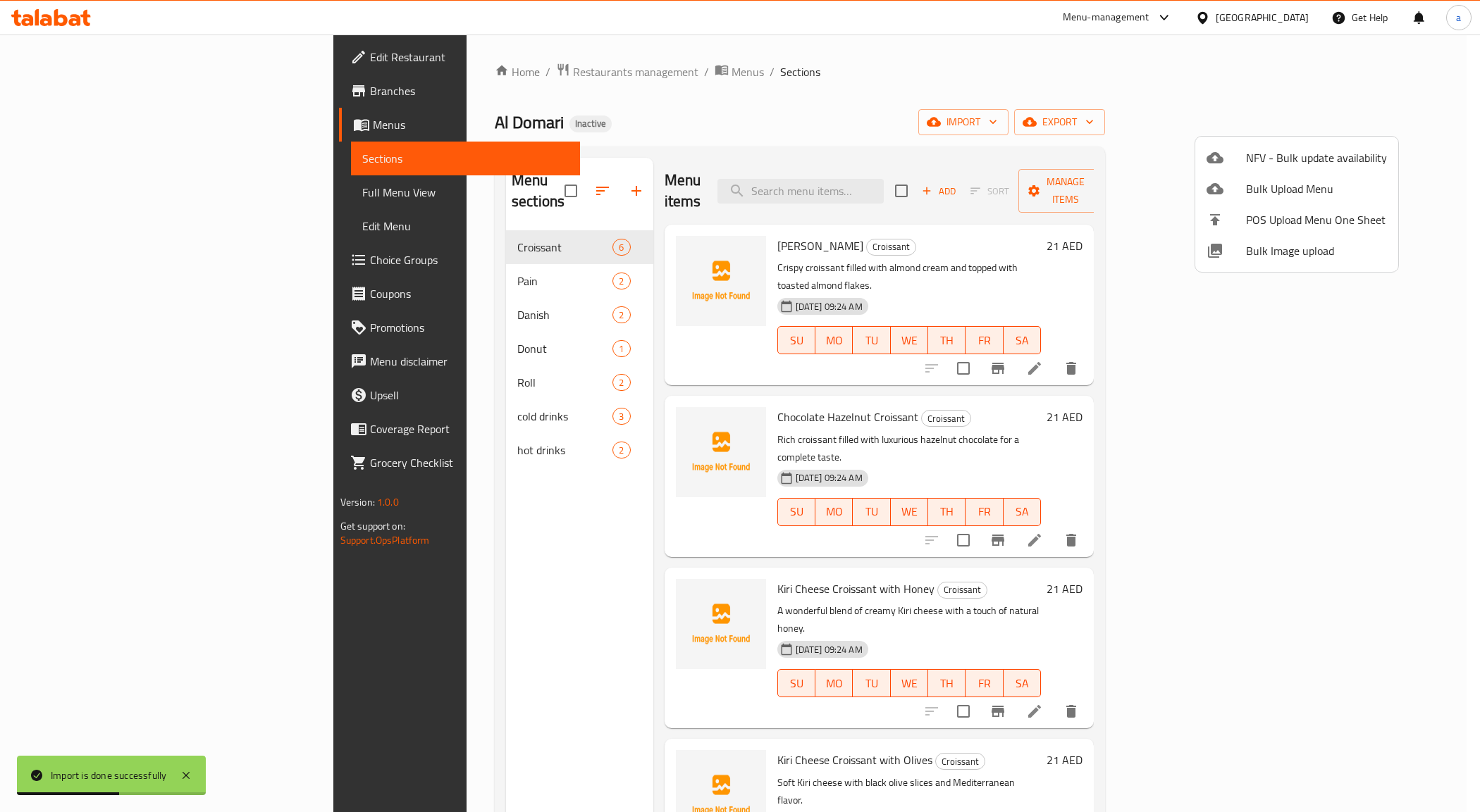
click at [455, 332] on div at bounding box center [740, 406] width 1480 height 812
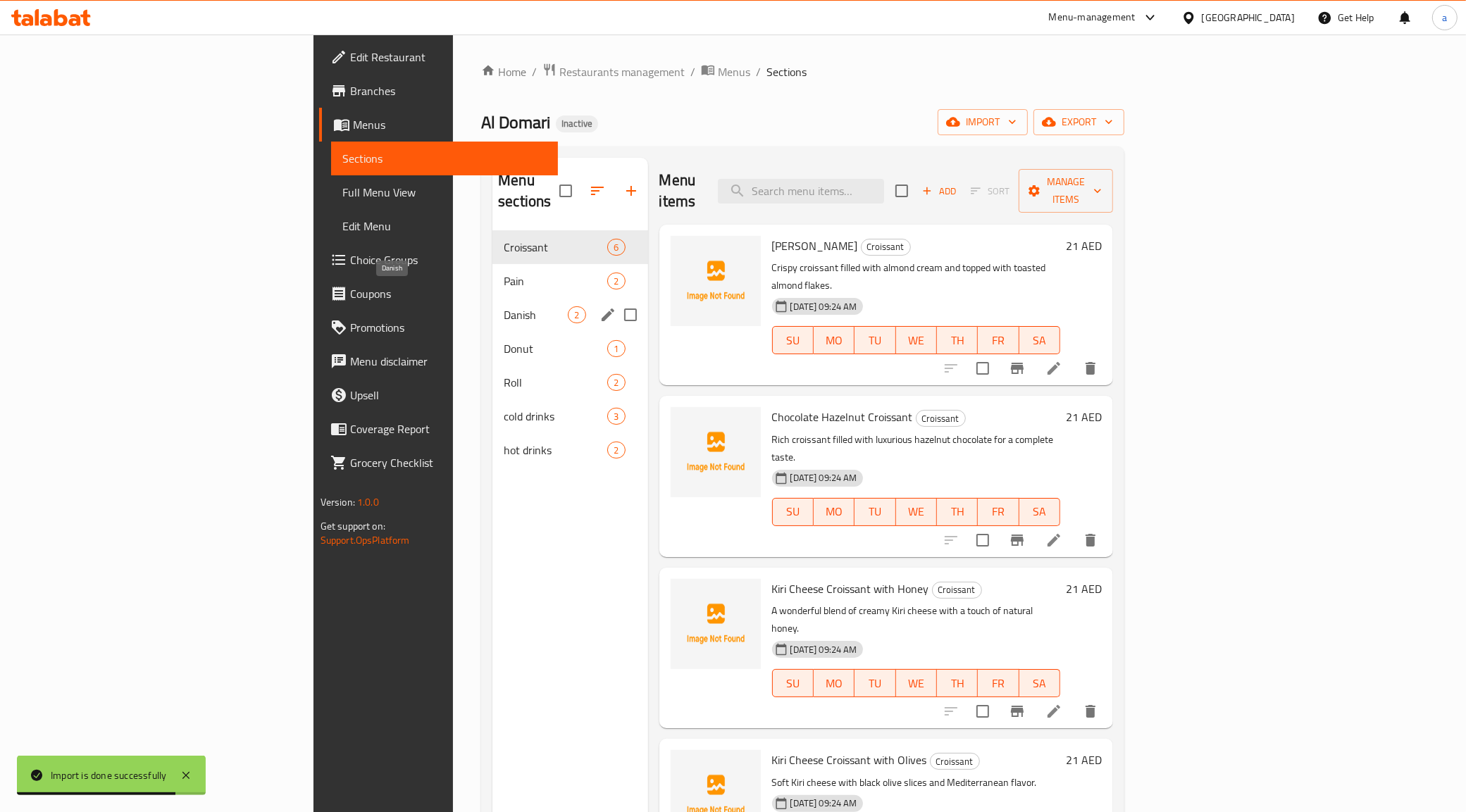
click at [504, 307] on span "Danish" at bounding box center [535, 315] width 64 height 17
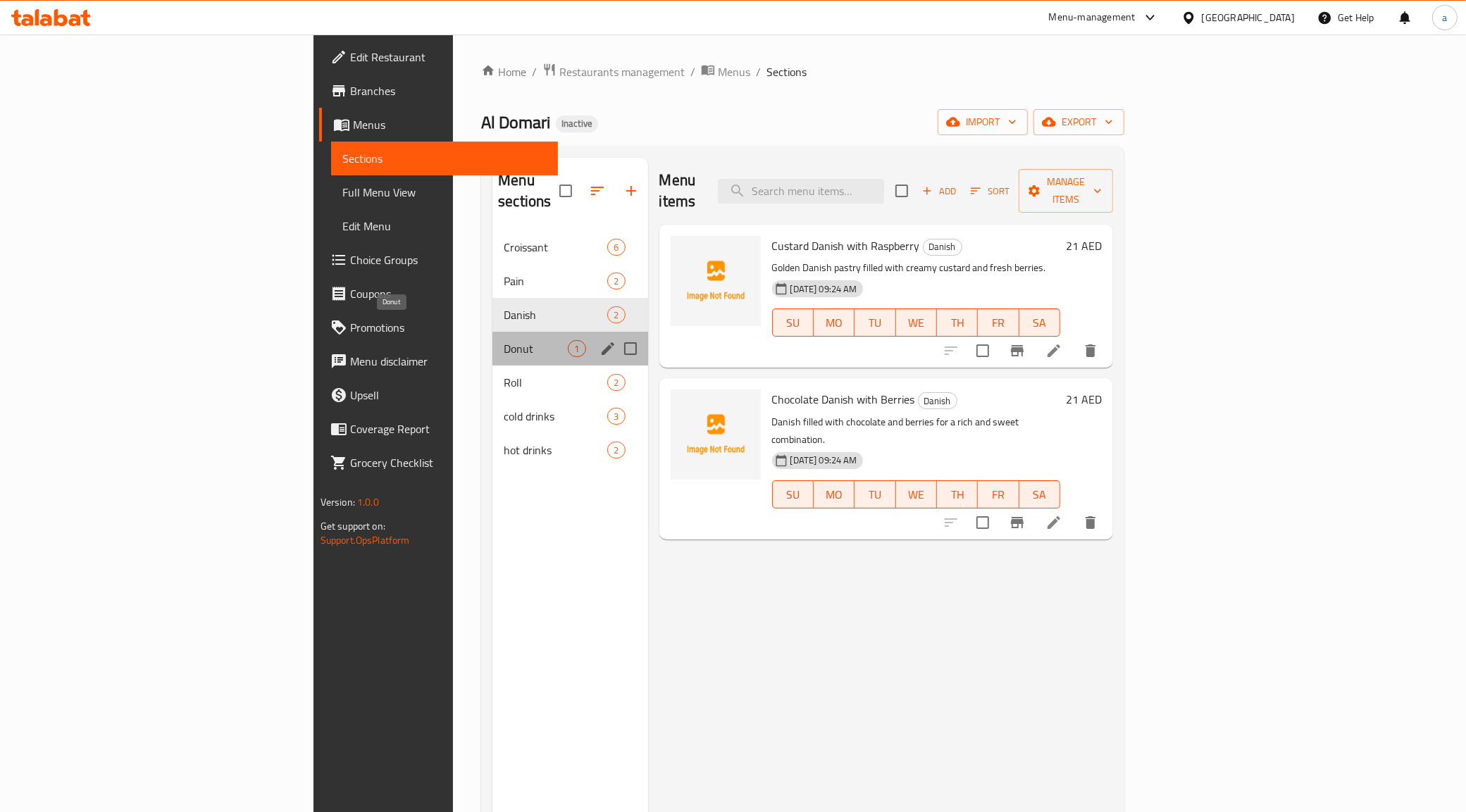
click at [504, 341] on span "Donut" at bounding box center [535, 349] width 64 height 17
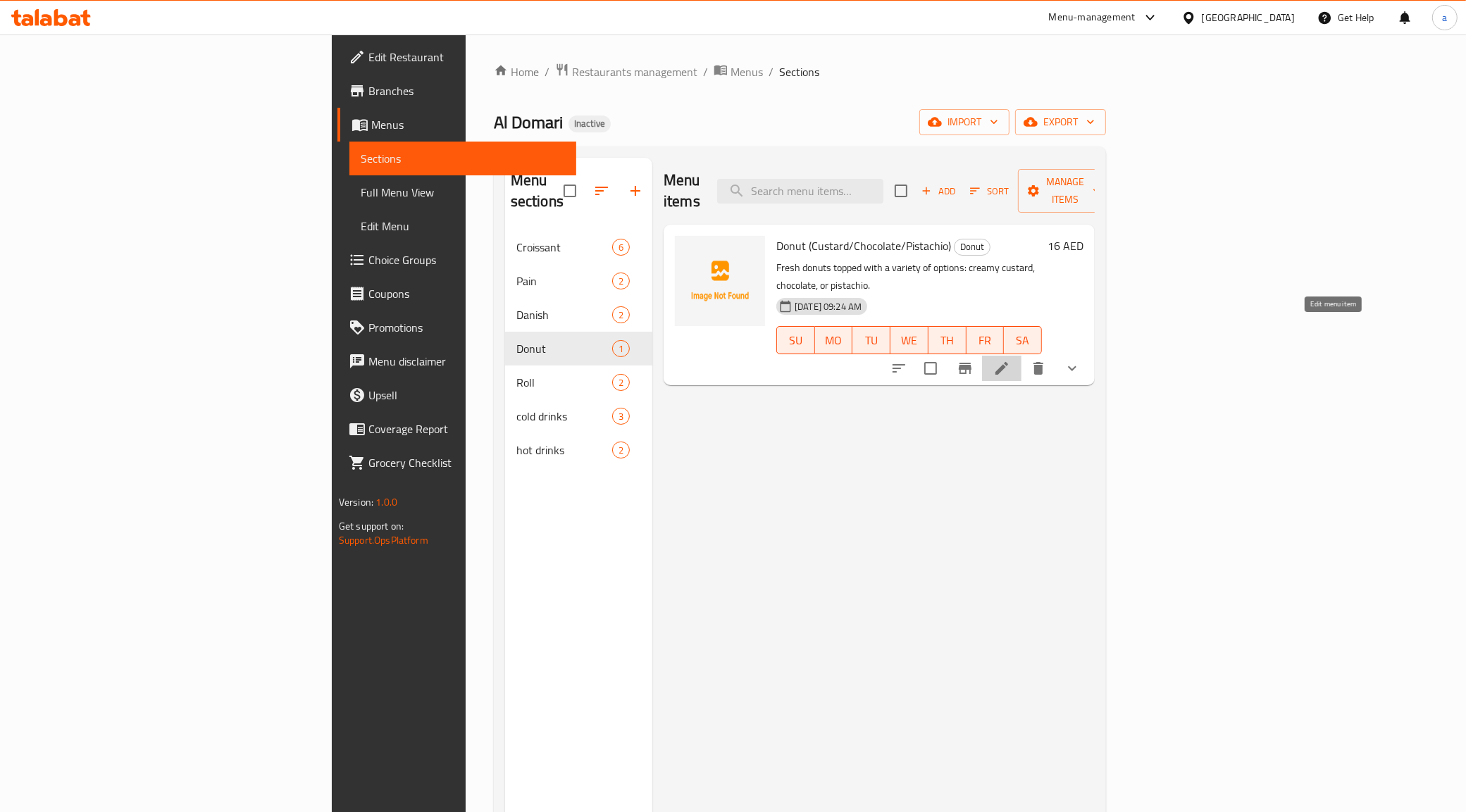
click at [1008, 362] on icon at bounding box center [1002, 369] width 13 height 13
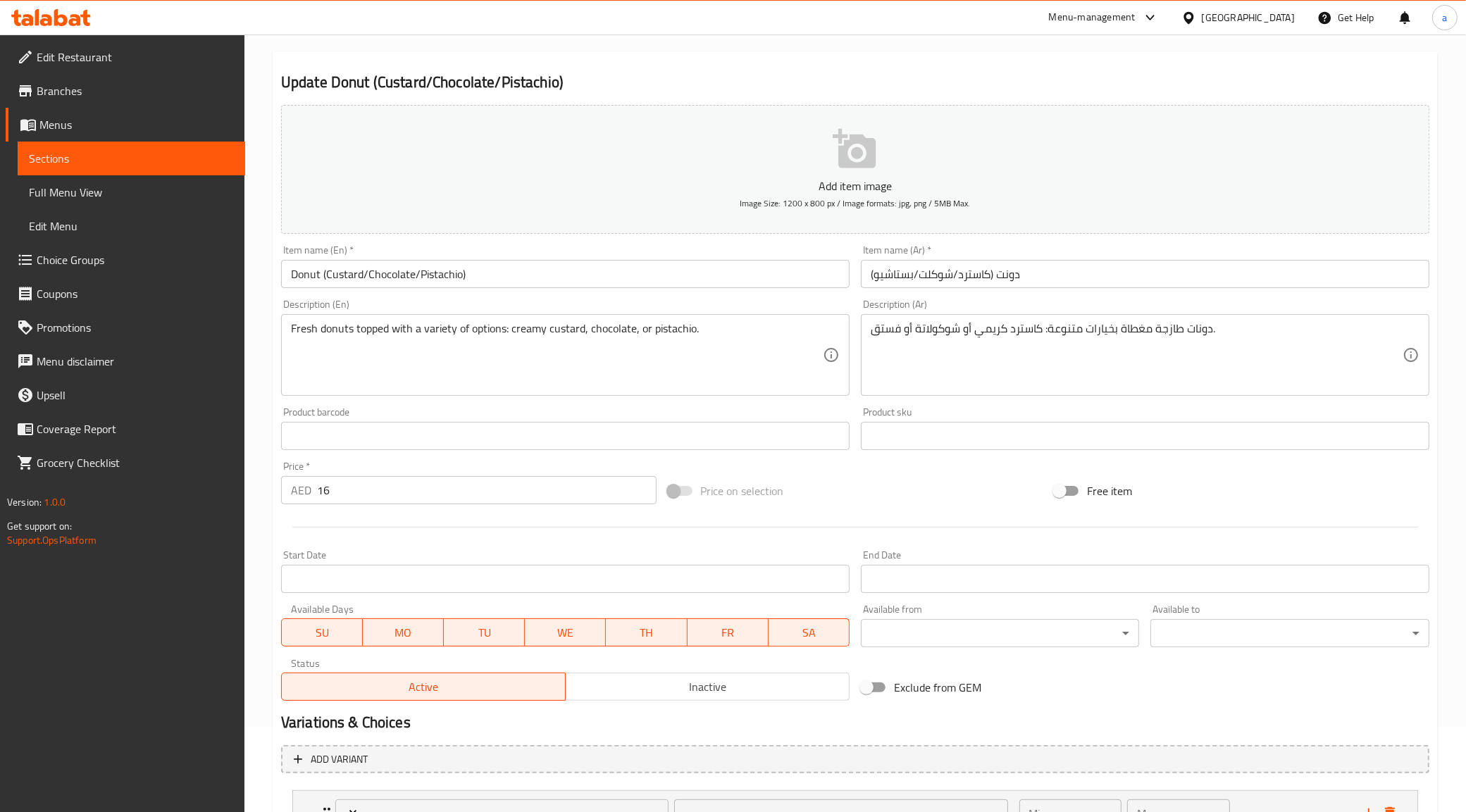
type input "اختيارك من"
type input "1"
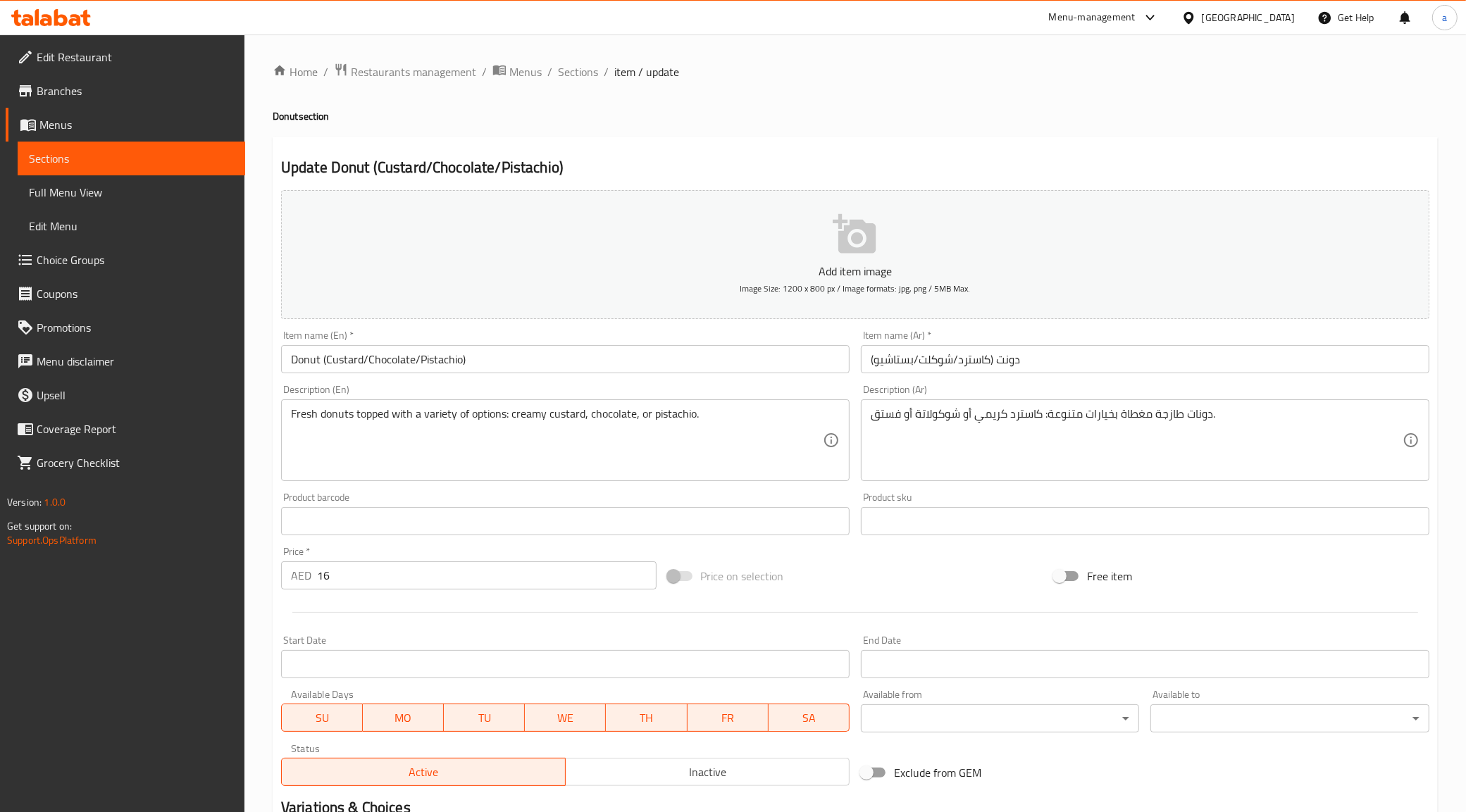
click at [141, 125] on span "Menus" at bounding box center [136, 124] width 195 height 17
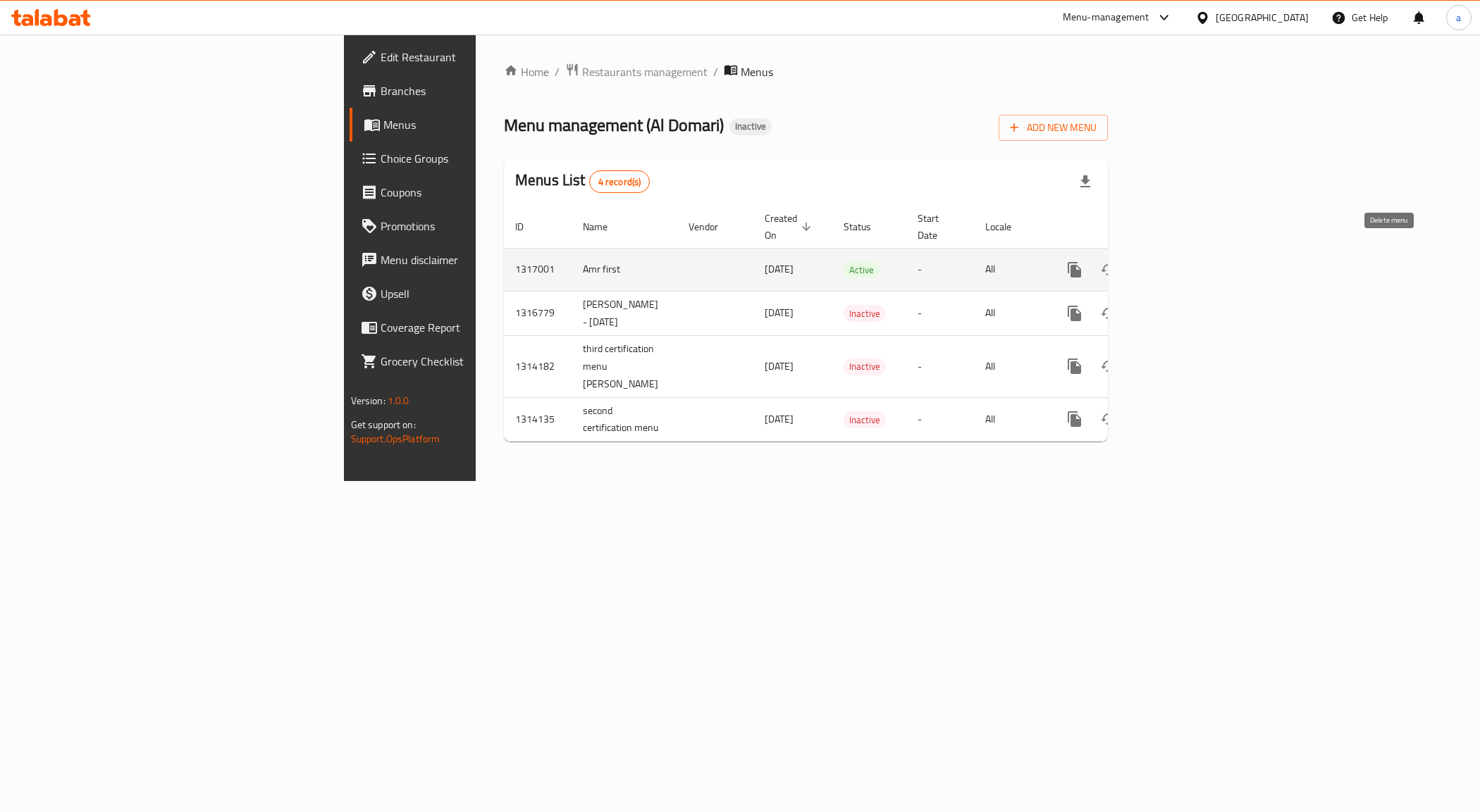
click at [1151, 262] on icon "enhanced table" at bounding box center [1142, 270] width 17 height 17
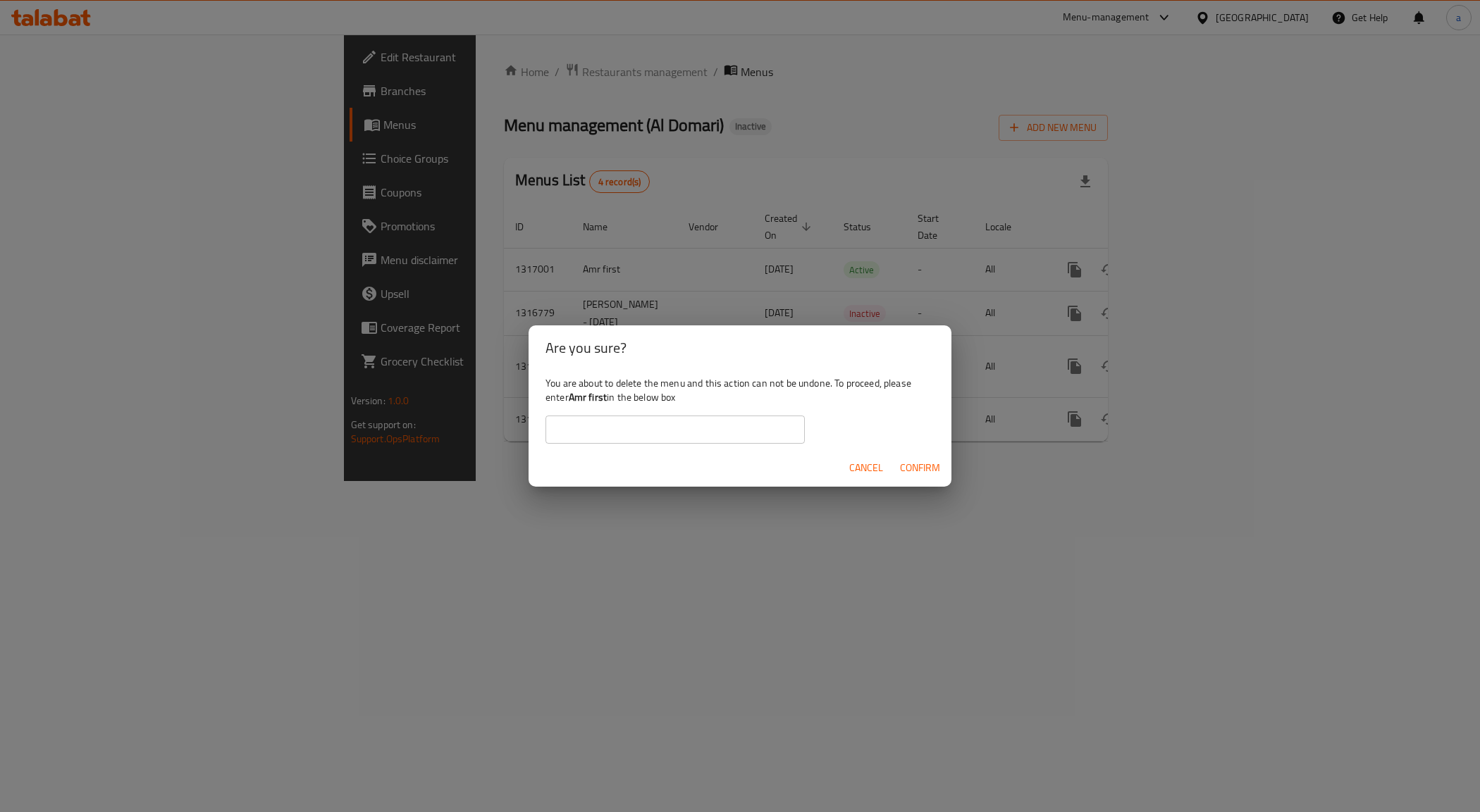
click at [607, 398] on b "Amr first" at bounding box center [587, 397] width 38 height 19
click at [603, 398] on b "Amr first" at bounding box center [587, 397] width 38 height 19
click at [602, 398] on b "Amr first" at bounding box center [587, 397] width 38 height 19
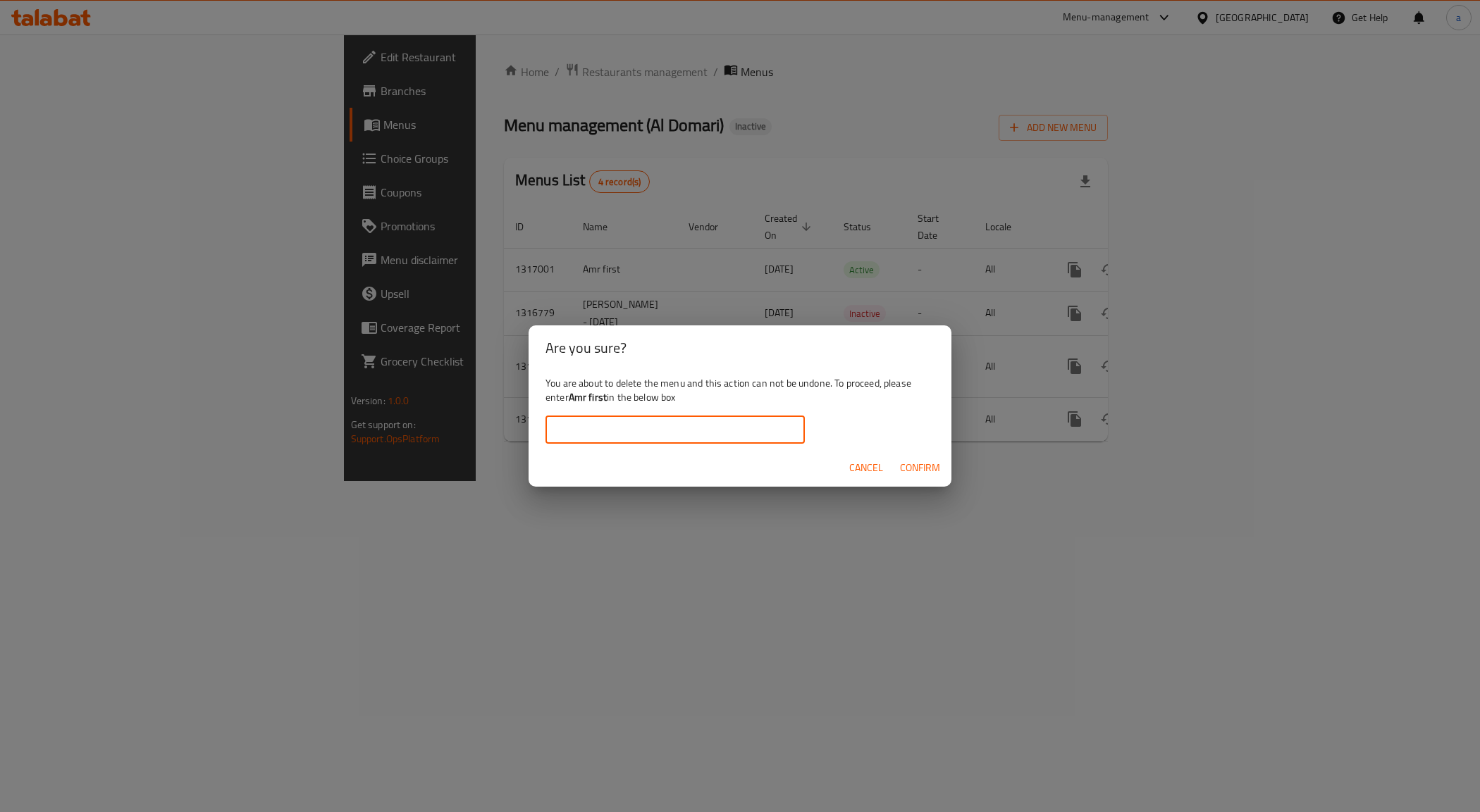
click at [613, 427] on input "text" at bounding box center [675, 429] width 259 height 28
type input "Amr first"
click at [945, 466] on button "Confirm" at bounding box center [920, 468] width 52 height 26
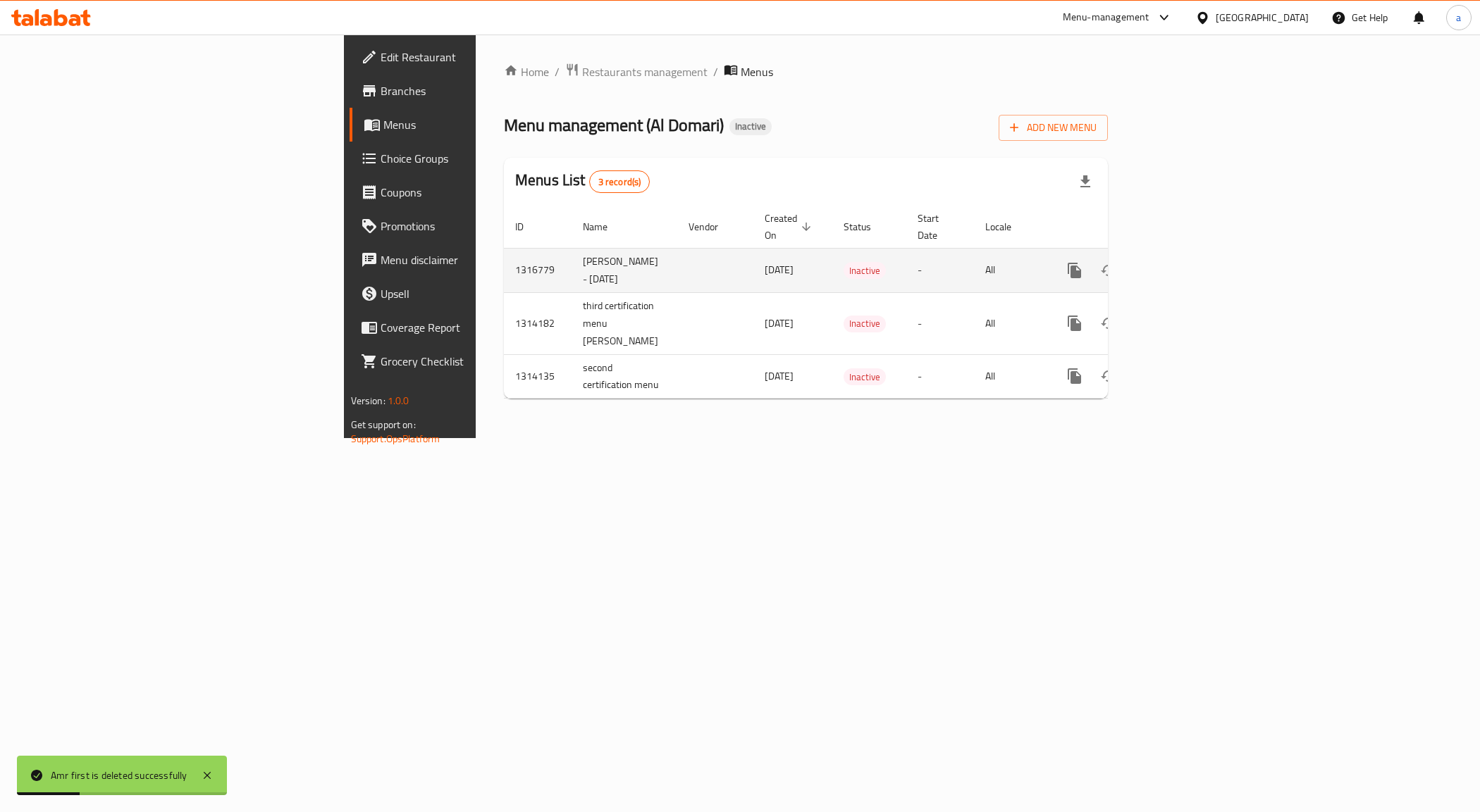
click at [1159, 270] on button "enhanced table" at bounding box center [1142, 270] width 34 height 34
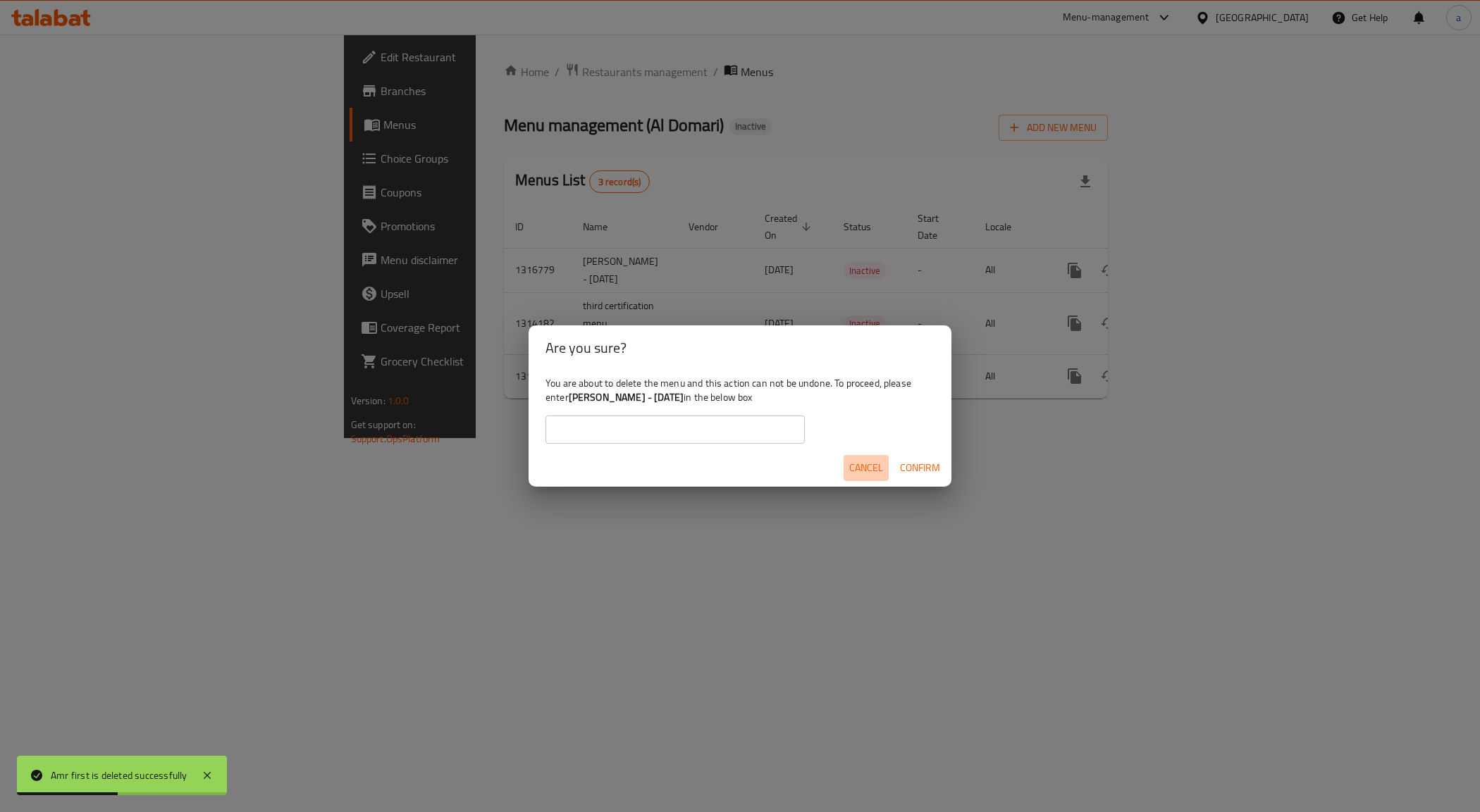
click at [872, 467] on span "Cancel" at bounding box center [866, 468] width 34 height 18
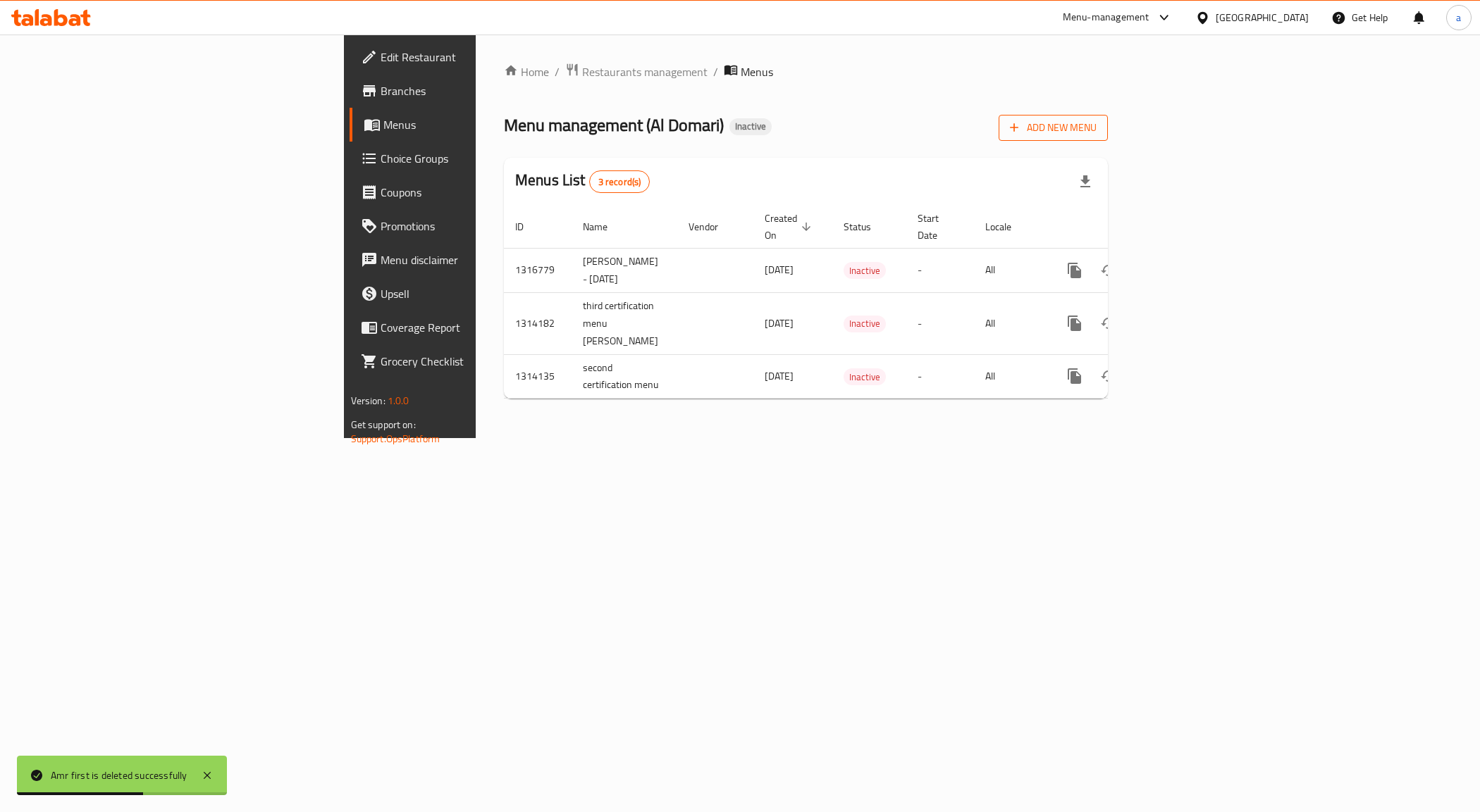
click at [1096, 129] on span "Add New Menu" at bounding box center [1053, 128] width 86 height 18
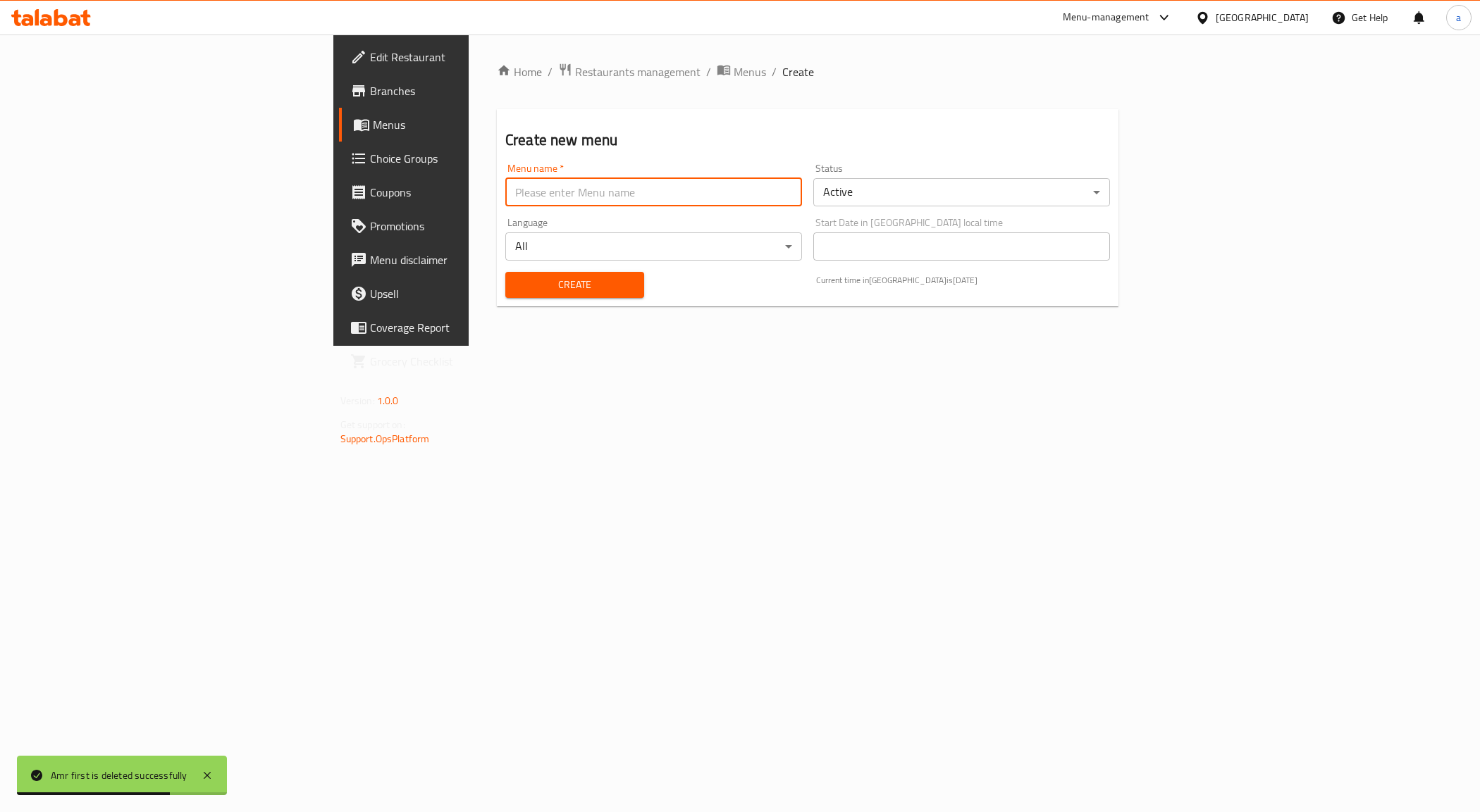
click at [596, 196] on input "text" at bounding box center [653, 192] width 296 height 28
click at [596, 197] on input "text" at bounding box center [653, 192] width 296 height 28
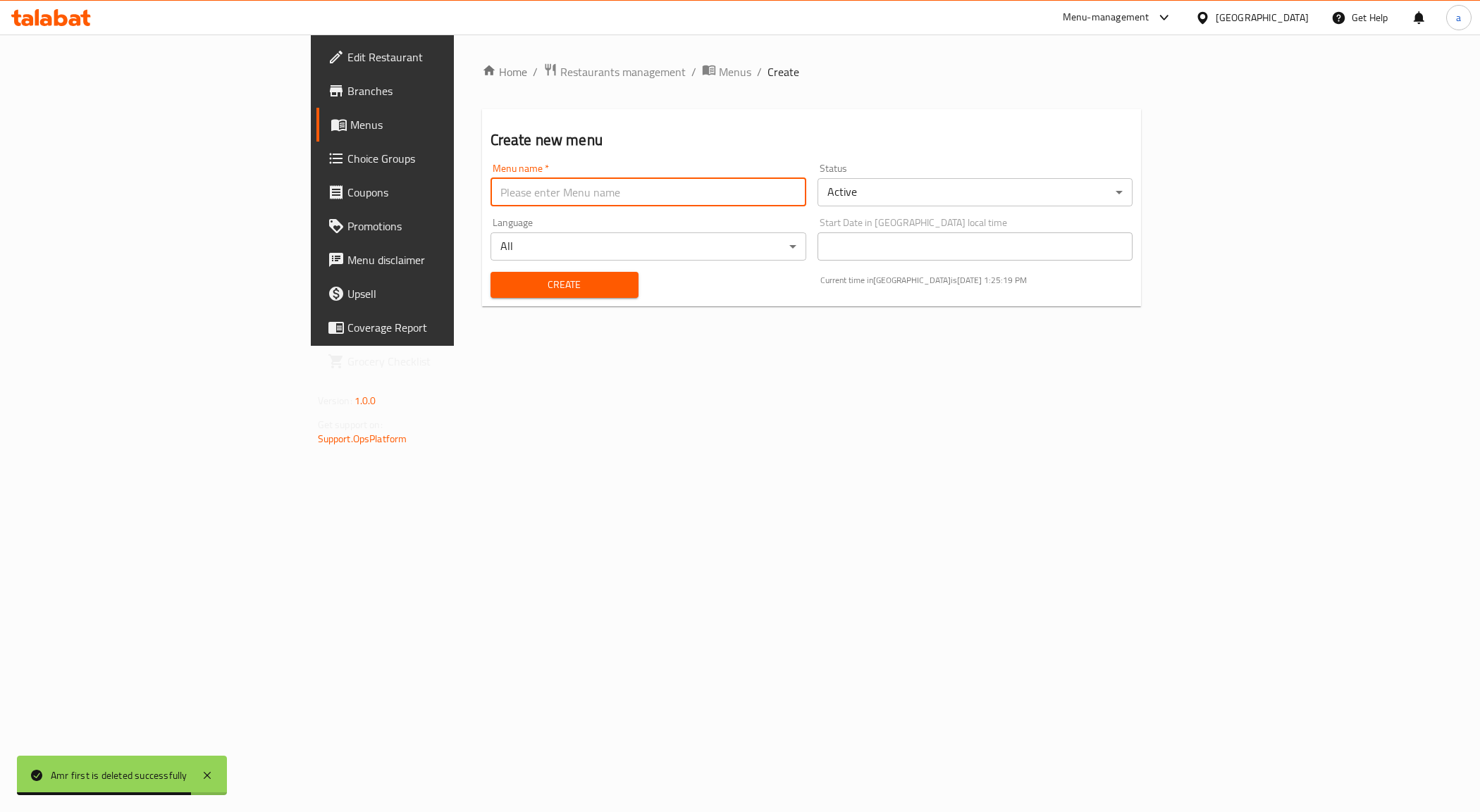
type input "Amr first"
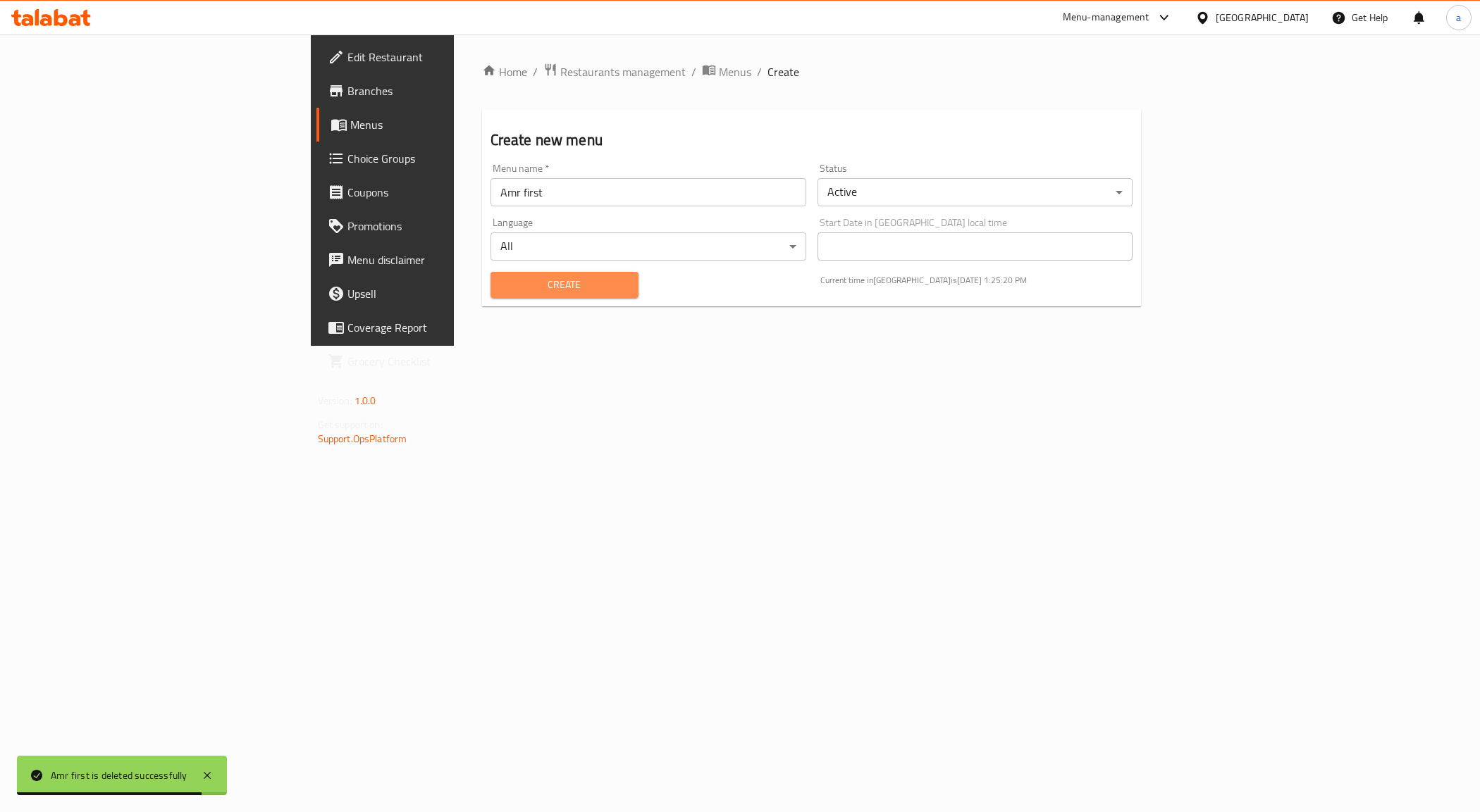
click at [502, 287] on span "Create" at bounding box center [564, 285] width 125 height 18
click at [350, 121] on span "Menus" at bounding box center [449, 124] width 197 height 17
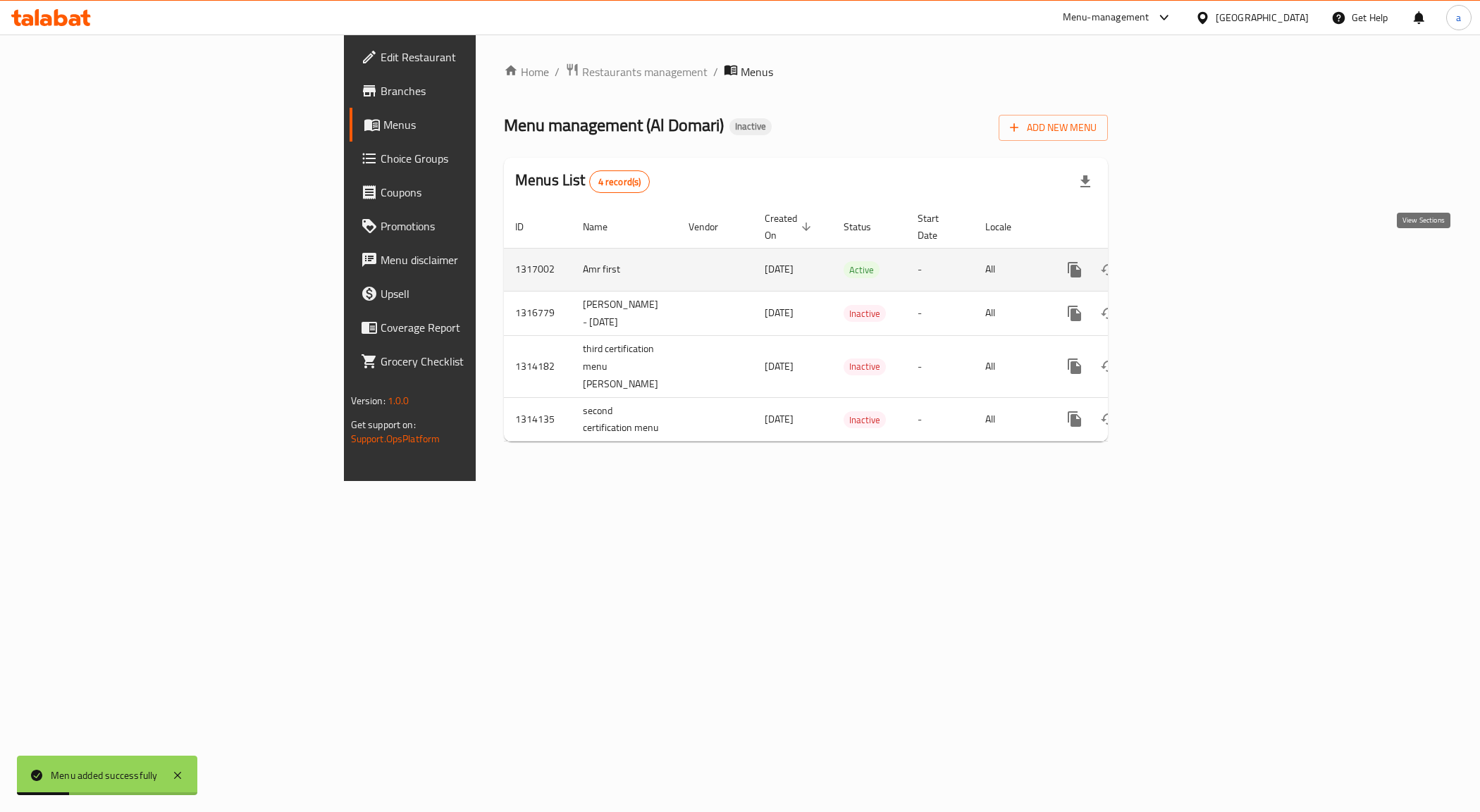
click at [1183, 263] on icon "enhanced table" at bounding box center [1176, 270] width 13 height 13
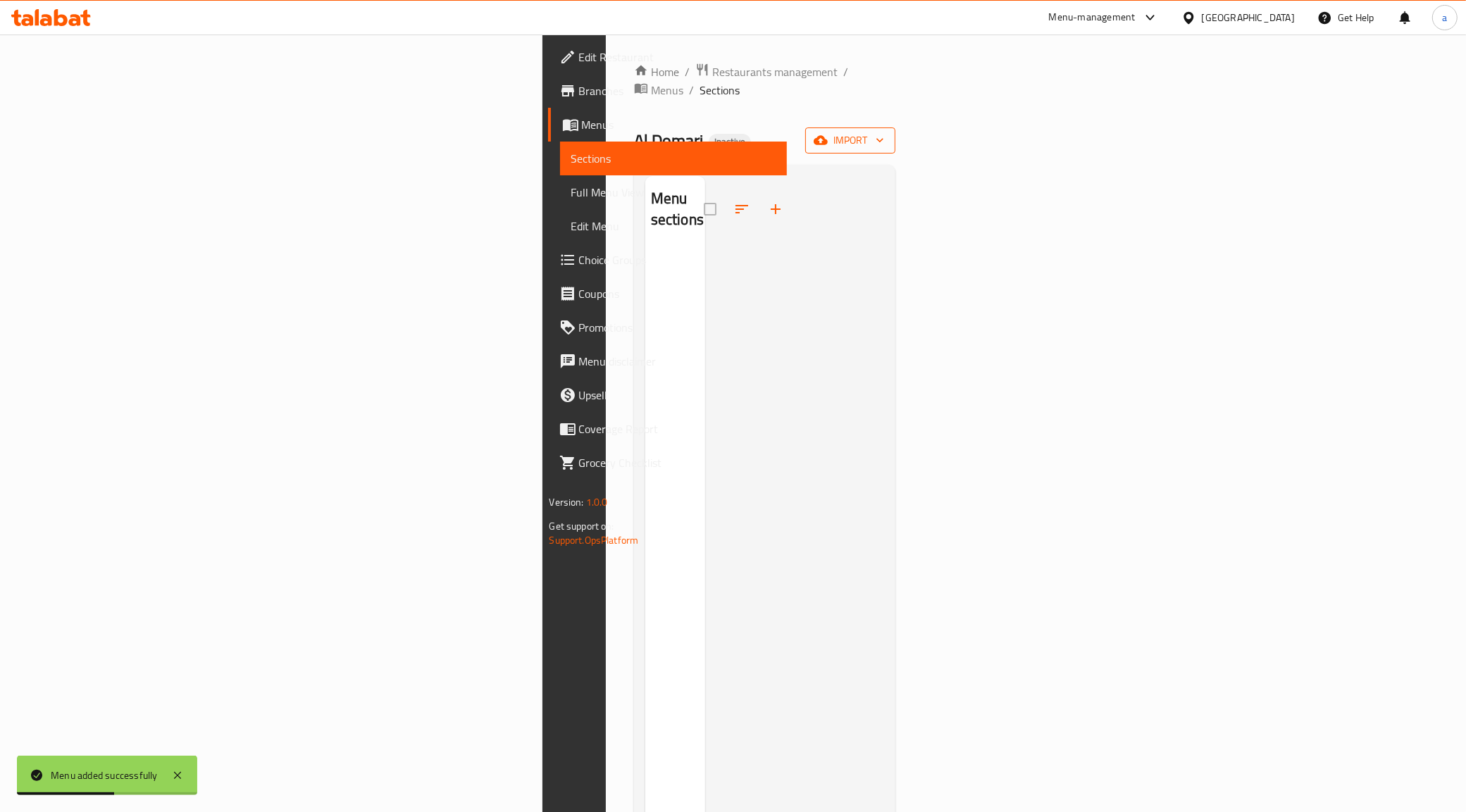
click at [884, 132] on span "import" at bounding box center [851, 140] width 68 height 18
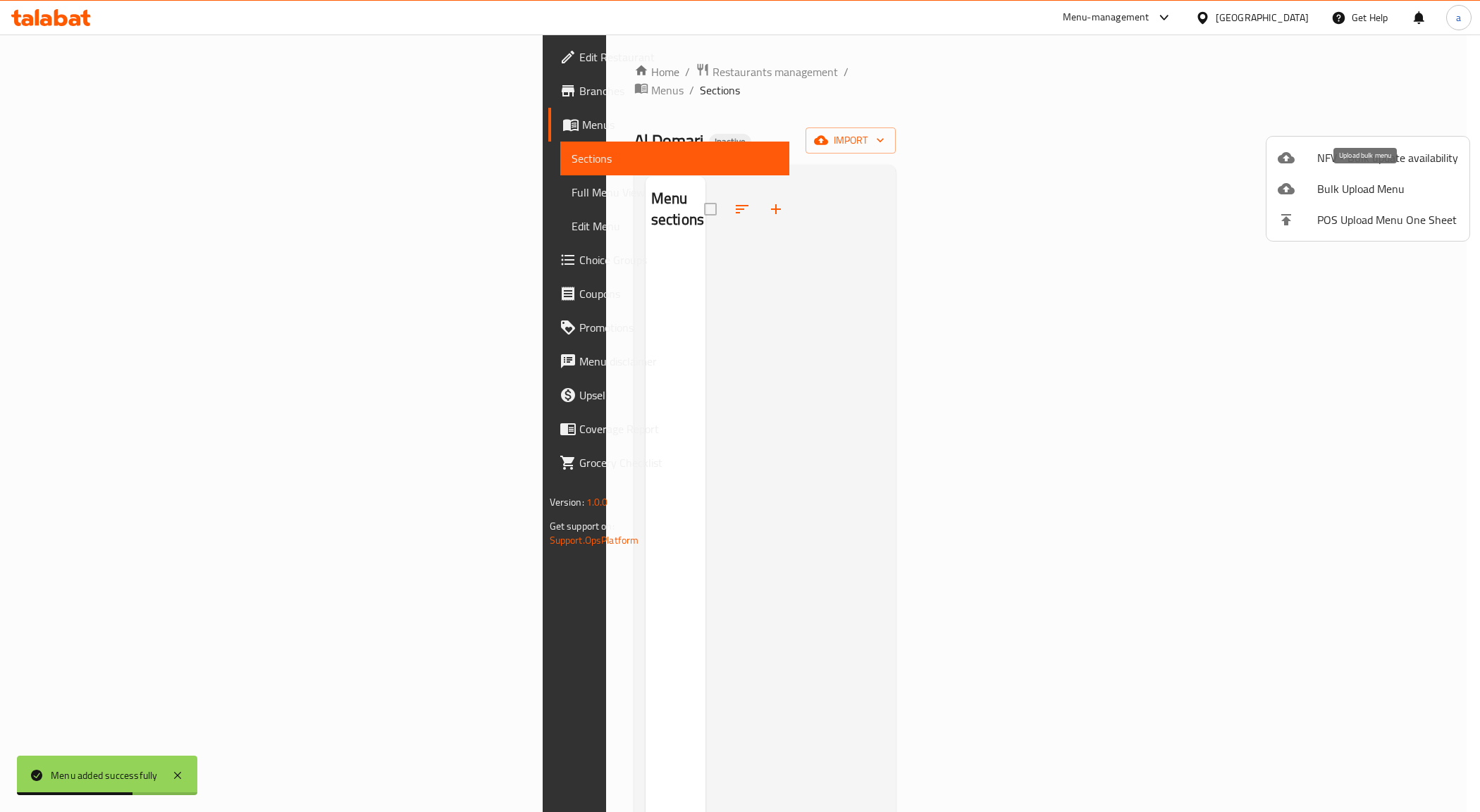
click at [1325, 182] on span "Bulk Upload Menu" at bounding box center [1387, 188] width 141 height 17
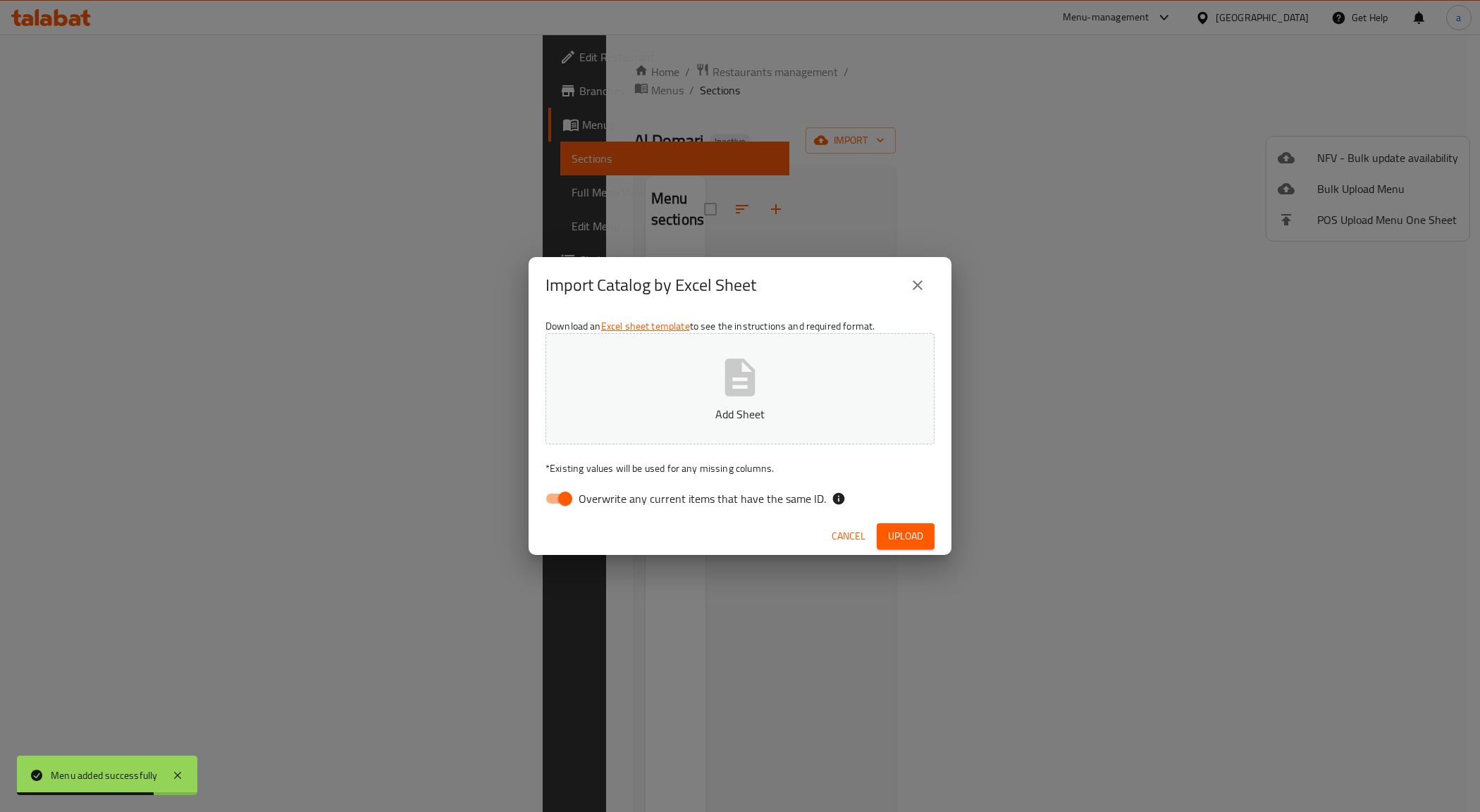
click at [562, 491] on input "Overwrite any current items that have the same ID." at bounding box center [565, 498] width 81 height 27
checkbox input "false"
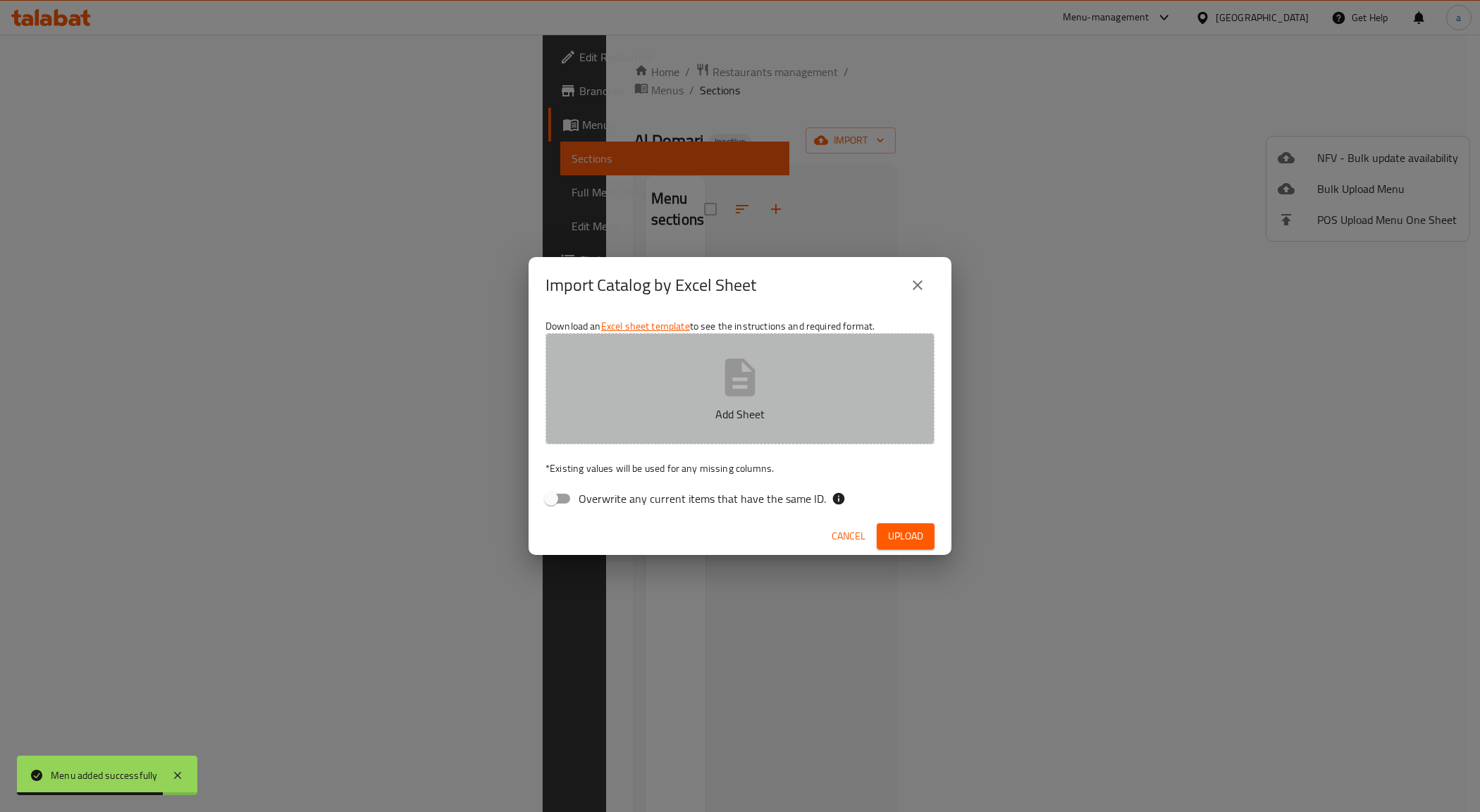
click at [642, 399] on button "Add Sheet" at bounding box center [740, 389] width 389 height 111
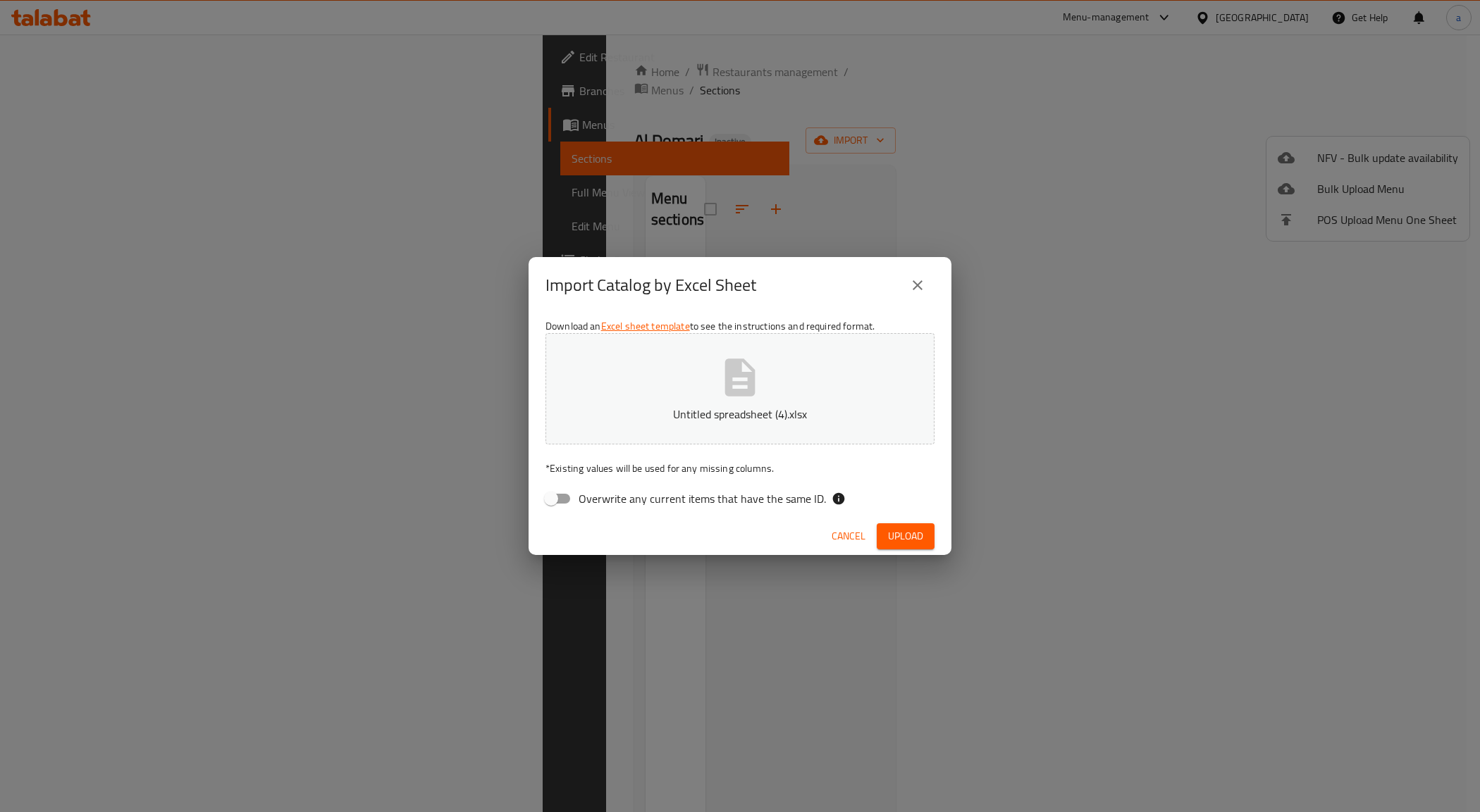
click at [922, 544] on span "Upload" at bounding box center [906, 537] width 36 height 18
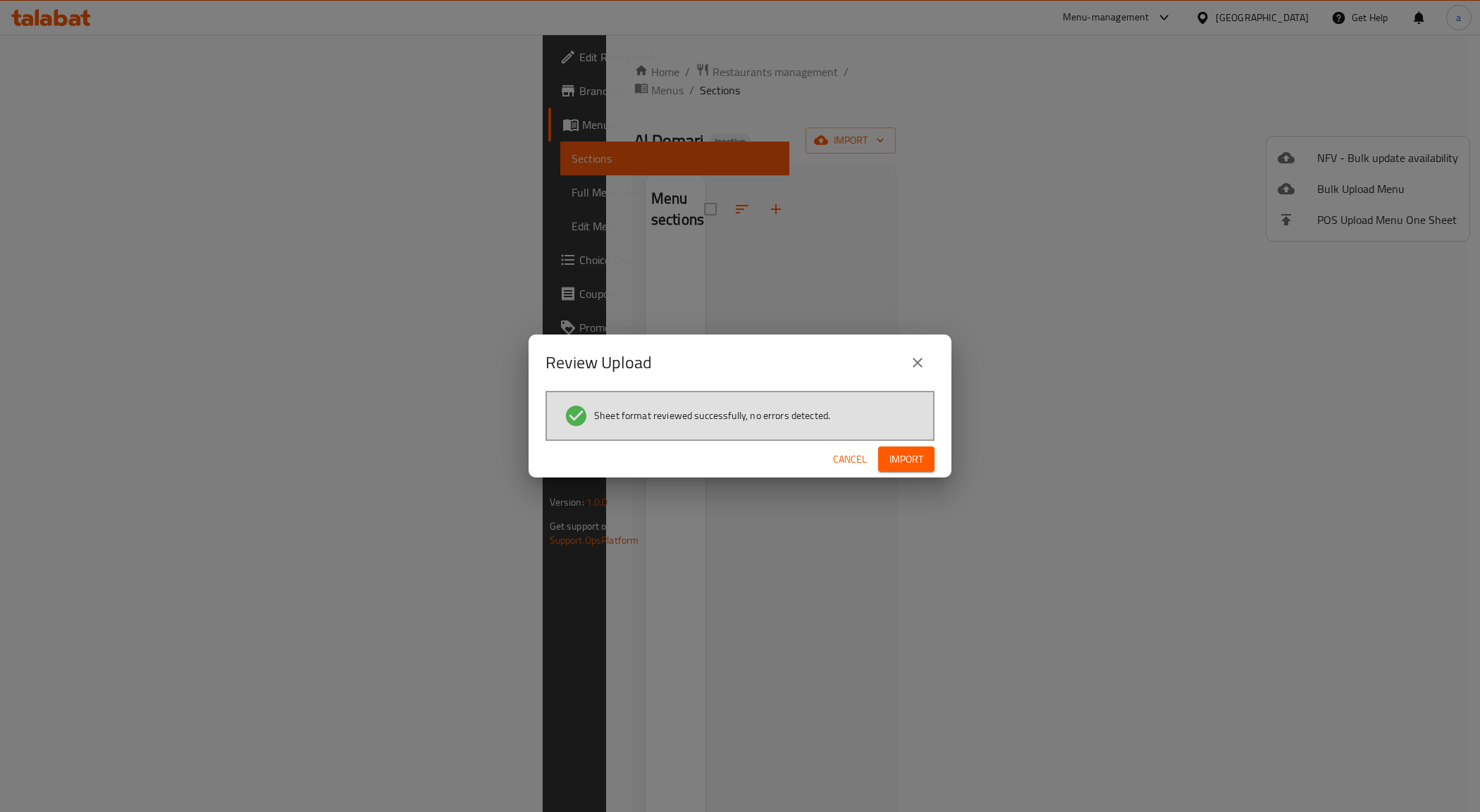
click at [916, 451] on span "Import" at bounding box center [907, 460] width 34 height 18
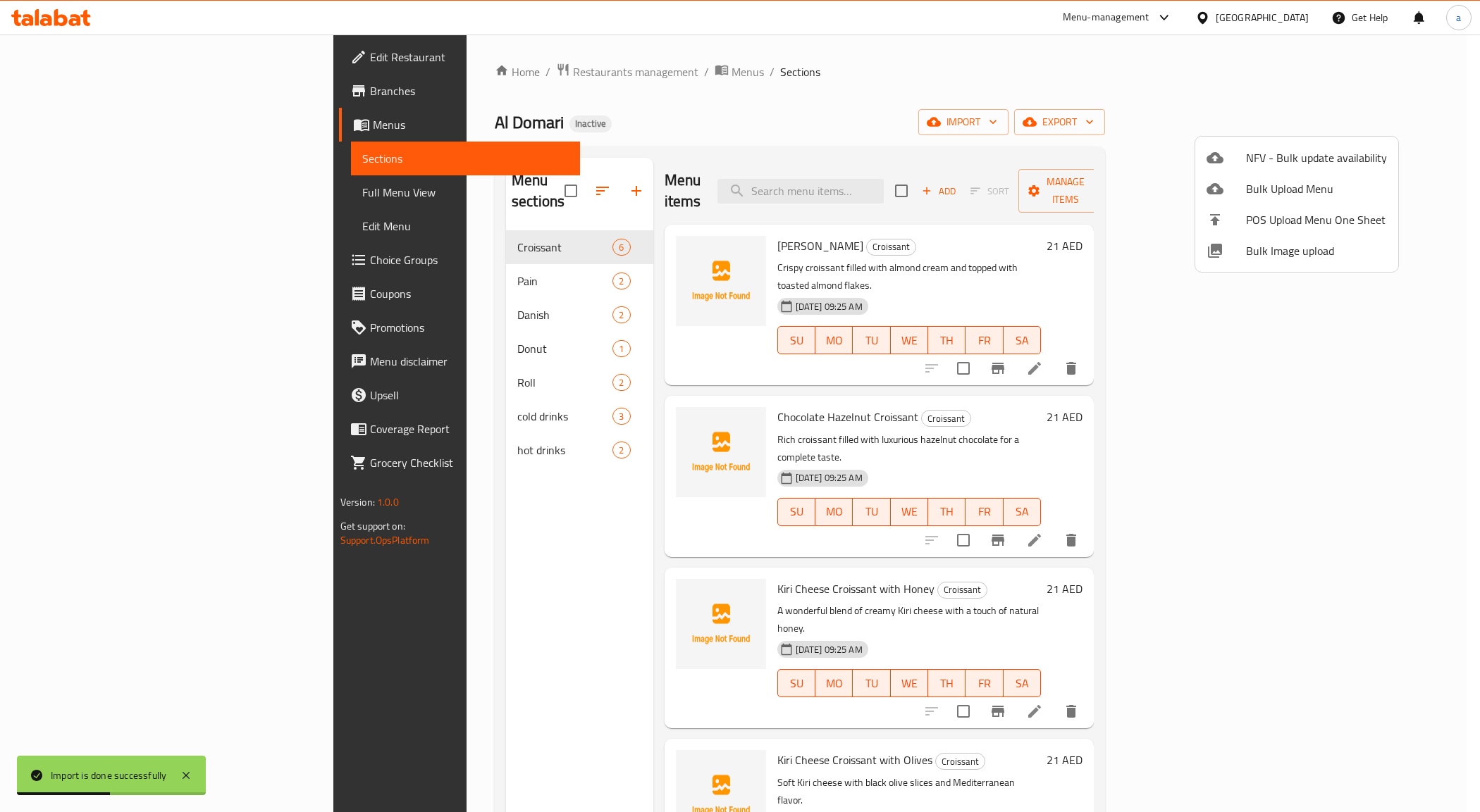
click at [458, 328] on div at bounding box center [740, 406] width 1480 height 812
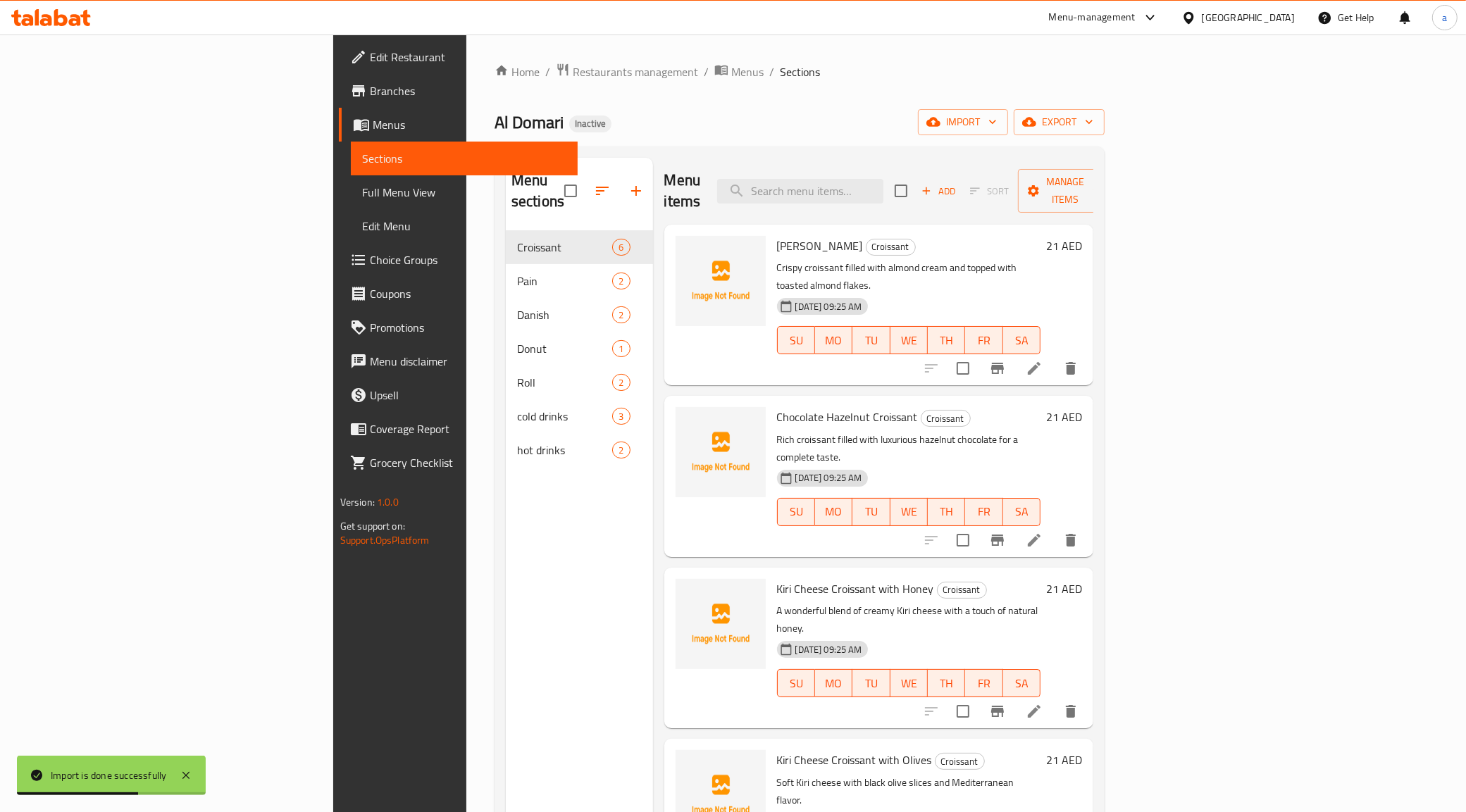
click at [506, 332] on div "Donut 1" at bounding box center [580, 349] width 147 height 34
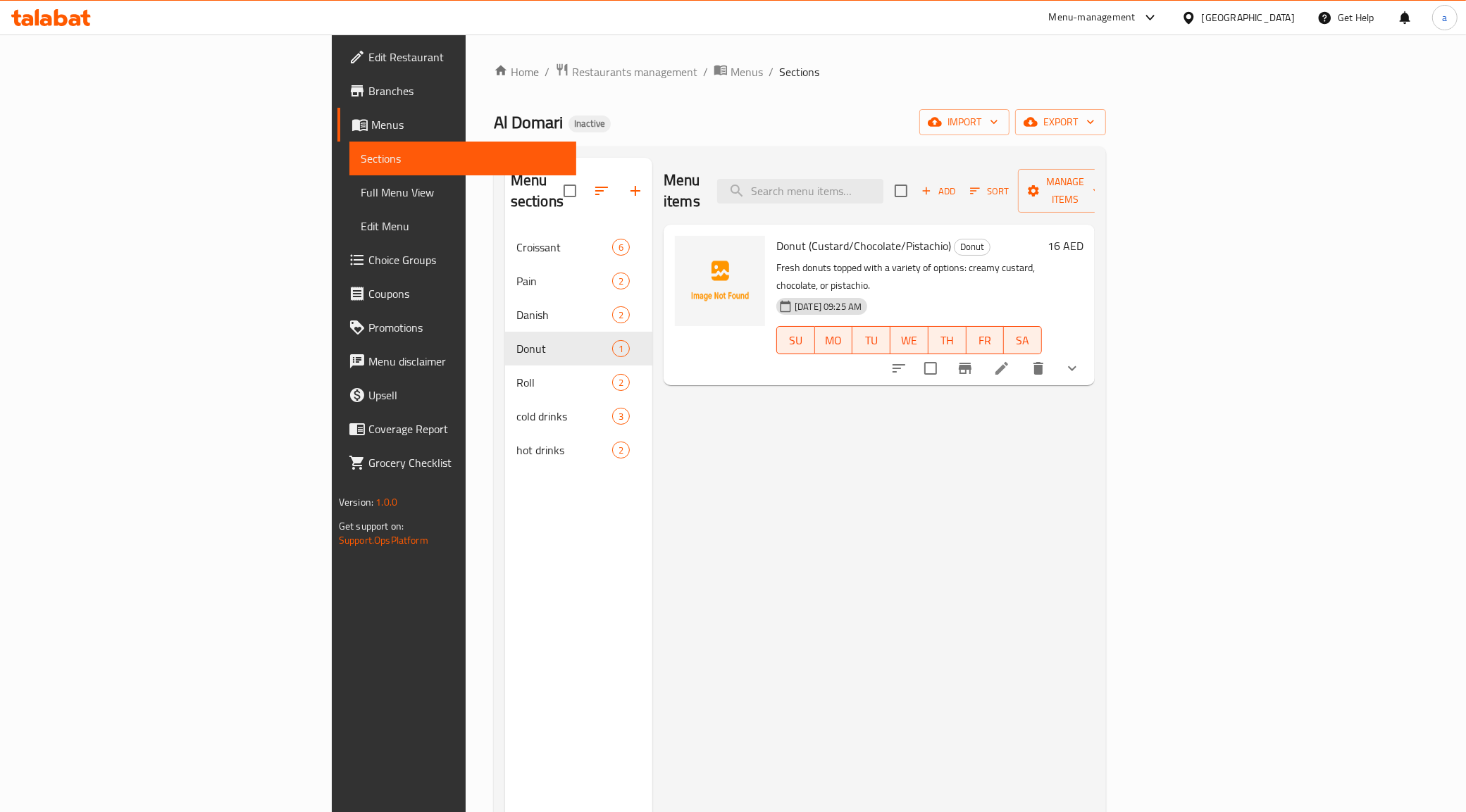
click at [1011, 360] on icon at bounding box center [1002, 368] width 17 height 17
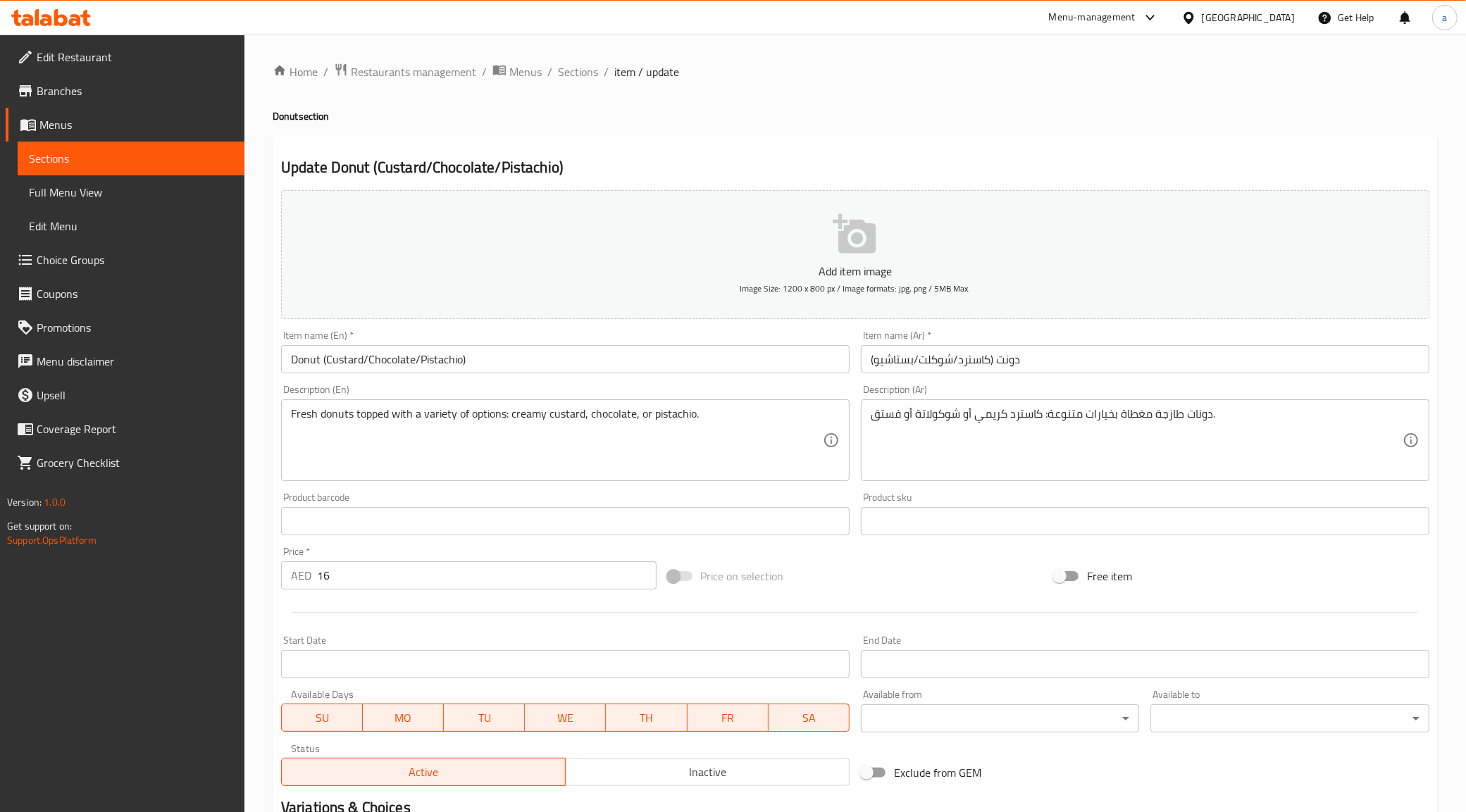
type input "اختيارك من"
type input "1"
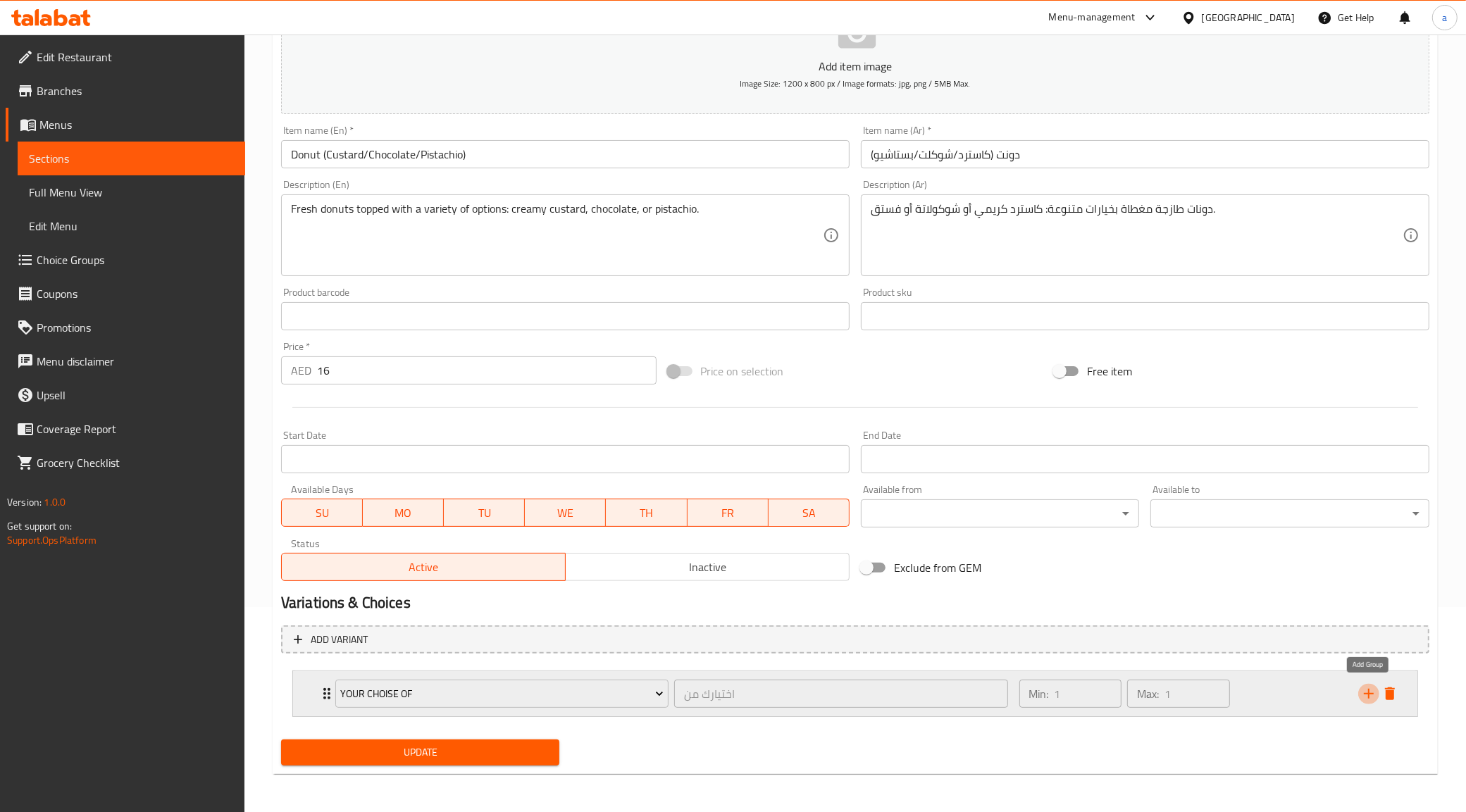
click at [1369, 693] on icon "add" at bounding box center [1369, 694] width 10 height 10
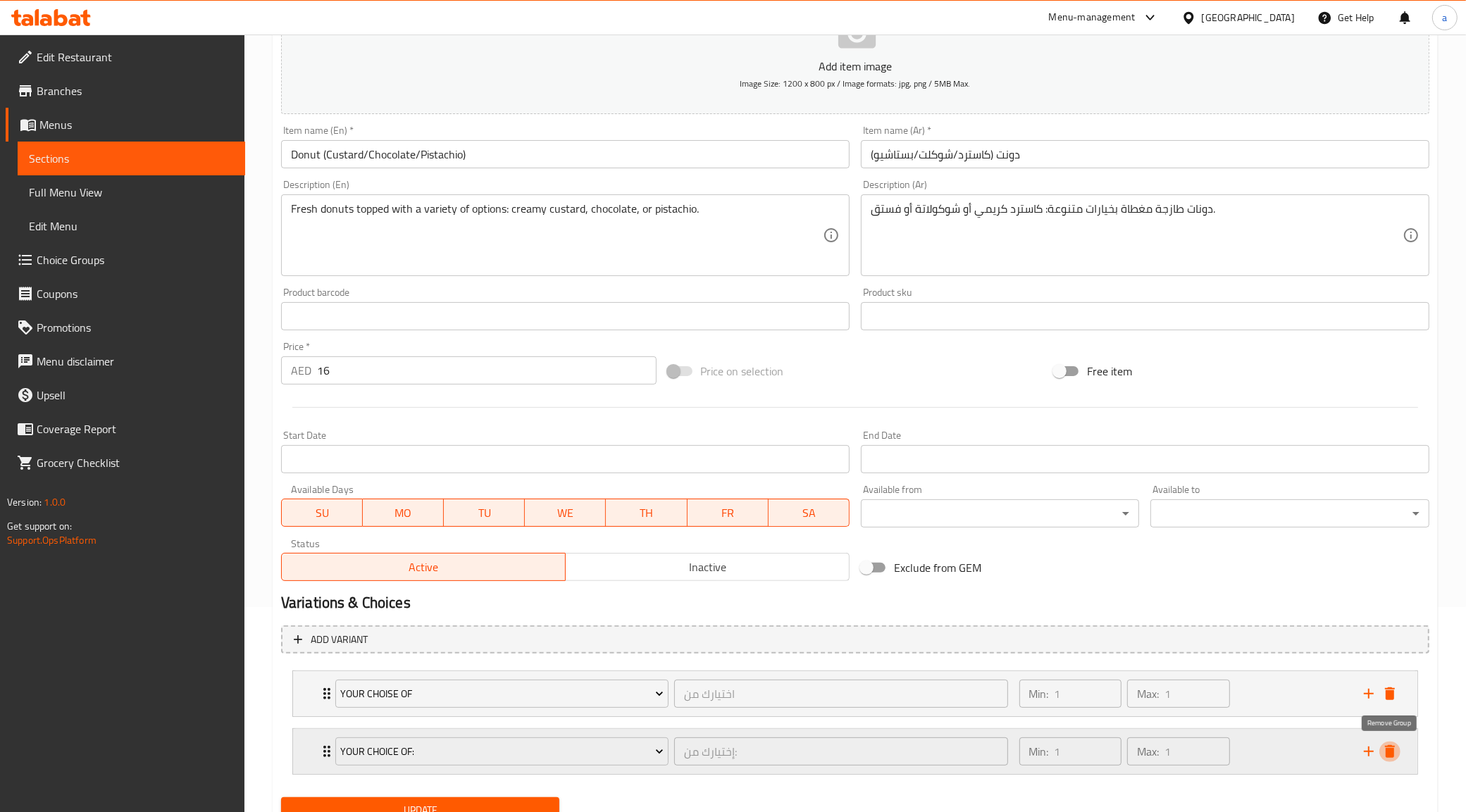
click at [1390, 756] on icon "delete" at bounding box center [1390, 752] width 10 height 13
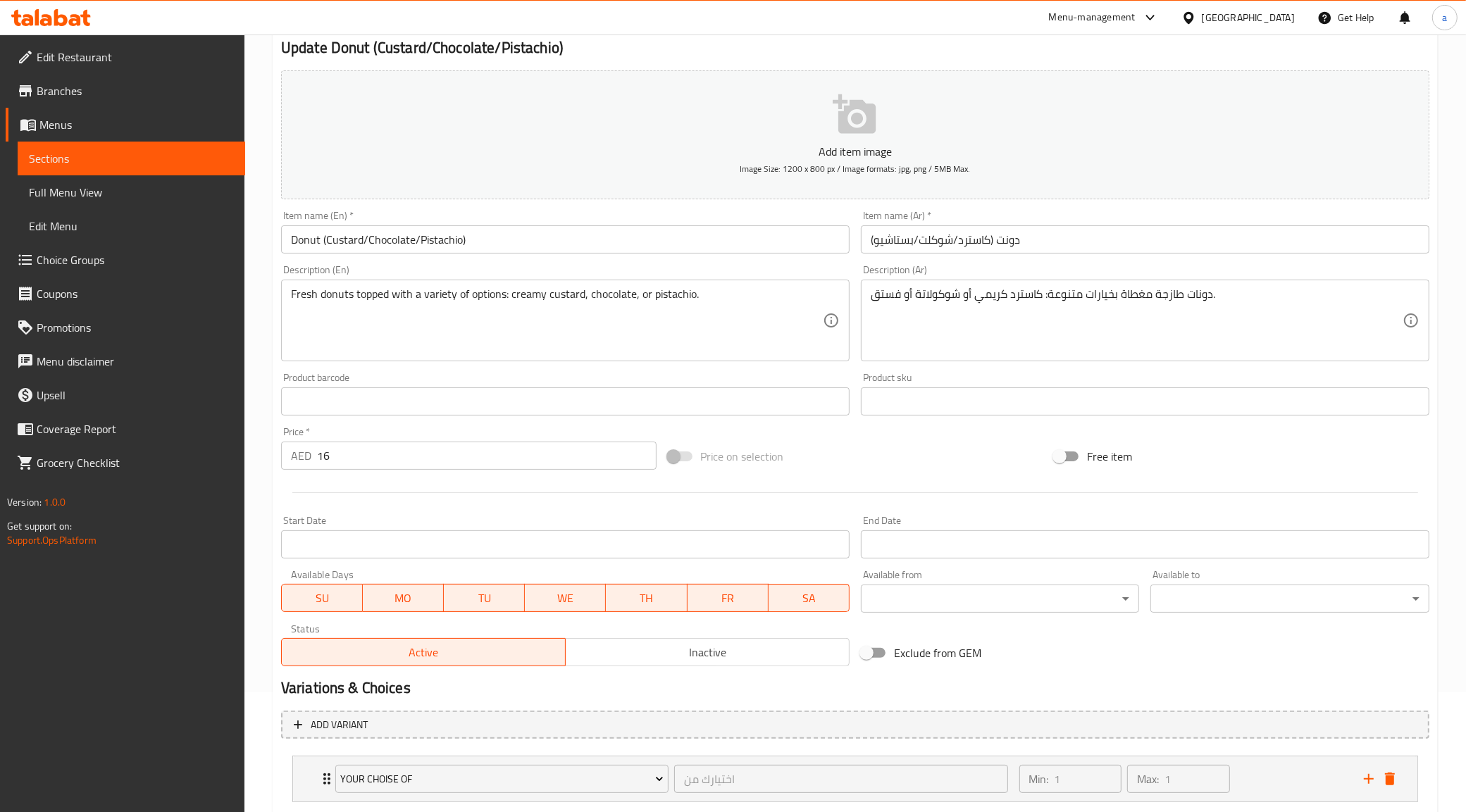
scroll to position [0, 0]
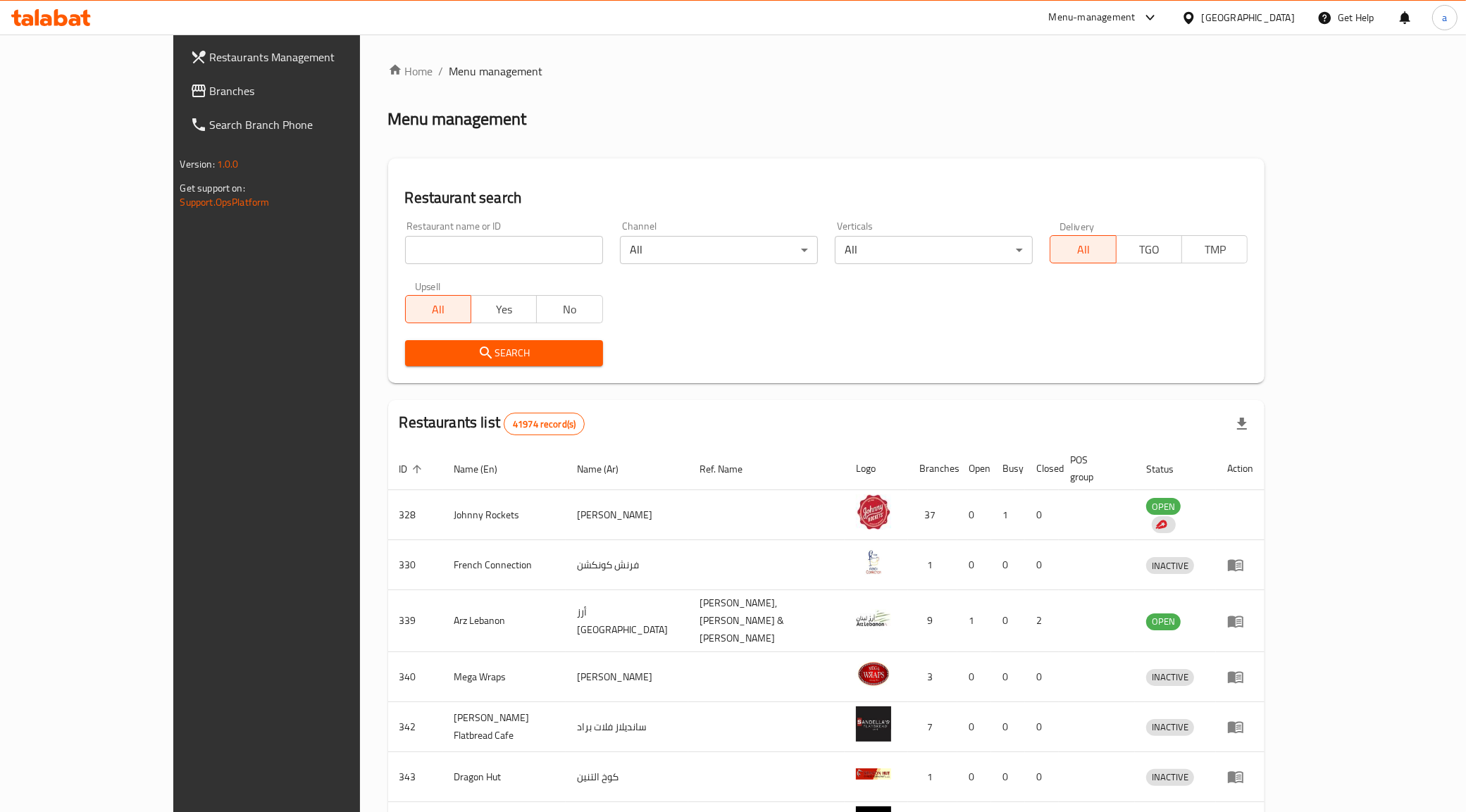
click at [179, 79] on link "Branches" at bounding box center [299, 91] width 240 height 34
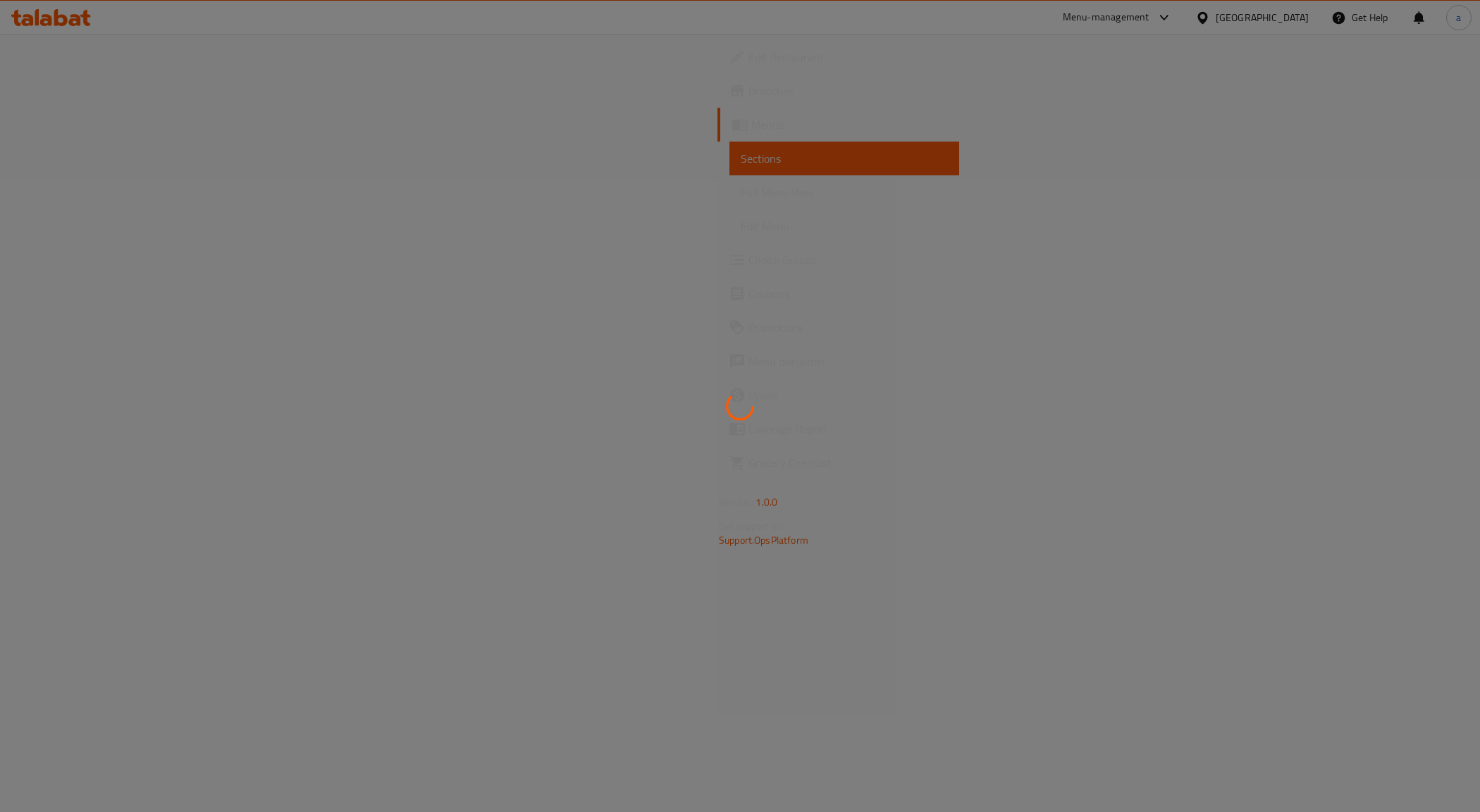
click at [119, 97] on div at bounding box center [740, 406] width 1480 height 812
click at [127, 100] on div at bounding box center [740, 406] width 1480 height 812
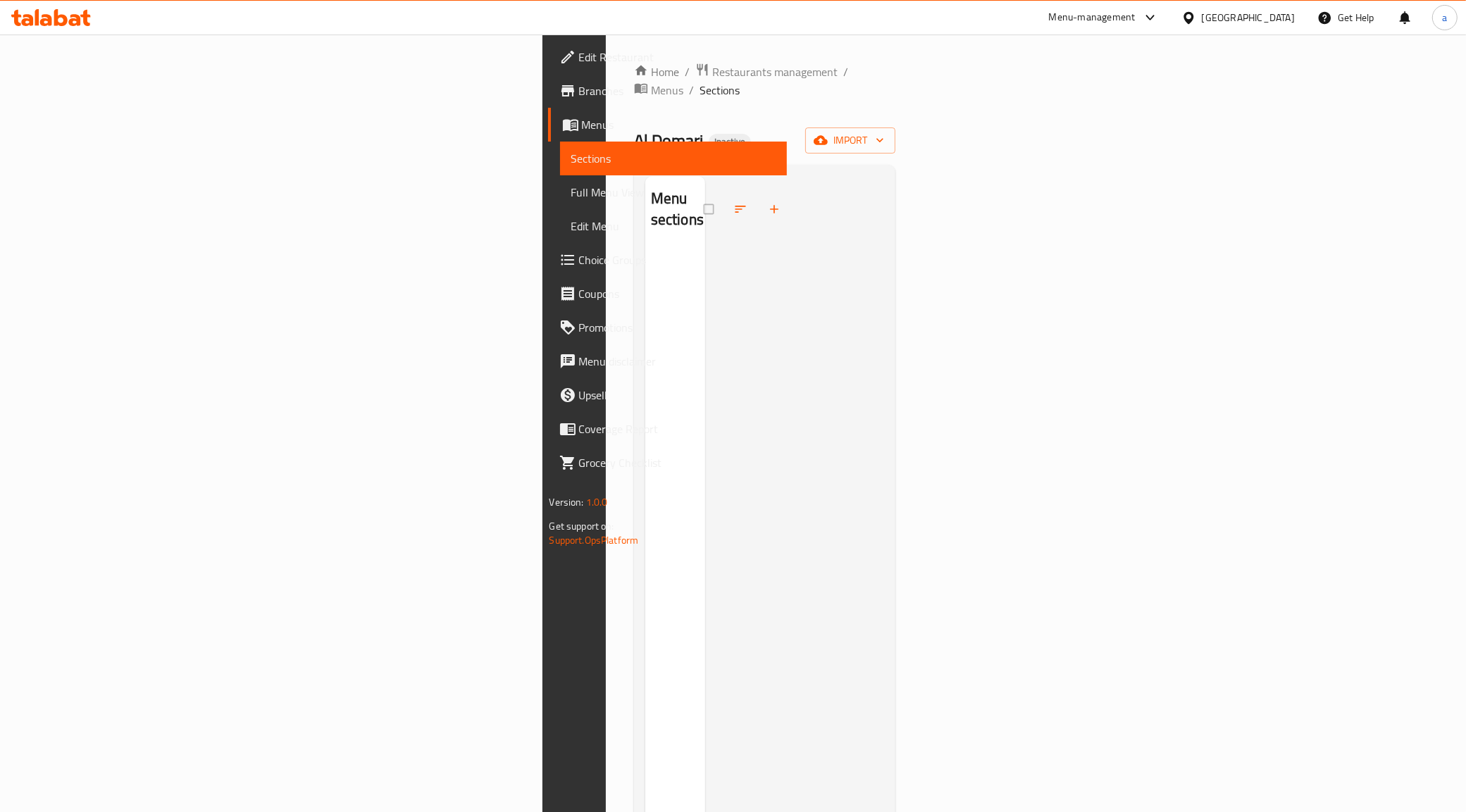
click at [582, 132] on span "Menus" at bounding box center [679, 124] width 195 height 17
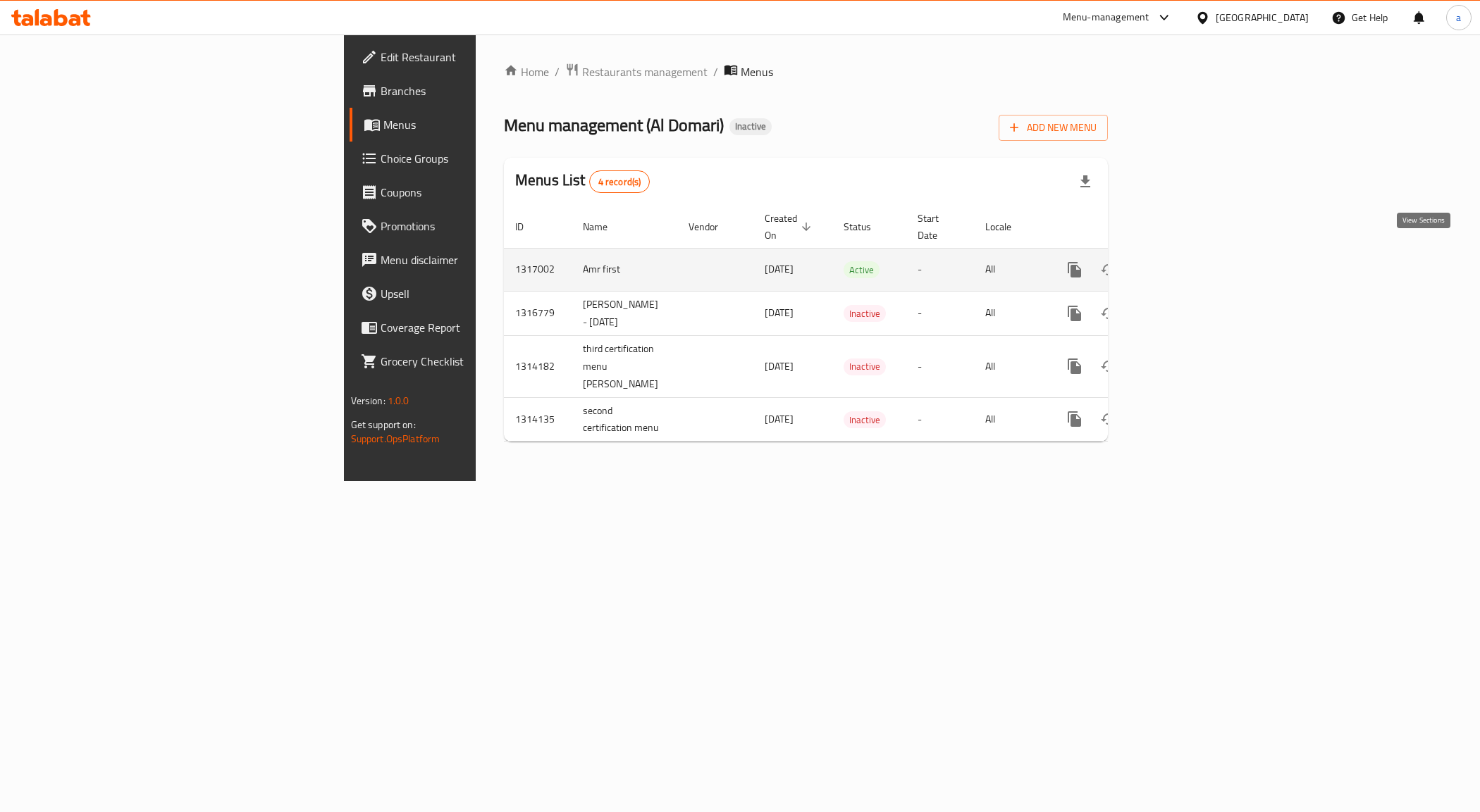
click at [1183, 263] on icon "enhanced table" at bounding box center [1176, 270] width 13 height 13
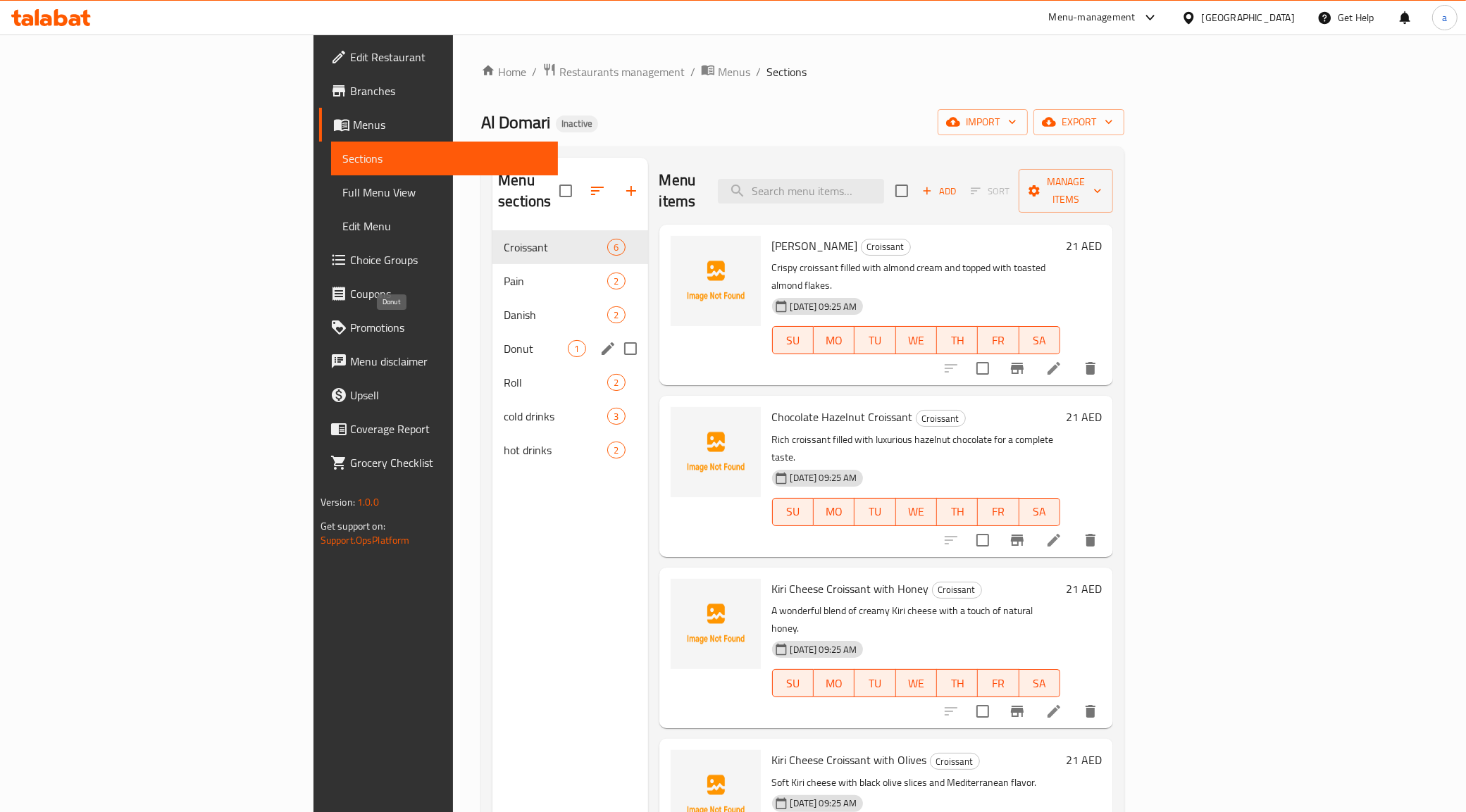
click at [504, 341] on span "Donut" at bounding box center [535, 349] width 64 height 17
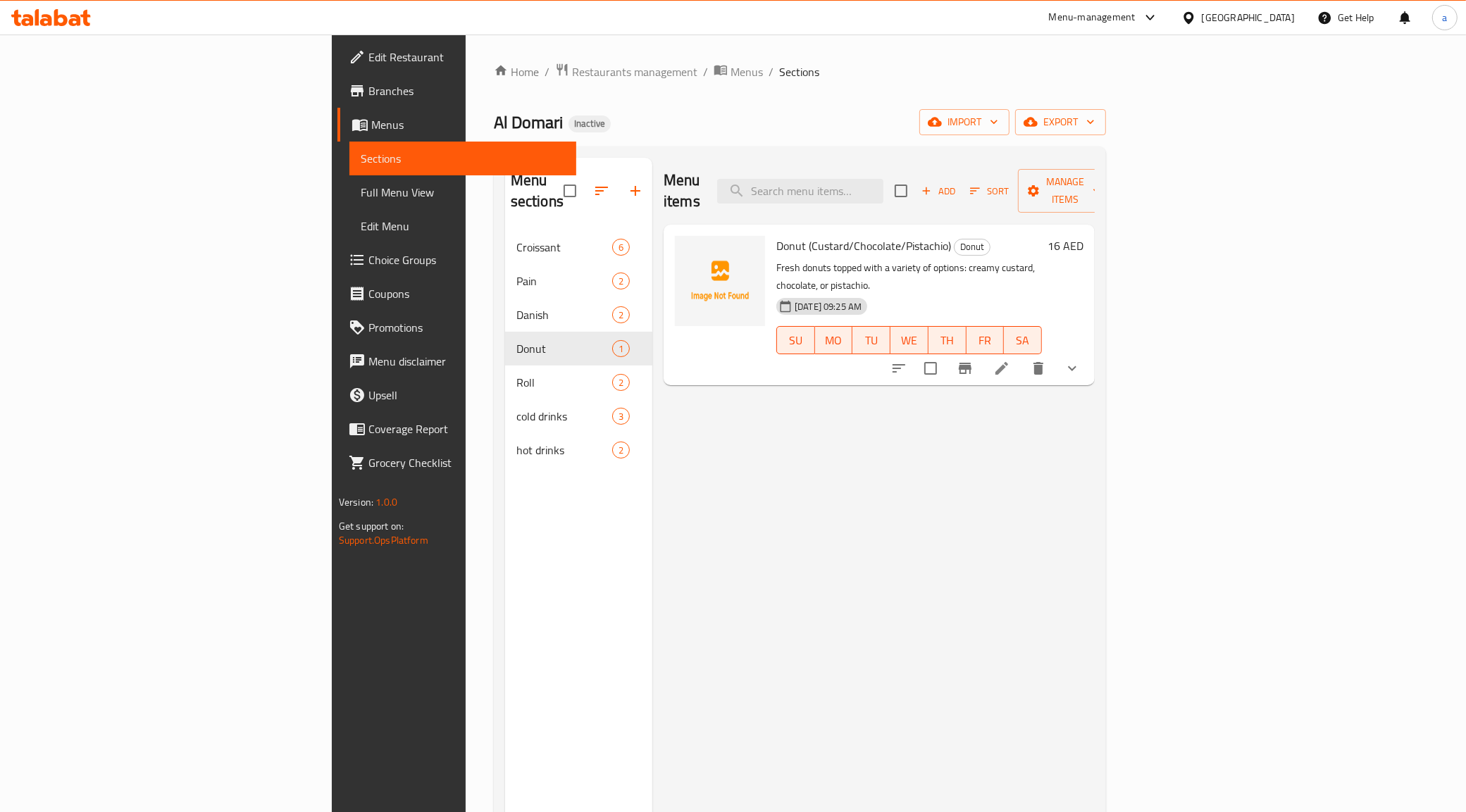
click at [371, 130] on span "Menus" at bounding box center [468, 124] width 195 height 17
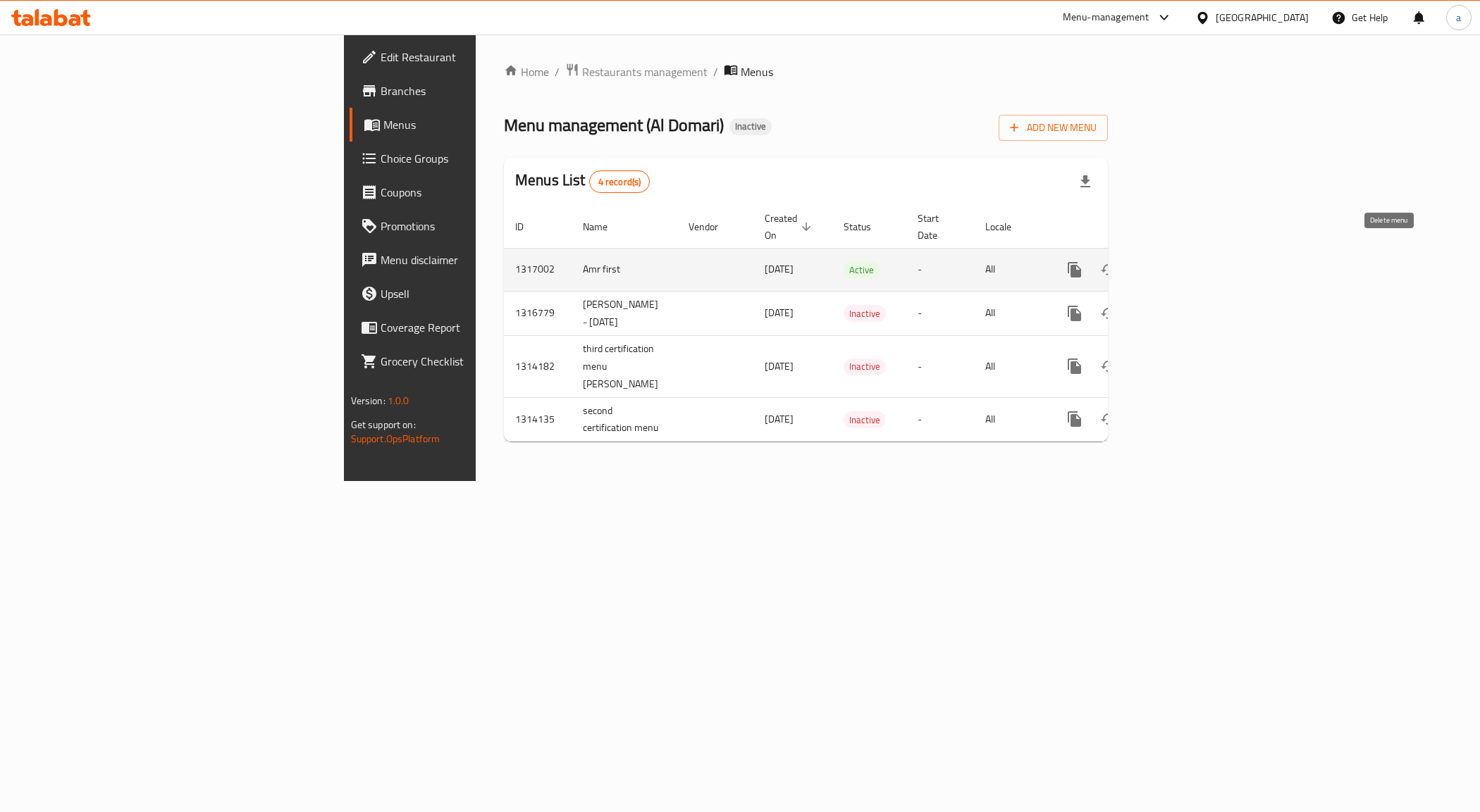
click at [1147, 263] on icon "enhanced table" at bounding box center [1142, 270] width 10 height 13
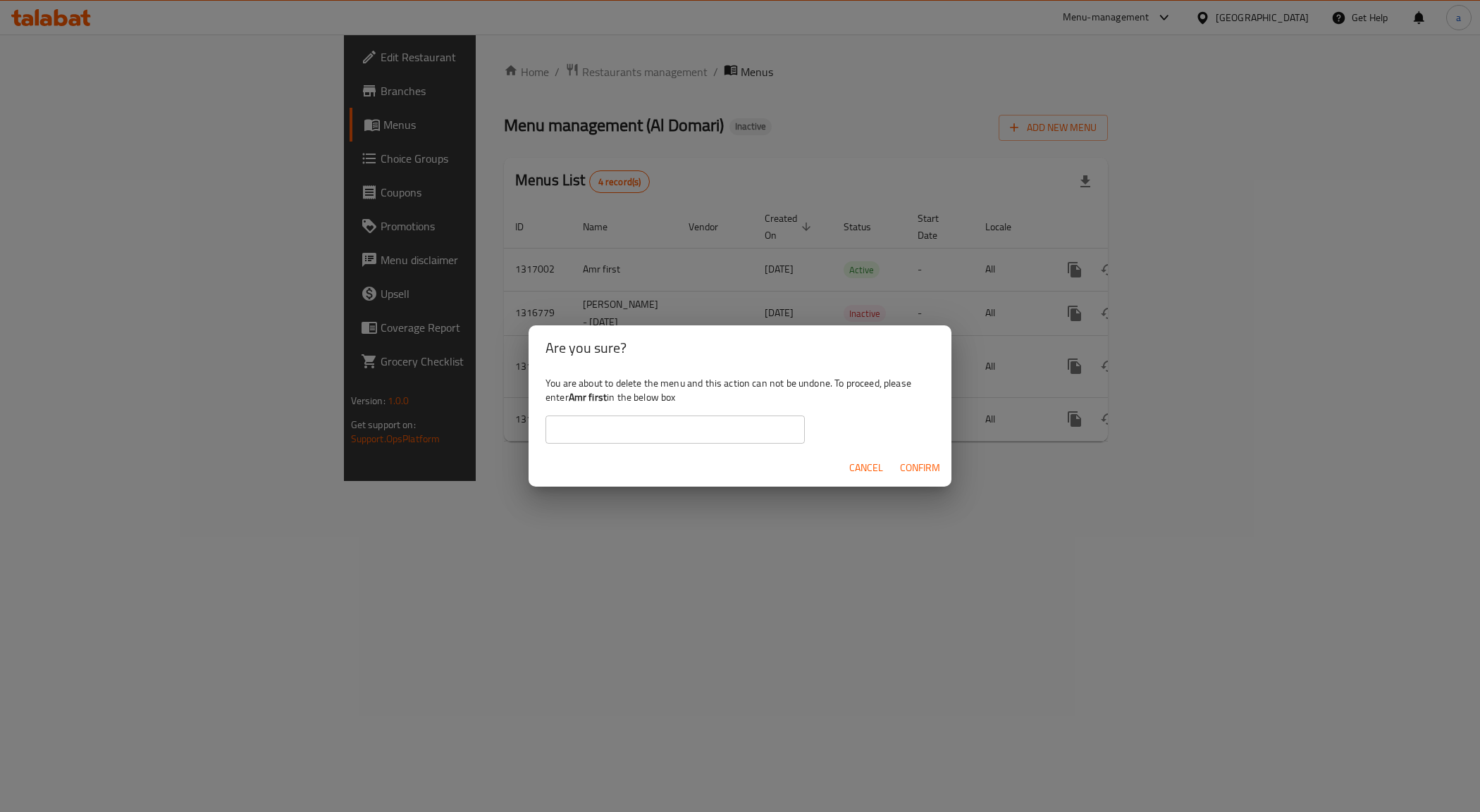
click at [583, 424] on input "text" at bounding box center [675, 429] width 259 height 28
type input "Amr first"
click at [909, 470] on span "Confirm" at bounding box center [920, 468] width 40 height 18
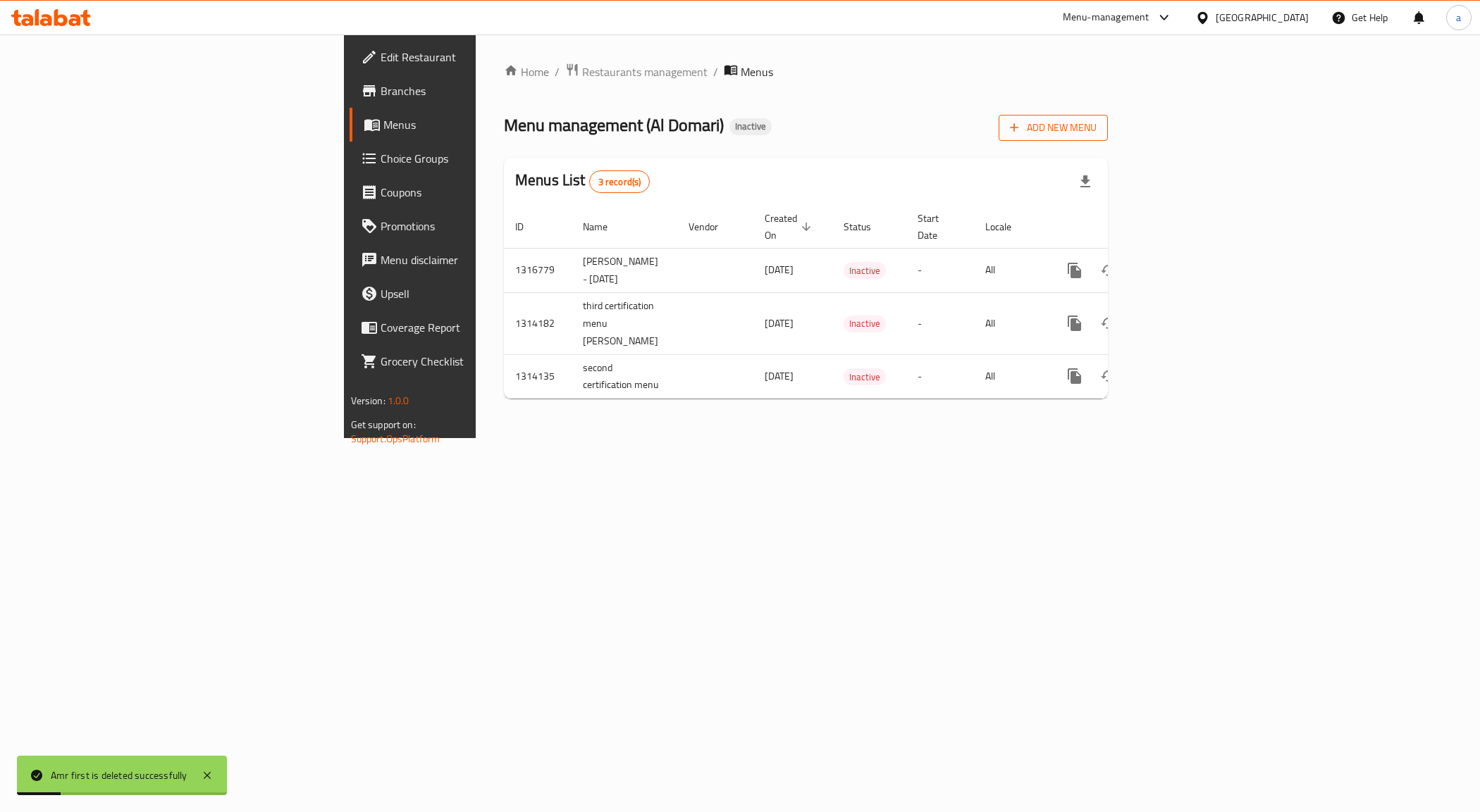
click at [1108, 139] on button "Add New Menu" at bounding box center [1053, 128] width 109 height 26
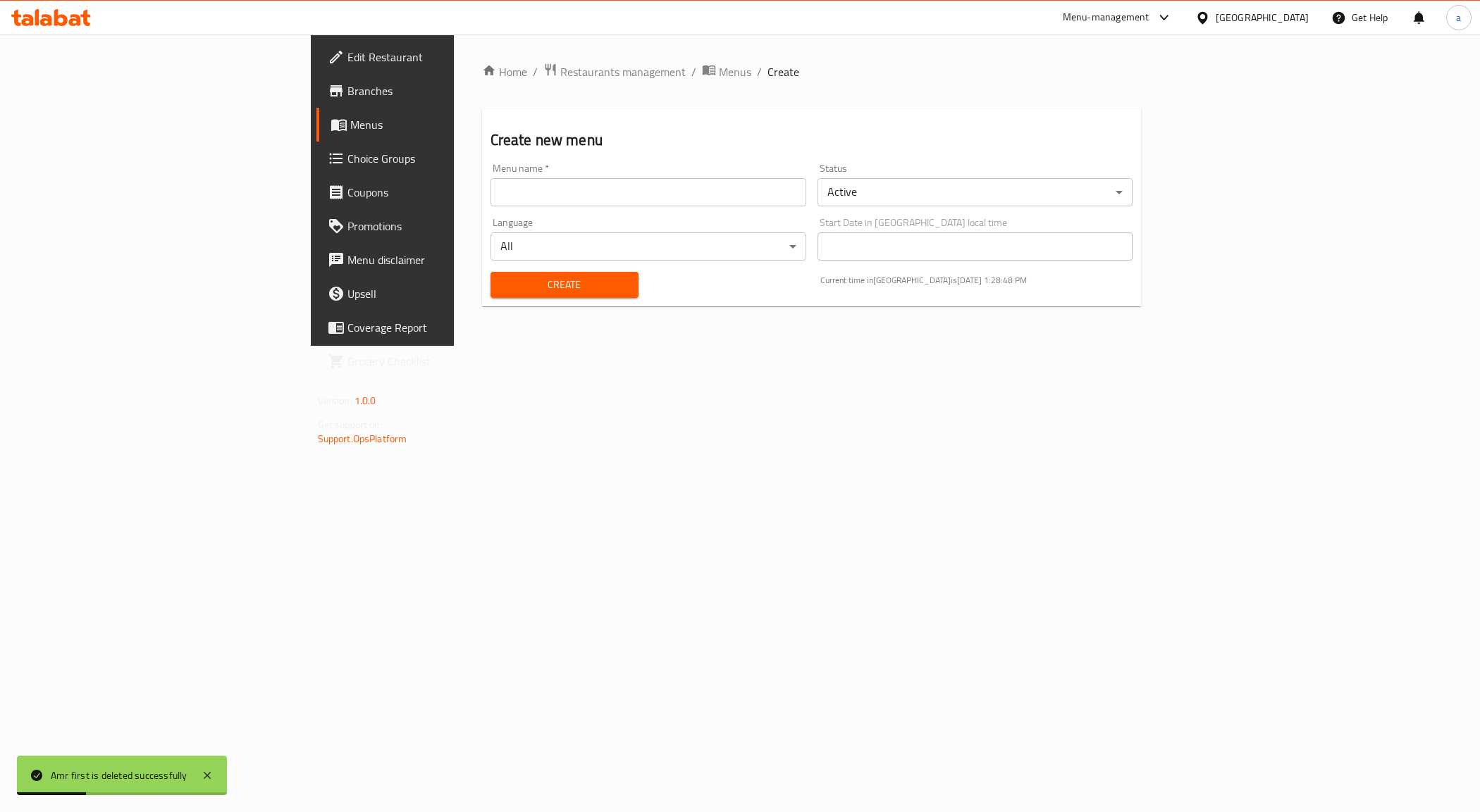
click at [491, 192] on input "text" at bounding box center [648, 192] width 316 height 28
type input "Amr first"
click at [502, 287] on span "Create" at bounding box center [564, 285] width 125 height 18
click at [317, 113] on link "Menus" at bounding box center [437, 125] width 241 height 34
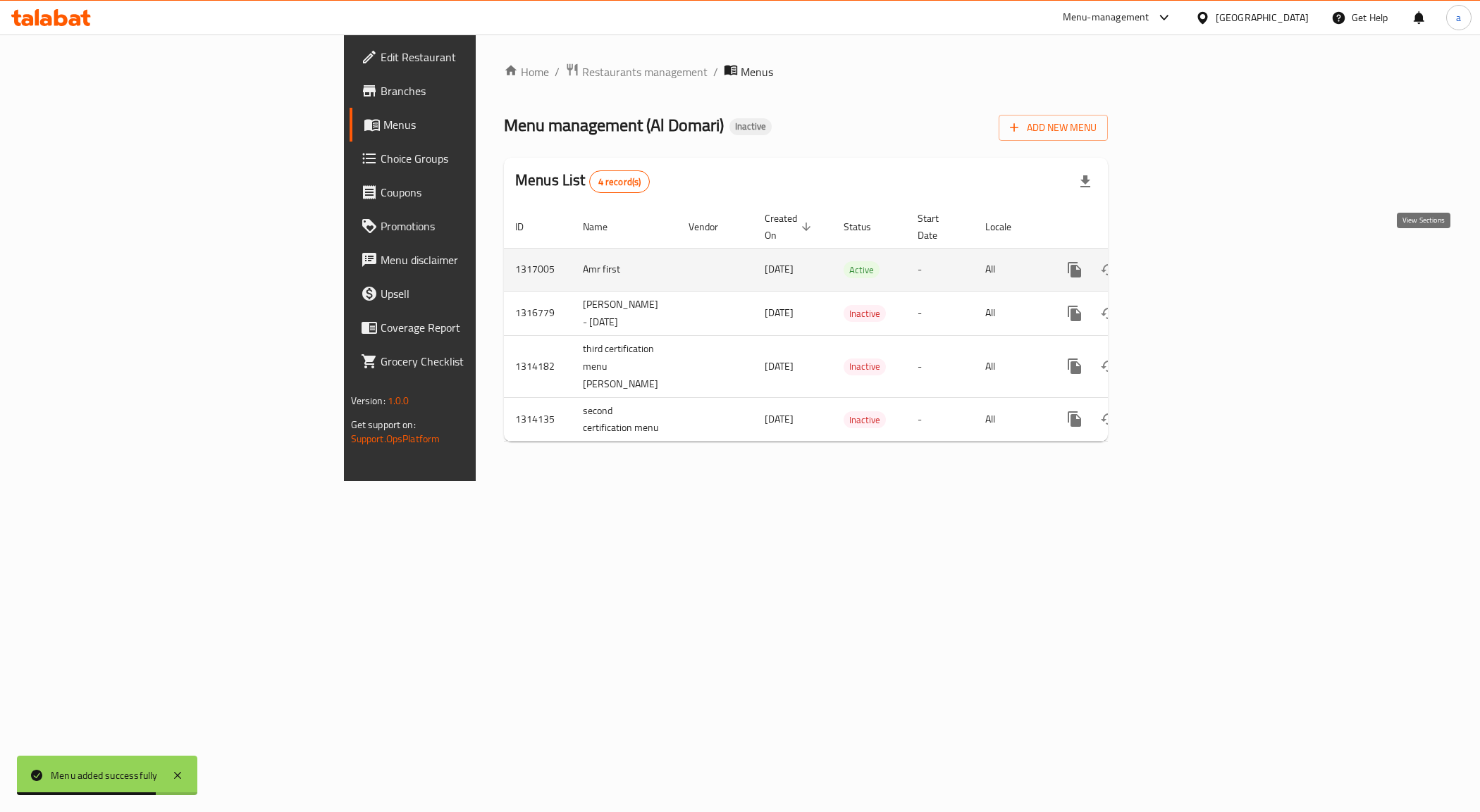
click at [1184, 262] on icon "enhanced table" at bounding box center [1176, 270] width 17 height 17
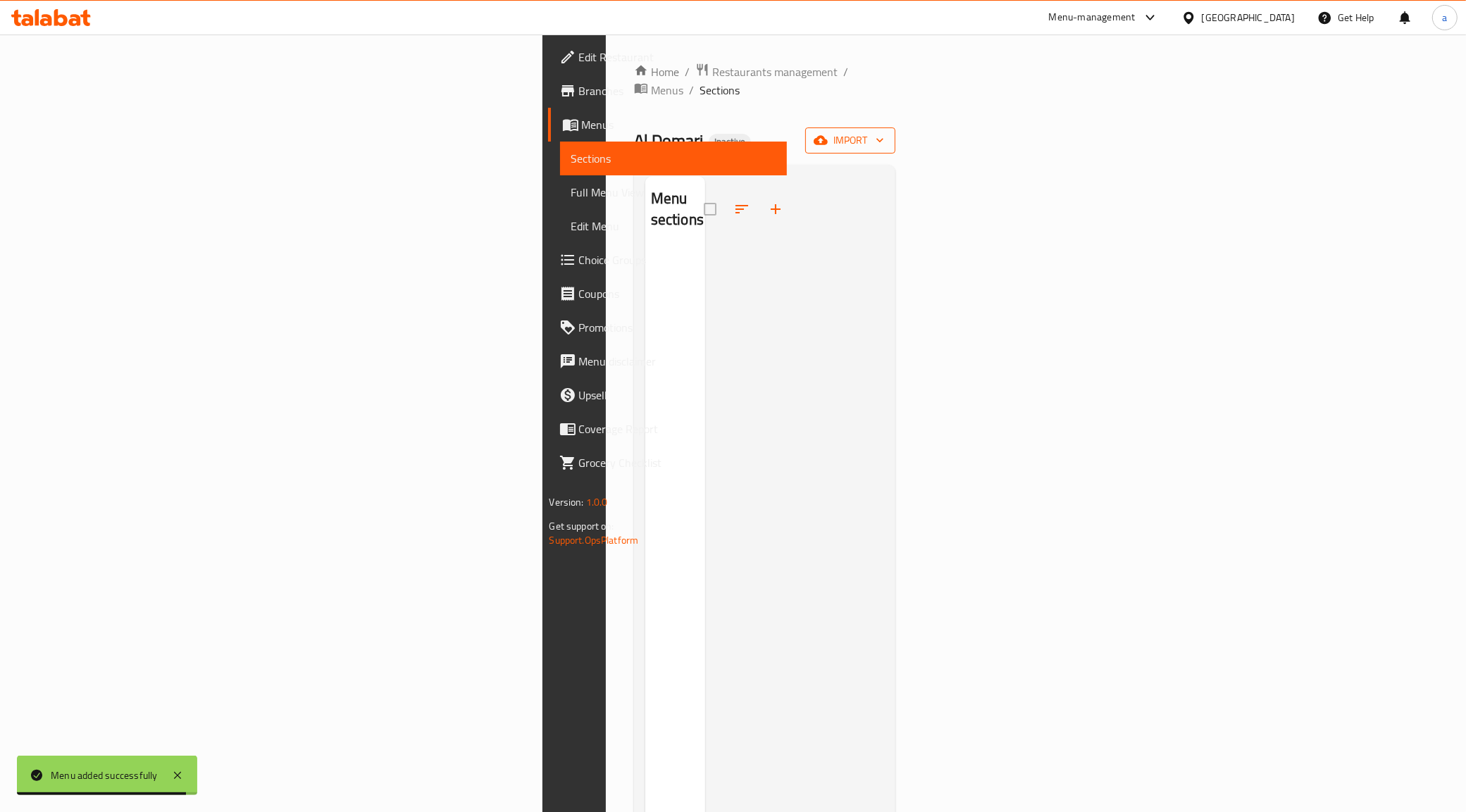
click at [884, 132] on span "import" at bounding box center [851, 140] width 68 height 18
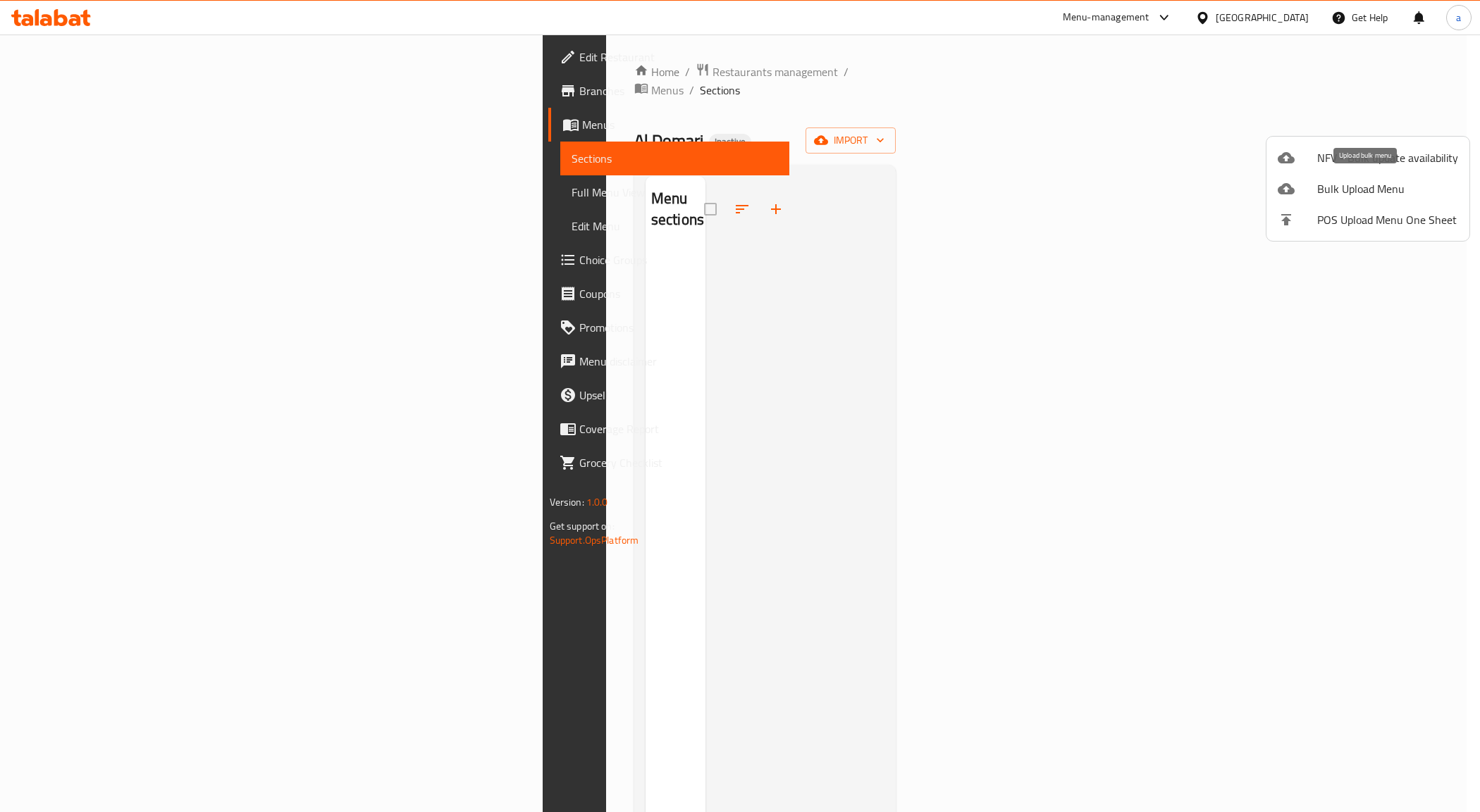
click at [1335, 180] on span "Bulk Upload Menu" at bounding box center [1387, 188] width 141 height 17
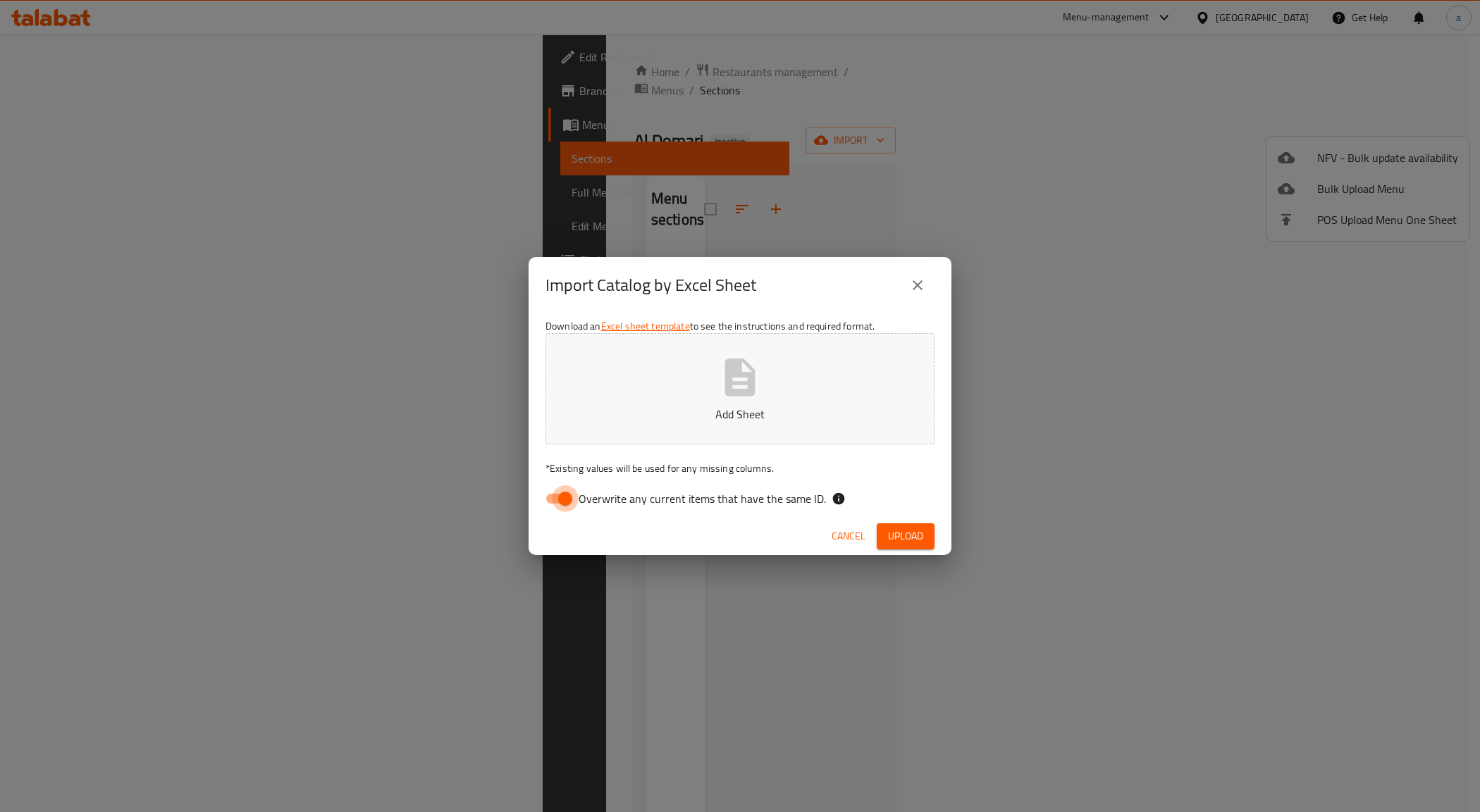
drag, startPoint x: 562, startPoint y: 502, endPoint x: 645, endPoint y: 429, distance: 110.5
click at [563, 502] on input "Overwrite any current items that have the same ID." at bounding box center [565, 498] width 81 height 27
checkbox input "false"
click at [698, 385] on button "Add Sheet" at bounding box center [740, 389] width 389 height 111
click at [904, 529] on span "Upload" at bounding box center [906, 537] width 36 height 18
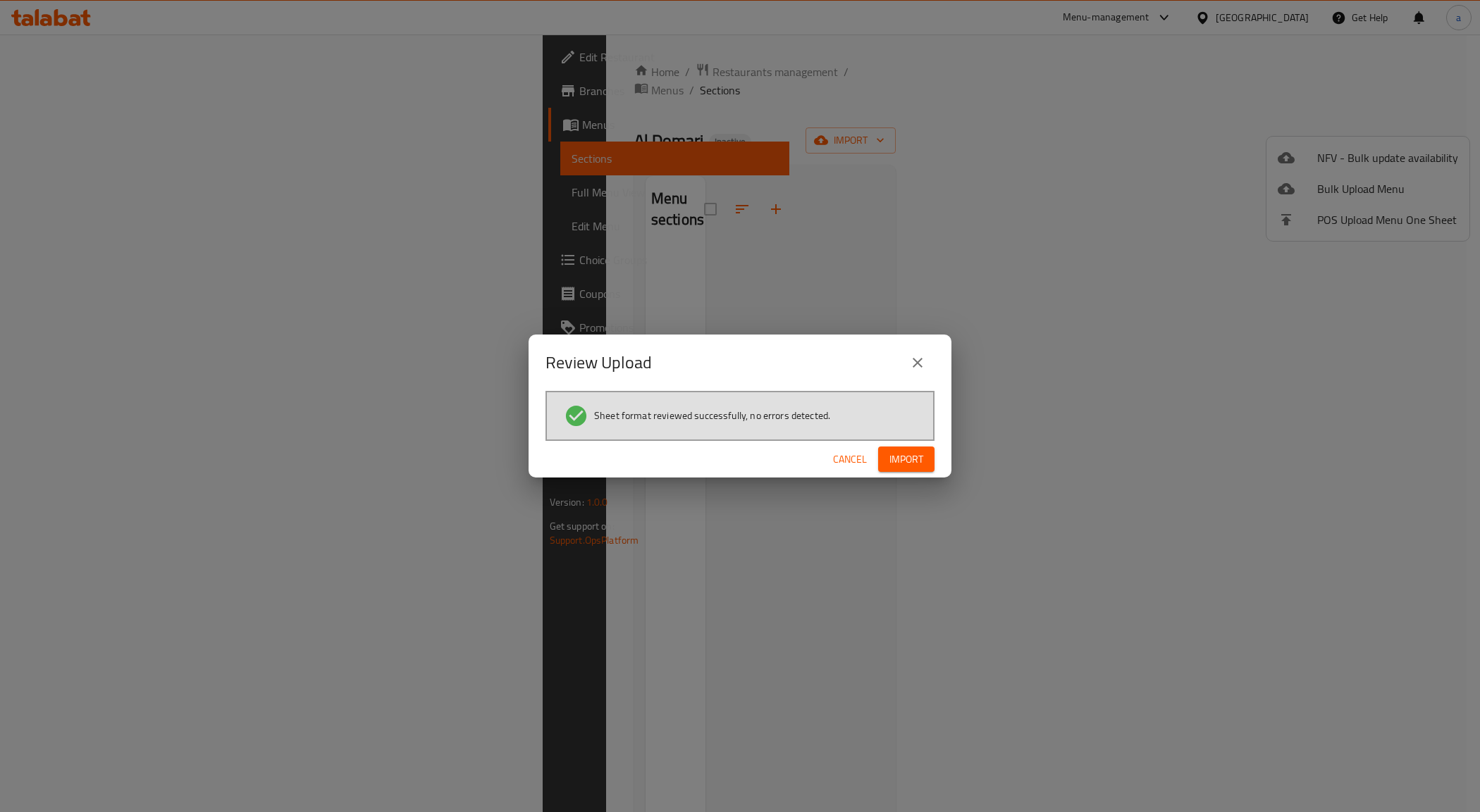
click at [904, 458] on span "Import" at bounding box center [907, 460] width 34 height 18
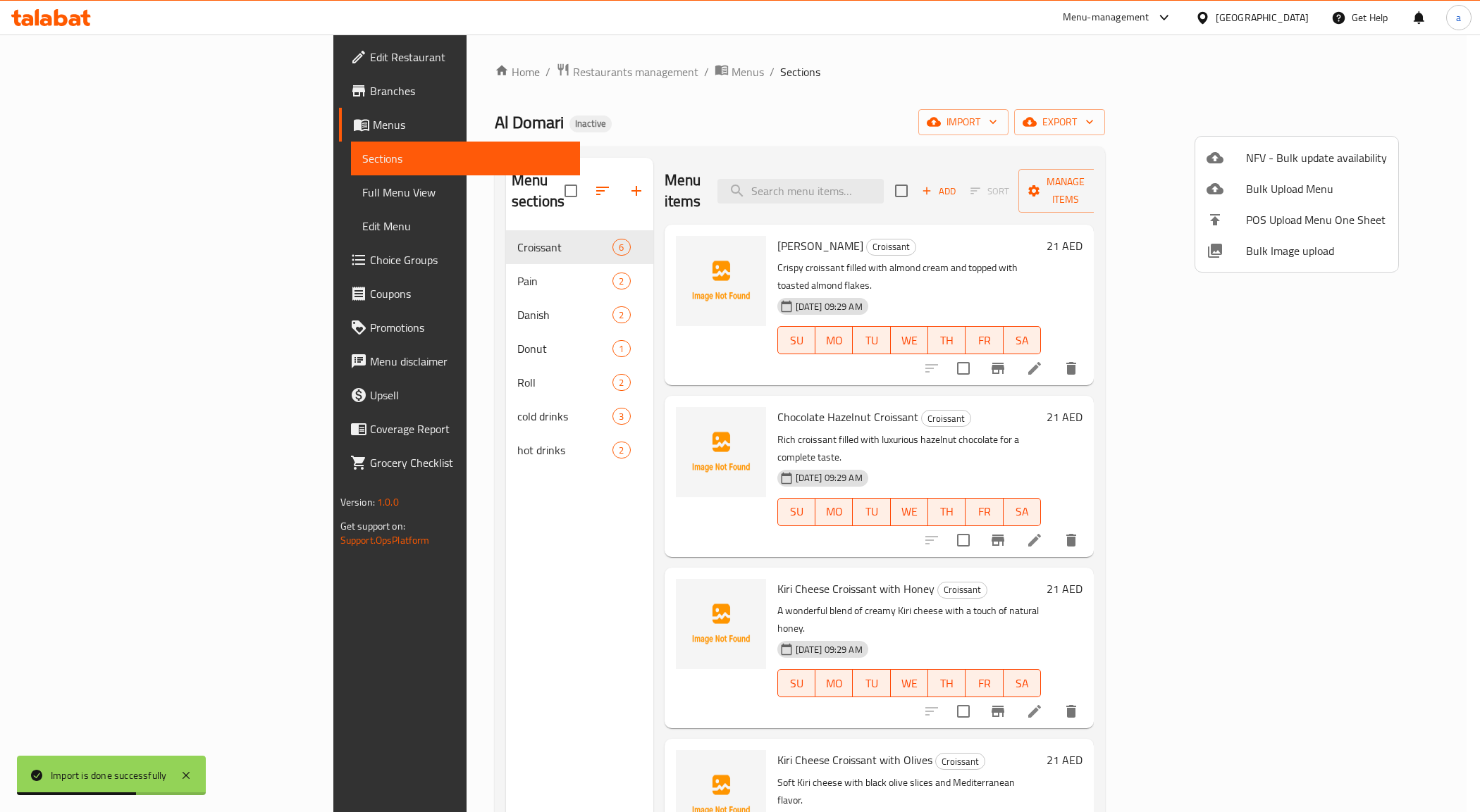
click at [456, 333] on div at bounding box center [740, 406] width 1480 height 812
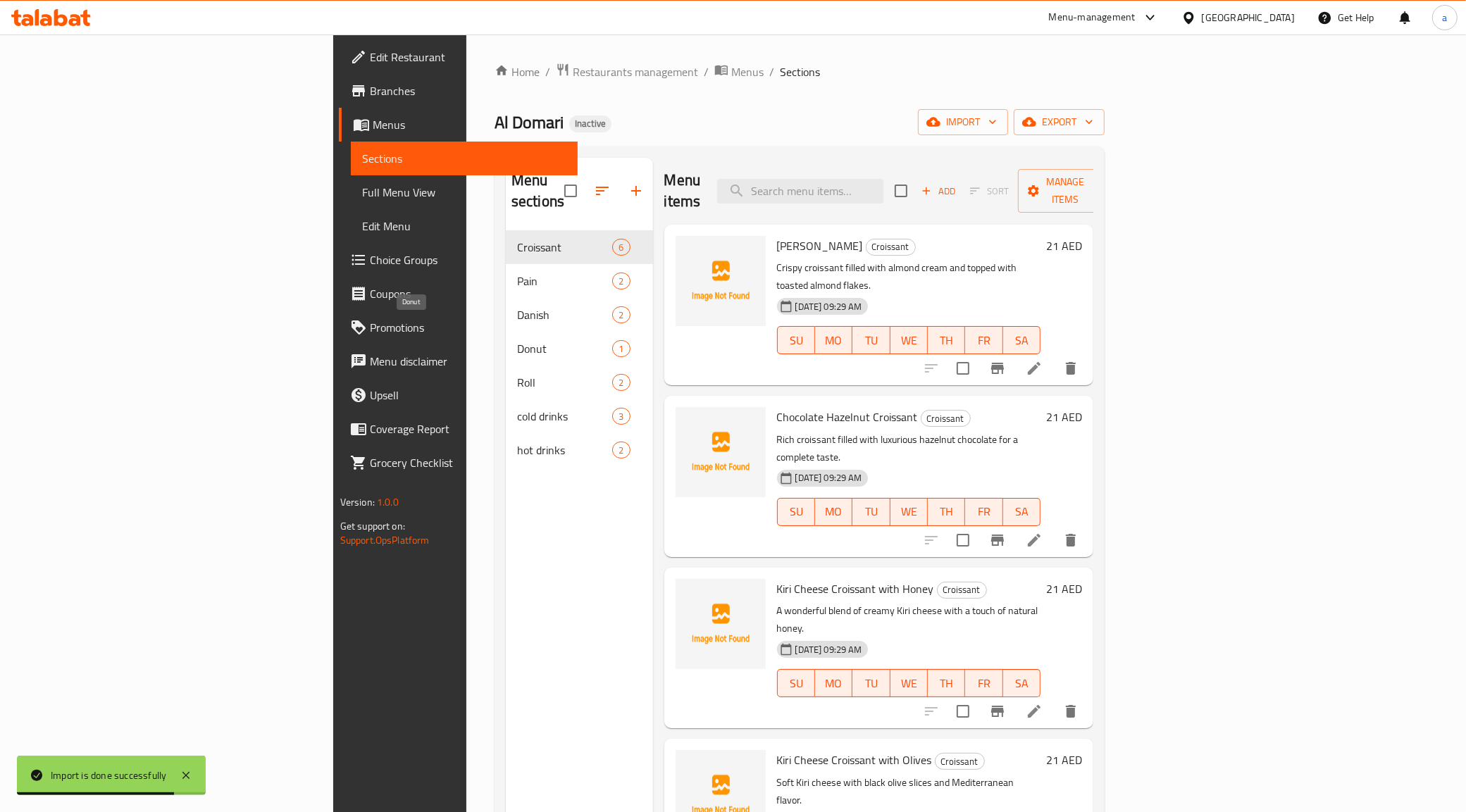
click at [517, 341] on span "Donut" at bounding box center [565, 349] width 95 height 17
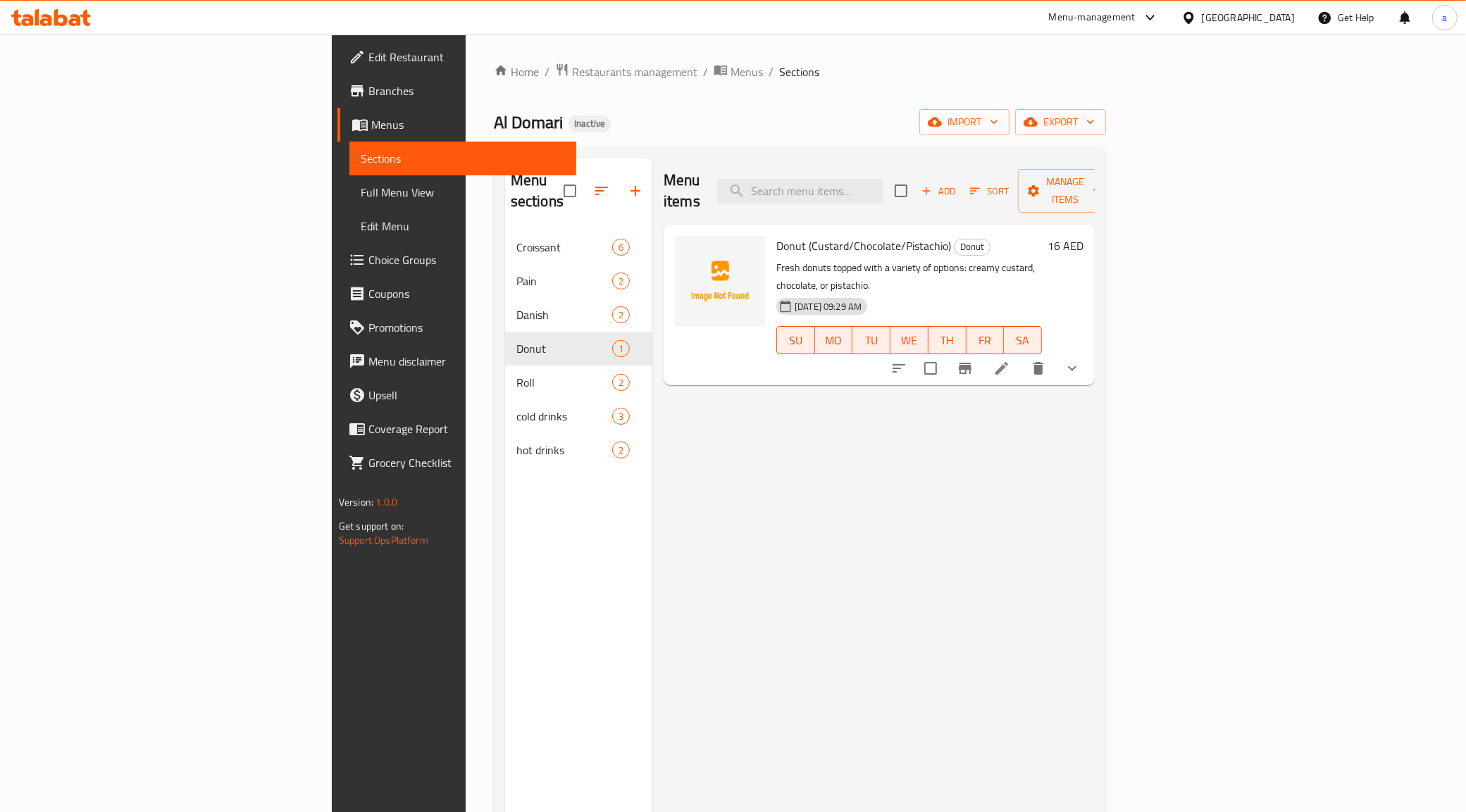
click at [361, 184] on span "Full Menu View" at bounding box center [463, 192] width 205 height 17
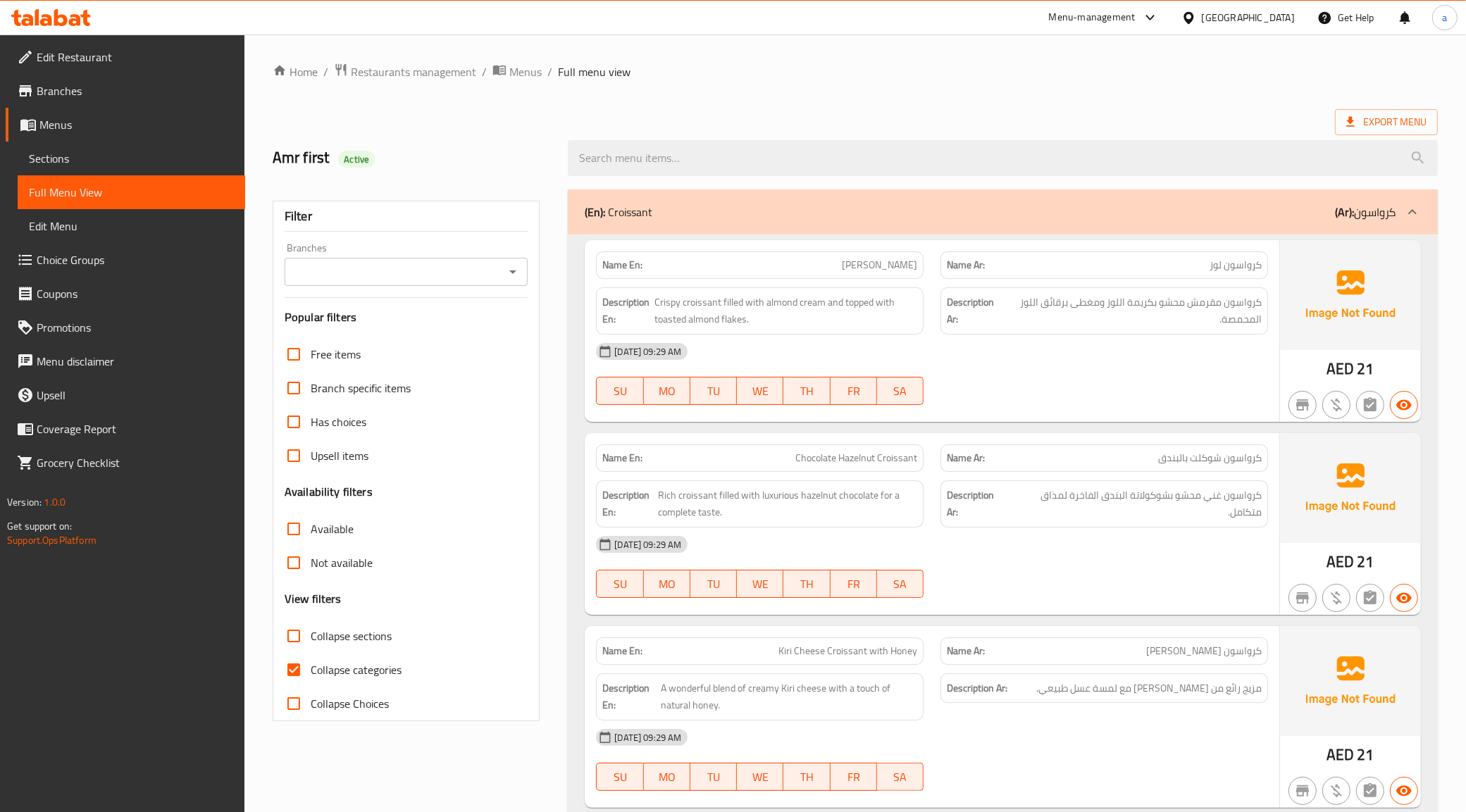
click at [331, 659] on label "Collapse categories" at bounding box center [339, 670] width 125 height 34
click at [311, 659] on input "Collapse categories" at bounding box center [294, 670] width 34 height 34
checkbox input "false"
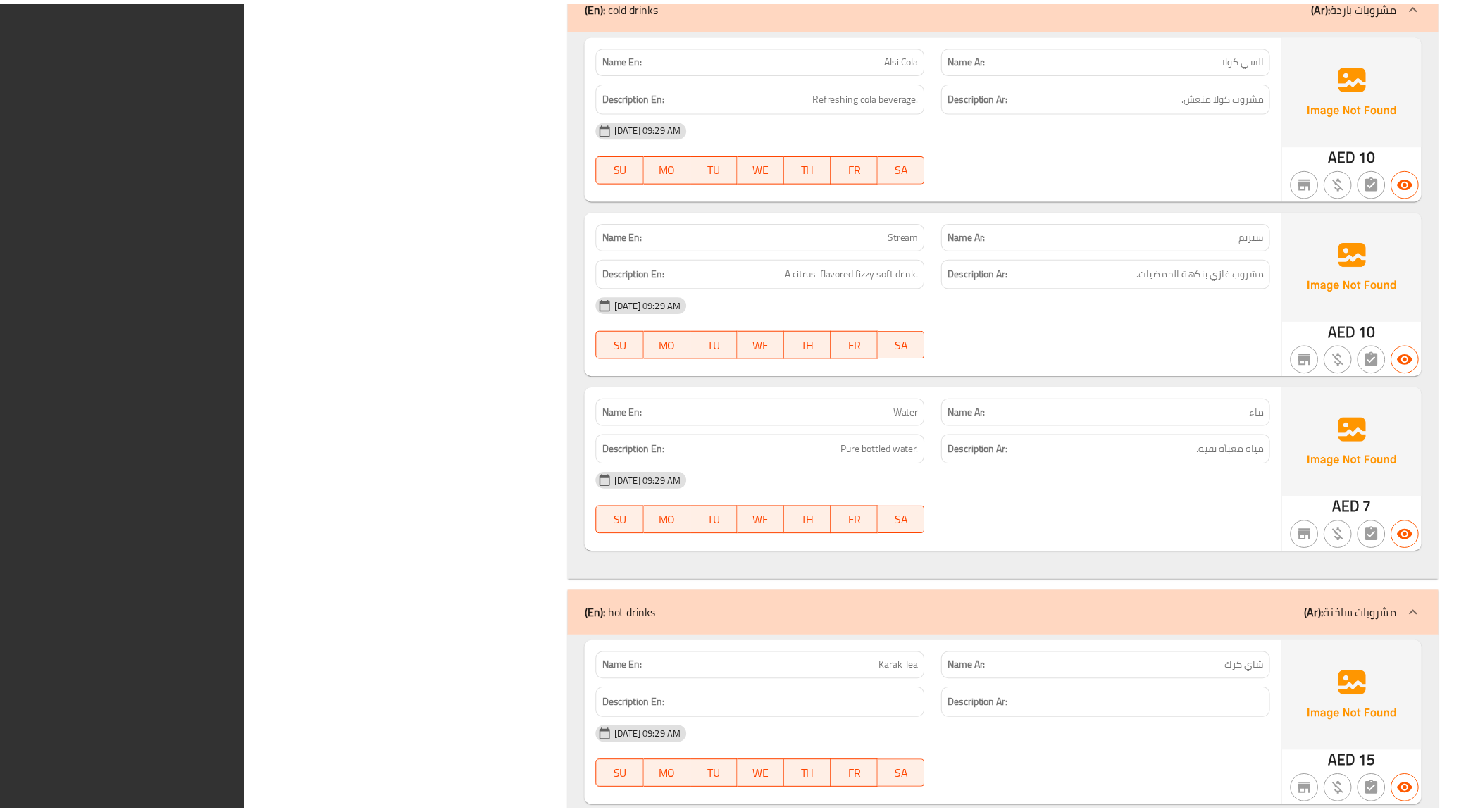
scroll to position [3587, 0]
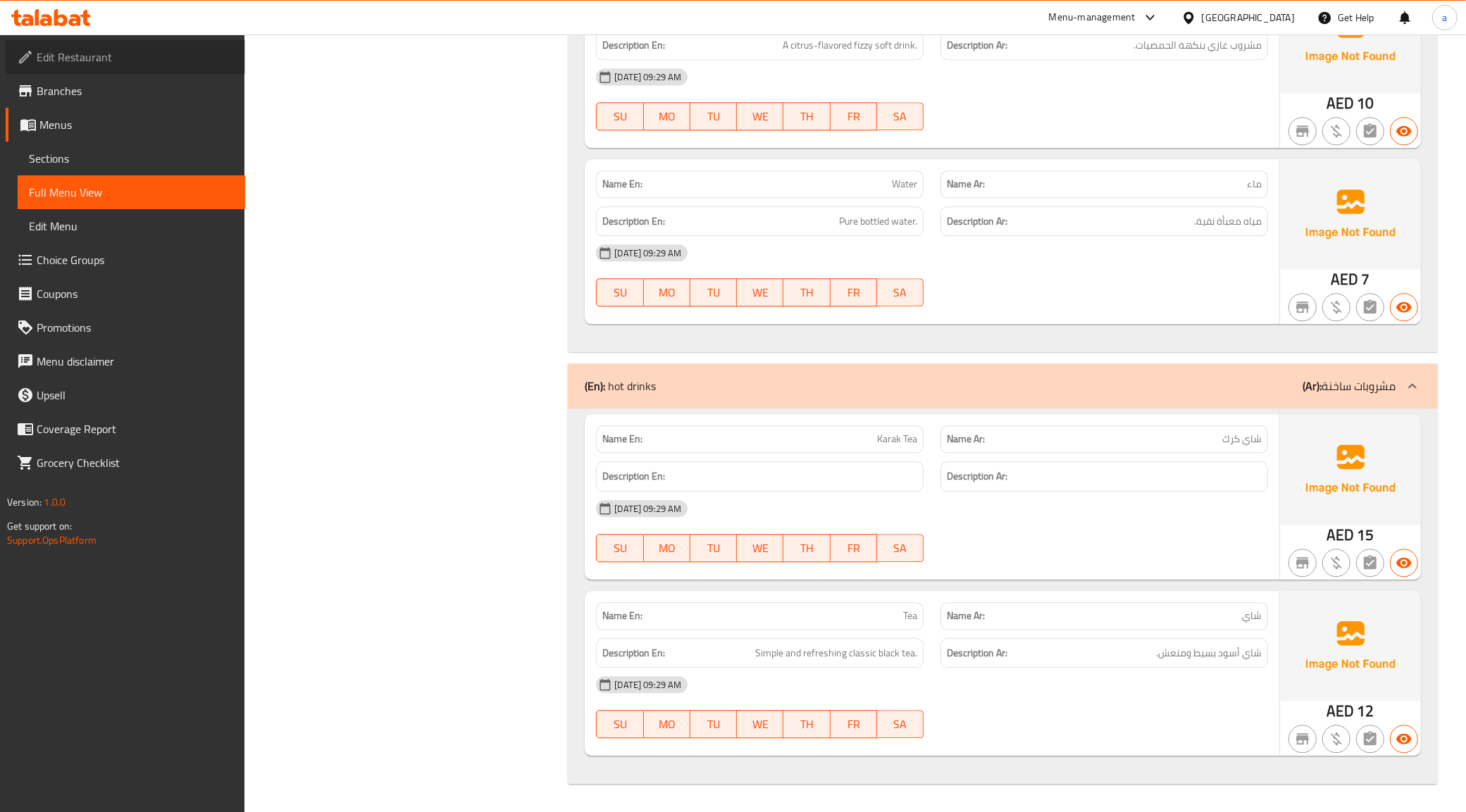
click at [209, 60] on span "Edit Restaurant" at bounding box center [135, 57] width 197 height 17
